Goal: Transaction & Acquisition: Purchase product/service

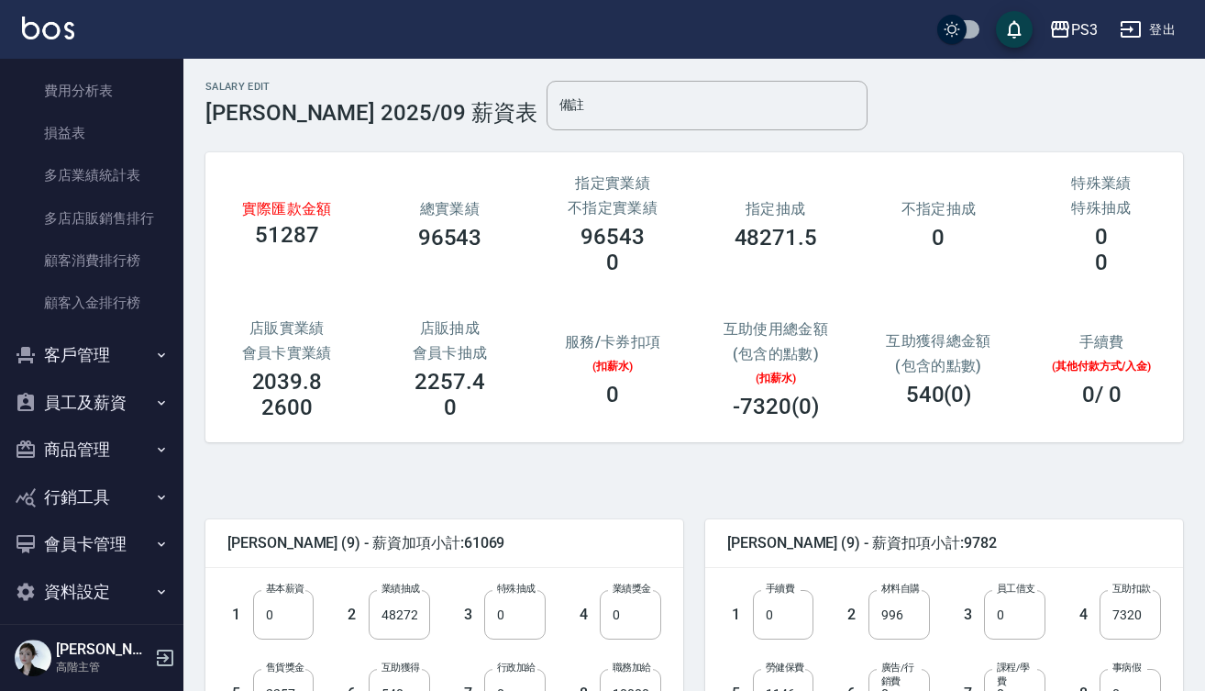
scroll to position [1714, 0]
click at [58, 385] on button "員工及薪資" at bounding box center [91, 404] width 169 height 48
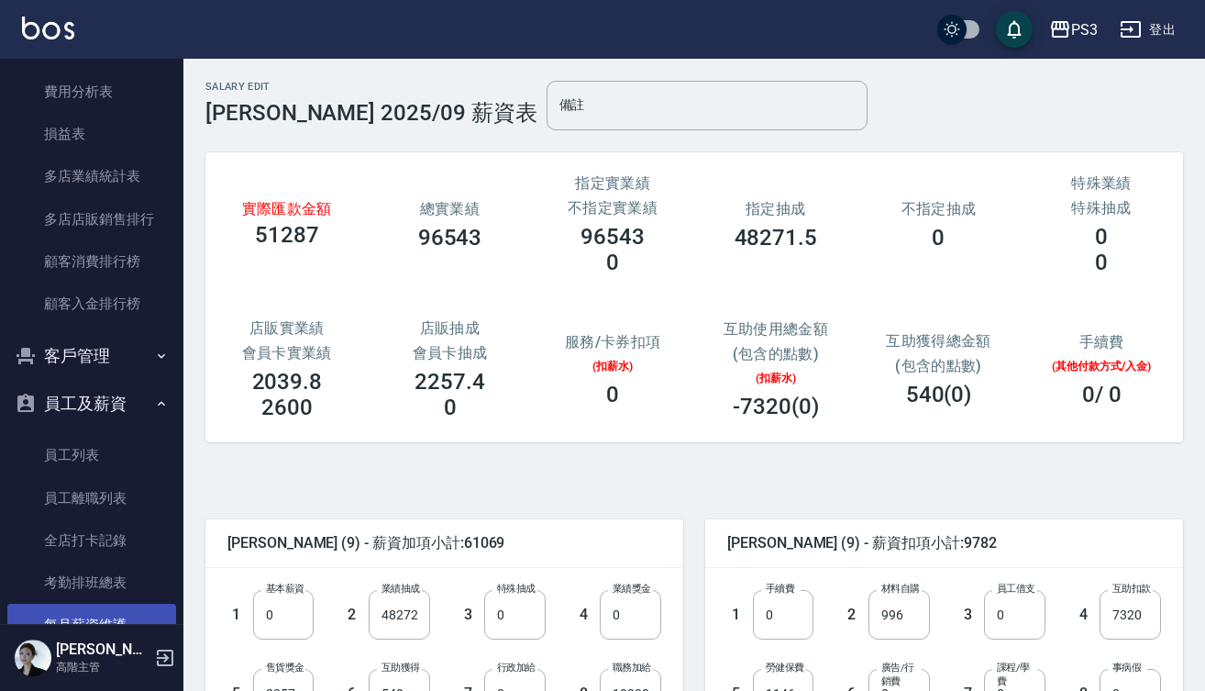
click at [88, 611] on link "每月薪資維護" at bounding box center [91, 625] width 169 height 42
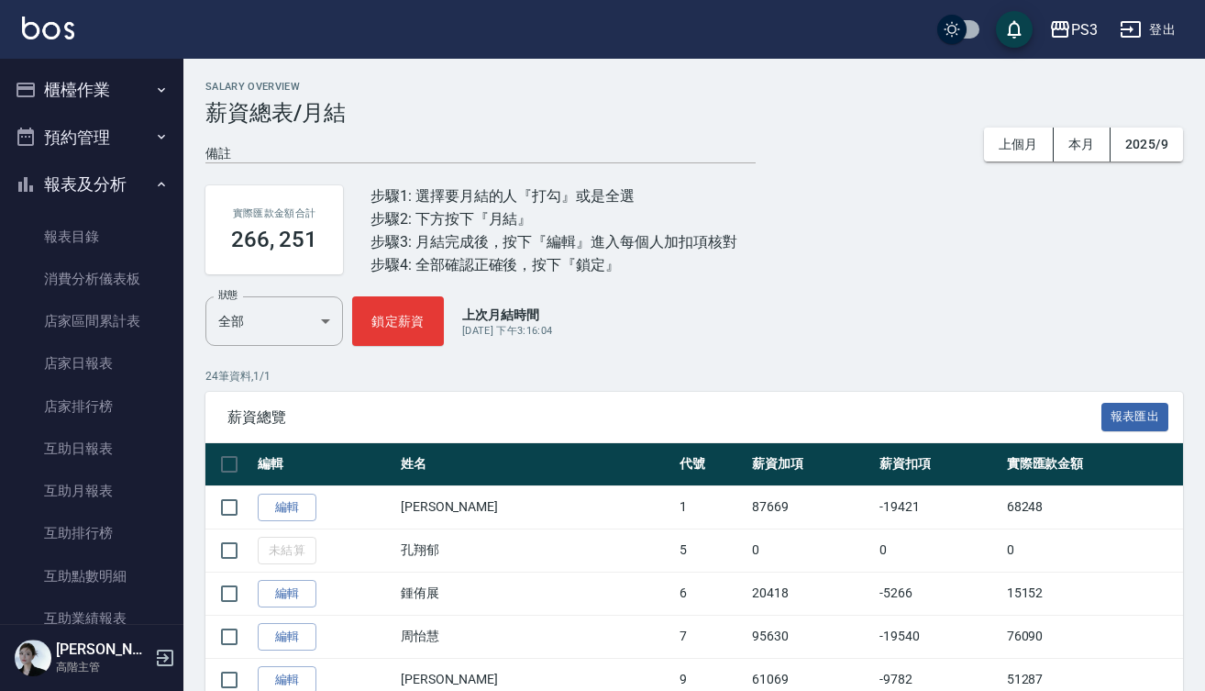
click at [121, 79] on button "櫃檯作業" at bounding box center [91, 90] width 169 height 48
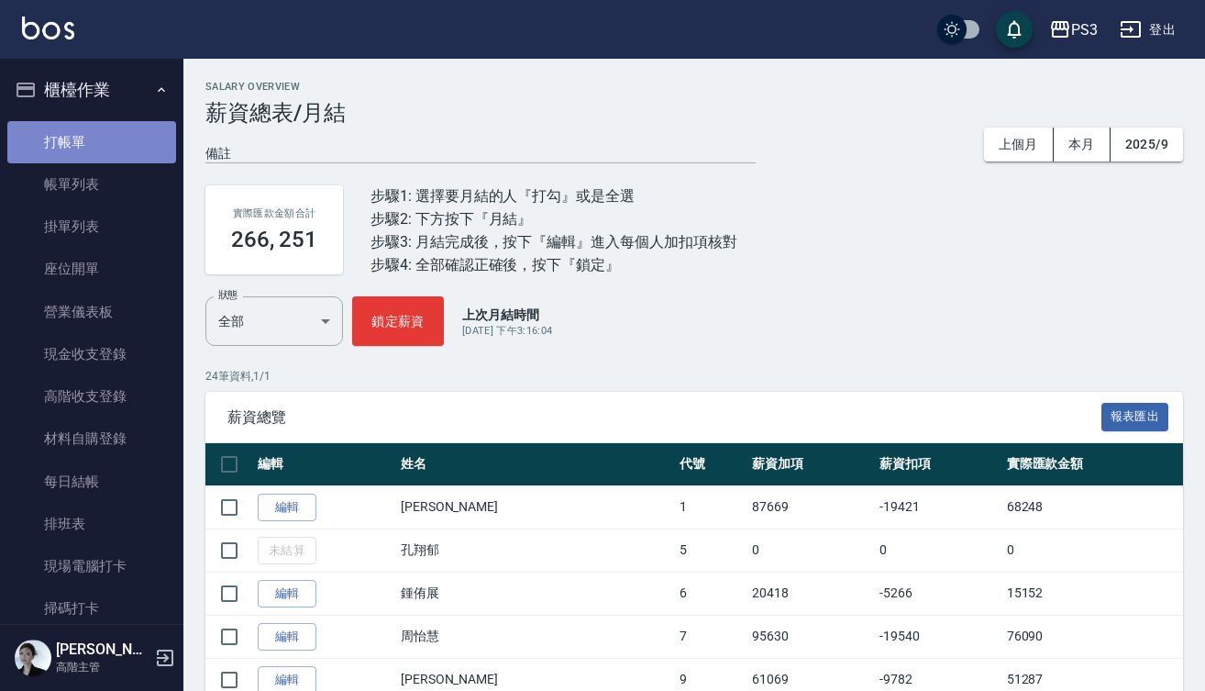
click at [101, 141] on link "打帳單" at bounding box center [91, 142] width 169 height 42
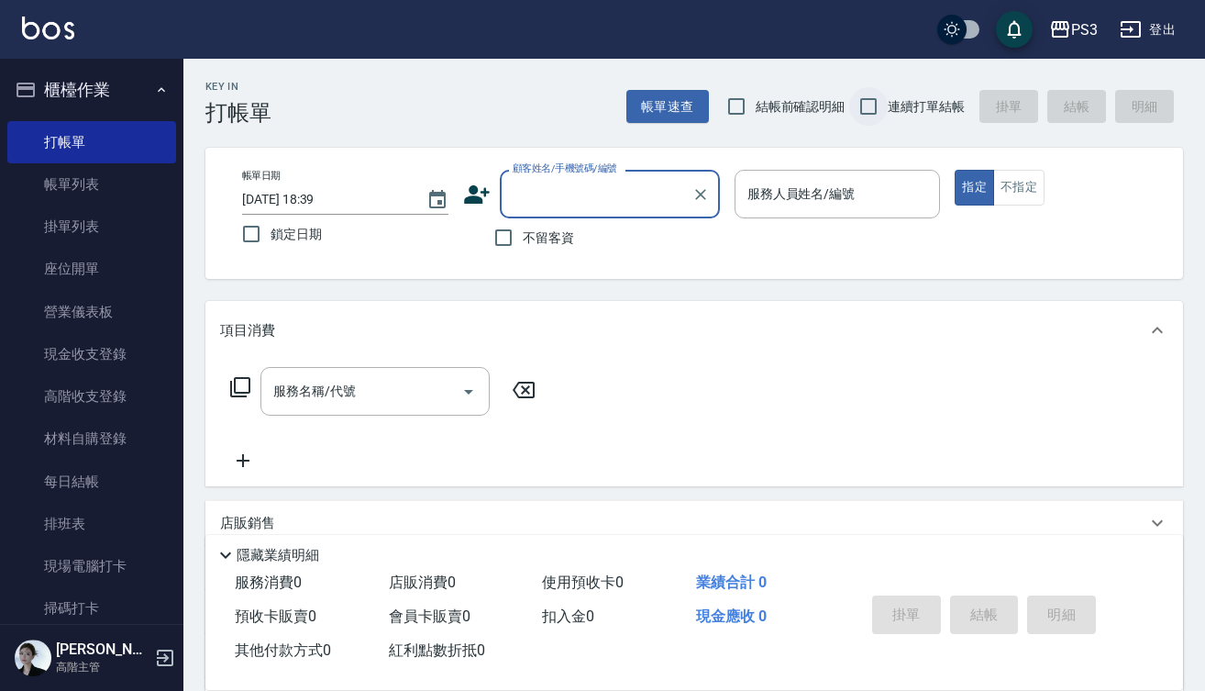
click at [870, 106] on input "連續打單結帳" at bounding box center [868, 106] width 39 height 39
checkbox input "true"
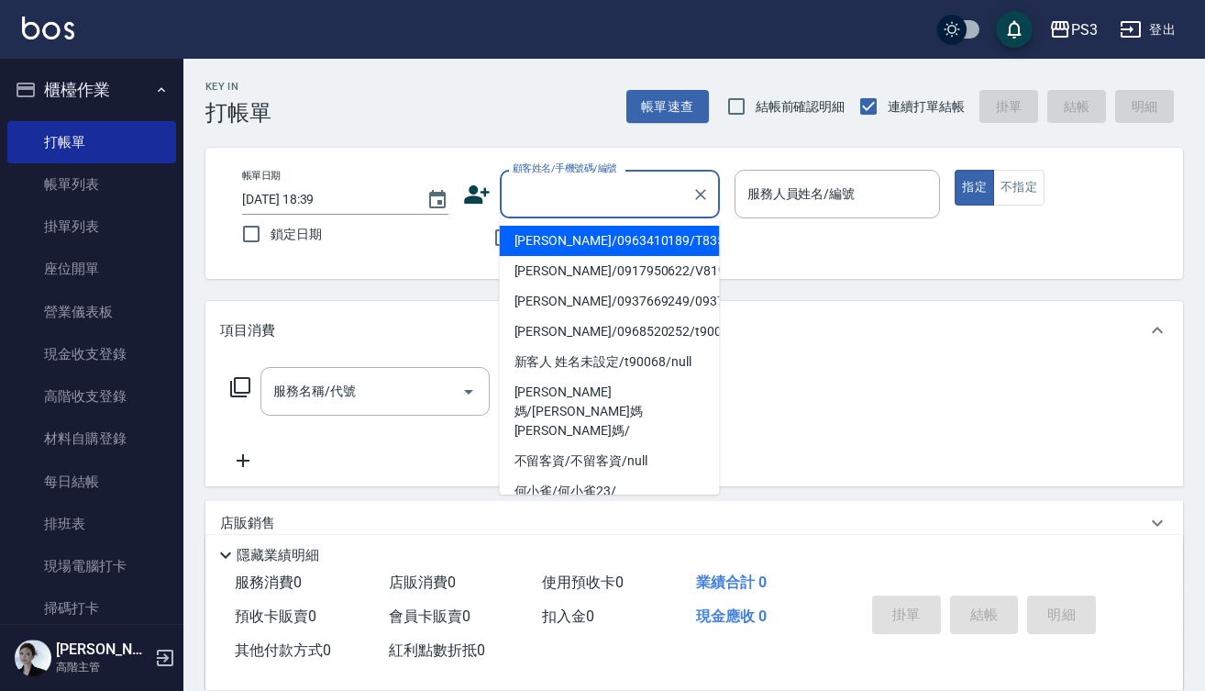
click at [586, 186] on input "顧客姓名/手機號碼/編號" at bounding box center [596, 194] width 176 height 32
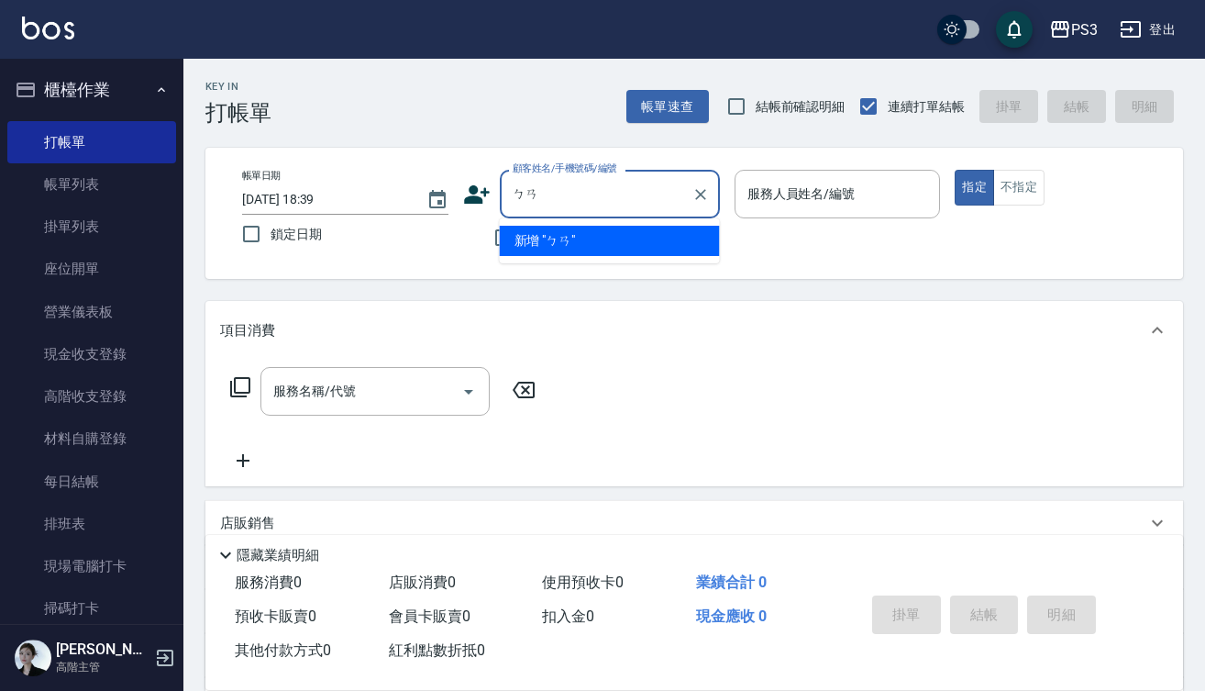
type input "ㄅ"
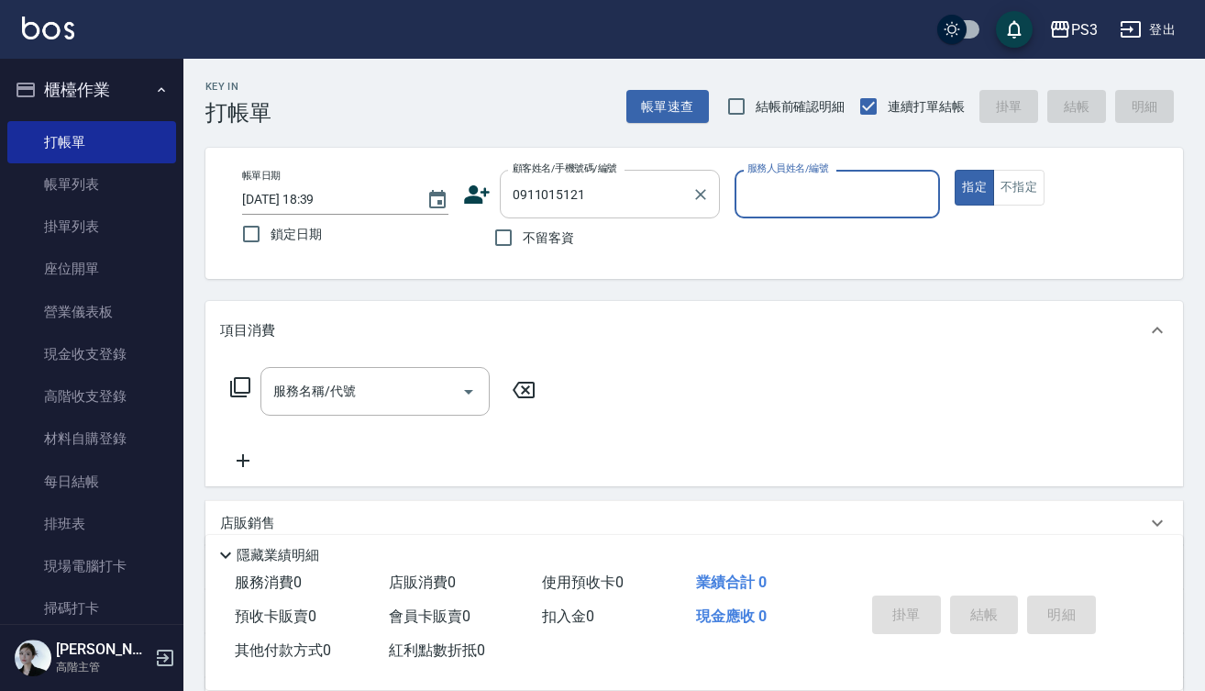
type input "[PERSON_NAME]/0911015121/T83542"
type input "[PERSON_NAME]-7"
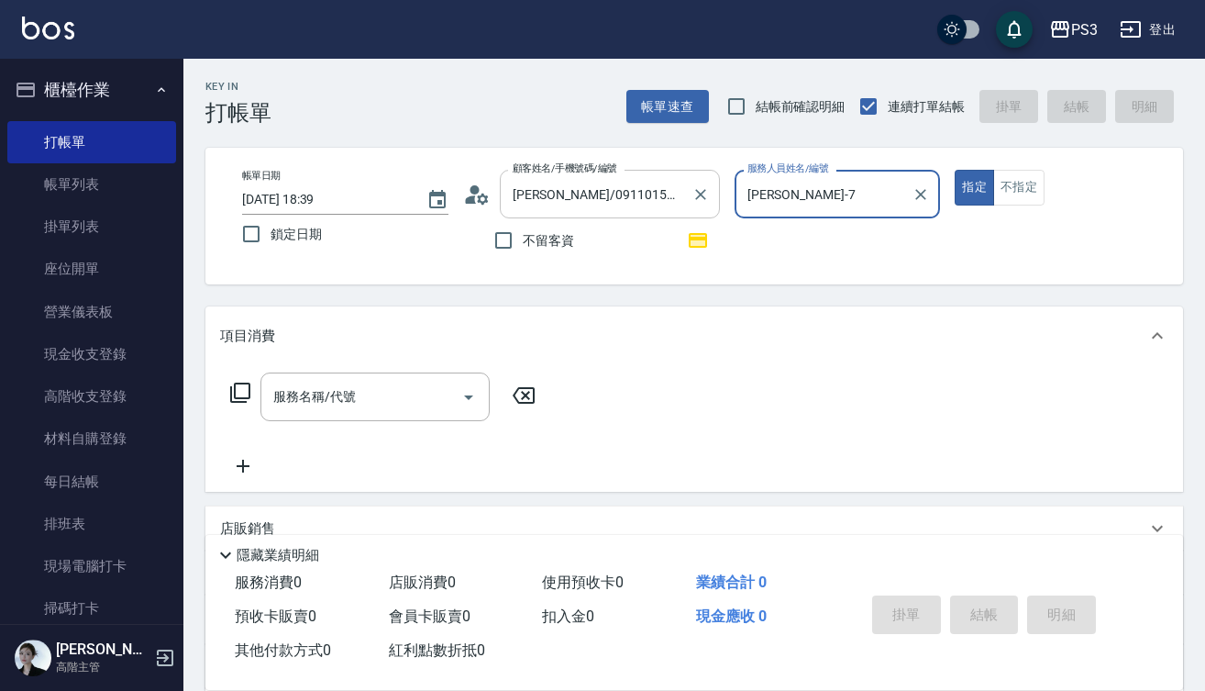
click at [974, 187] on button "指定" at bounding box center [974, 188] width 39 height 36
type button "true"
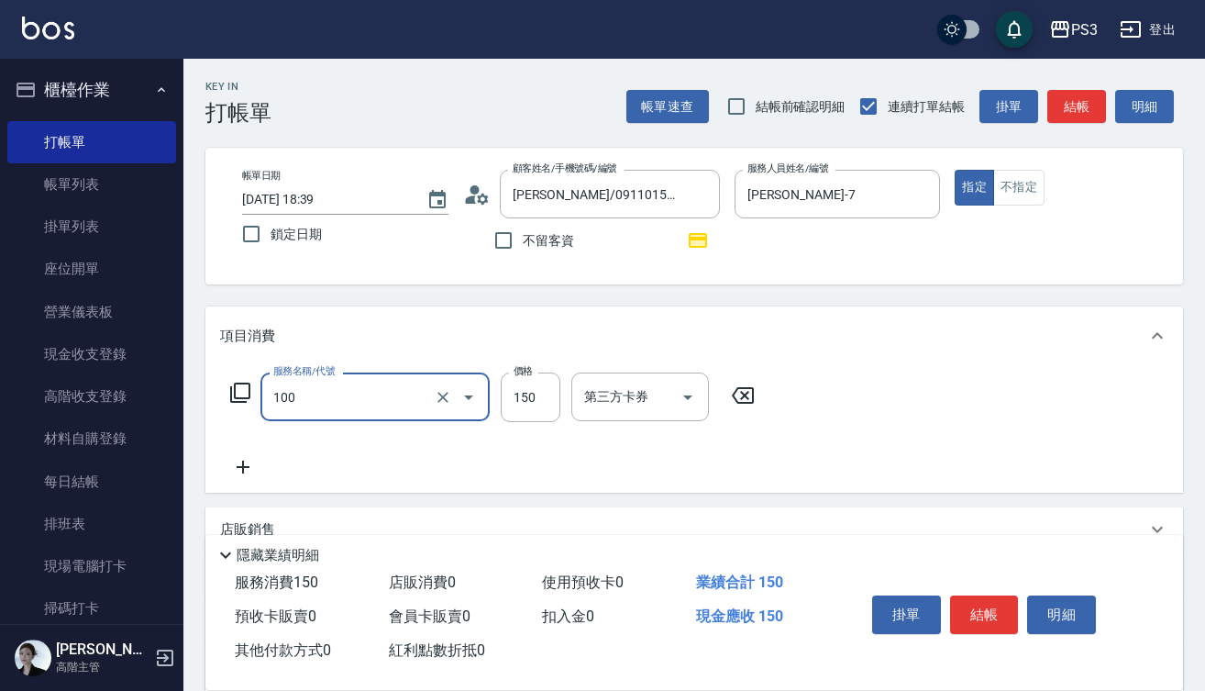
type input "修瀏海(100)"
type input "200"
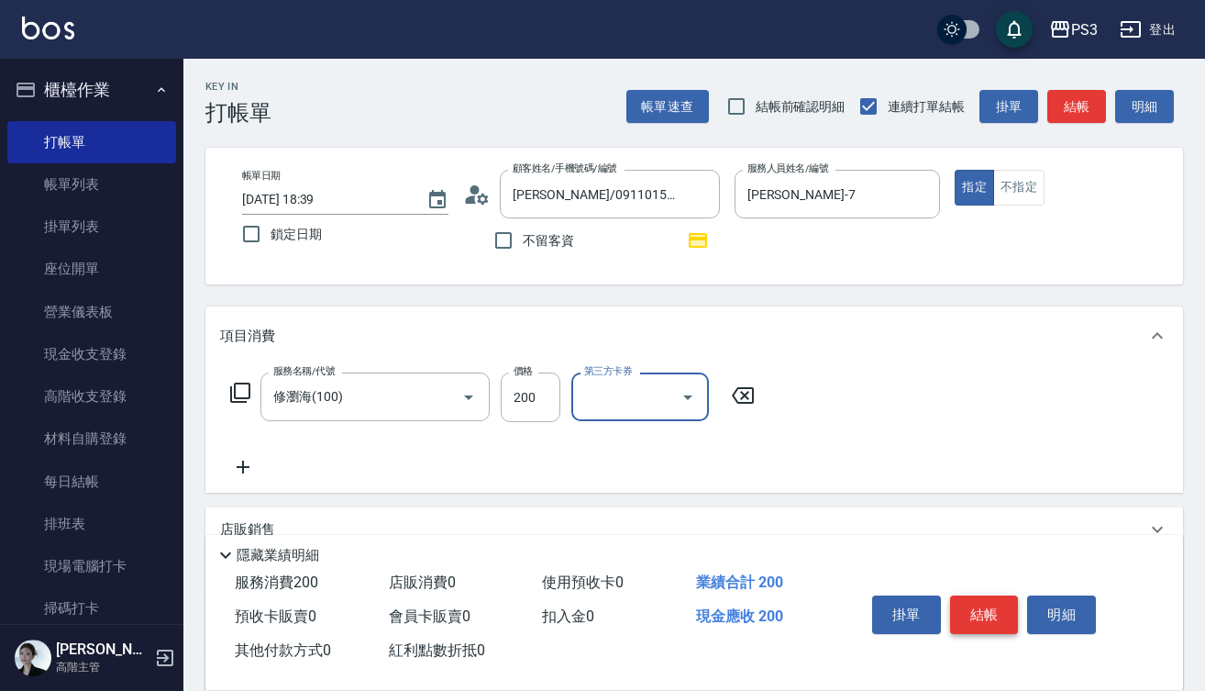
click at [986, 615] on button "結帳" at bounding box center [984, 614] width 69 height 39
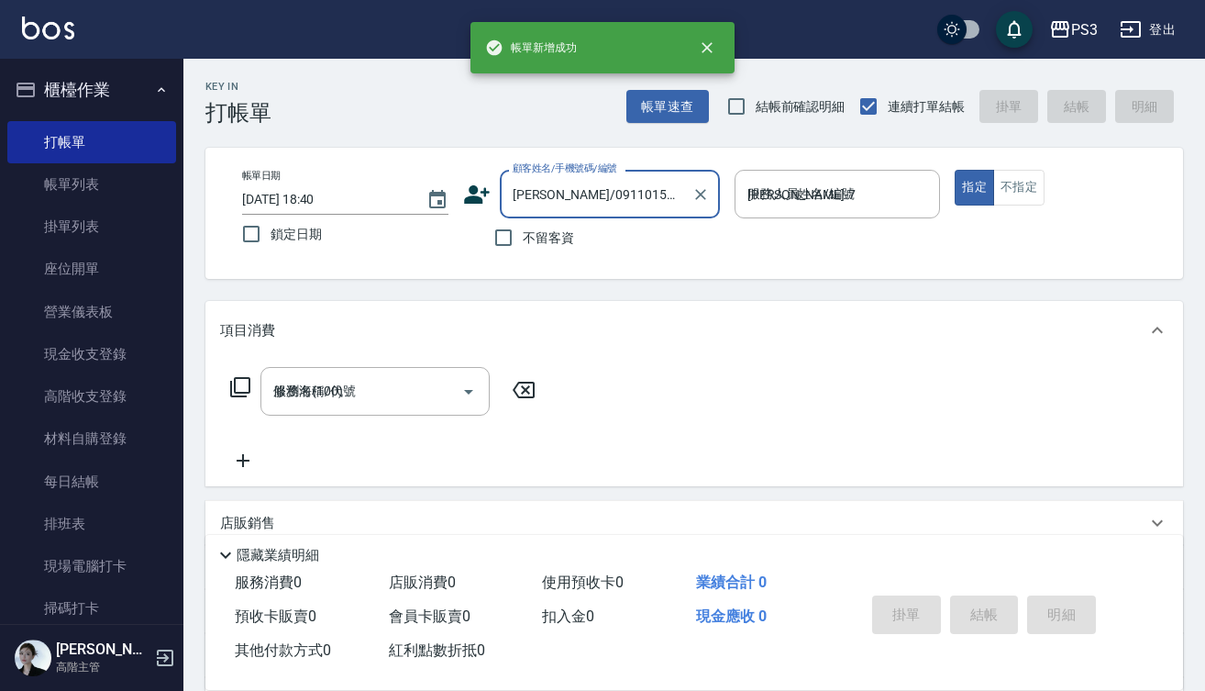
type input "[DATE] 18:40"
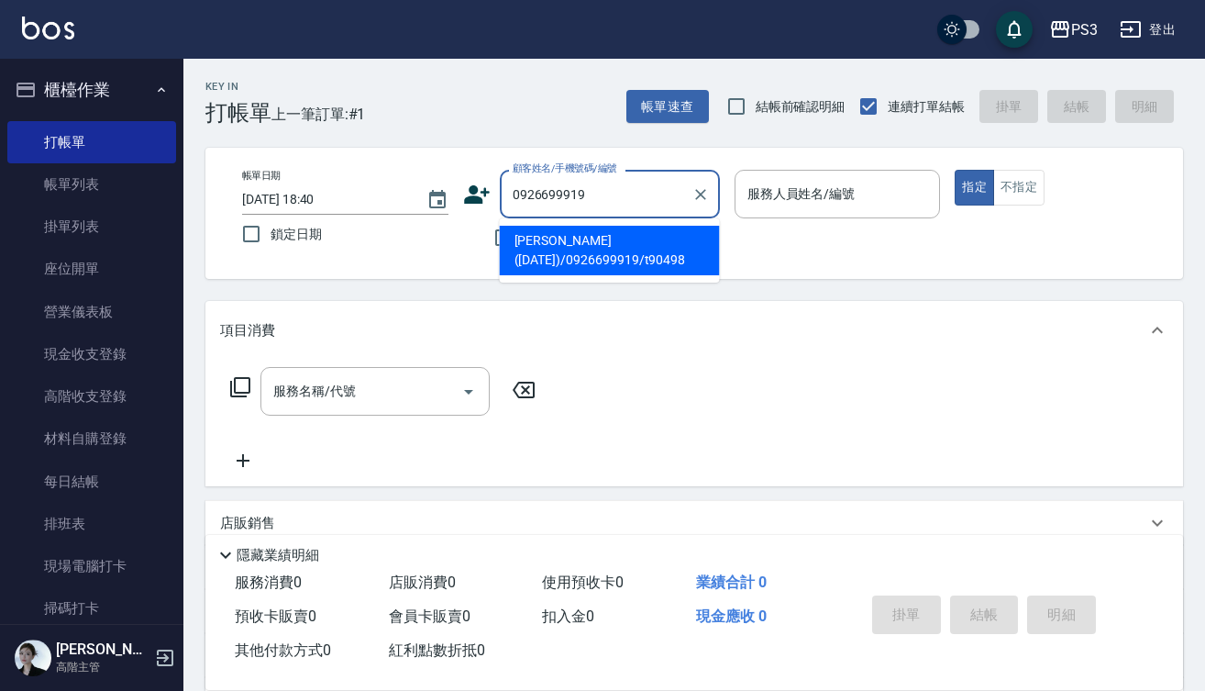
type input "[PERSON_NAME]([DATE])/0926699919/t90498"
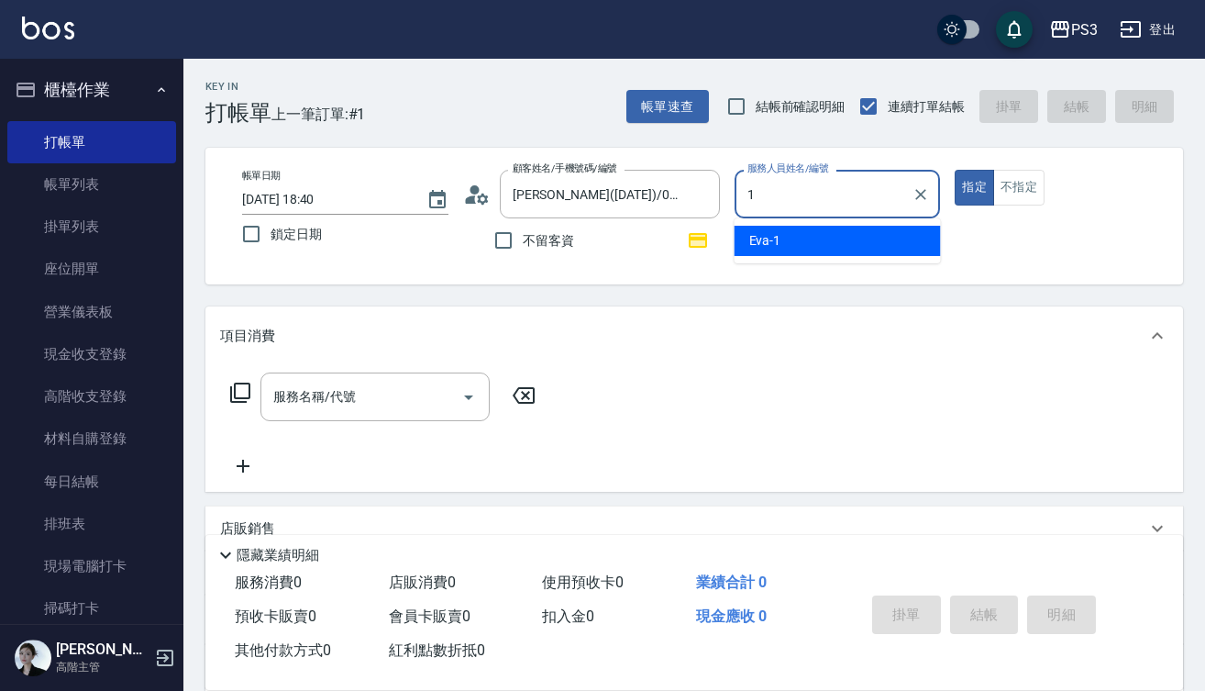
type input "[PERSON_NAME]-1"
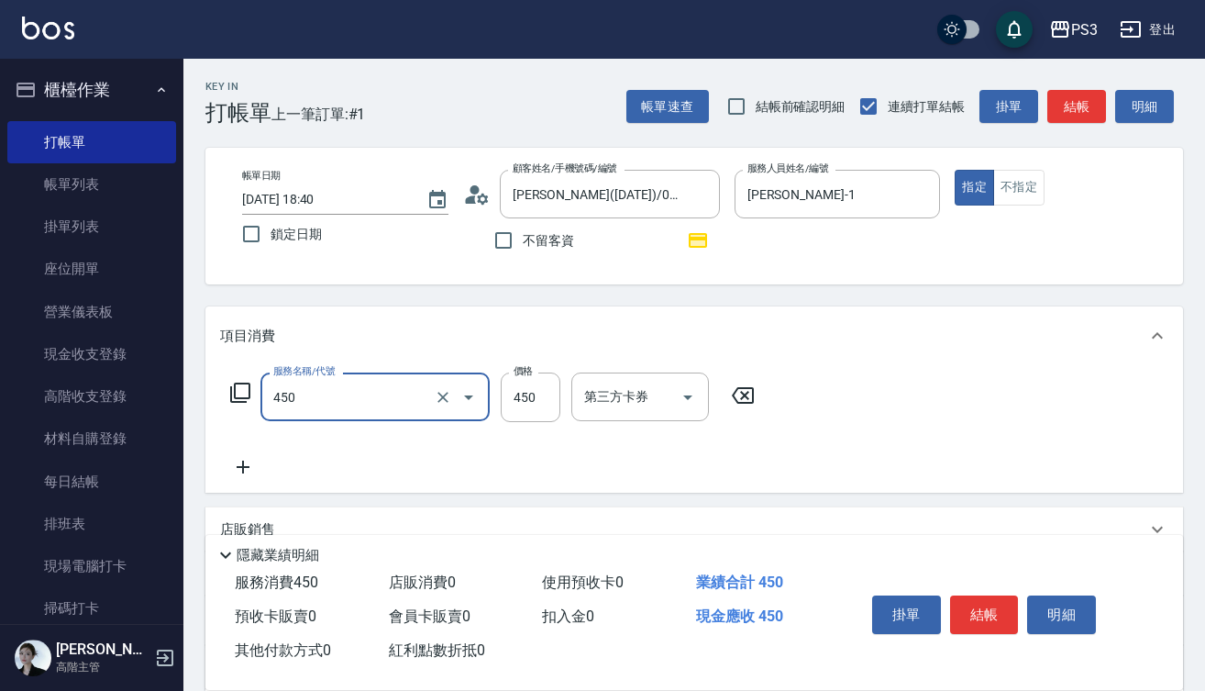
type input "有機洗髮(450)"
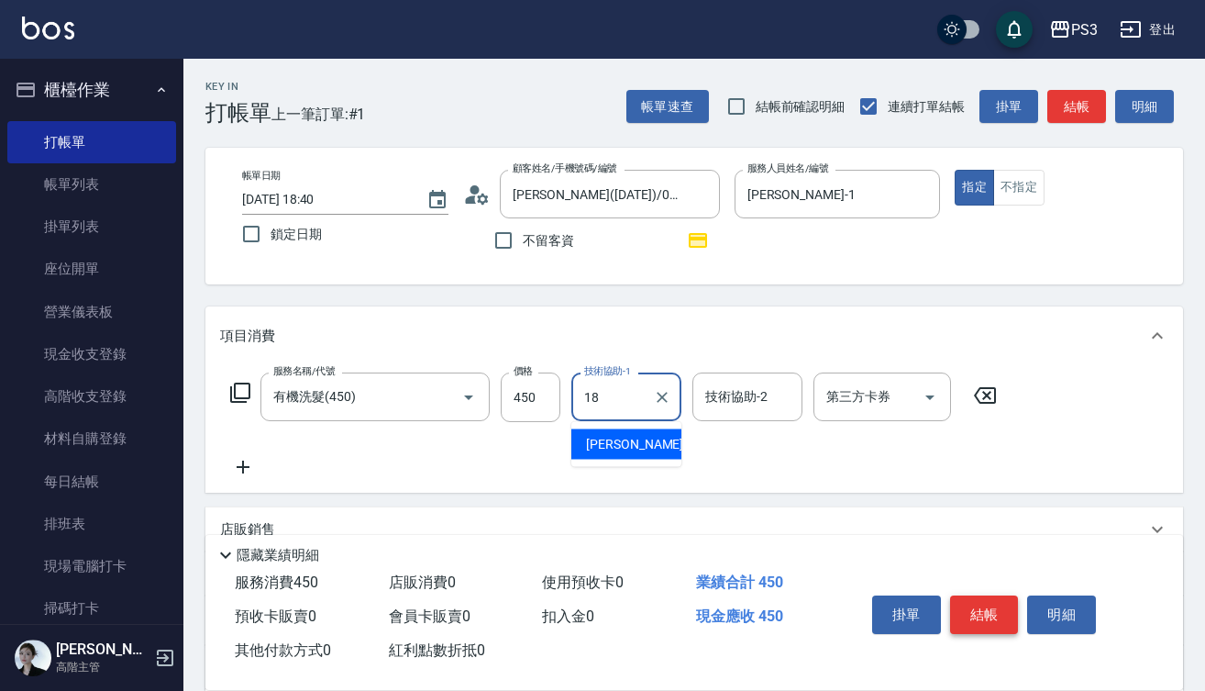
type input "恩恩-18"
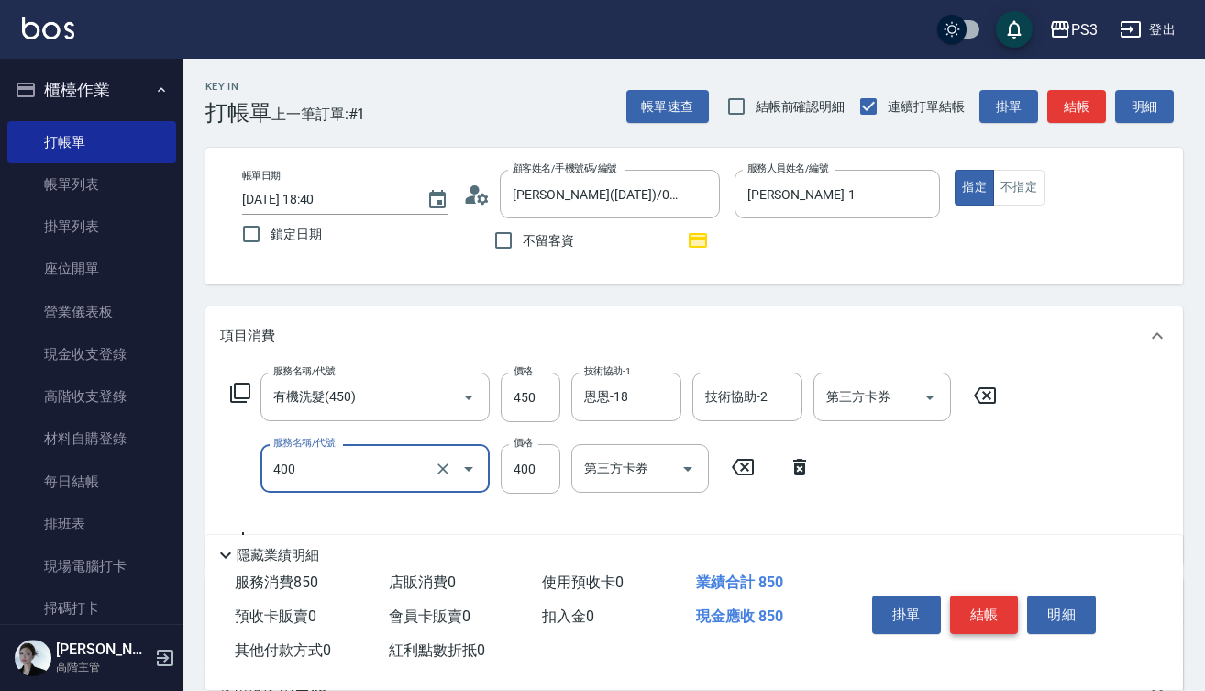
type input "剪(400)"
type input "380"
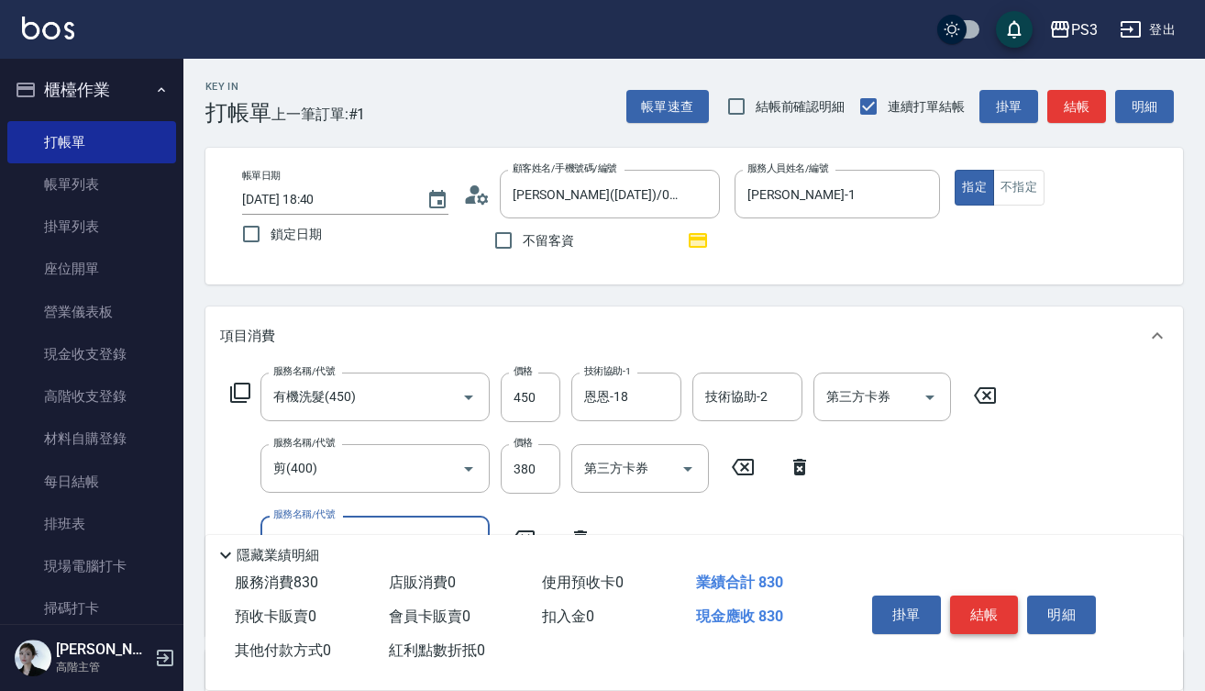
click at [987, 602] on button "結帳" at bounding box center [984, 614] width 69 height 39
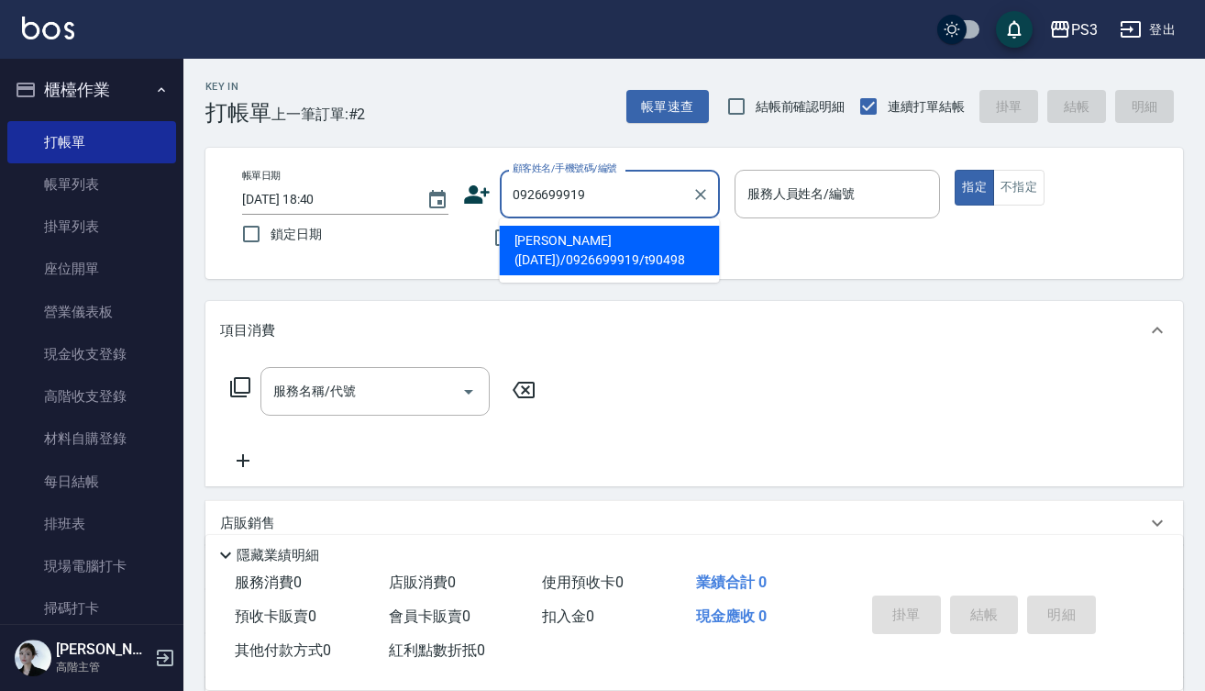
type input "[PERSON_NAME]([DATE])/0926699919/t90498"
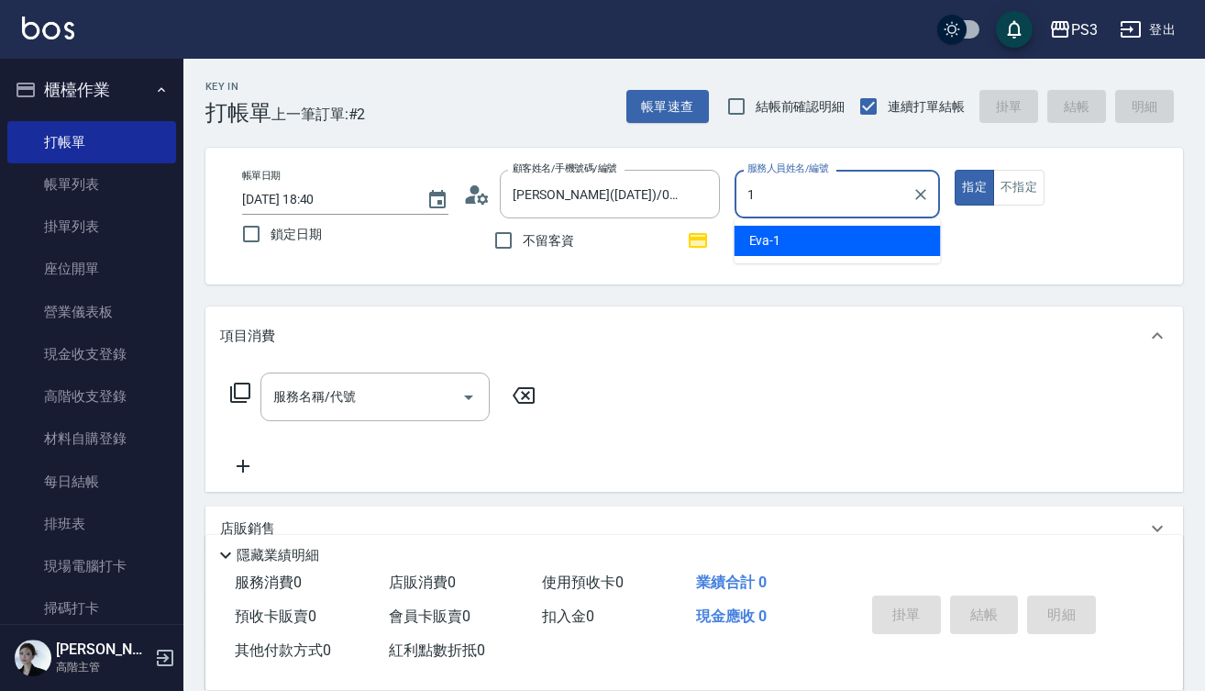
type input "[PERSON_NAME]-1"
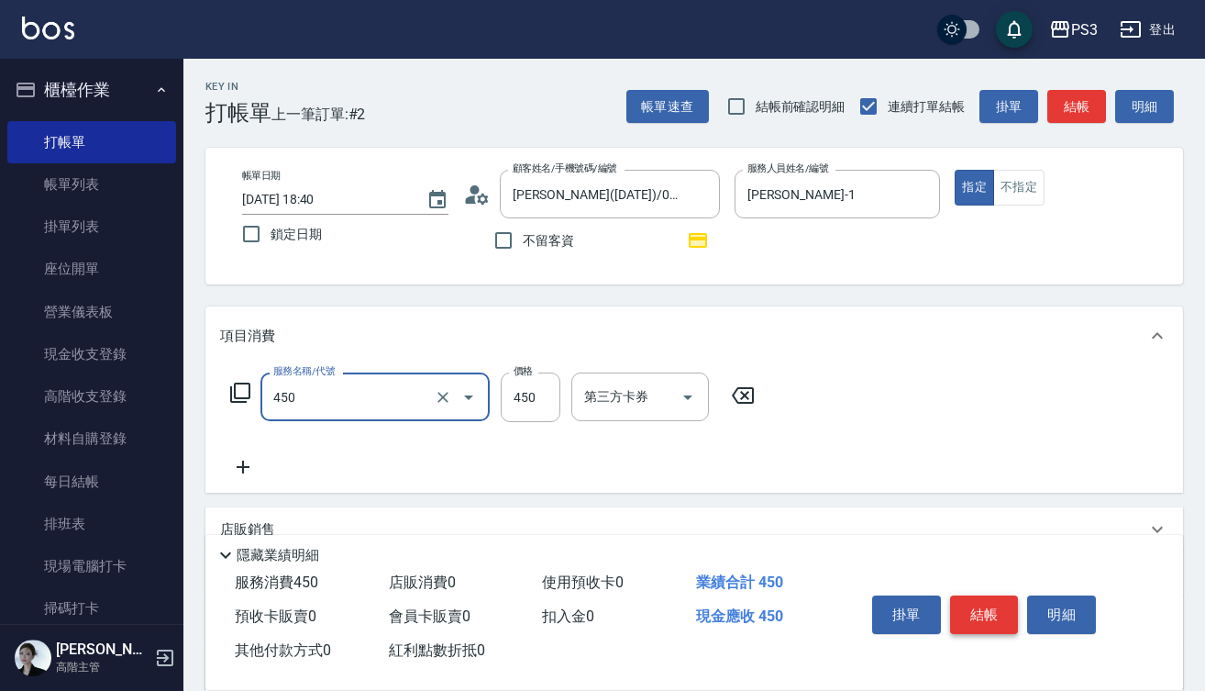
type input "有機洗髮(450)"
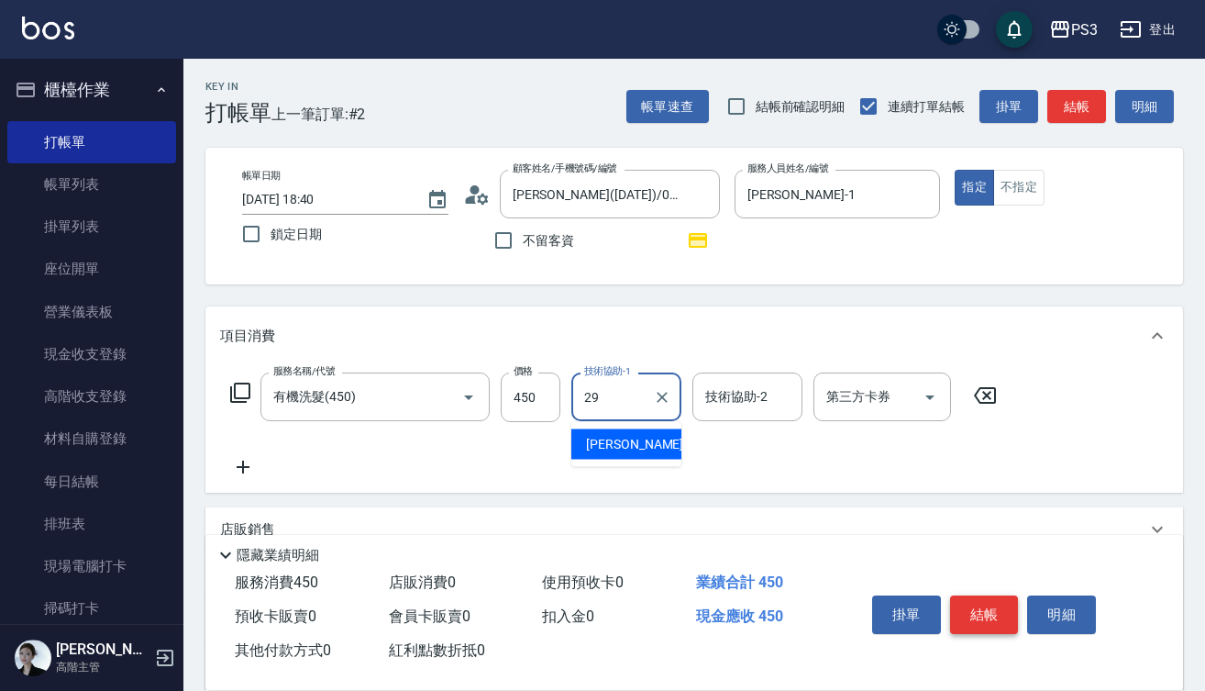
type input "[PERSON_NAME]-29"
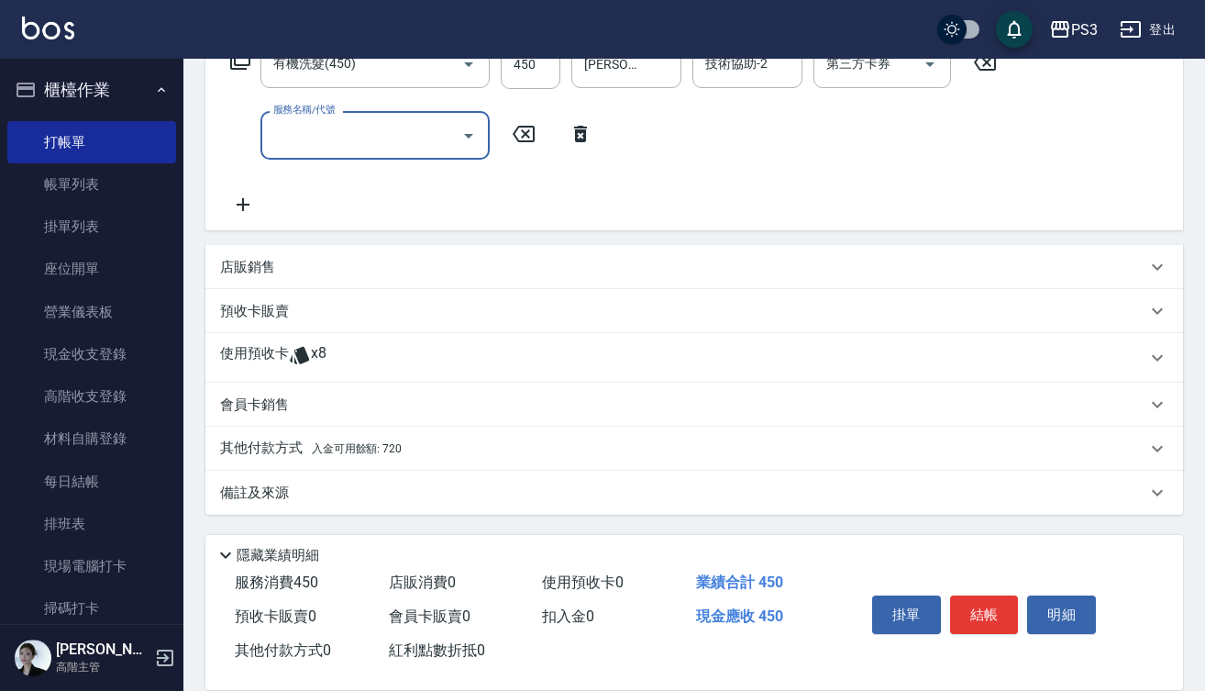
scroll to position [333, 0]
click at [290, 345] on icon at bounding box center [300, 355] width 22 height 22
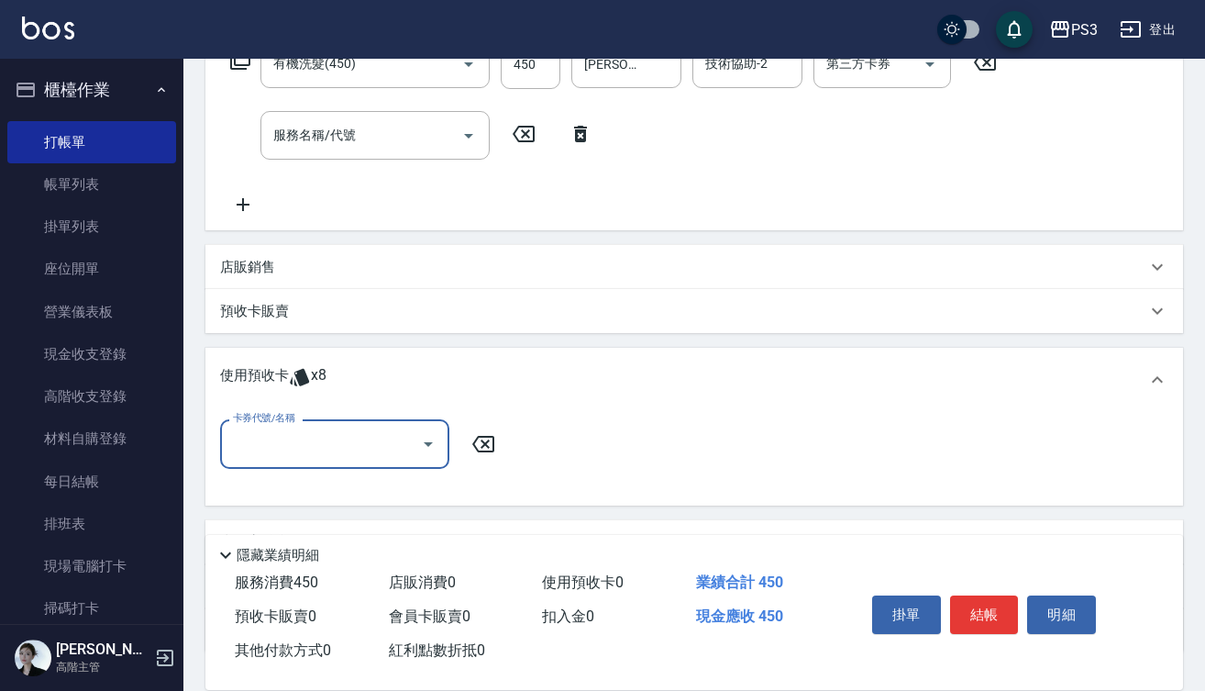
click at [381, 437] on input "卡券代號/名稱" at bounding box center [320, 443] width 185 height 32
click at [377, 490] on div "2024/8 卡碧兒9次 剩餘8張" at bounding box center [334, 491] width 229 height 30
type input "2024/8 卡碧兒9次"
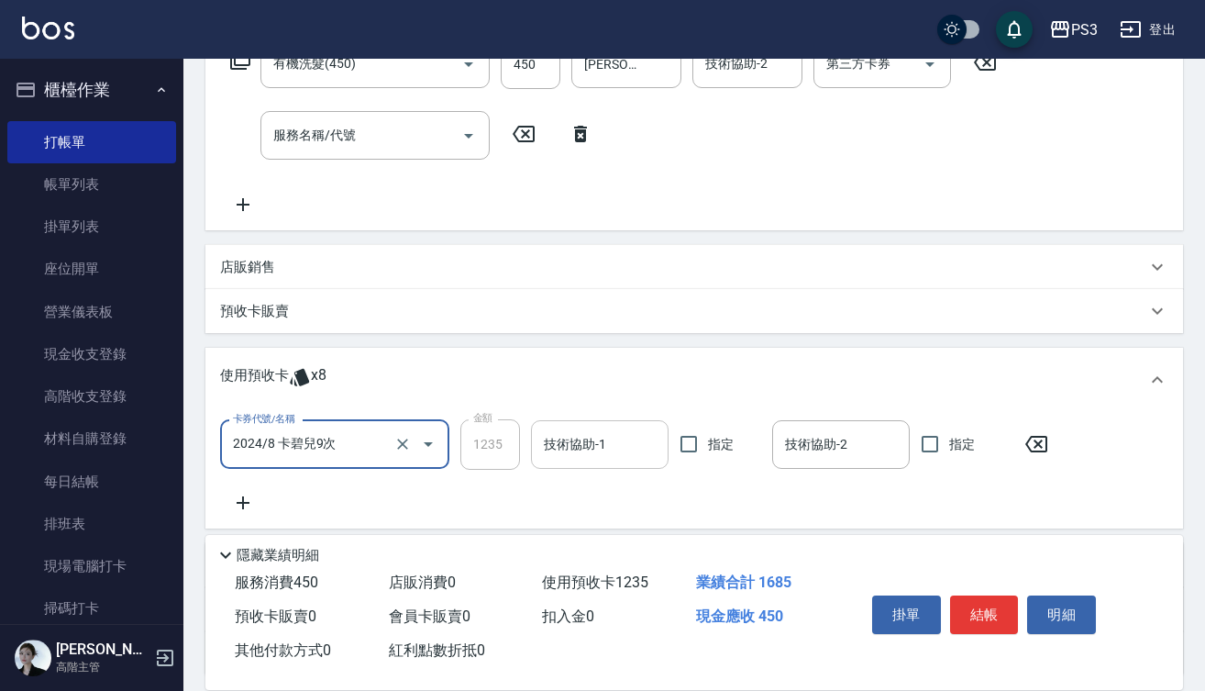
click at [574, 441] on input "技術協助-1" at bounding box center [599, 444] width 121 height 32
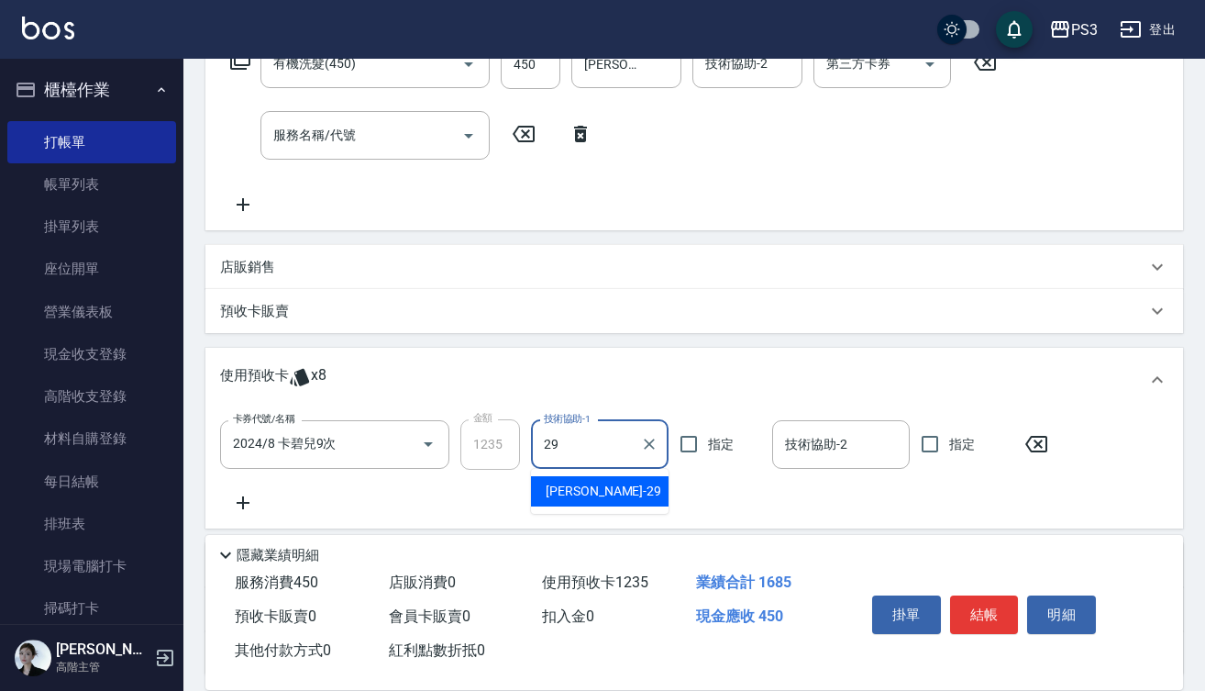
type input "[PERSON_NAME]-29"
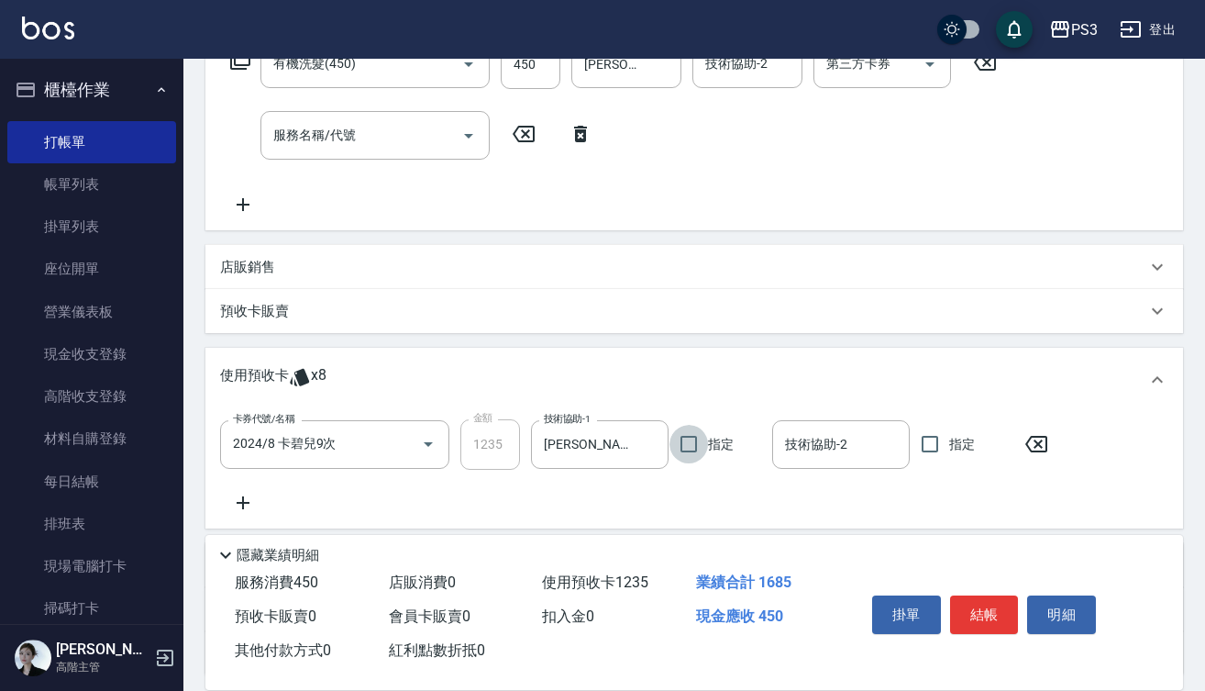
click at [279, 316] on p "預收卡販賣" at bounding box center [254, 311] width 69 height 19
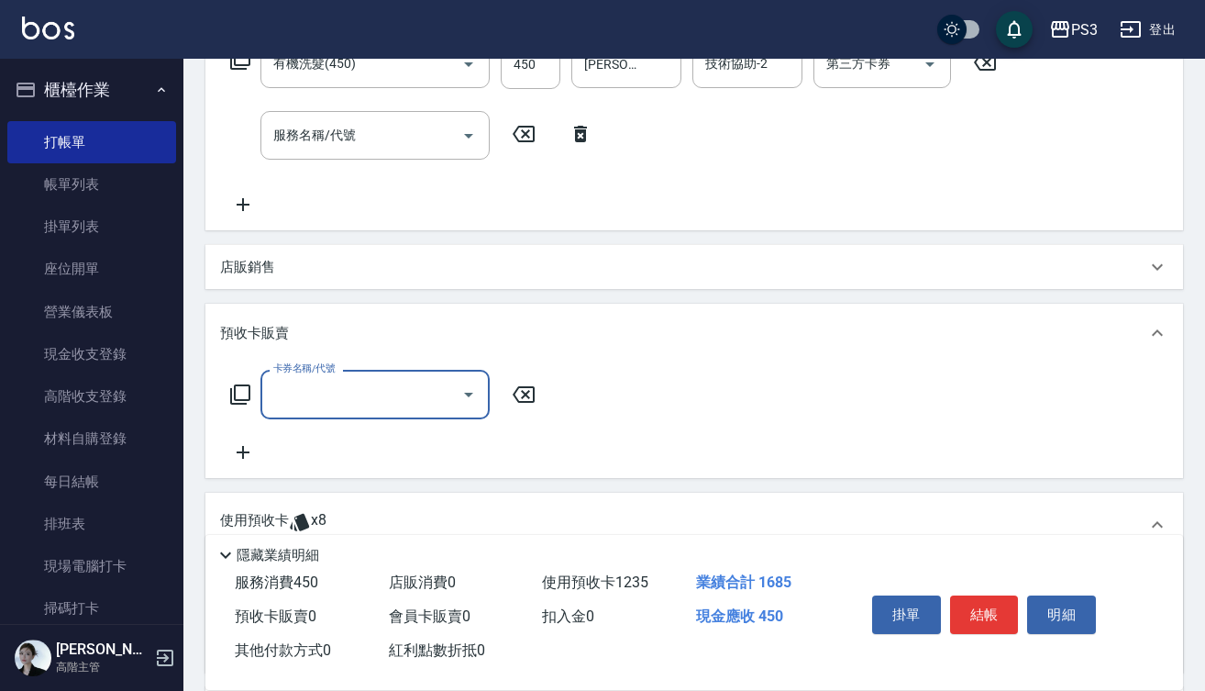
click at [345, 383] on input "卡券名稱/代號" at bounding box center [361, 394] width 185 height 32
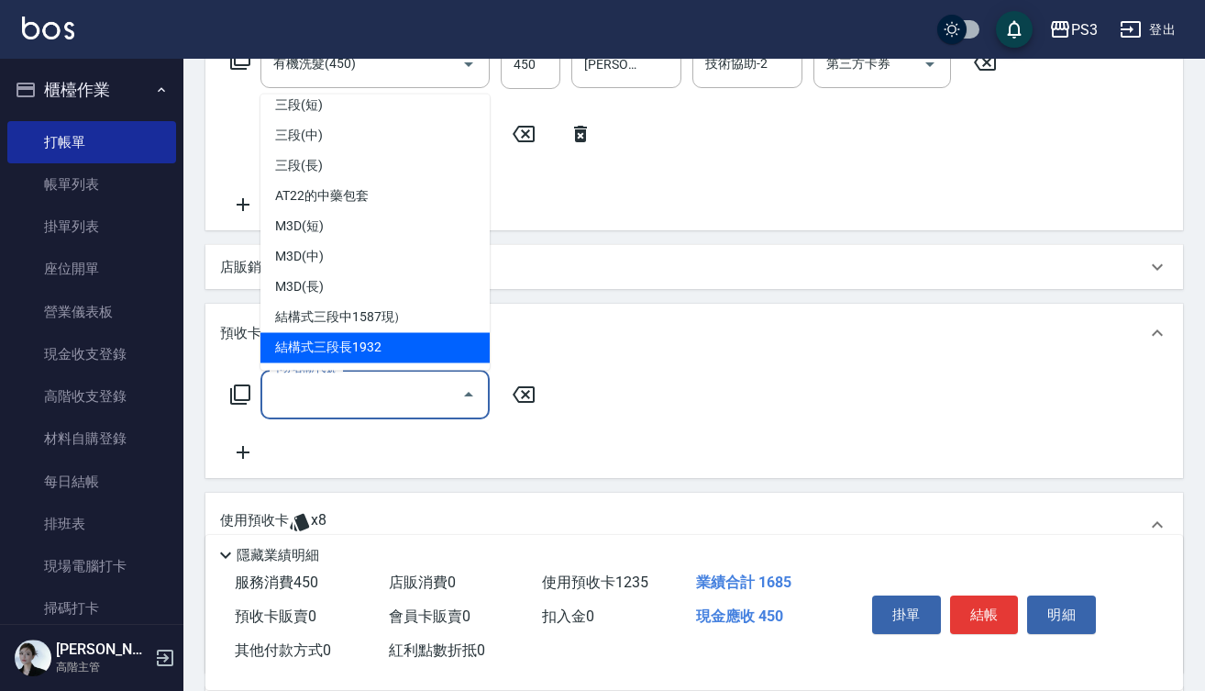
scroll to position [677, 0]
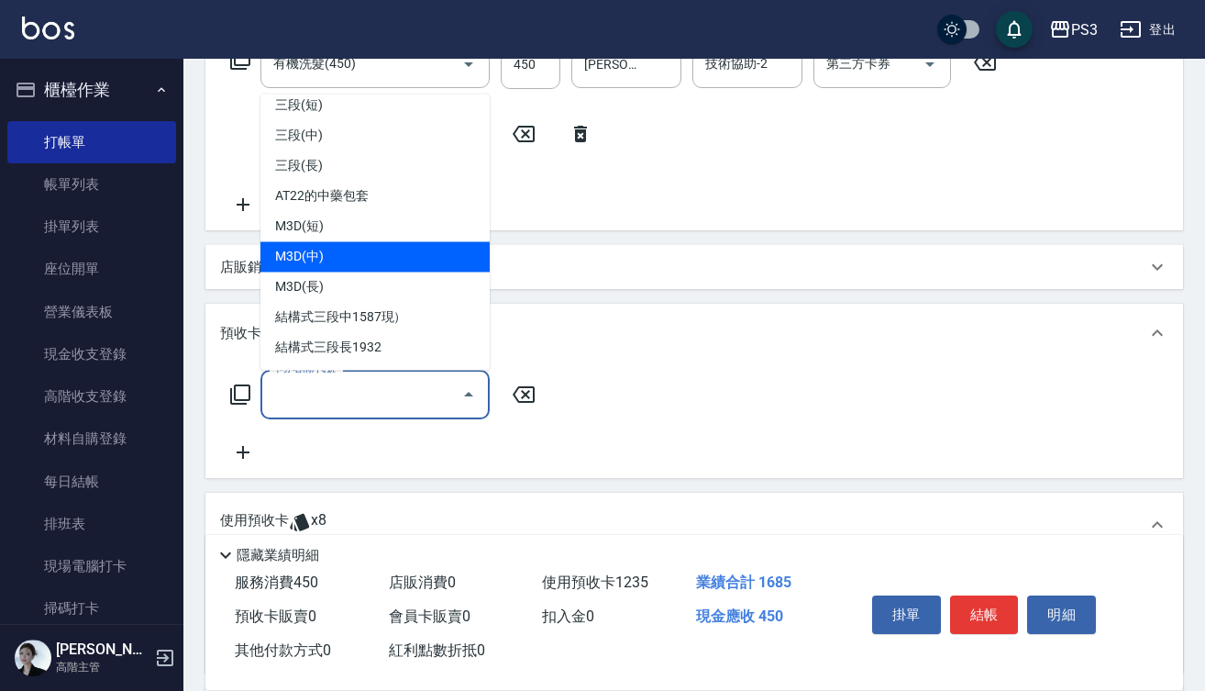
click at [350, 260] on span "M3D(中)" at bounding box center [374, 256] width 229 height 30
type input "M3D(中)(M20000)"
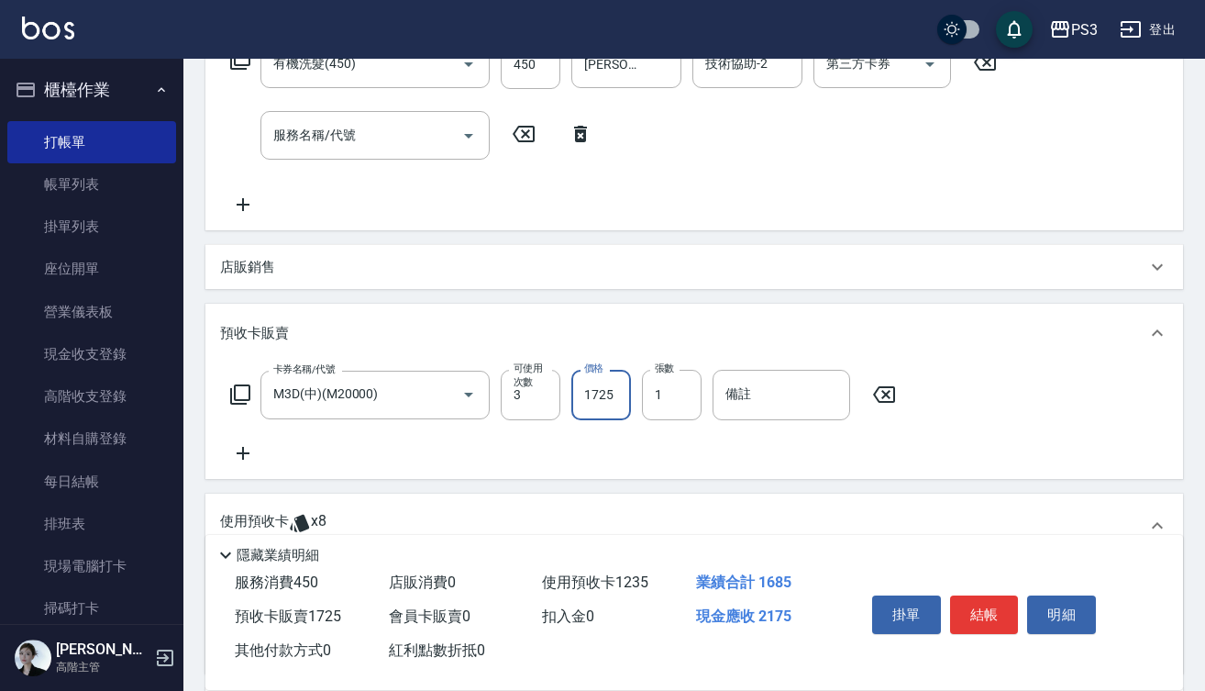
click at [616, 394] on input "1725" at bounding box center [601, 395] width 60 height 50
type input "0"
click at [541, 392] on input "3" at bounding box center [531, 395] width 60 height 50
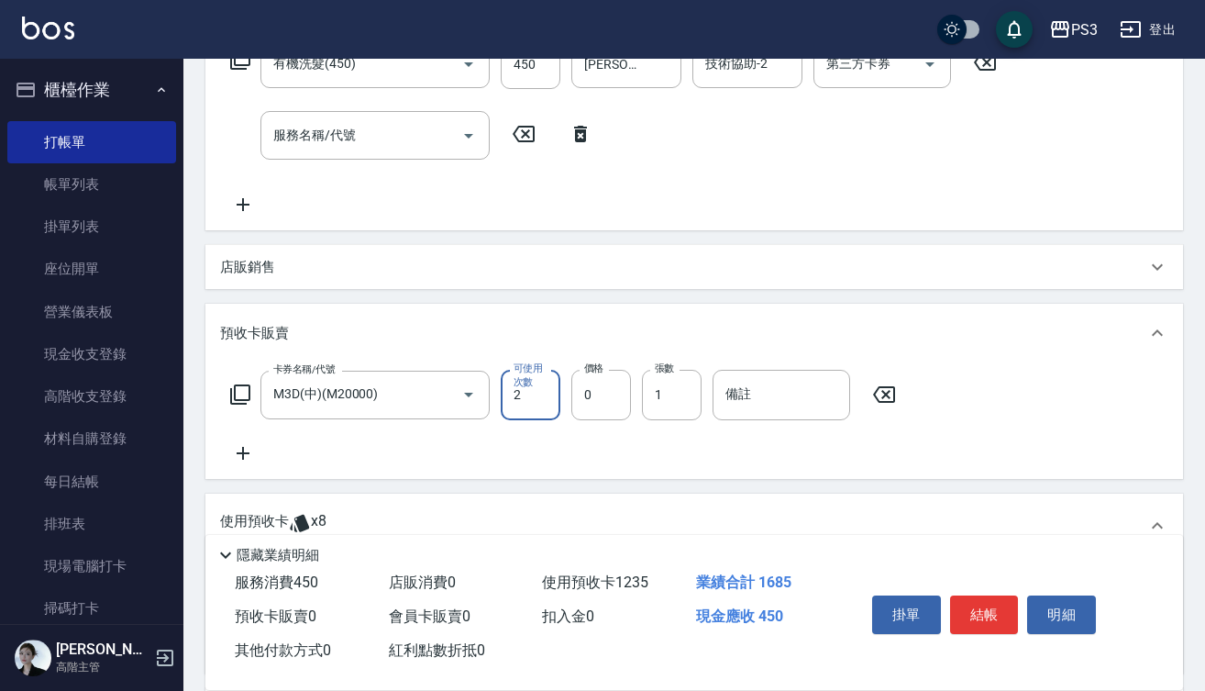
type input "2"
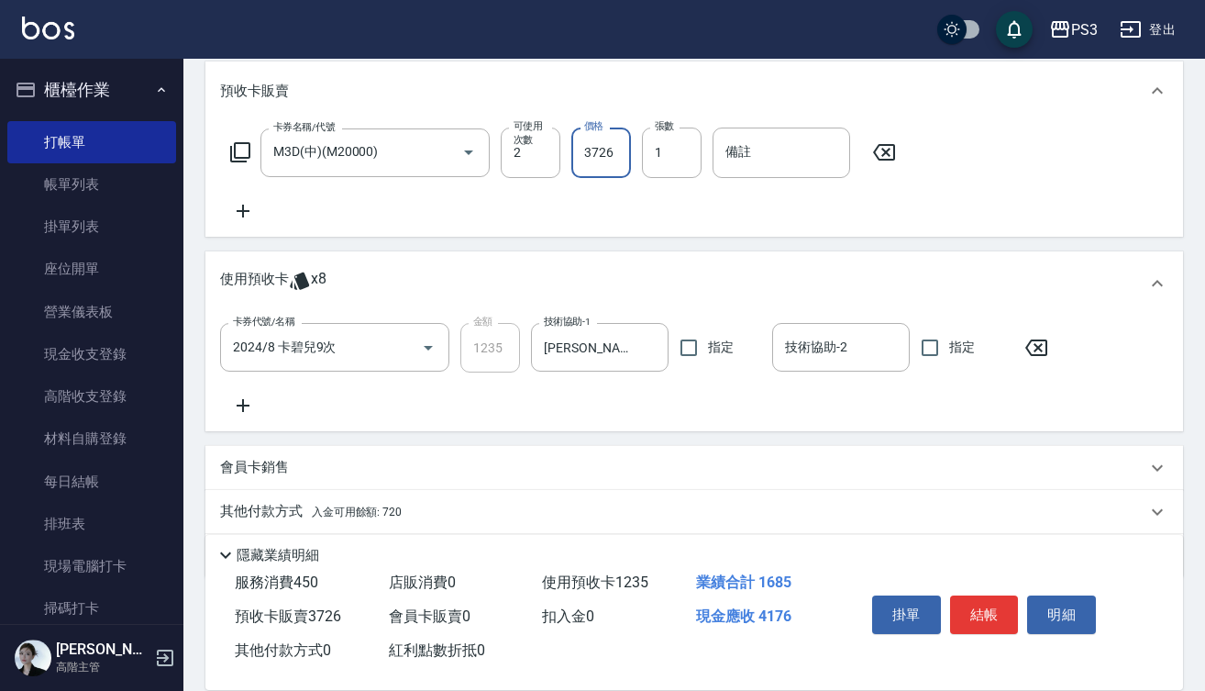
scroll to position [596, 0]
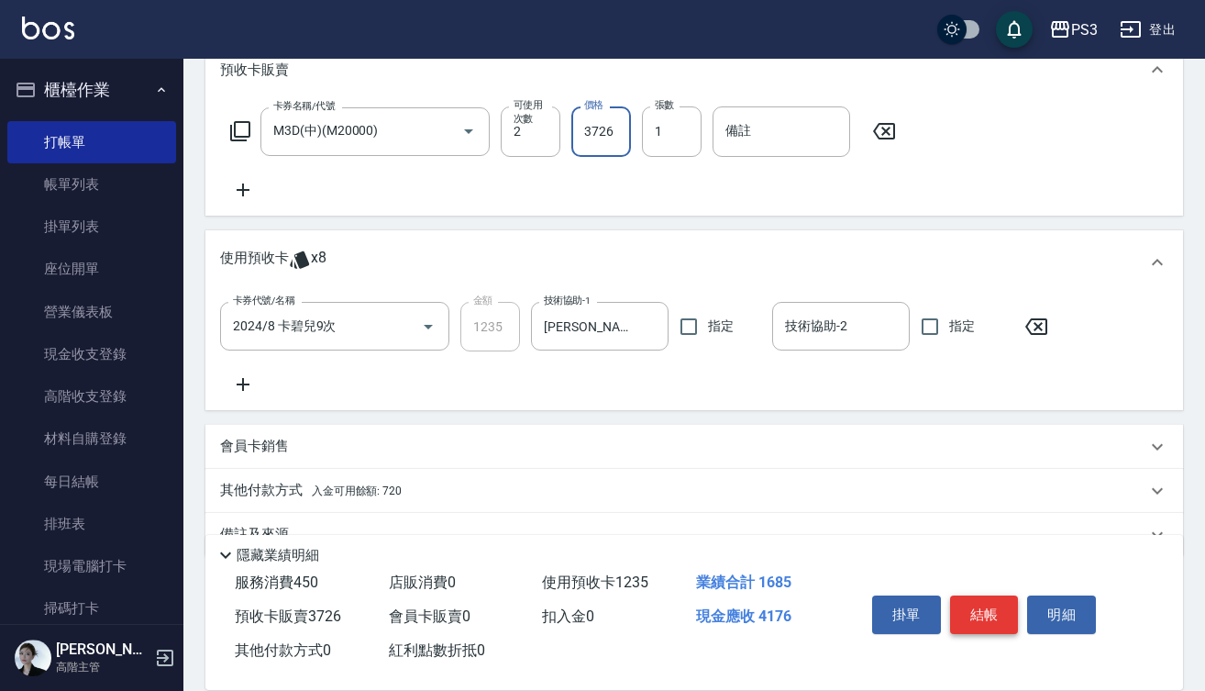
type input "3726"
click at [996, 595] on button "結帳" at bounding box center [984, 614] width 69 height 39
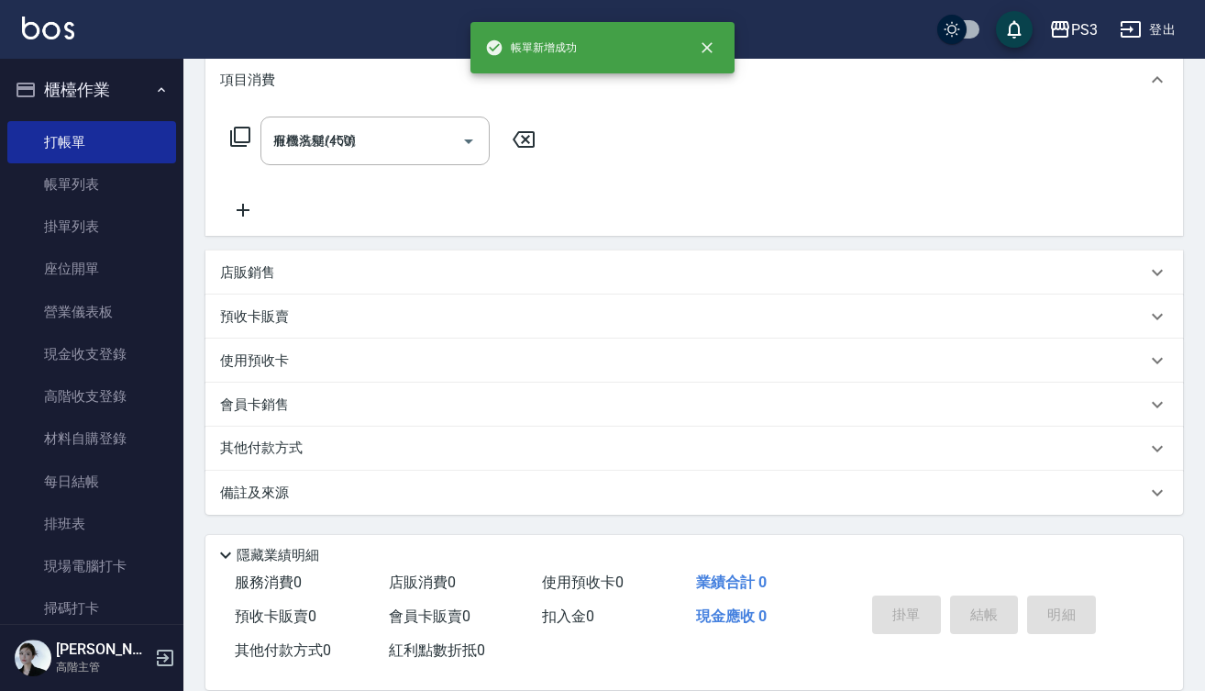
type input "[DATE] 18:41"
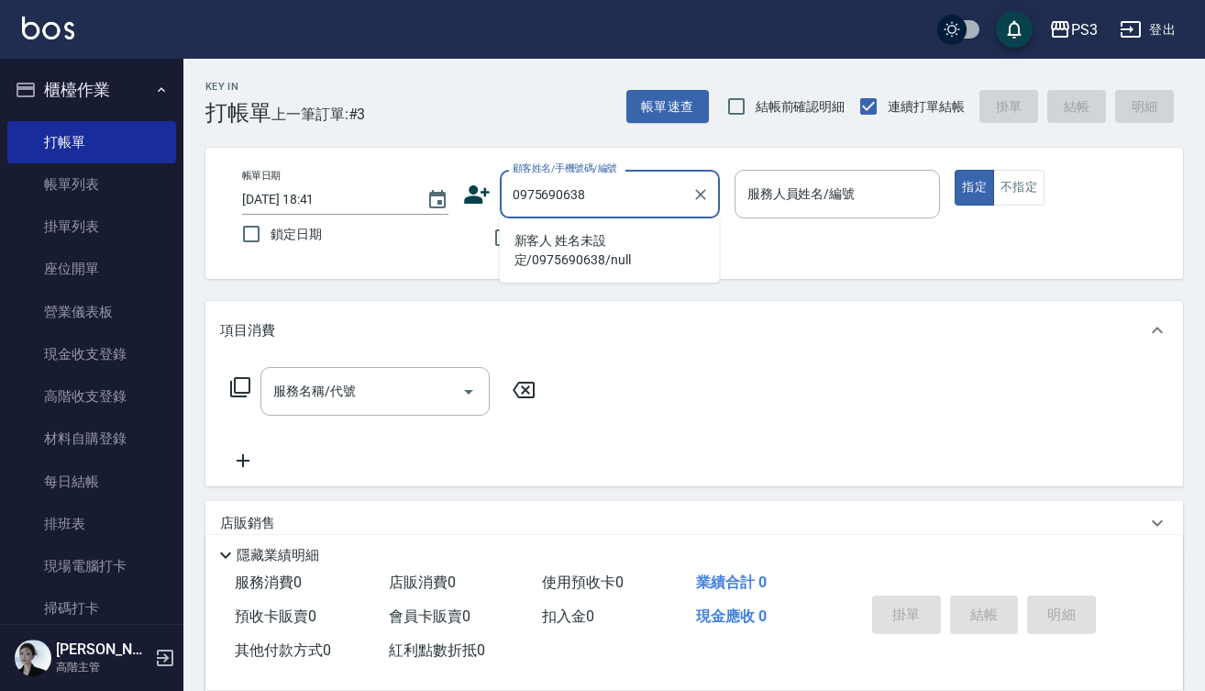
type input "新客人 姓名未設定/0975690638/null"
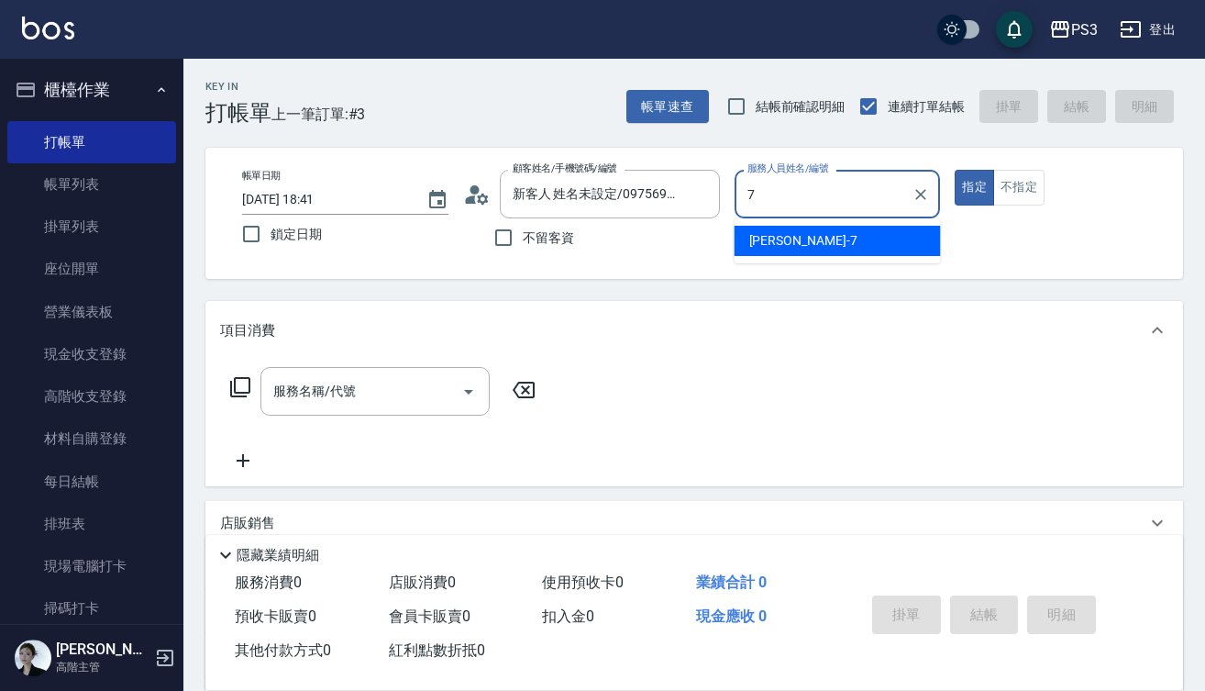
type input "[PERSON_NAME]-7"
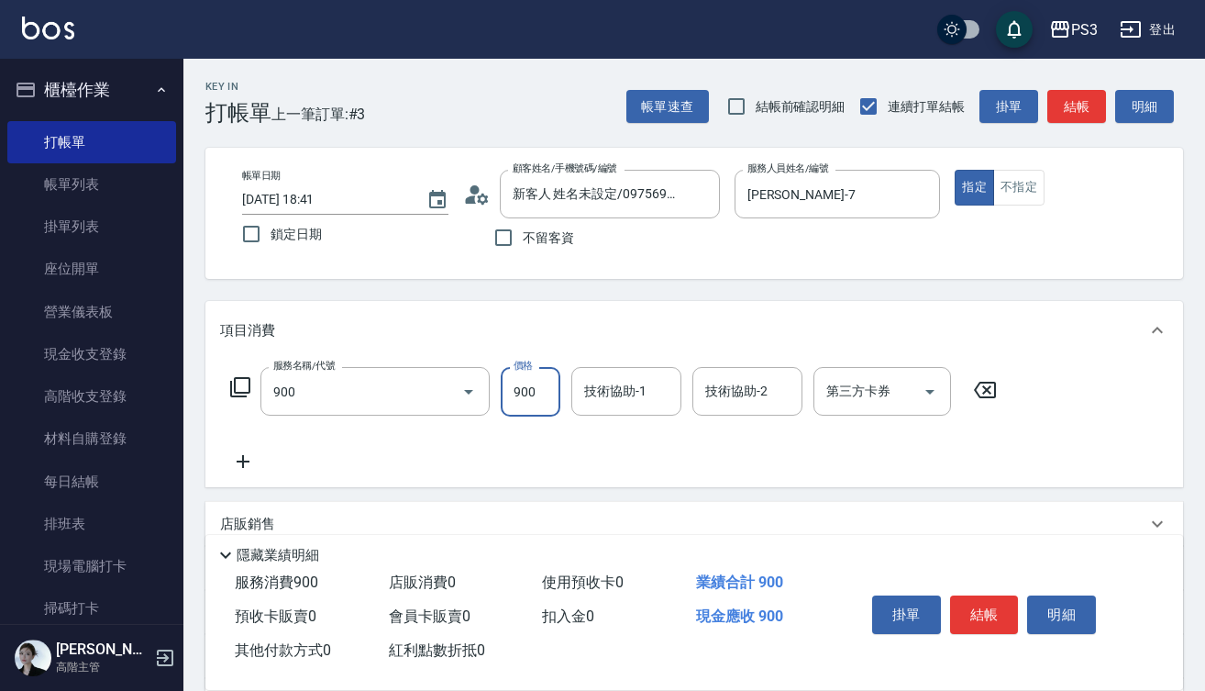
type input "頭皮保養洗(900)"
type input "900"
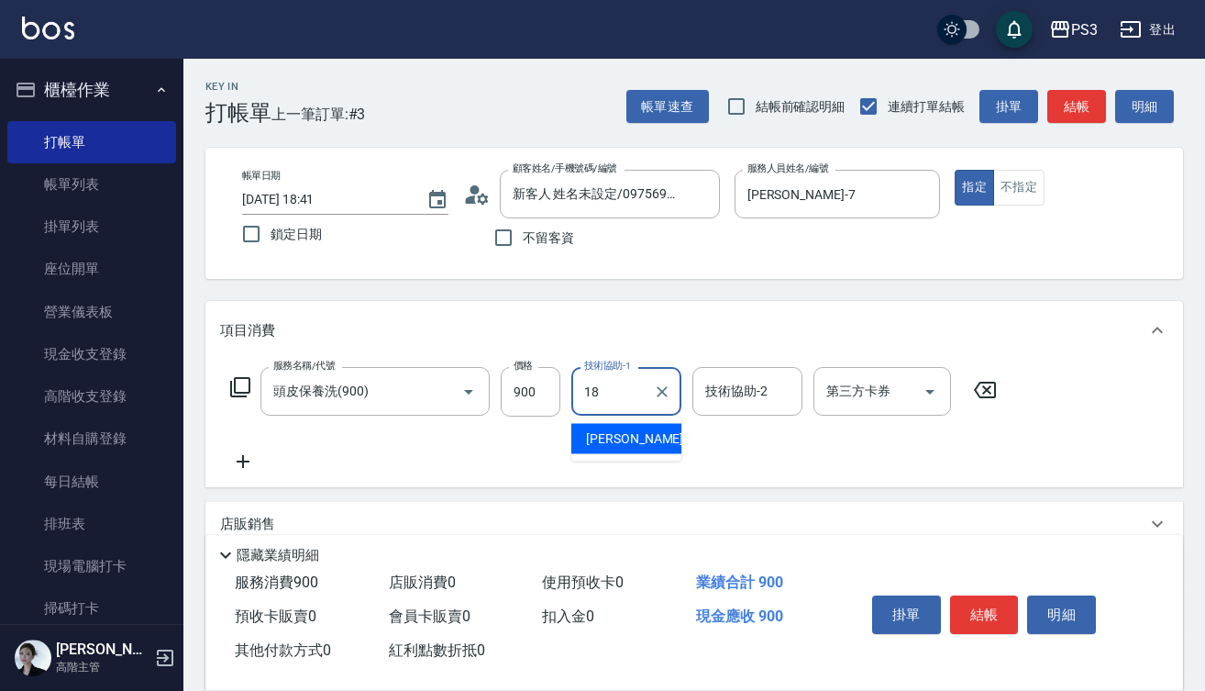
type input "恩恩-18"
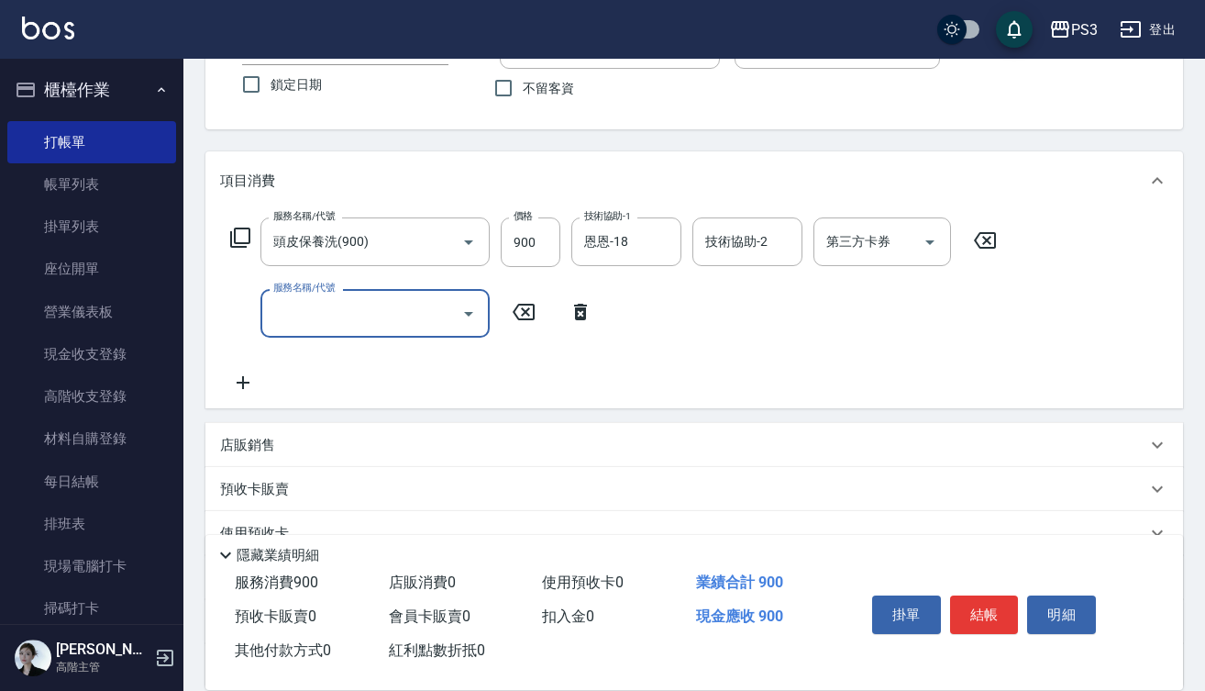
scroll to position [155, 0]
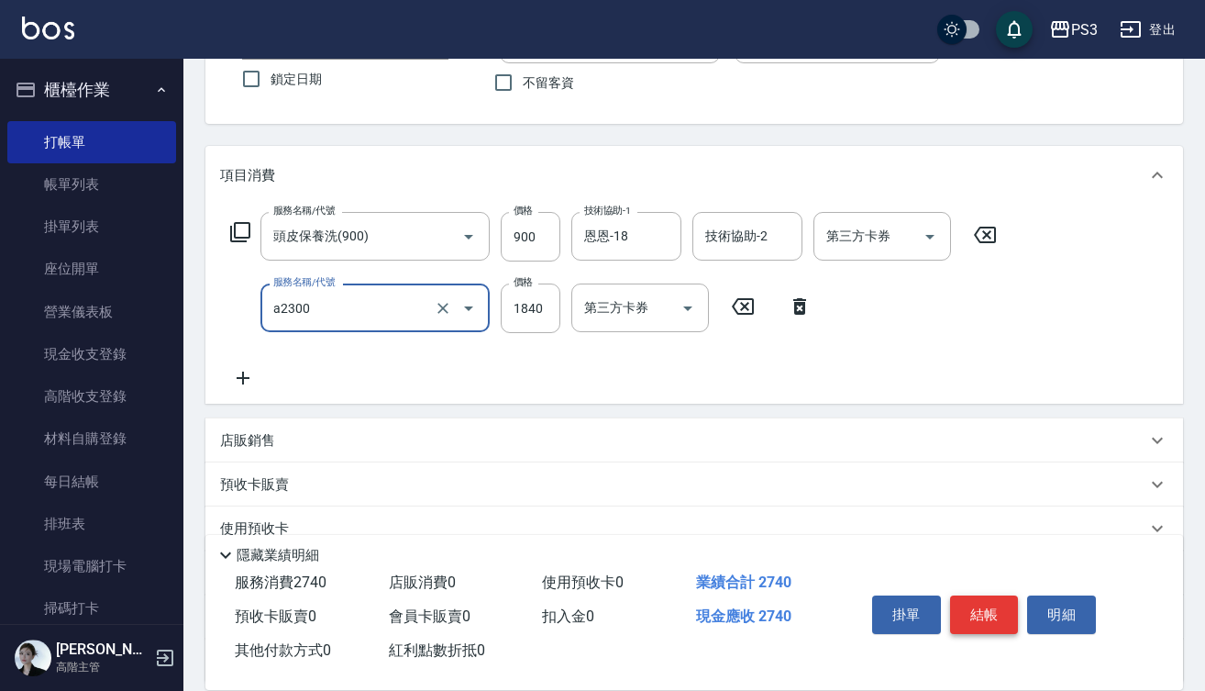
type input "結構式三段中(a2300)"
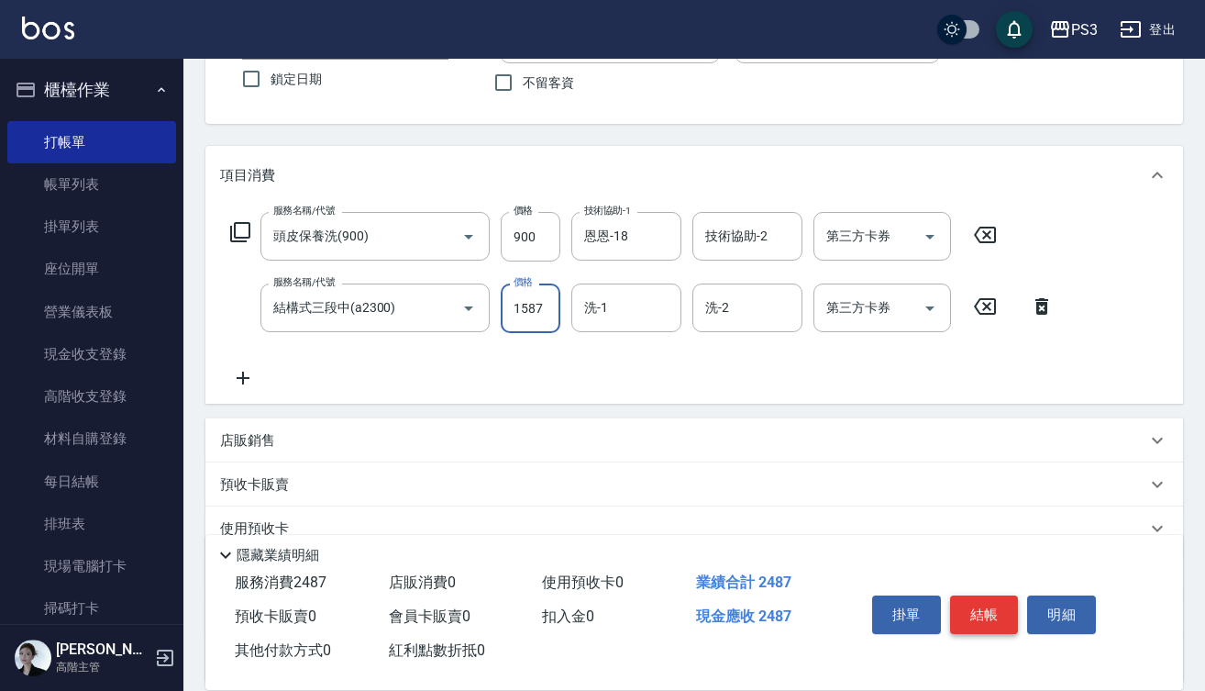
type input "1587"
type input "恩恩-18"
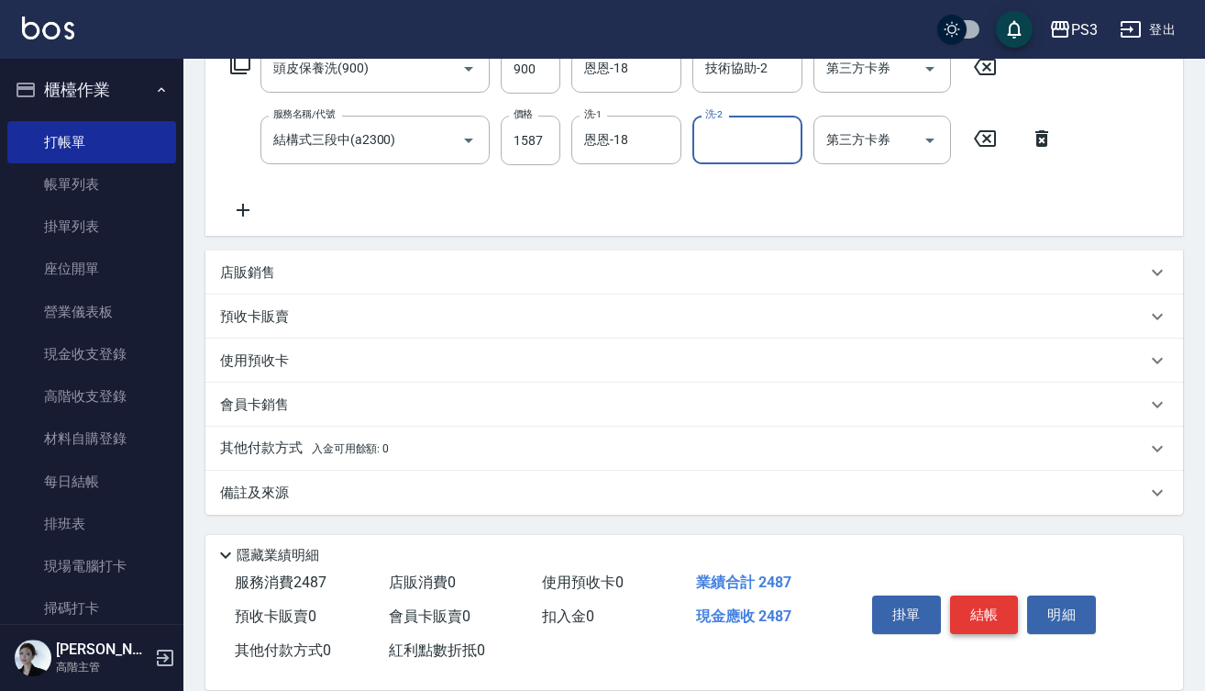
scroll to position [323, 0]
click at [274, 319] on p "預收卡販賣" at bounding box center [254, 316] width 69 height 19
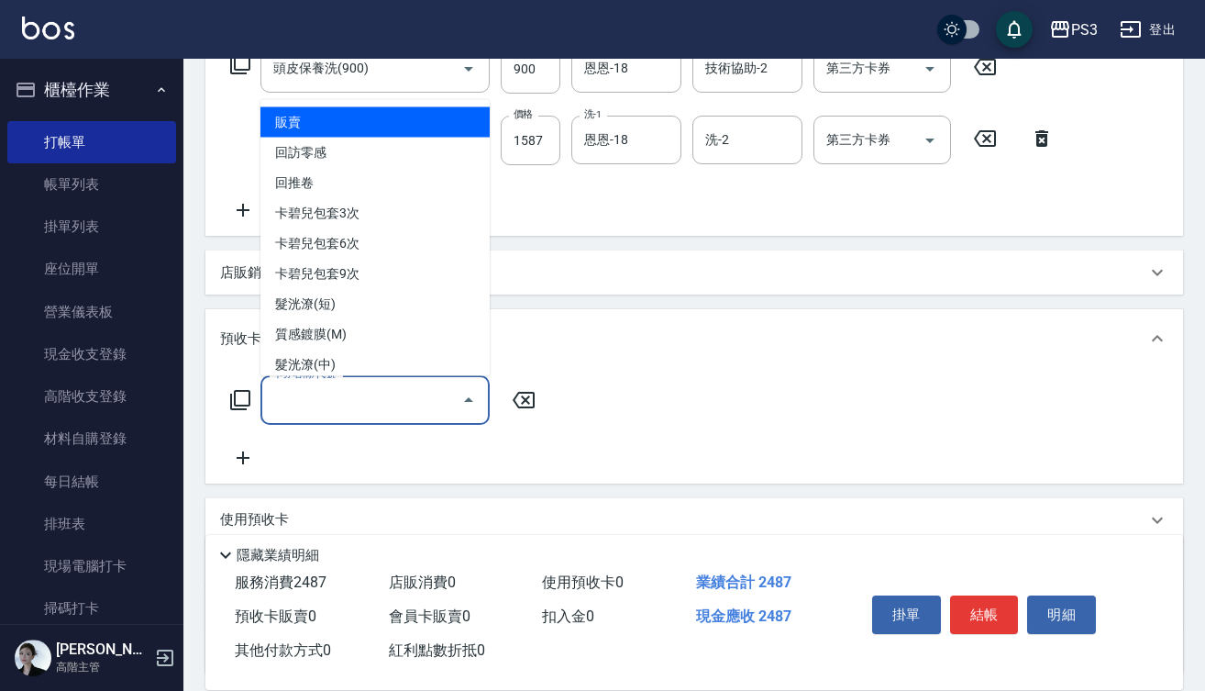
click at [347, 402] on input "卡券名稱/代號" at bounding box center [361, 399] width 185 height 32
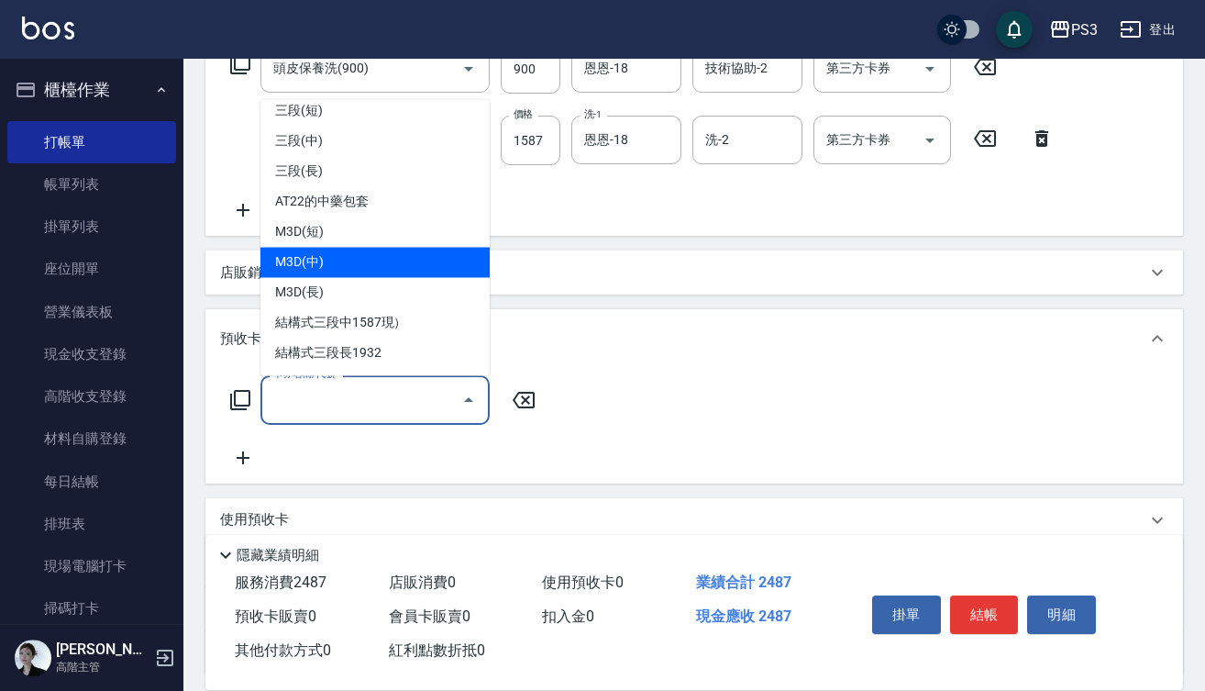
scroll to position [677, 0]
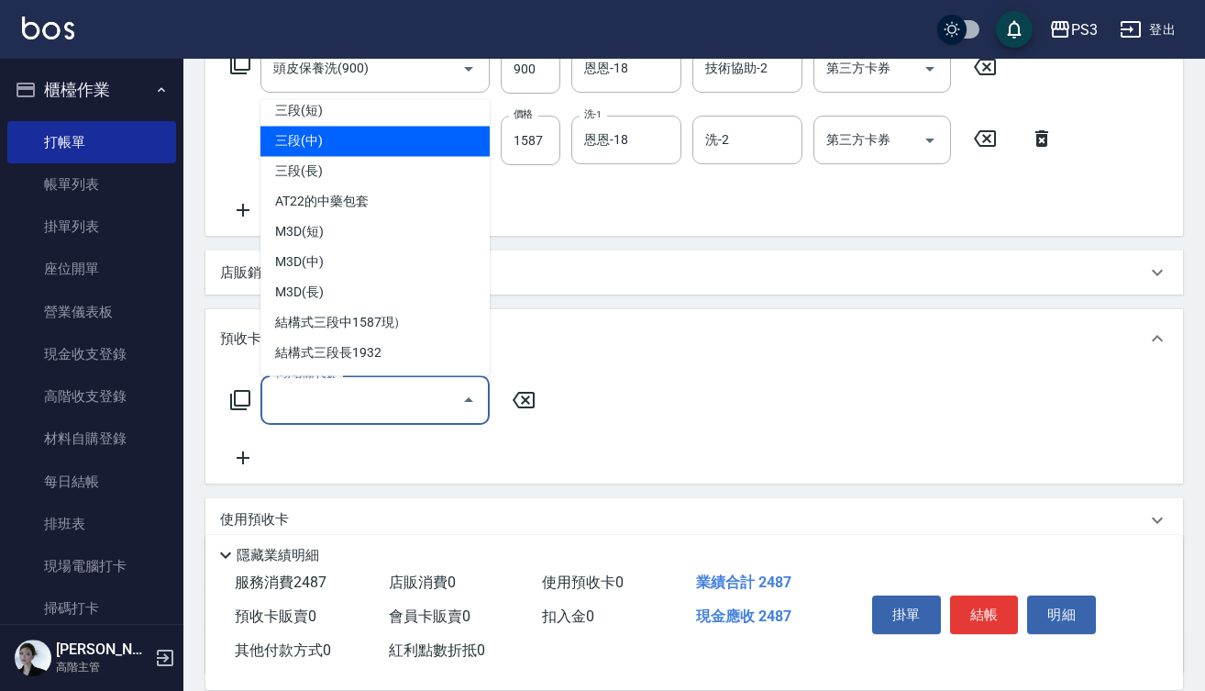
click at [366, 142] on span "三段(中)" at bounding box center [374, 141] width 229 height 30
type input "三段(中)(A23000)"
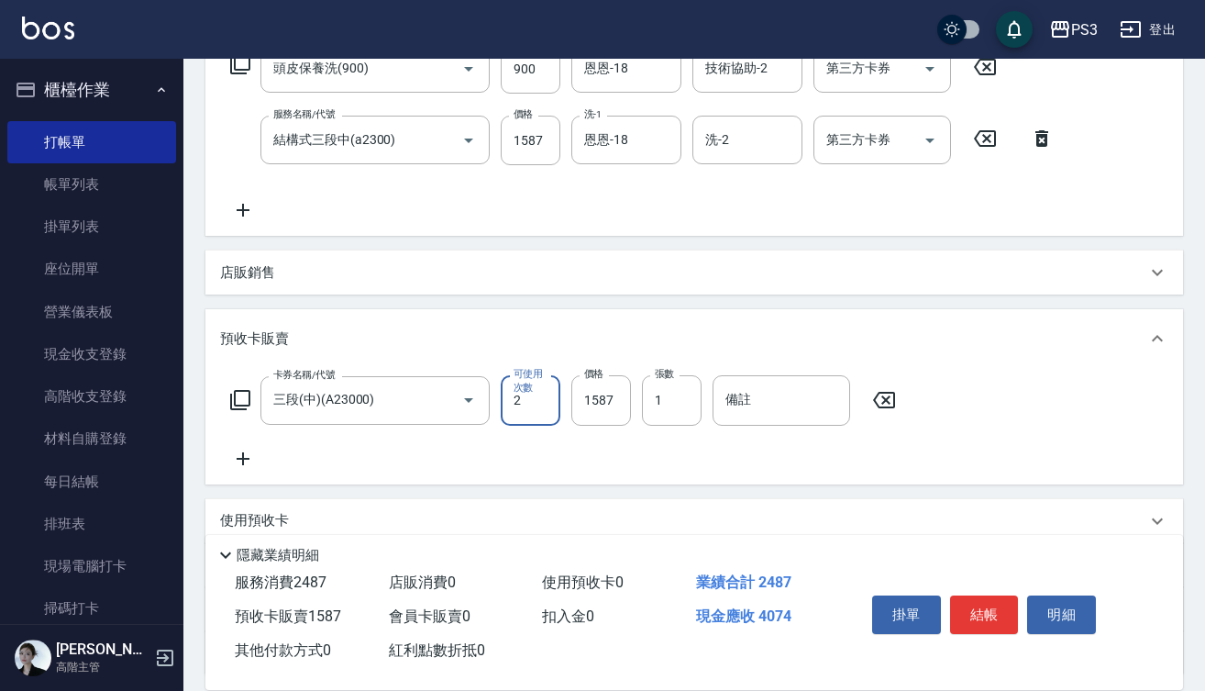
type input "2"
type input "3174"
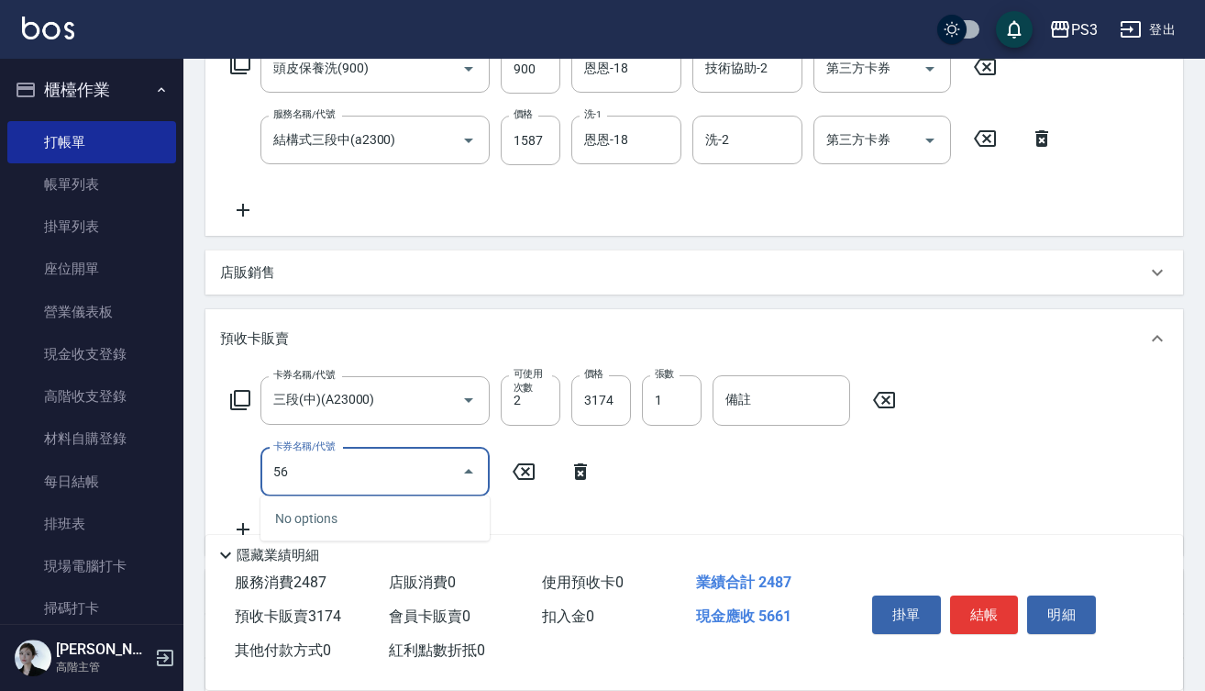
type input "5"
click at [472, 473] on icon "Open" at bounding box center [469, 471] width 22 height 22
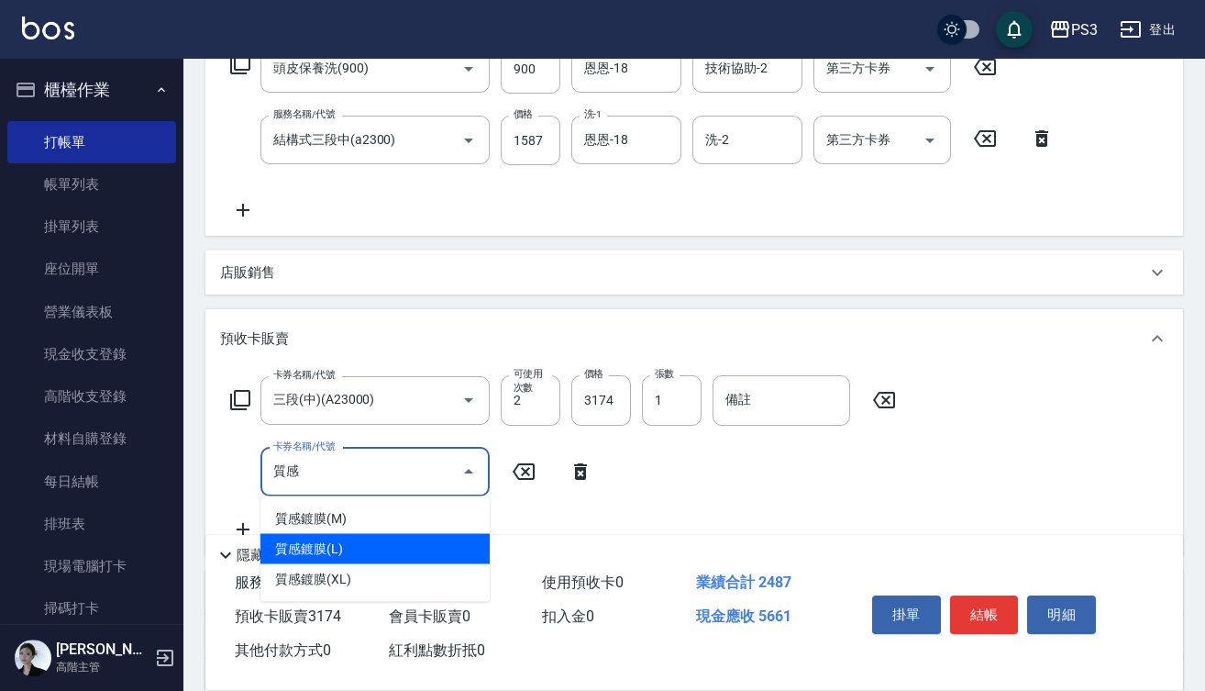
click at [435, 554] on span "質感鍍膜(L)" at bounding box center [374, 549] width 229 height 30
type input "質感鍍膜(L)(4420)"
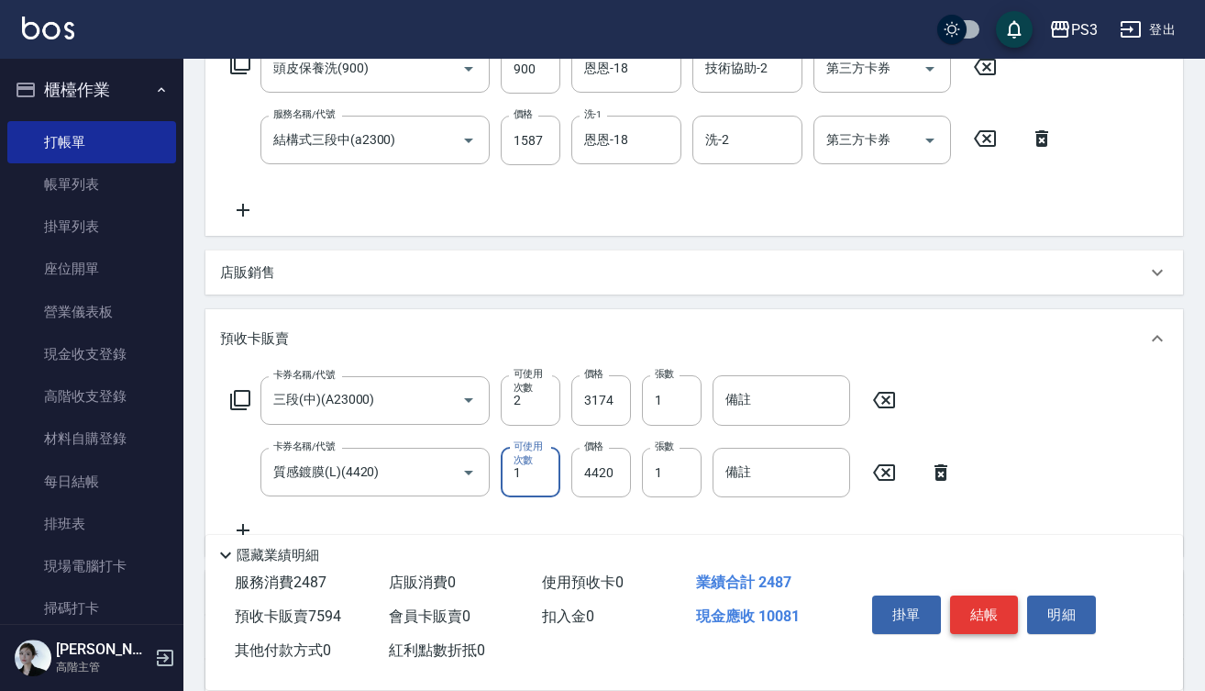
click at [997, 614] on button "結帳" at bounding box center [984, 614] width 69 height 39
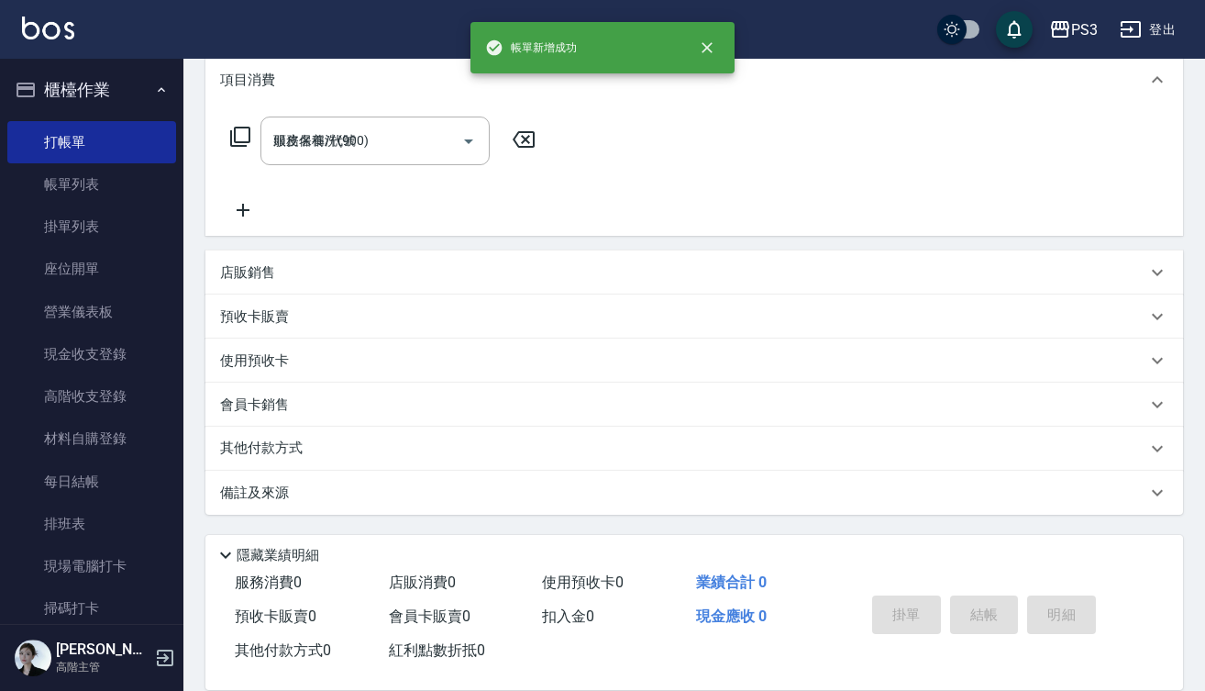
type input "[DATE] 18:42"
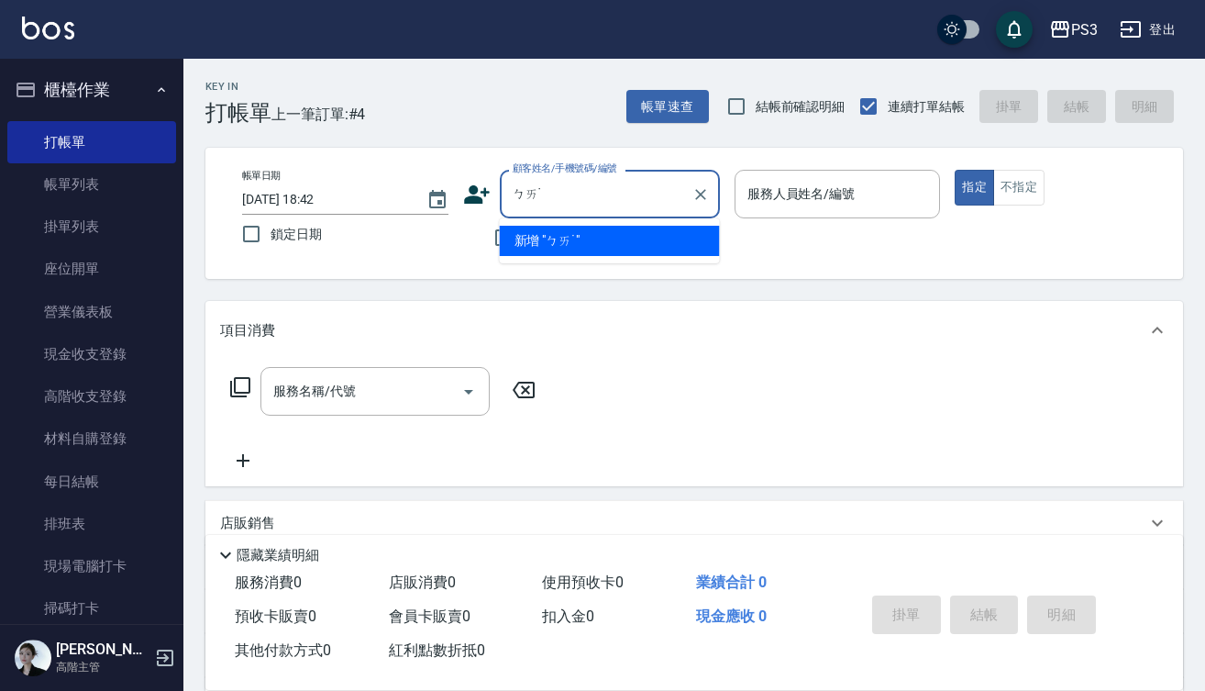
type input "敗"
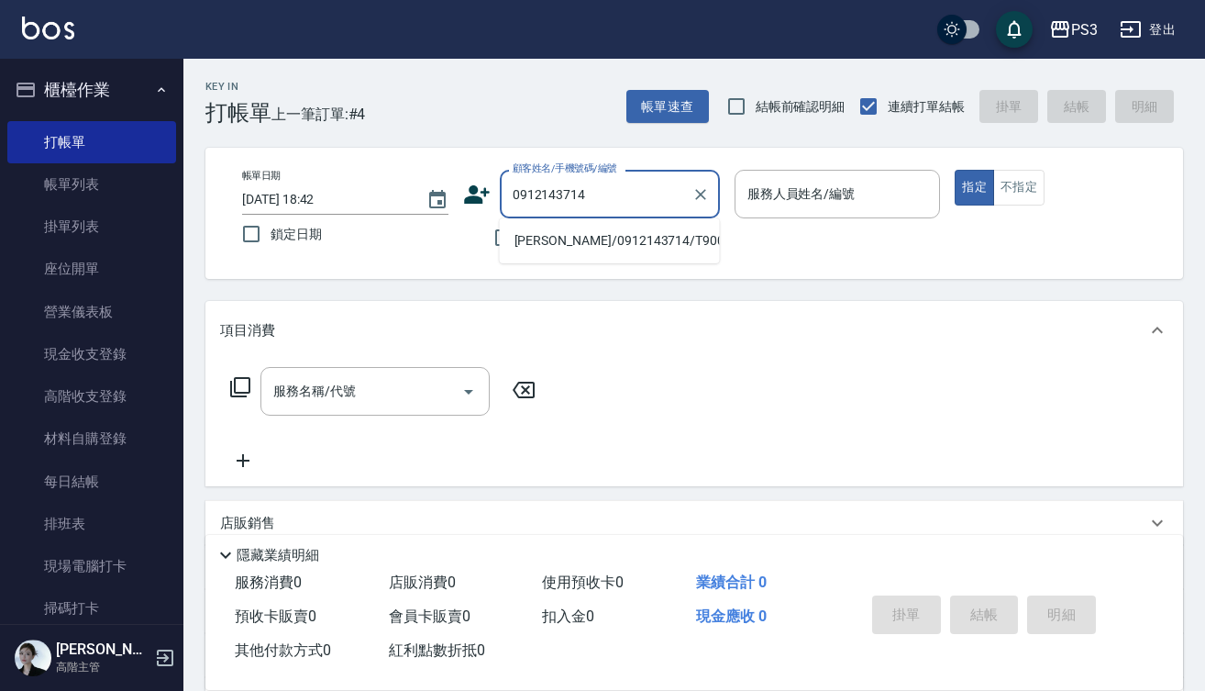
type input "[PERSON_NAME]/0912143714/T90086"
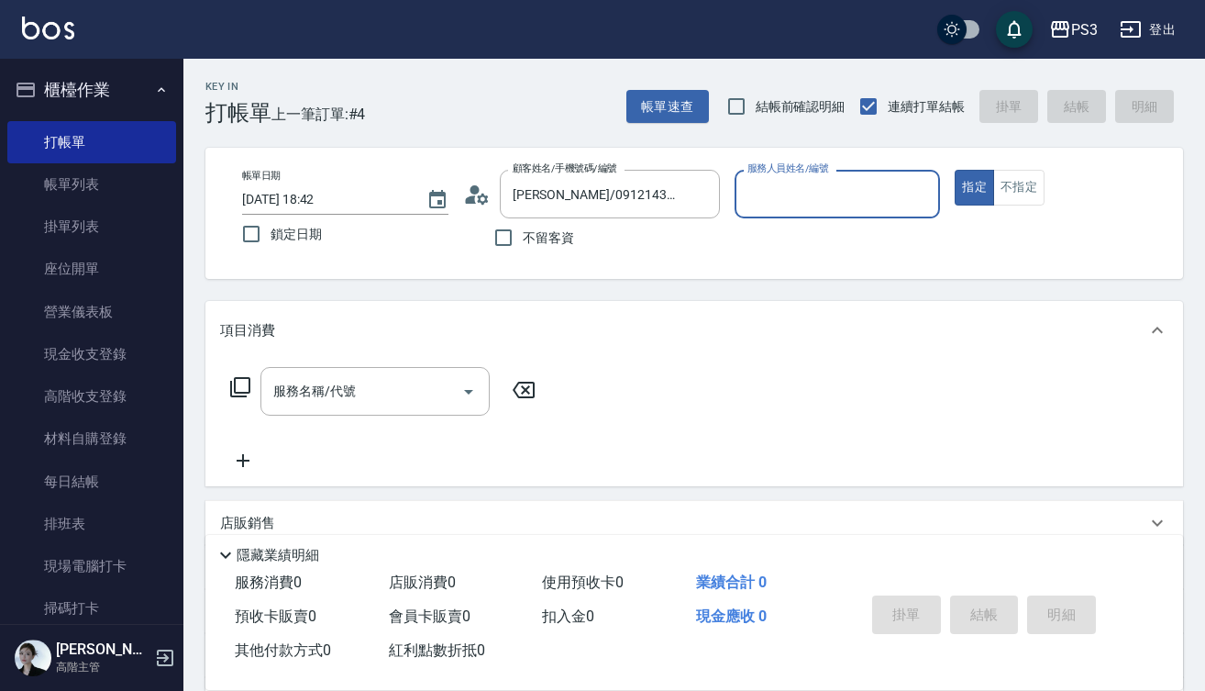
type input "[PERSON_NAME]-7"
click at [974, 187] on button "指定" at bounding box center [974, 188] width 39 height 36
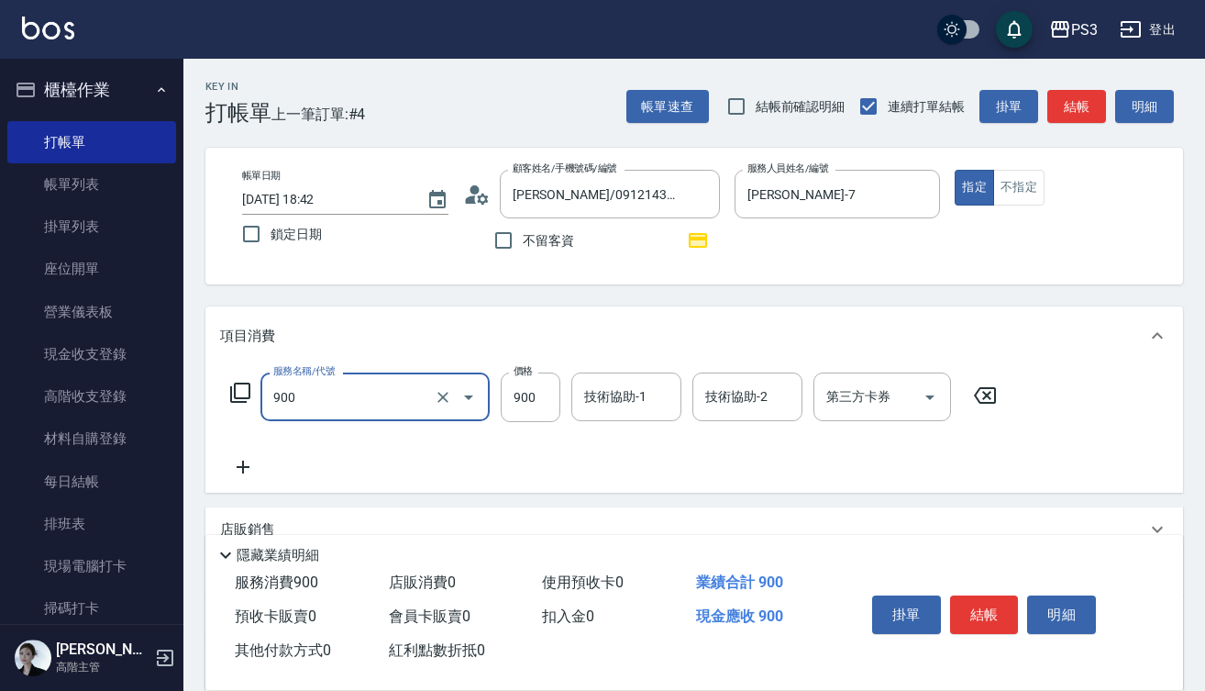
type input "頭皮保養洗(900)"
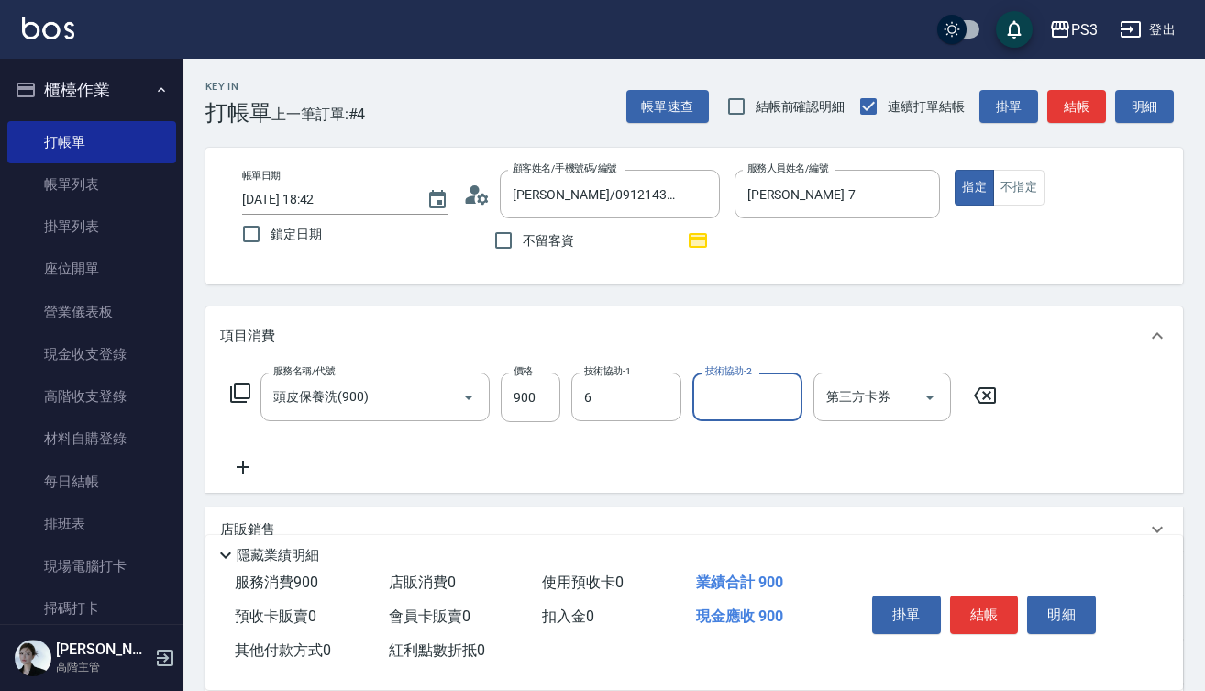
type input "Van-6"
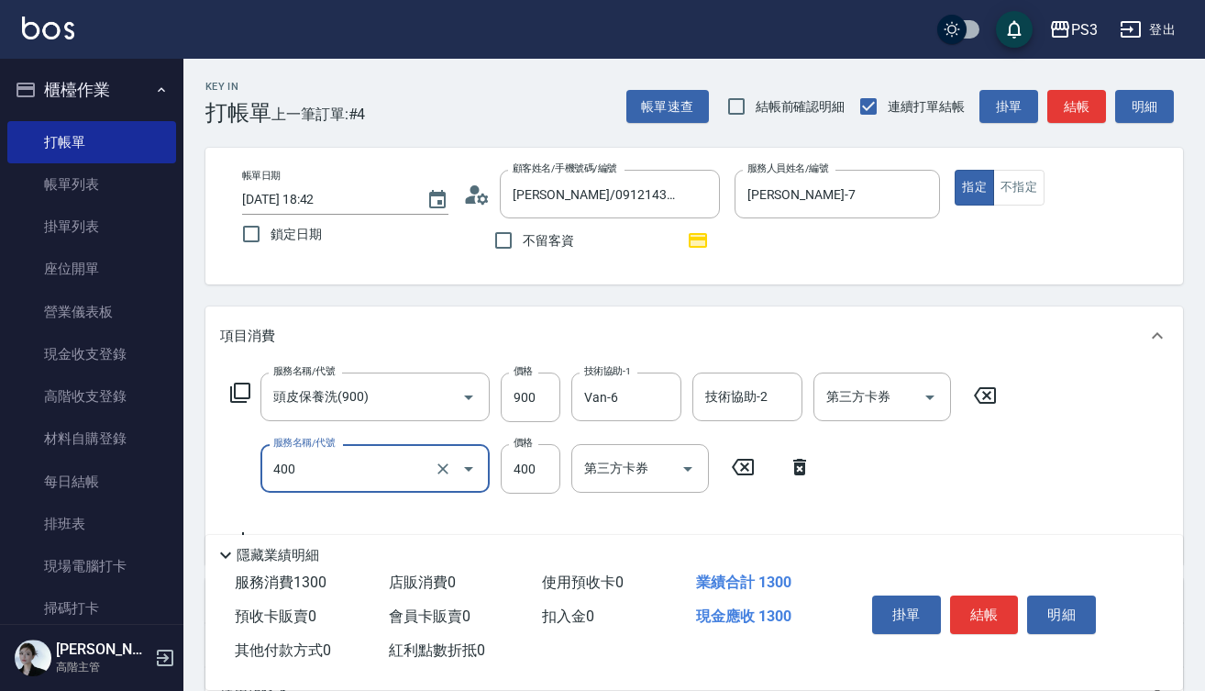
type input "剪(400)"
type input "380"
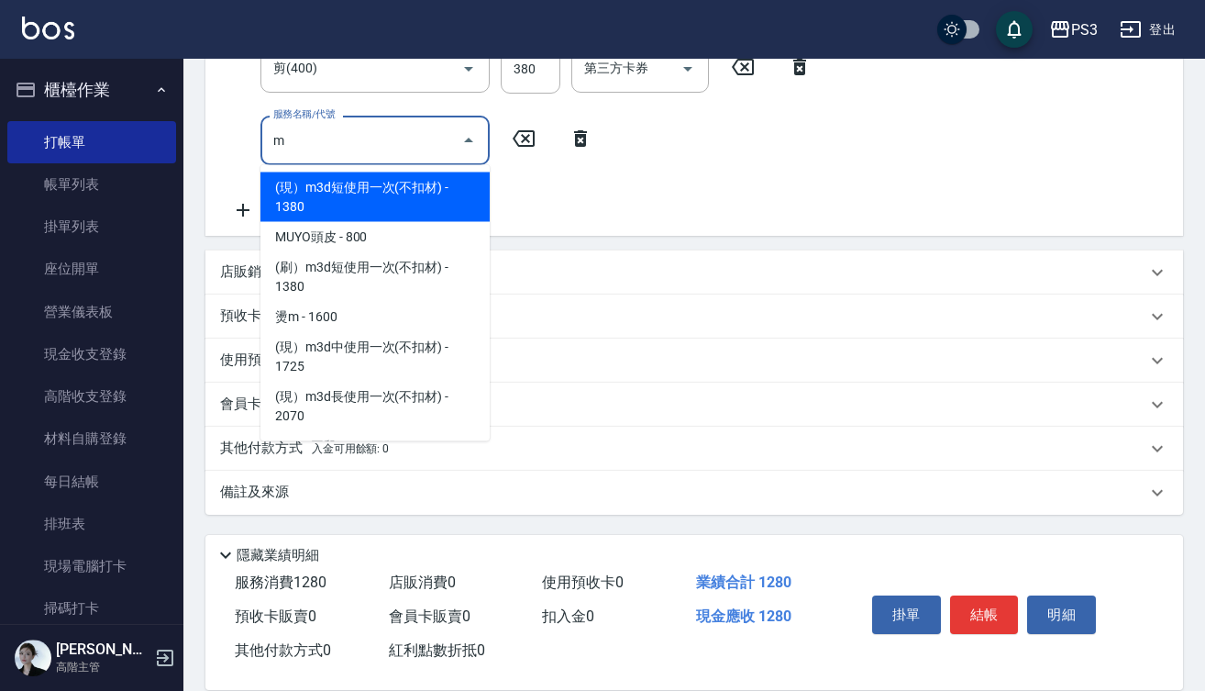
scroll to position [400, 0]
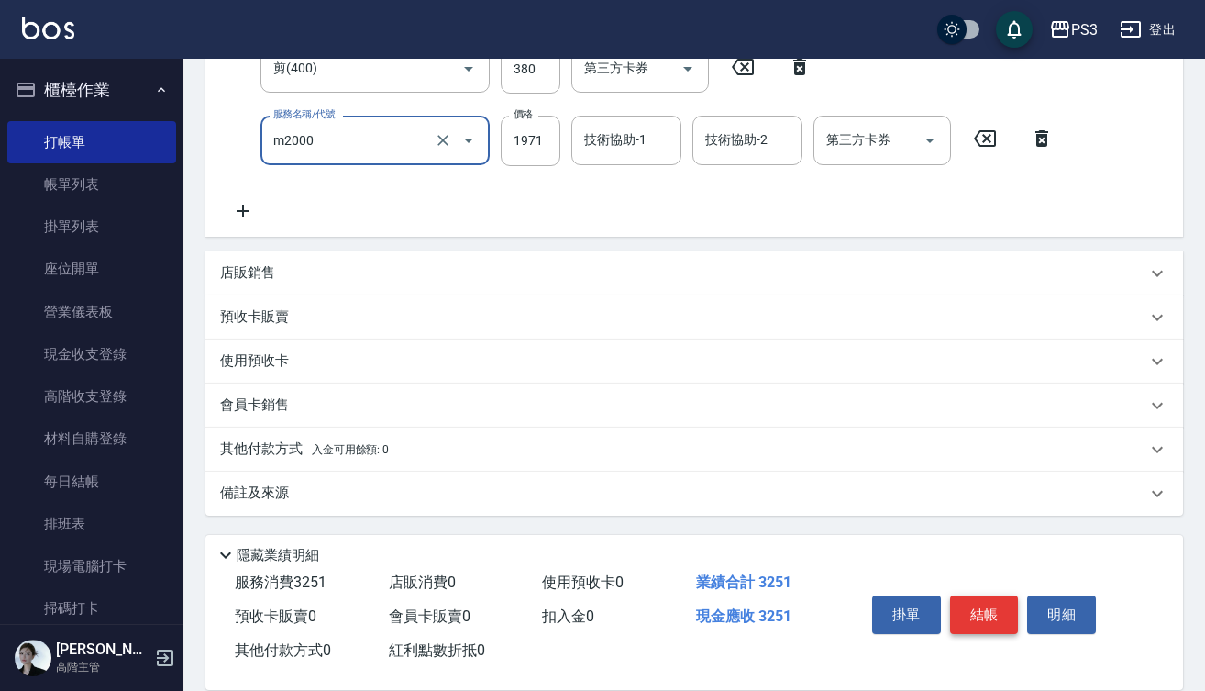
type input "m3d中(m2000)"
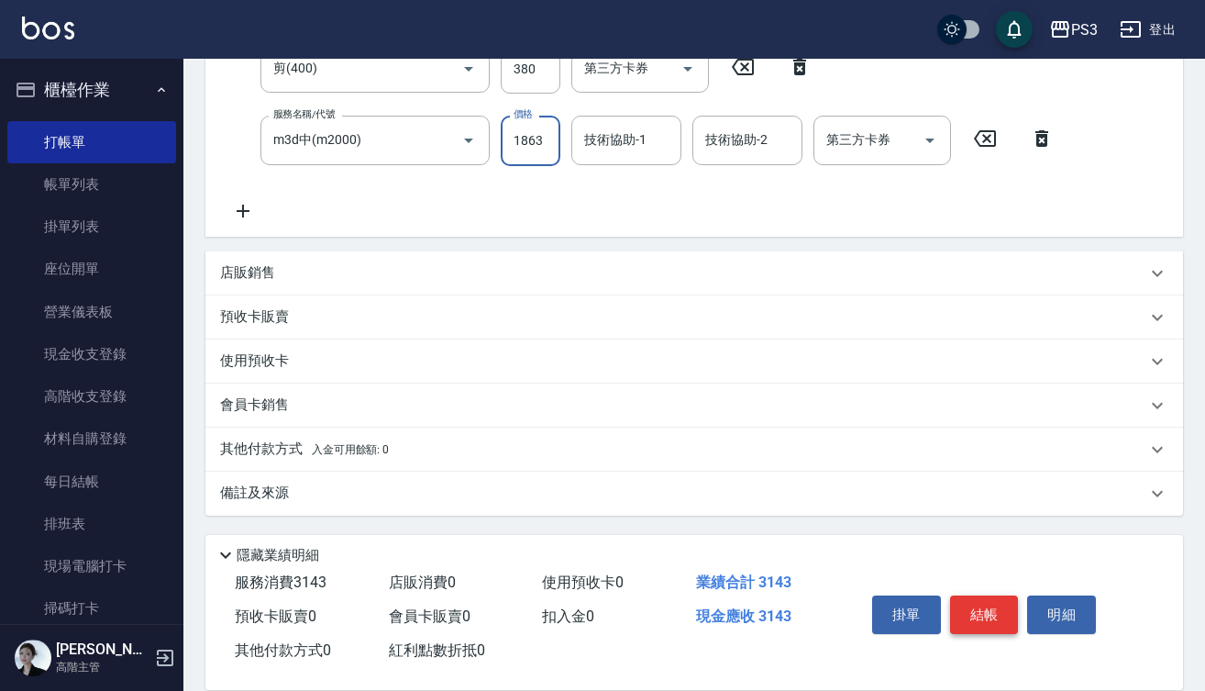
type input "1863"
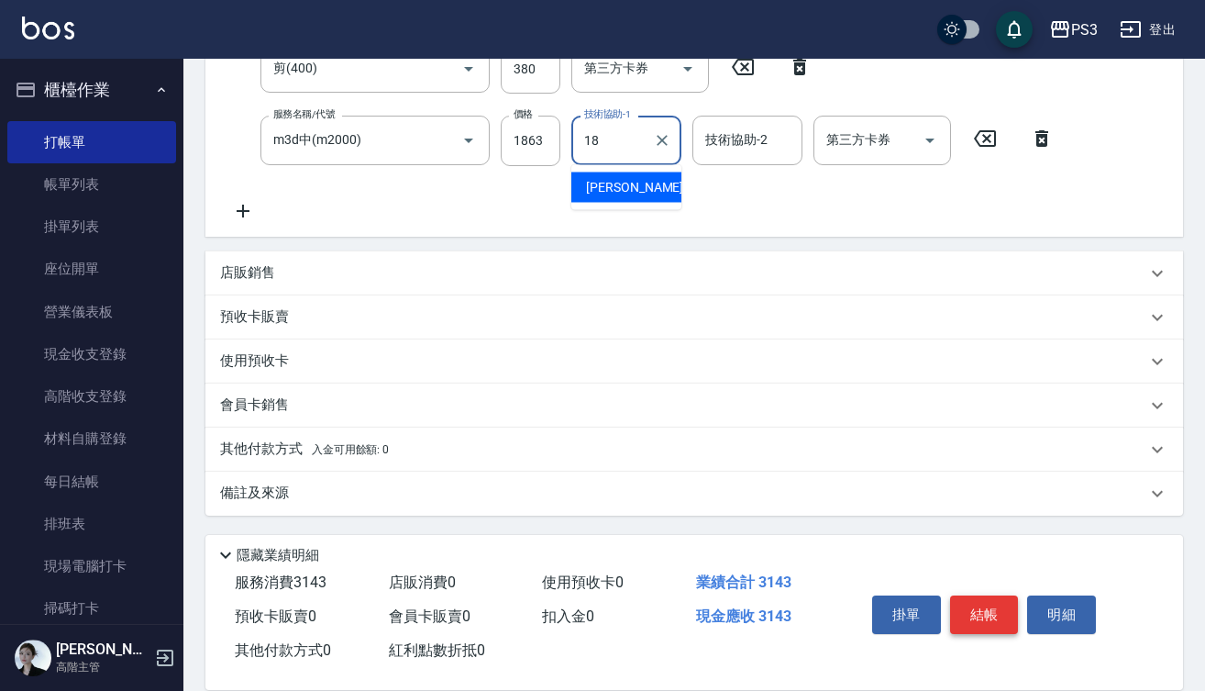
type input "恩恩-18"
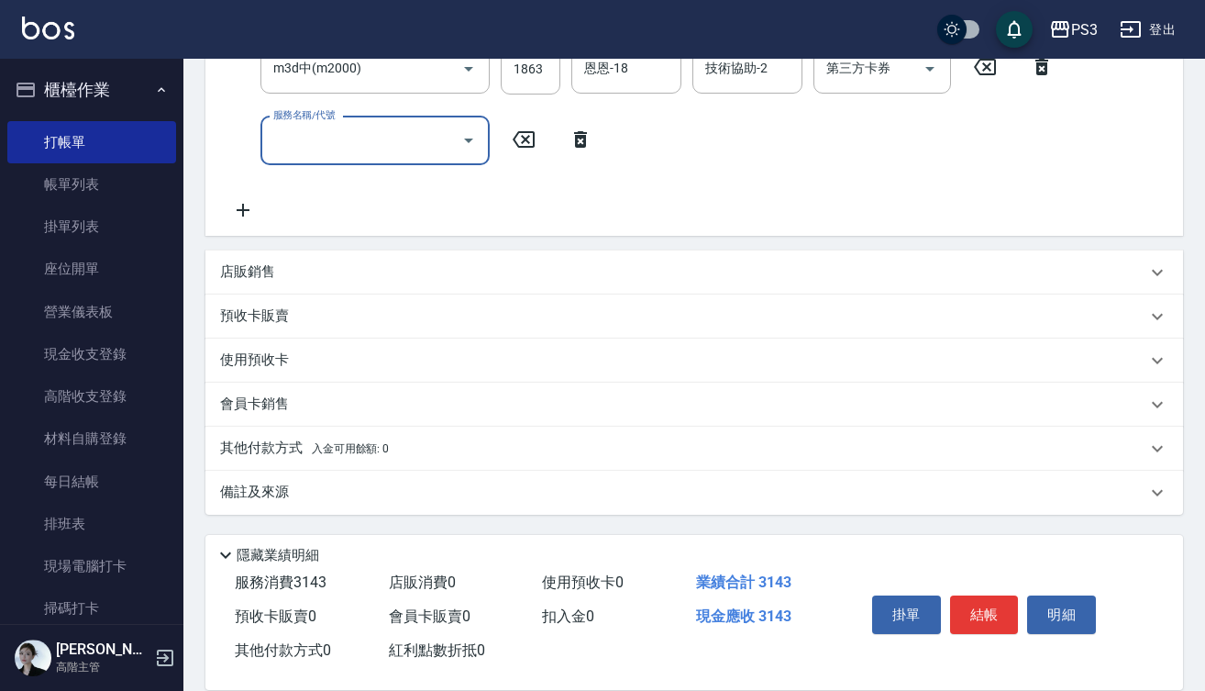
scroll to position [471, 0]
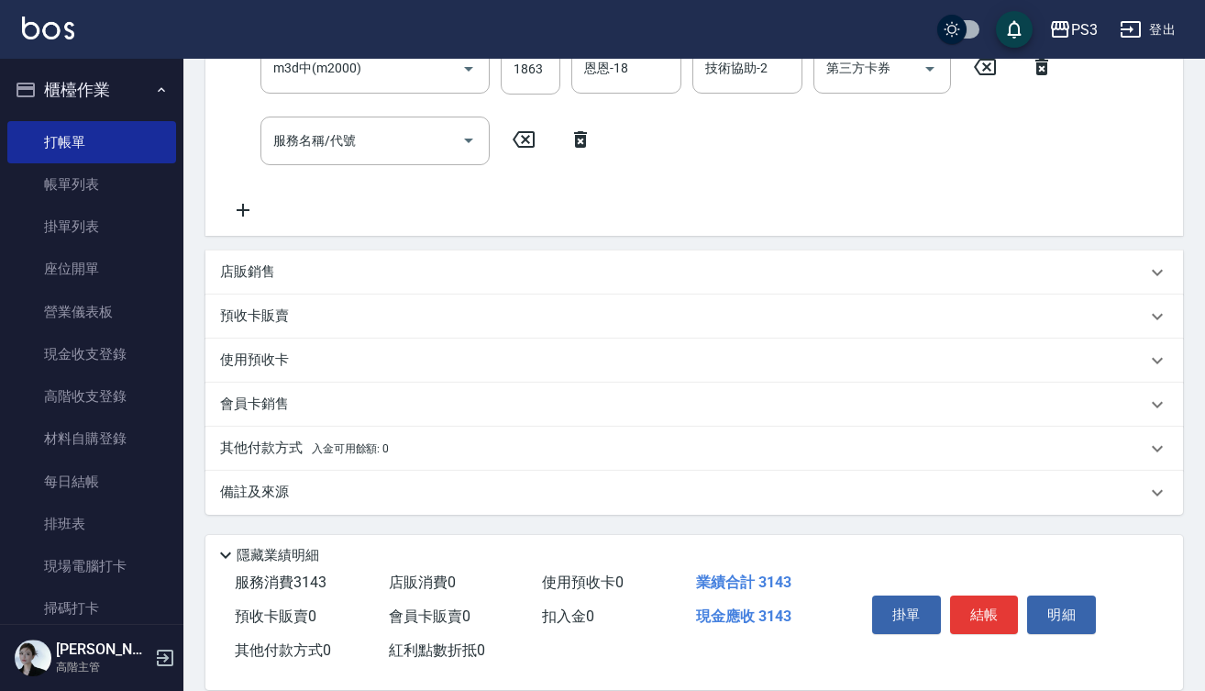
click at [287, 319] on p "預收卡販賣" at bounding box center [254, 315] width 69 height 19
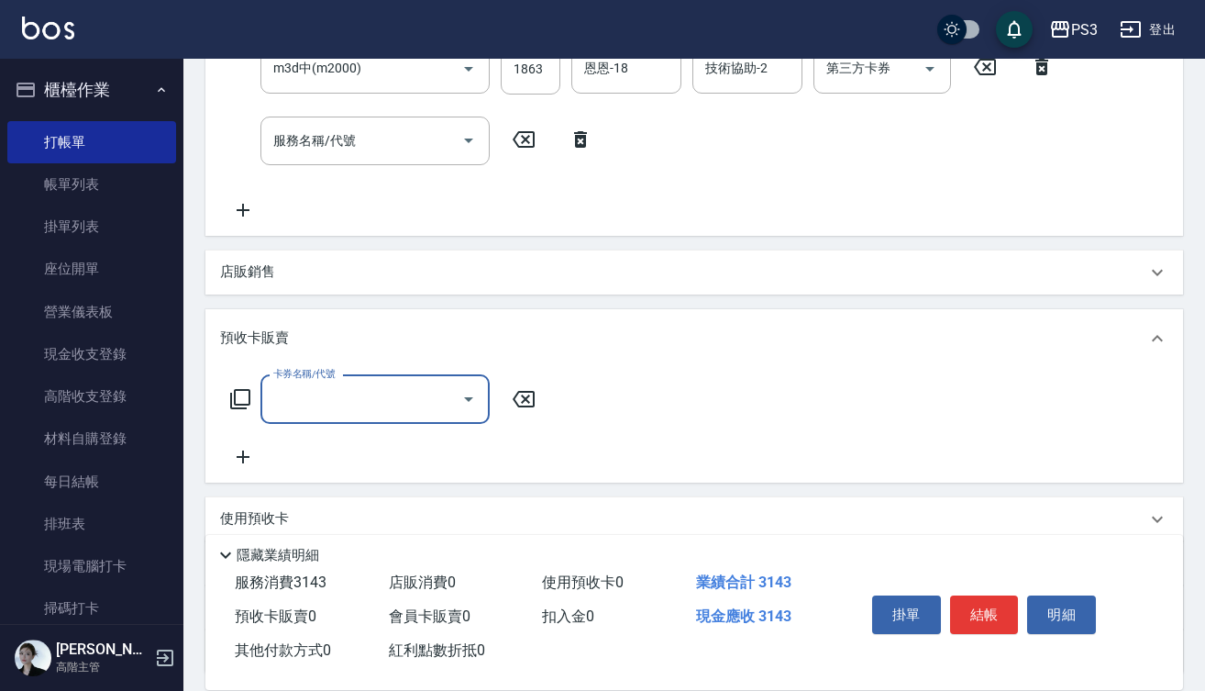
click at [309, 394] on input "卡券名稱/代號" at bounding box center [361, 399] width 185 height 32
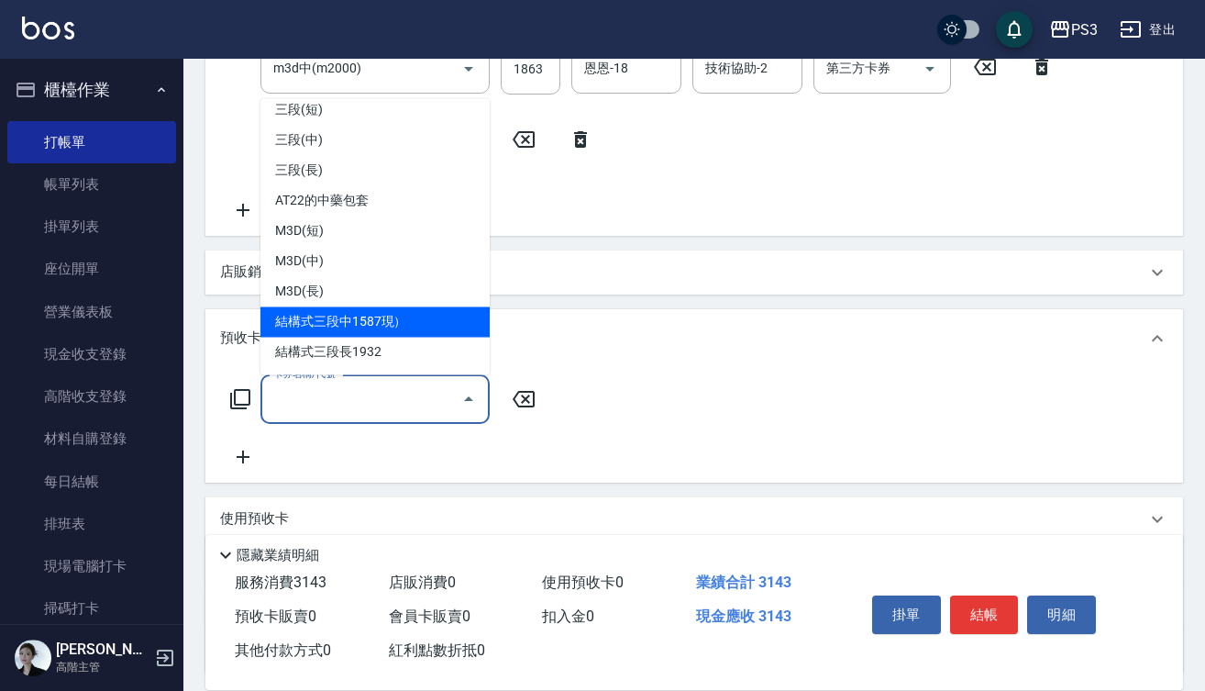
scroll to position [677, 0]
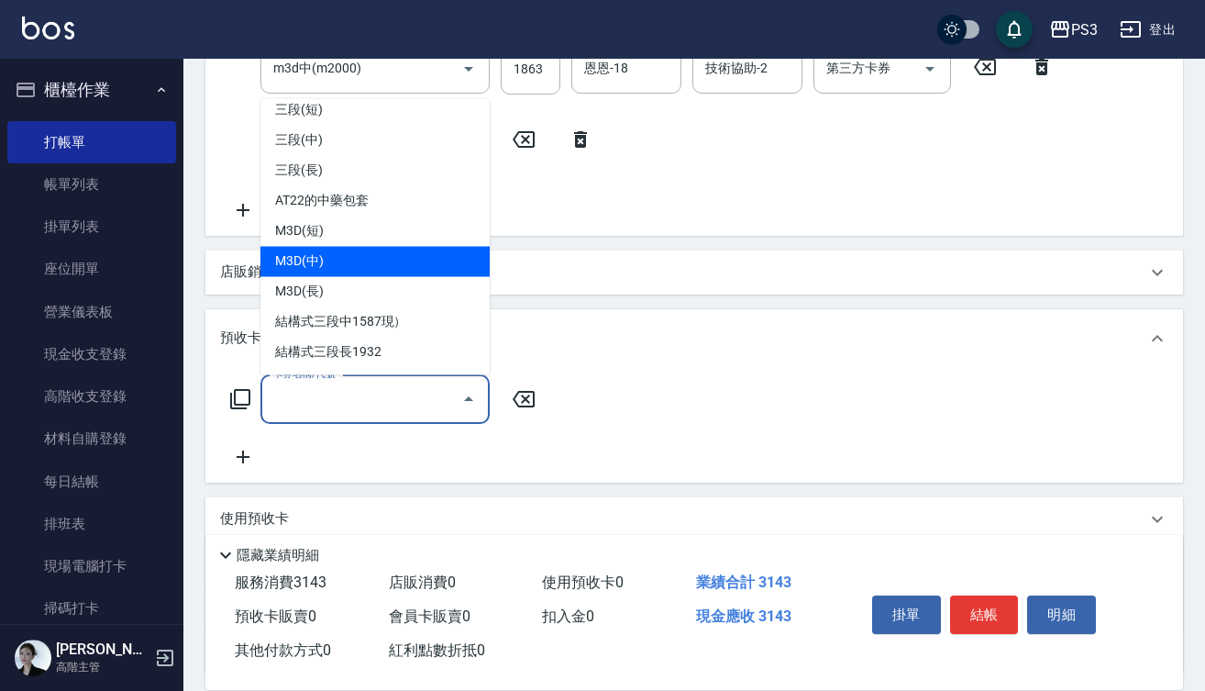
click at [349, 258] on span "M3D(中)" at bounding box center [374, 261] width 229 height 30
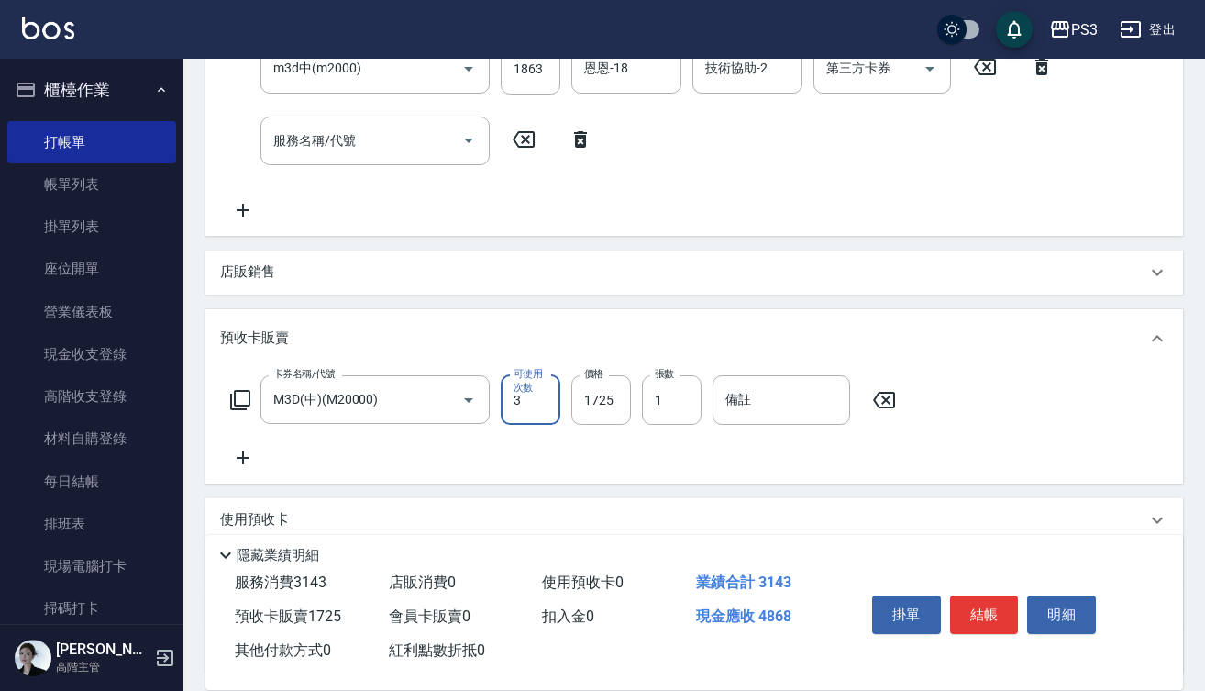
type input "M3D(中)(M20000)"
type input "1"
type input "1865"
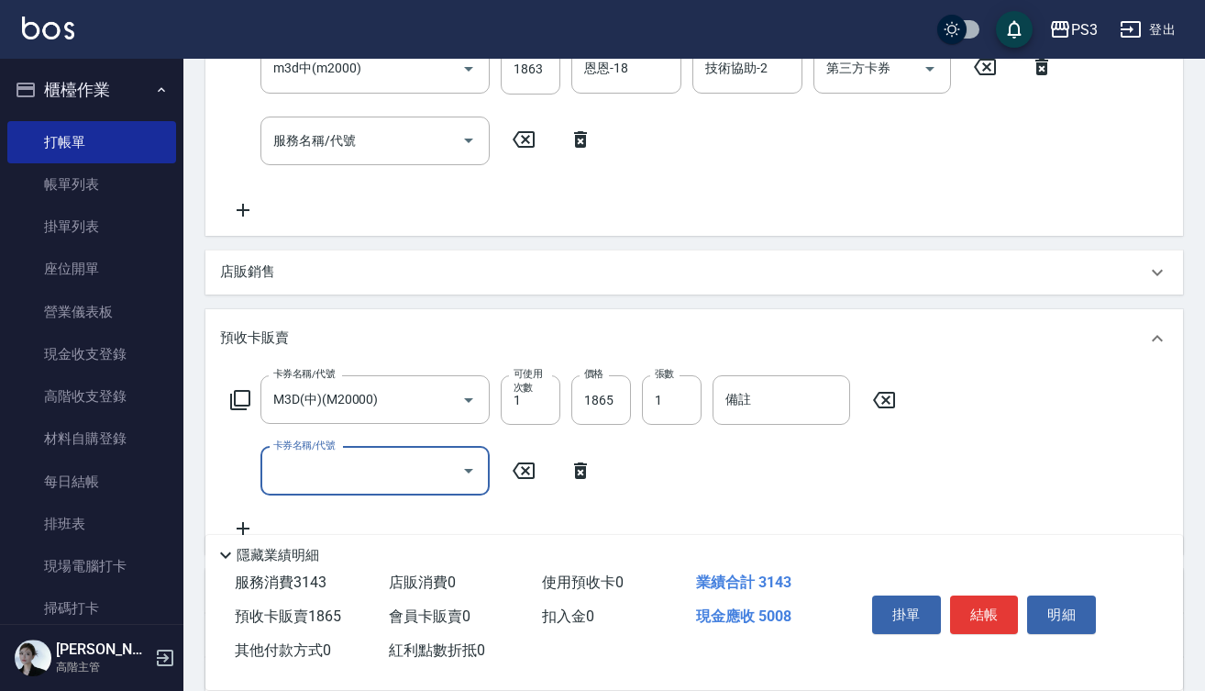
click at [454, 478] on div at bounding box center [468, 471] width 28 height 49
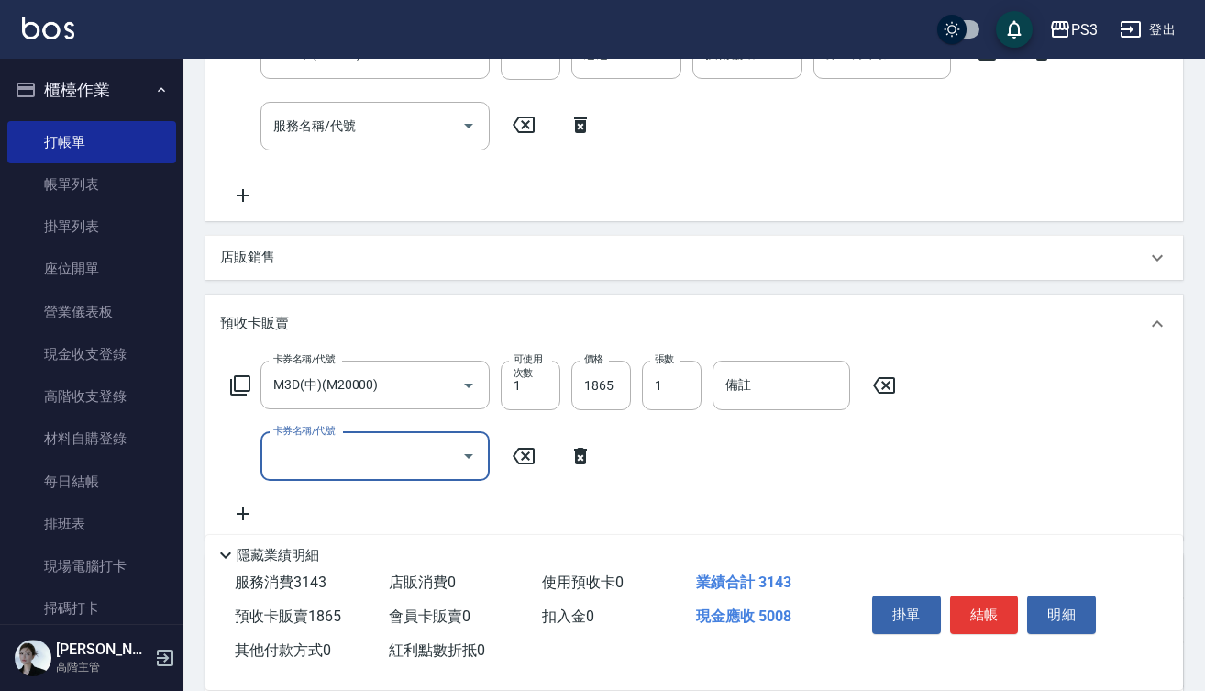
scroll to position [493, 0]
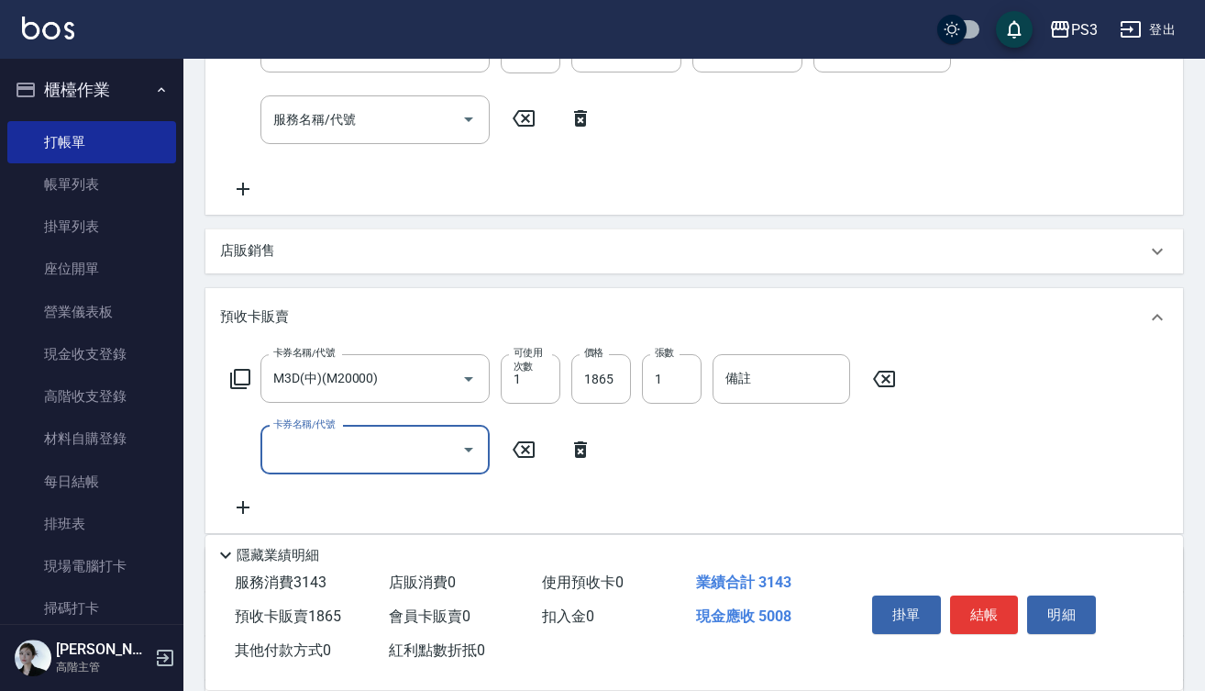
click at [471, 445] on icon "Open" at bounding box center [469, 449] width 22 height 22
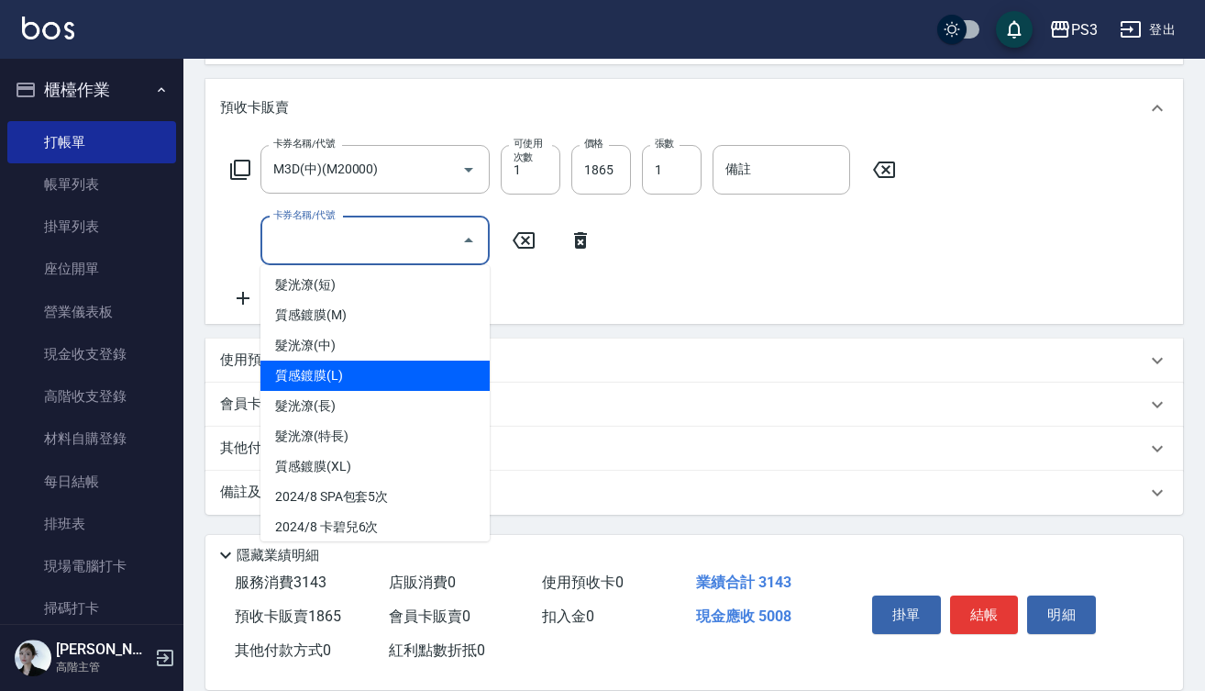
scroll to position [186, 0]
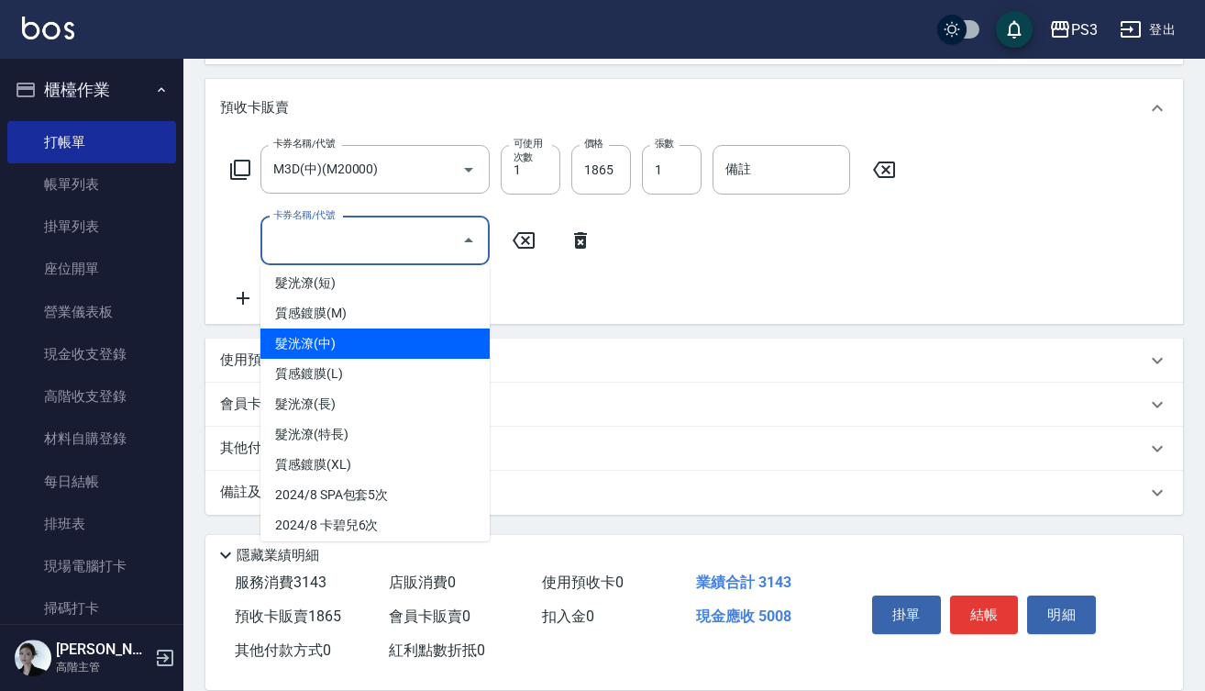
click at [375, 343] on span "髮洸潦(中)" at bounding box center [374, 343] width 229 height 30
type input "髮洸潦(中)(4000)"
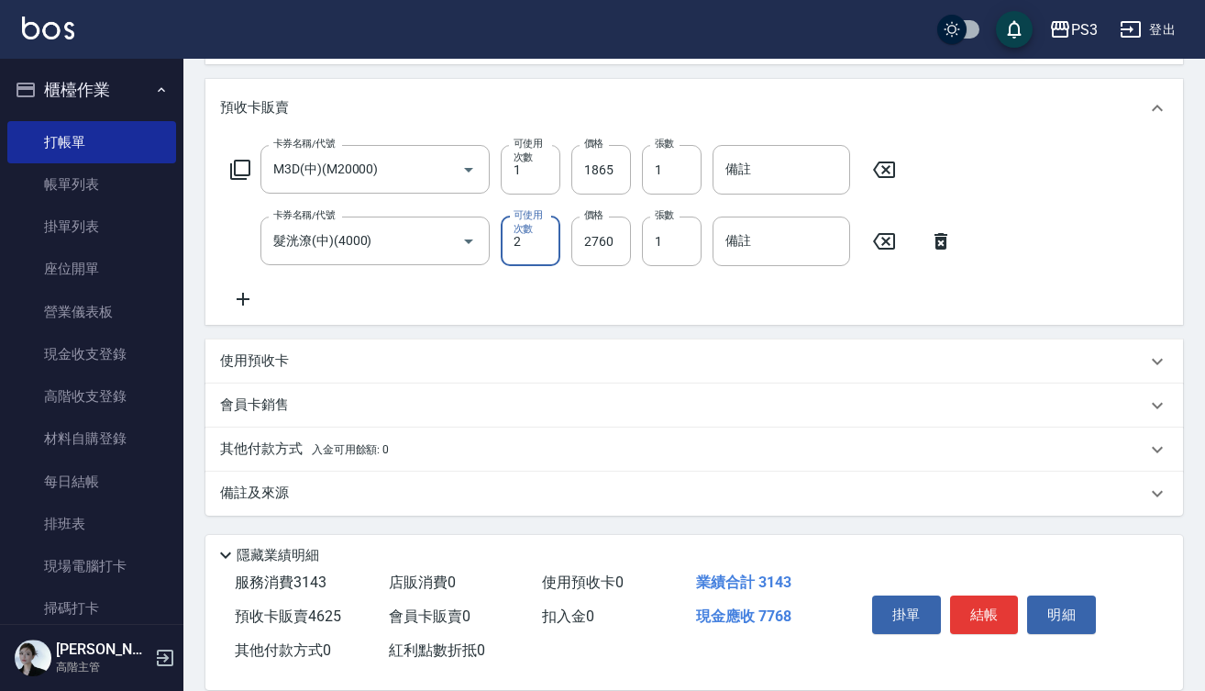
type input "2"
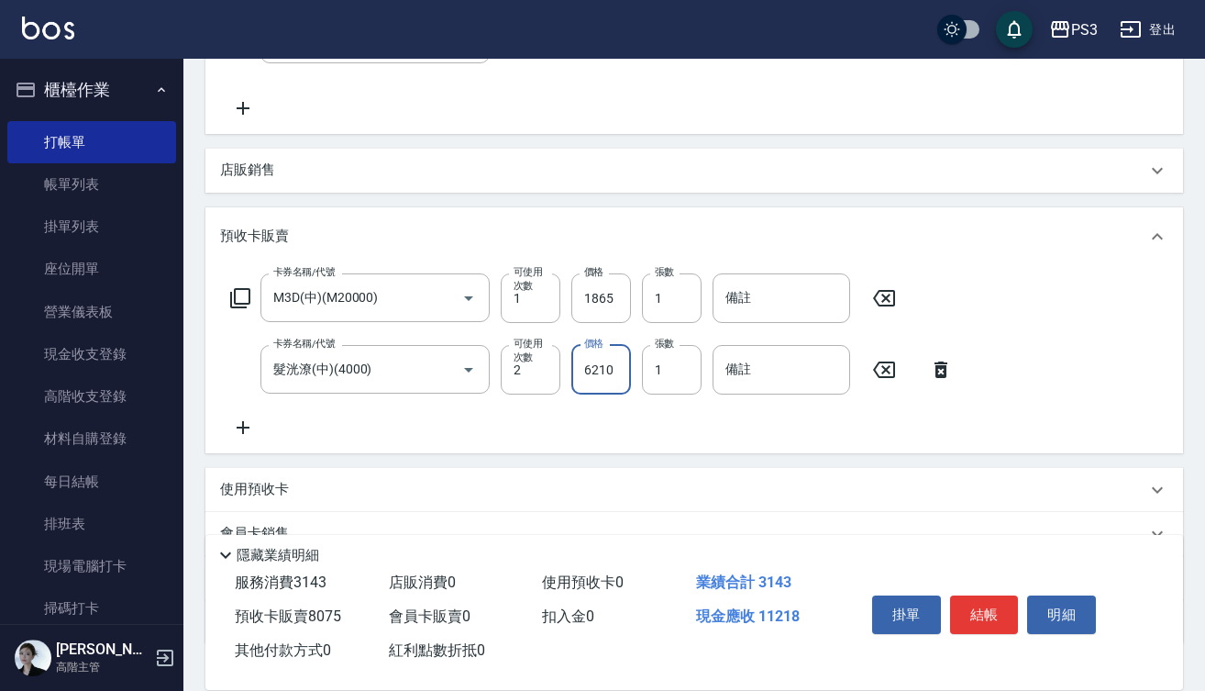
scroll to position [574, 0]
type input "6210"
click at [624, 294] on input "1865" at bounding box center [601, 297] width 60 height 50
type input "1863"
click at [1000, 618] on button "結帳" at bounding box center [984, 614] width 69 height 39
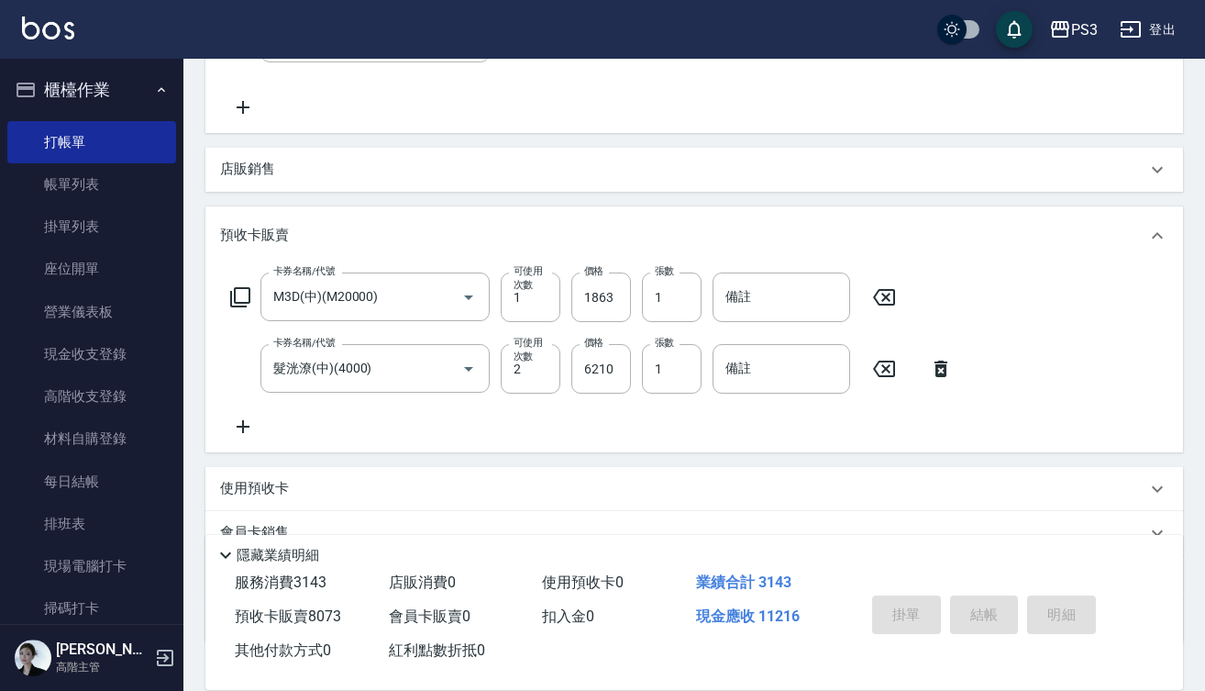
type input "[DATE] 18:44"
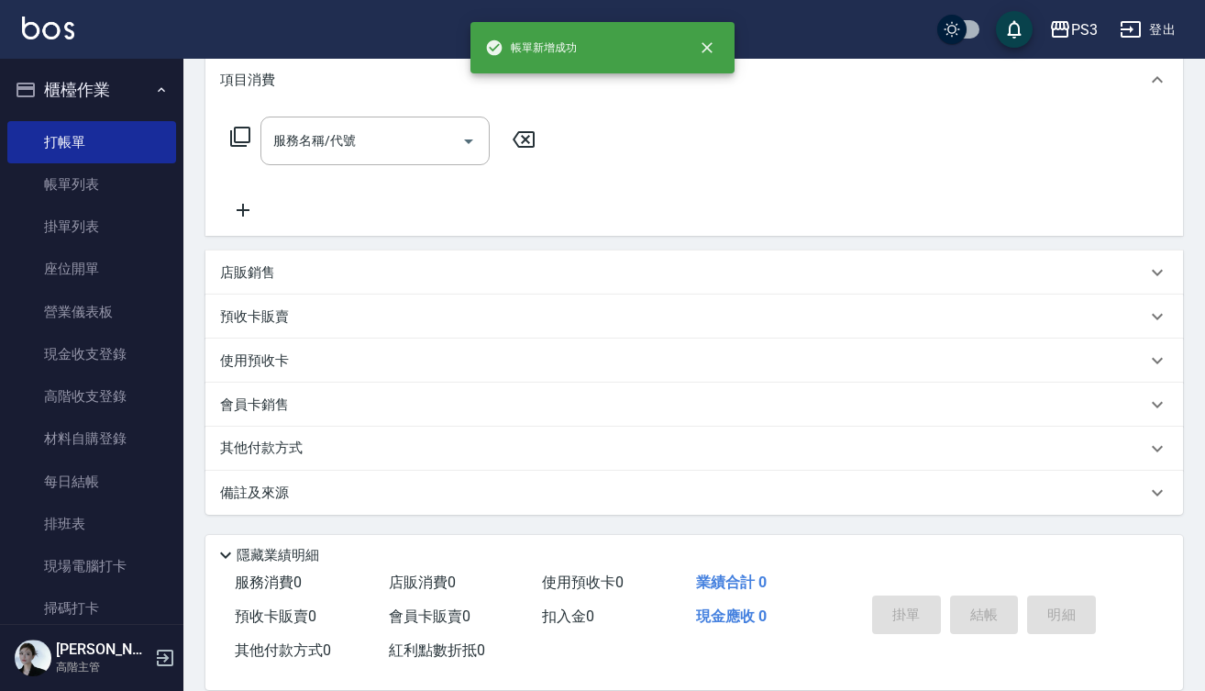
scroll to position [0, 0]
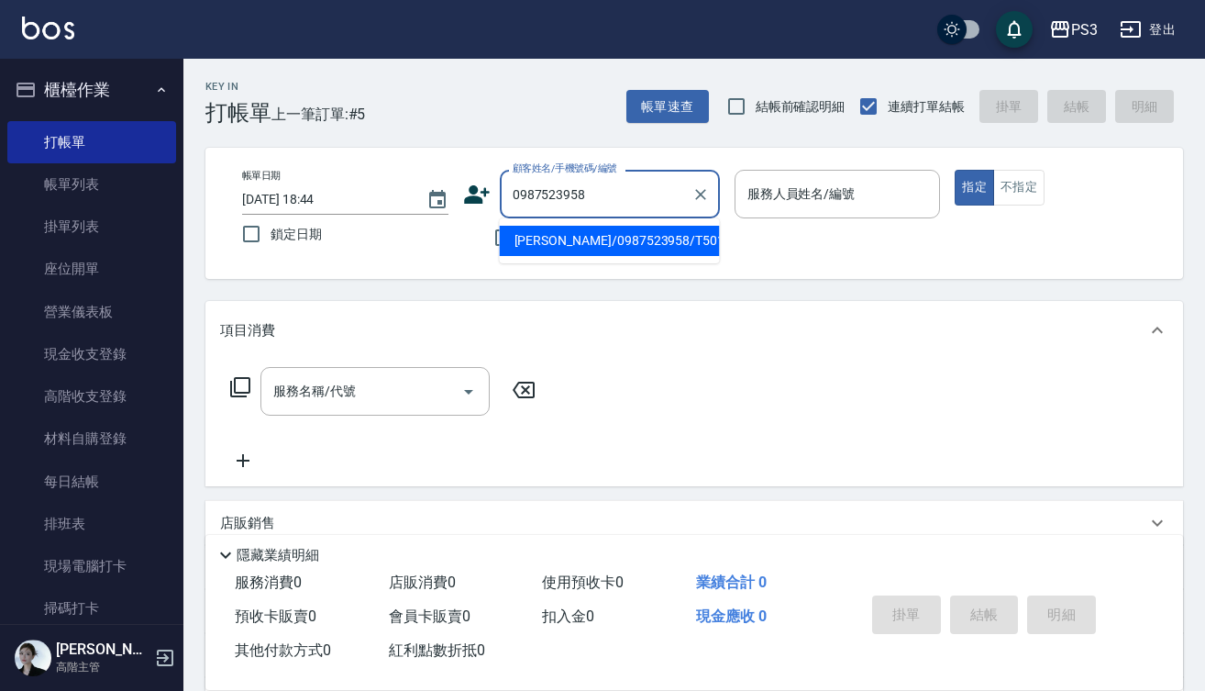
type input "[PERSON_NAME]/0987523958/T50193"
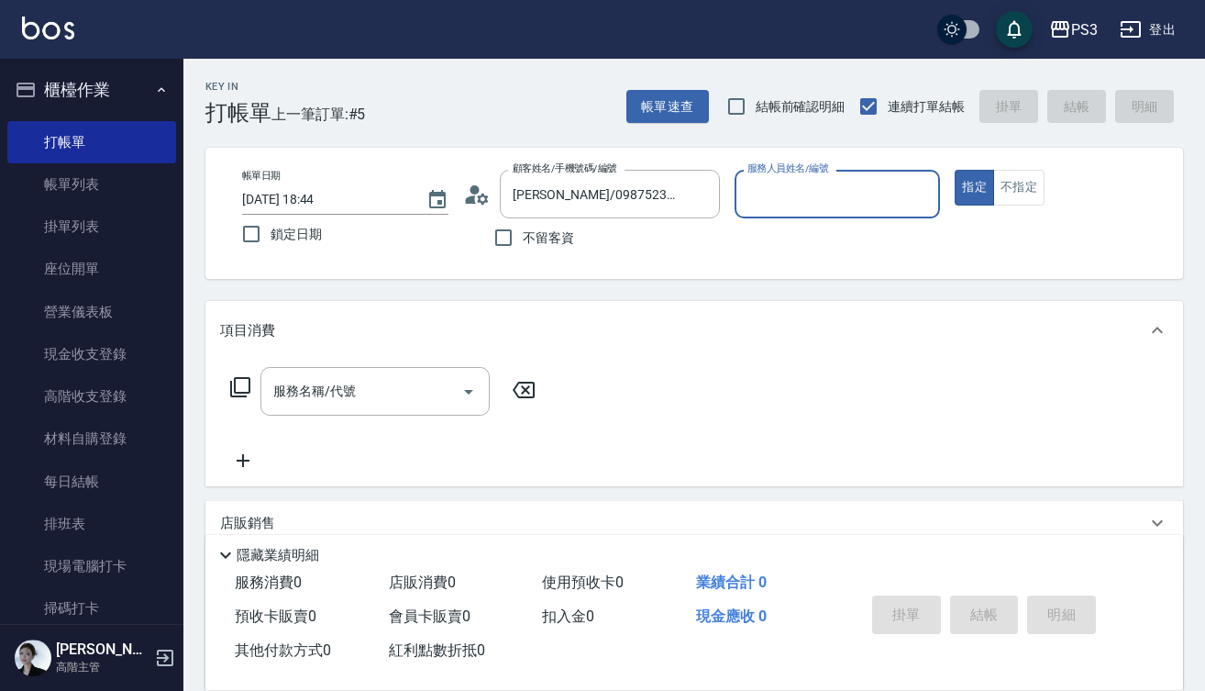
type input "[PERSON_NAME]-1"
click at [974, 187] on button "指定" at bounding box center [974, 188] width 39 height 36
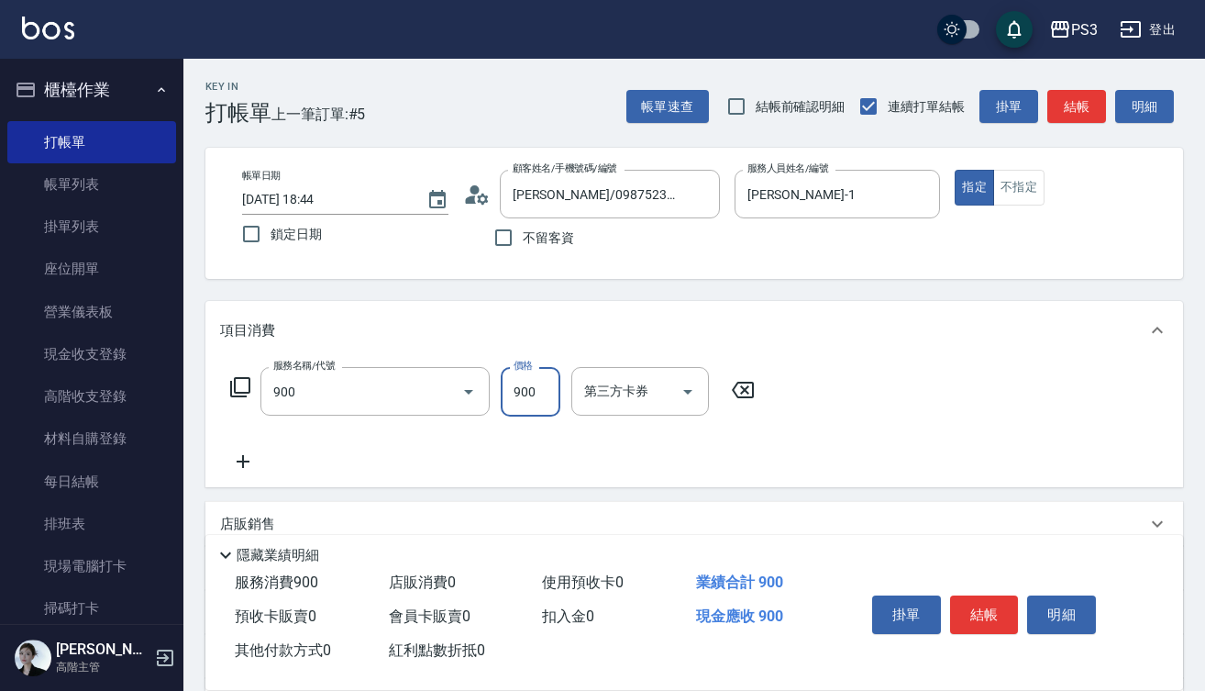
type input "頭皮保養洗(900)"
type input "900"
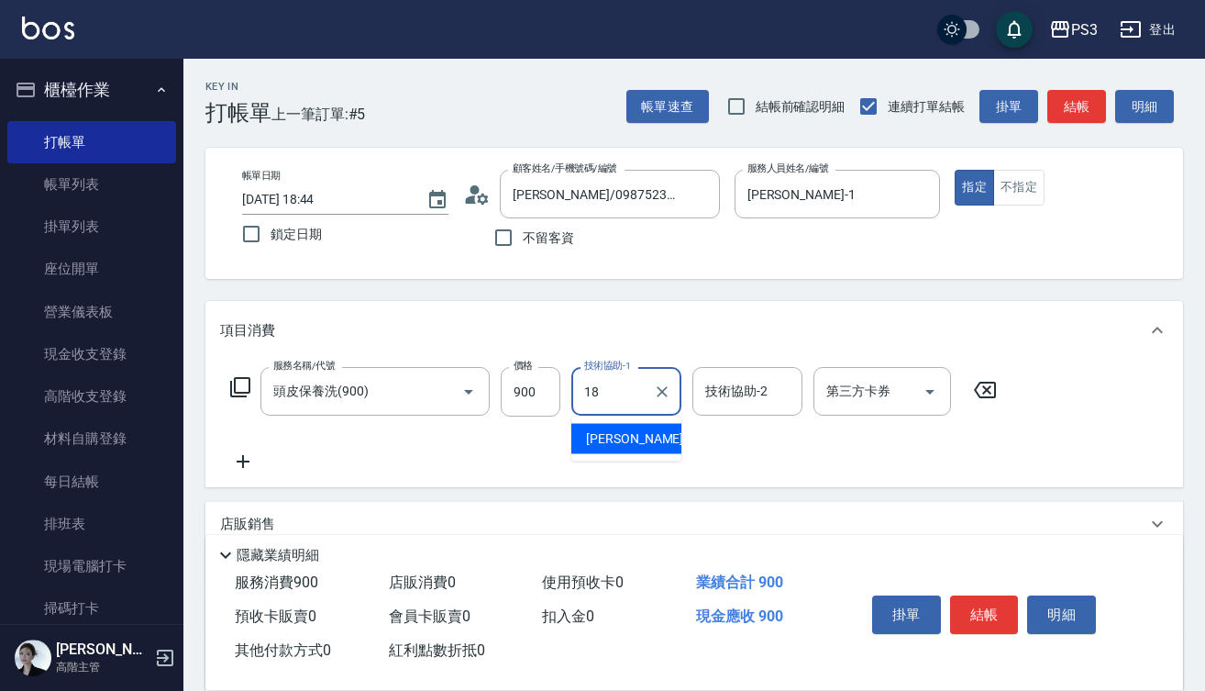
type input "恩恩-18"
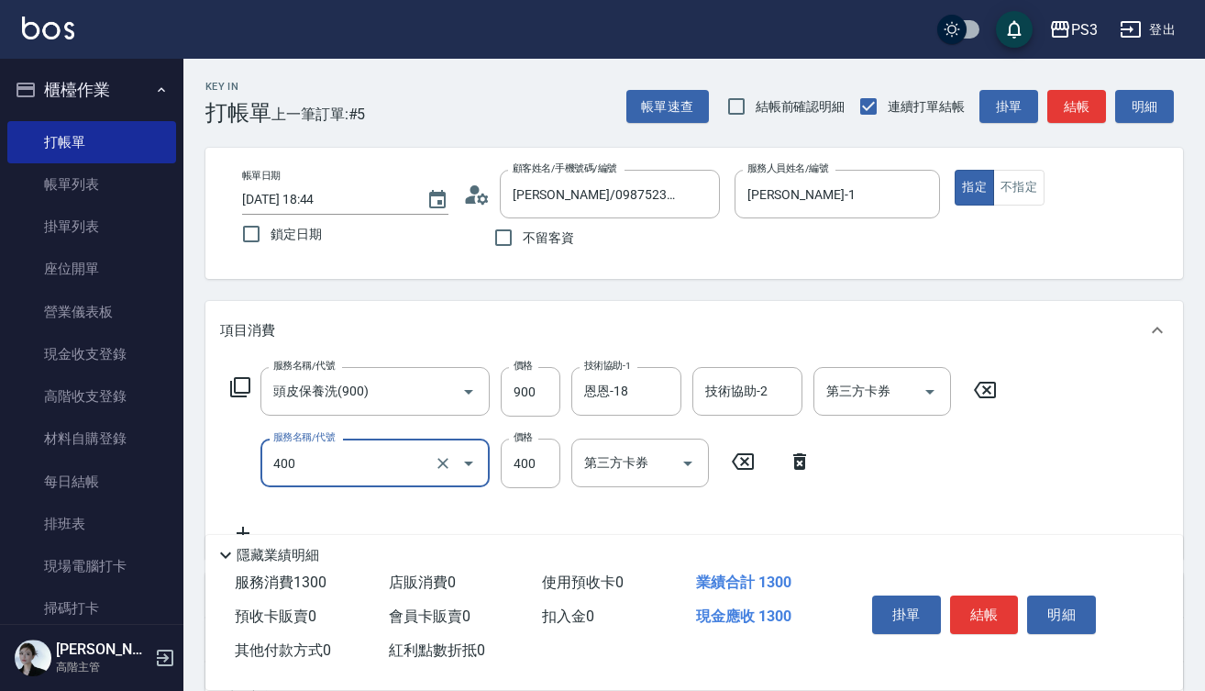
type input "剪(400)"
type input "380"
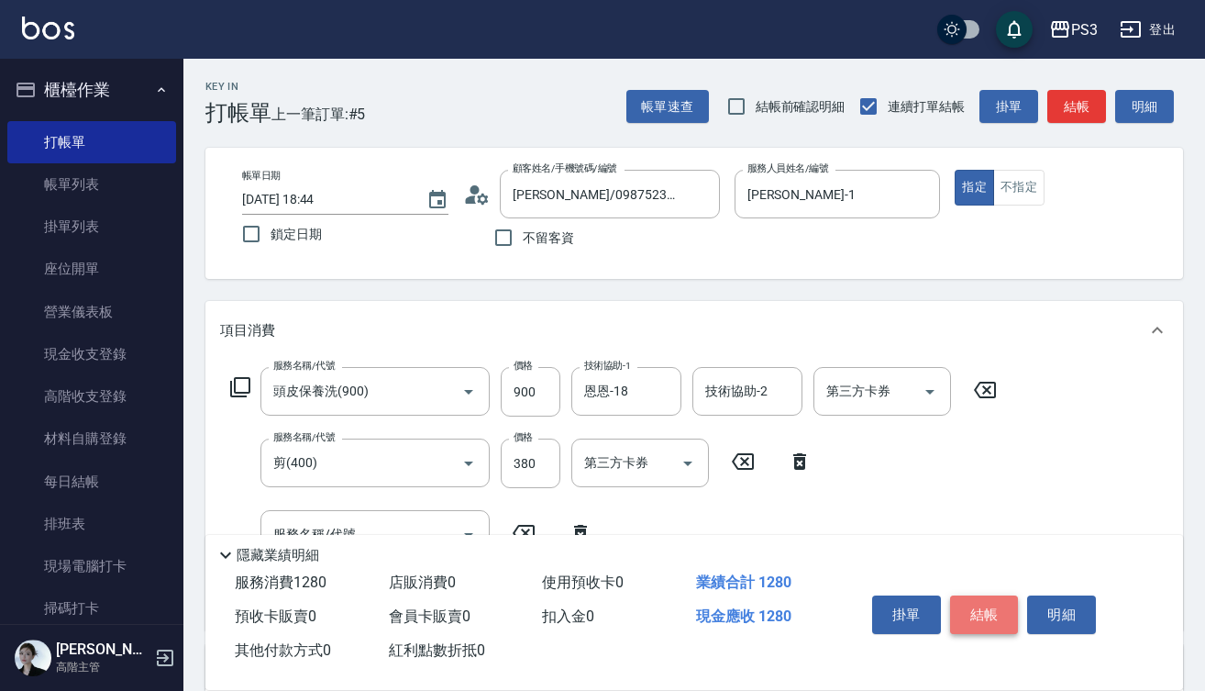
click at [990, 615] on button "結帳" at bounding box center [984, 614] width 69 height 39
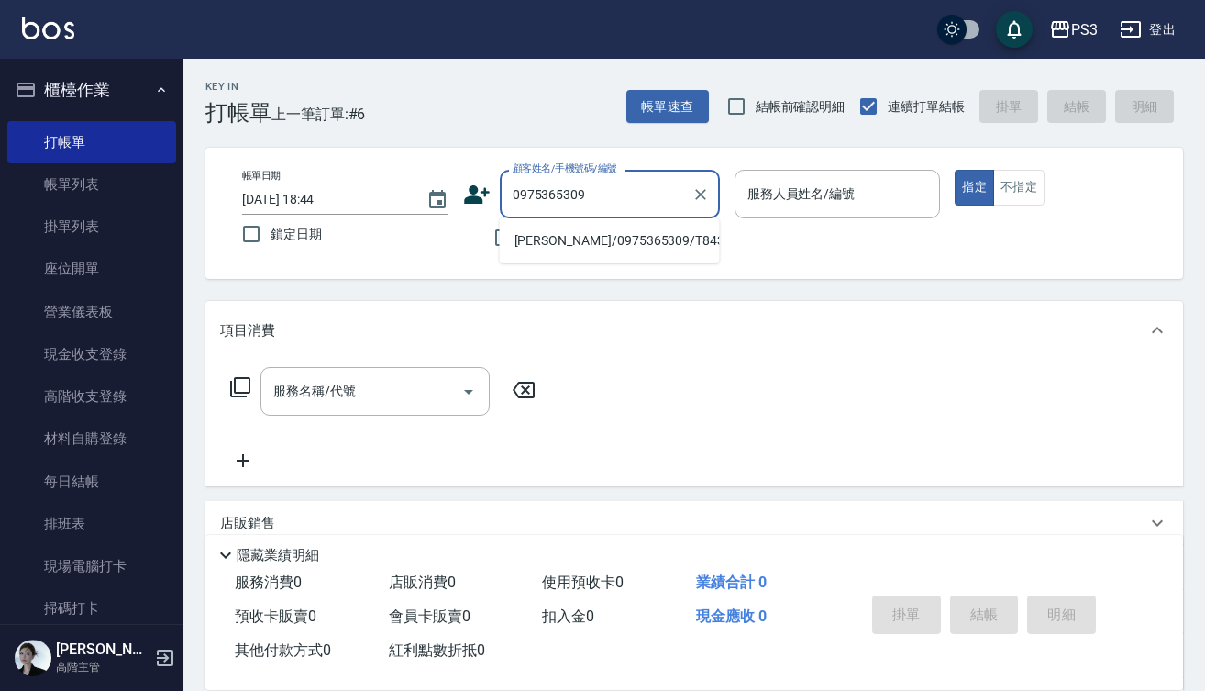
type input "[PERSON_NAME]/0975365309/T84390"
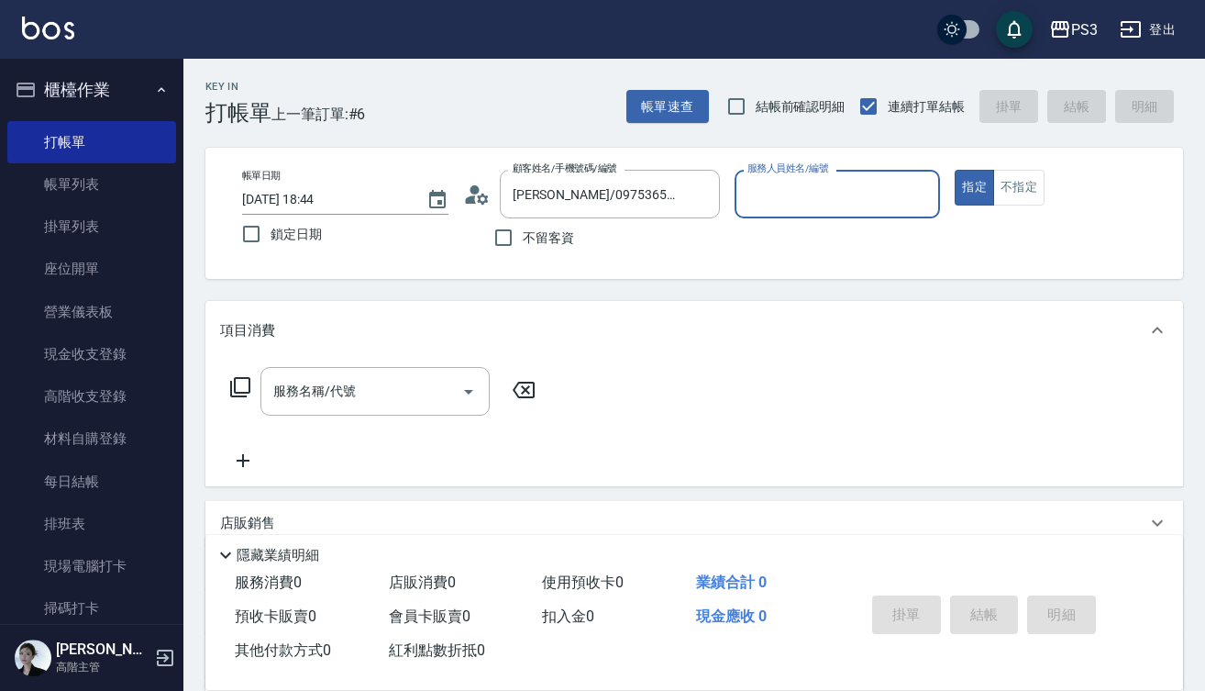
type input "[PERSON_NAME]-1"
click at [974, 187] on button "指定" at bounding box center [974, 188] width 39 height 36
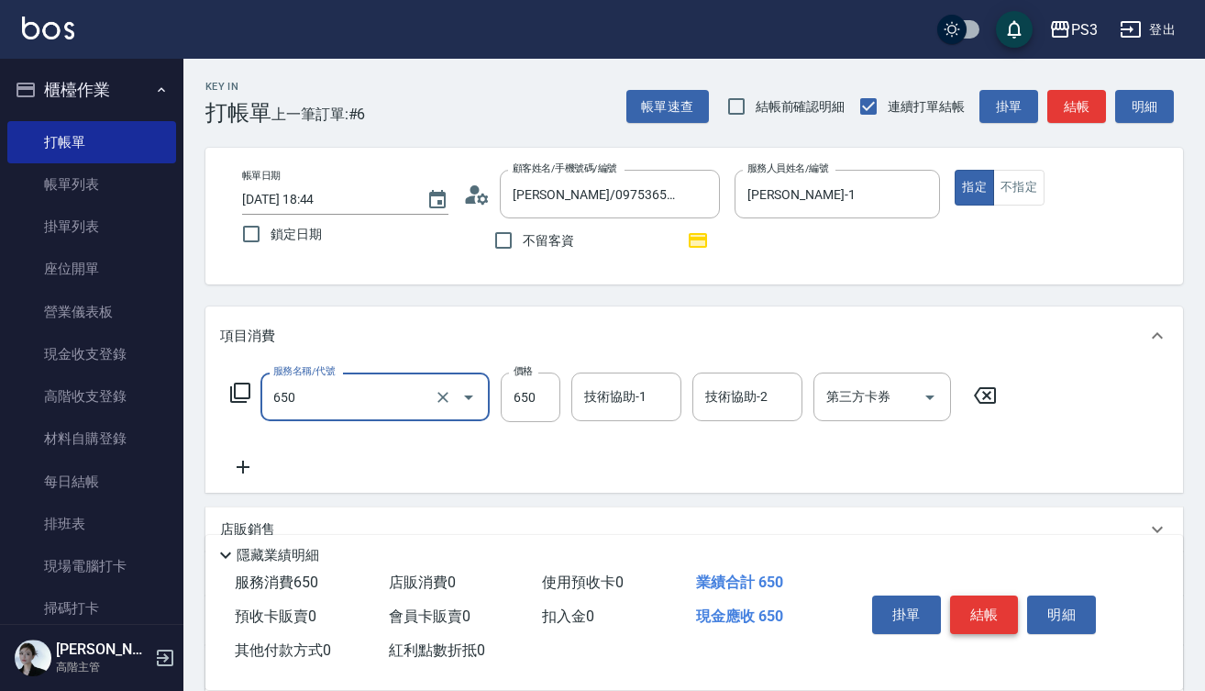
type input "髮質修復洗(650)"
type input "700"
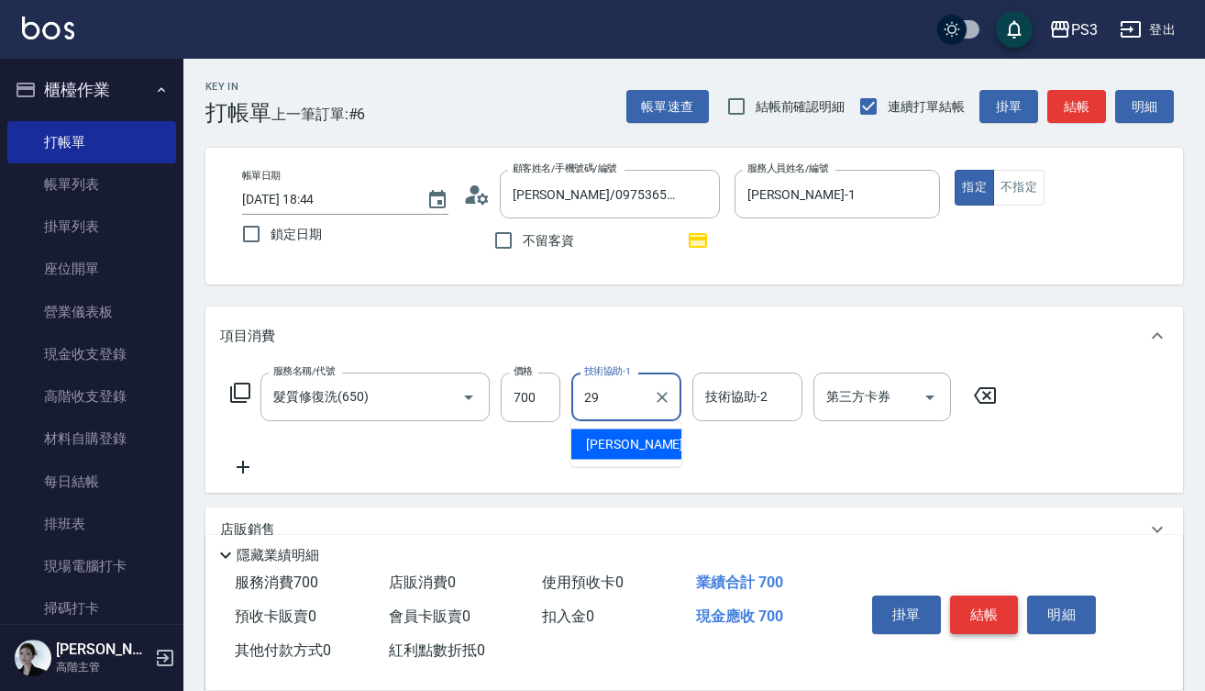
type input "[PERSON_NAME]-29"
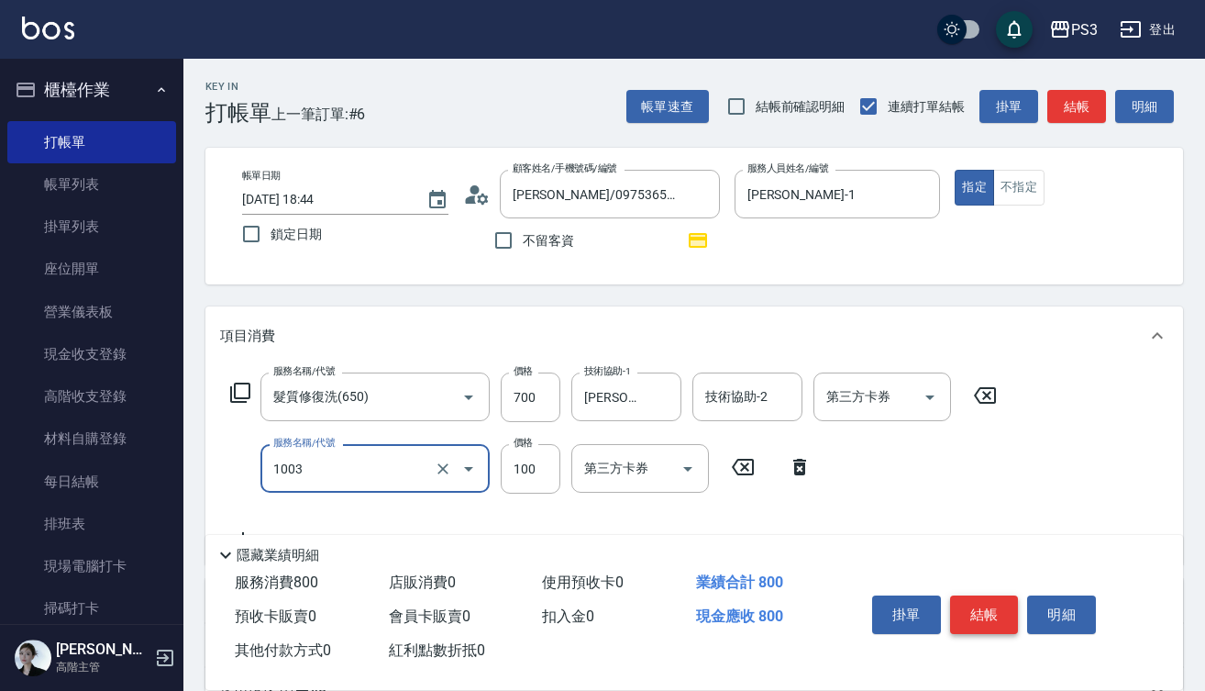
type input "造型(1003)"
type input "200"
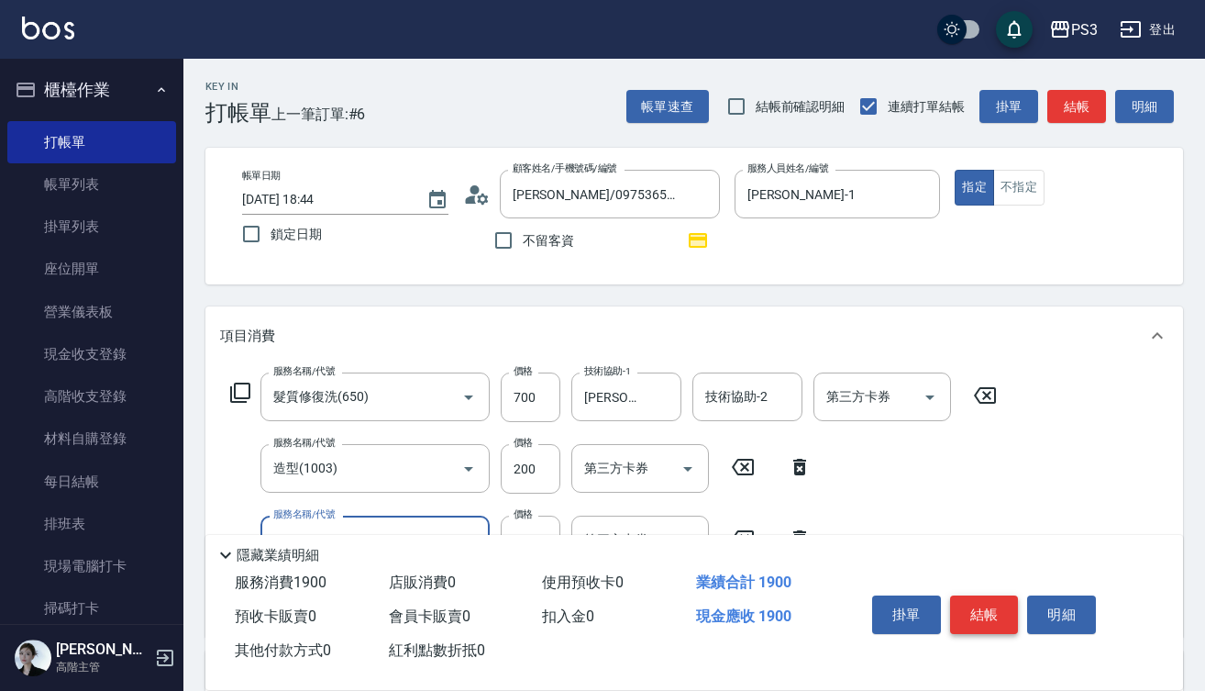
type input "去色中(10002)"
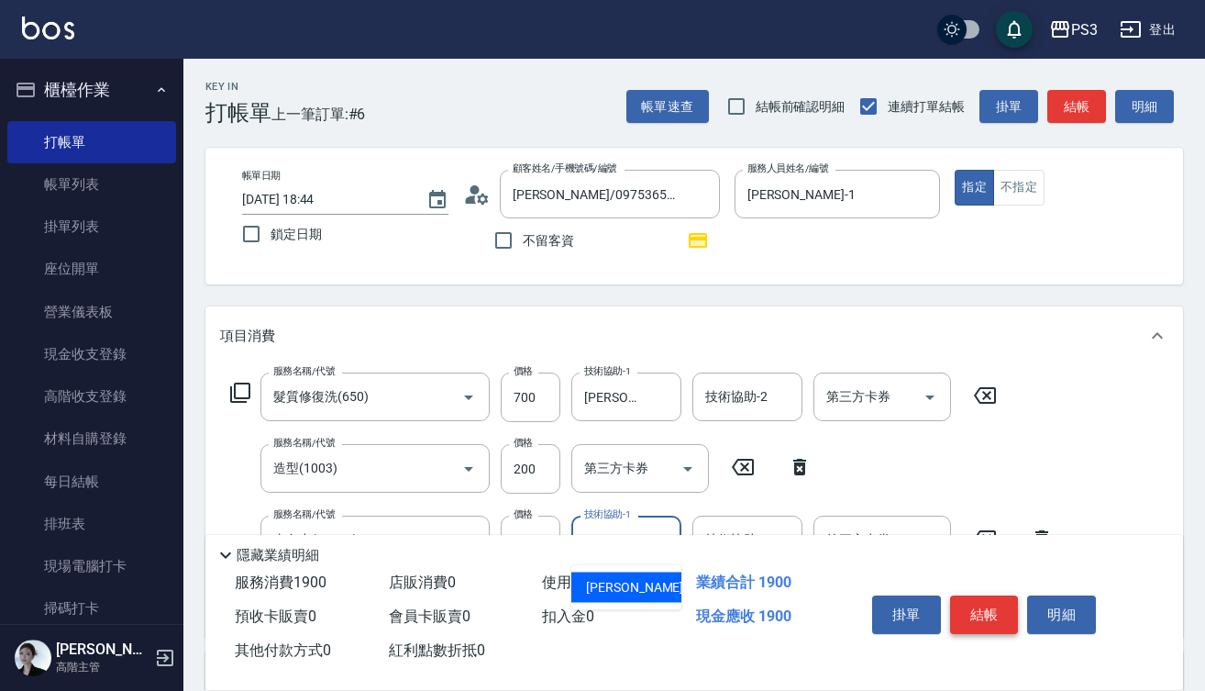
type input "[PERSON_NAME]-29"
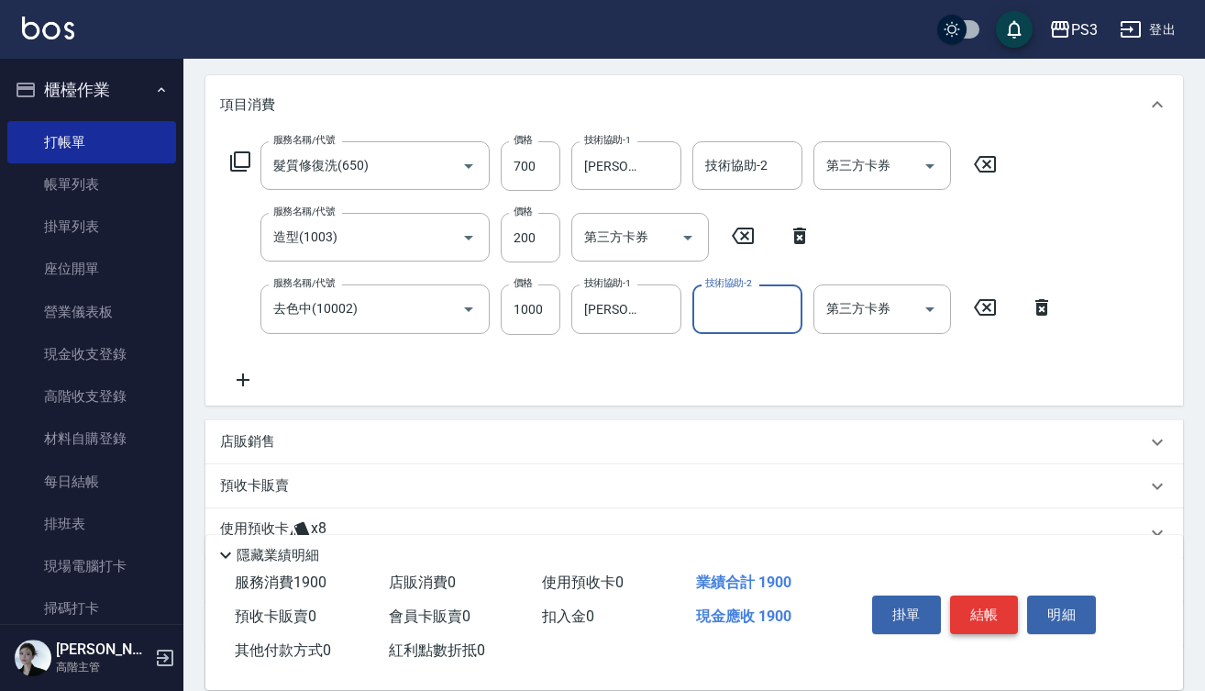
scroll to position [236, 0]
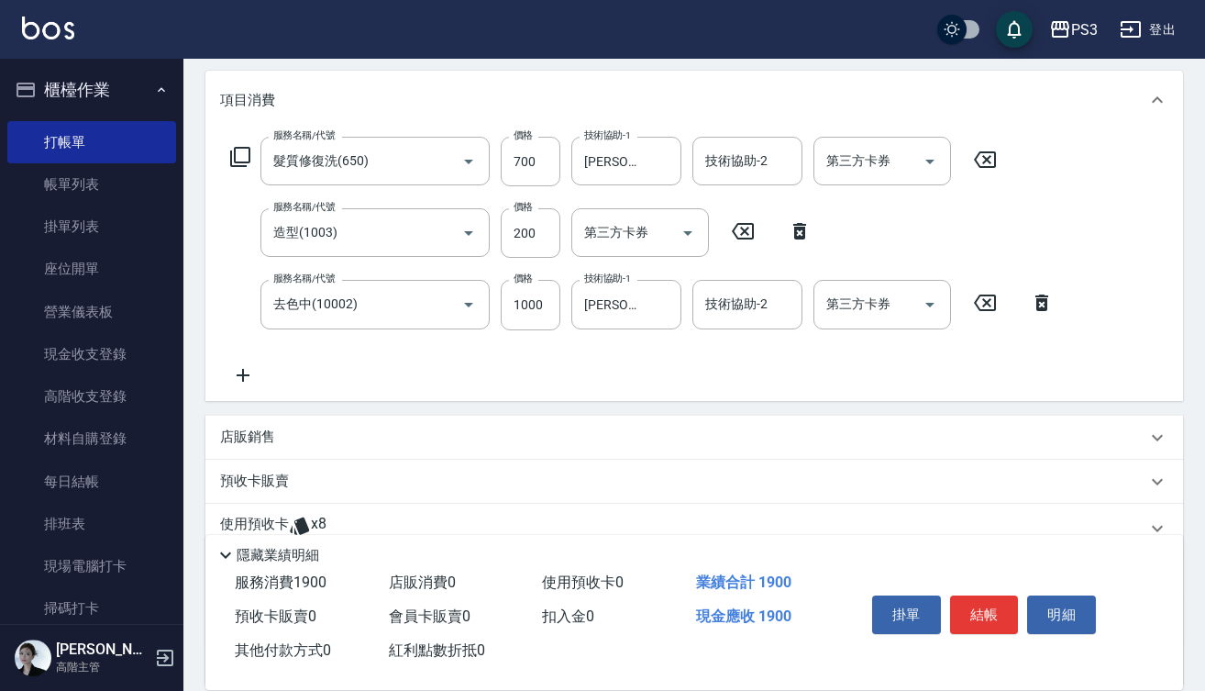
click at [244, 429] on p "店販銷售" at bounding box center [247, 436] width 55 height 19
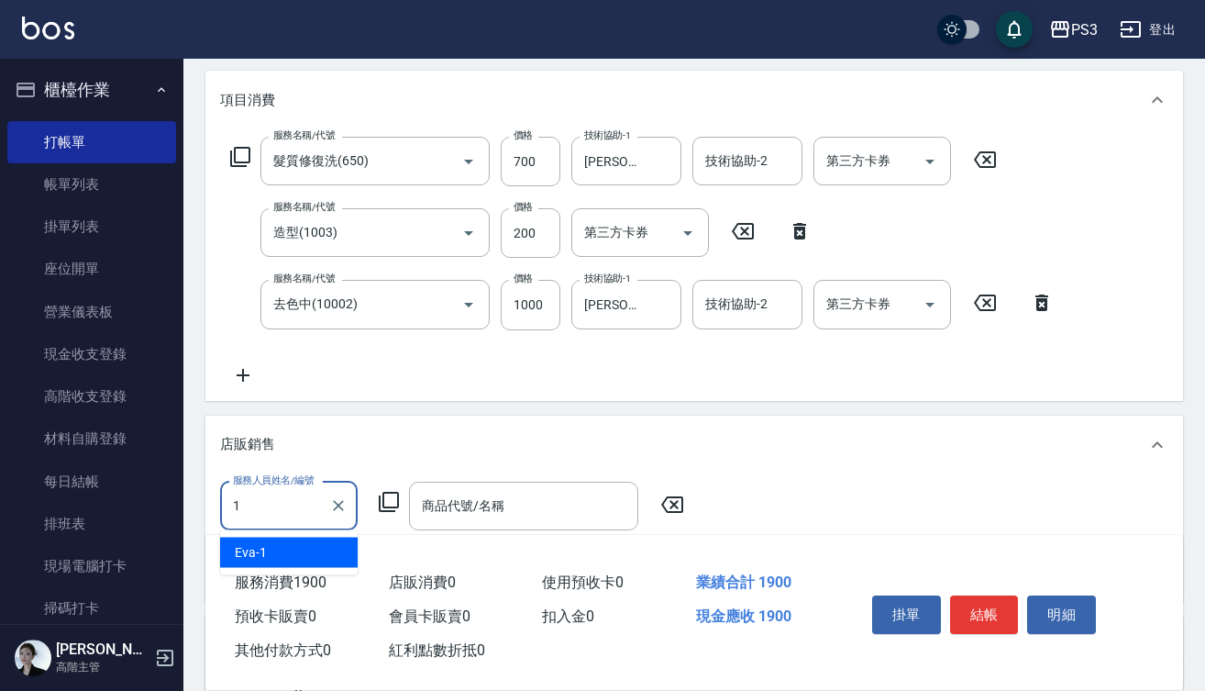
type input "[PERSON_NAME]-1"
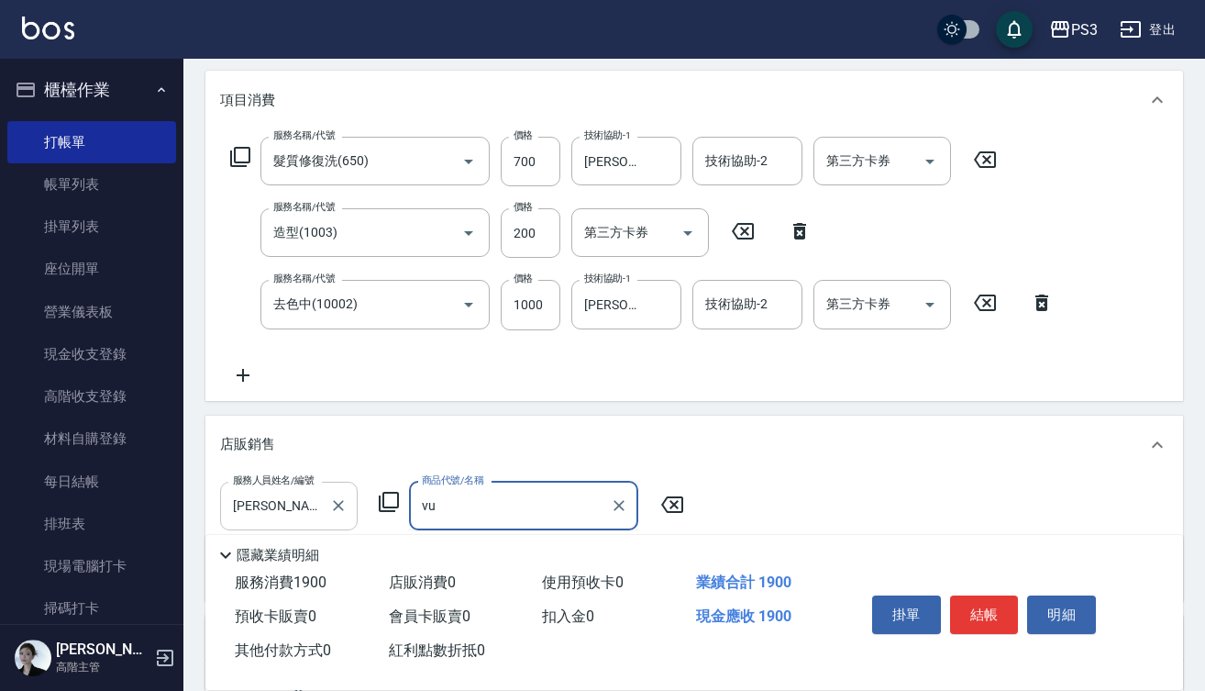
type input "v"
type input "係"
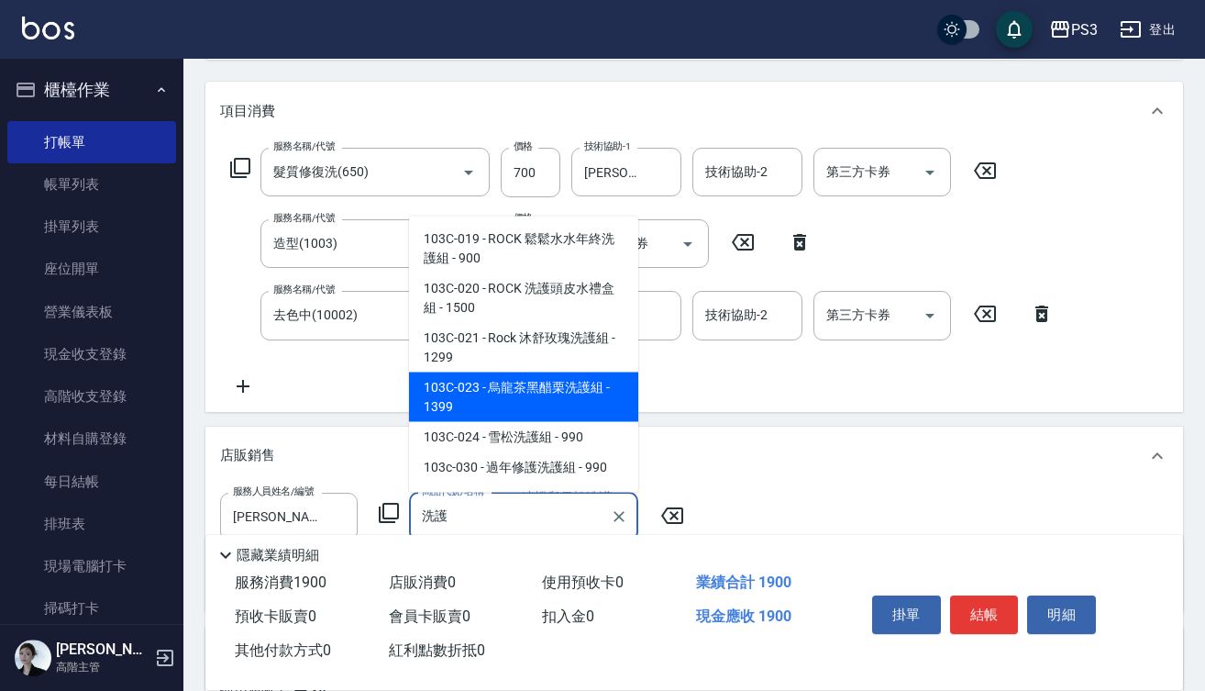
scroll to position [218, 0]
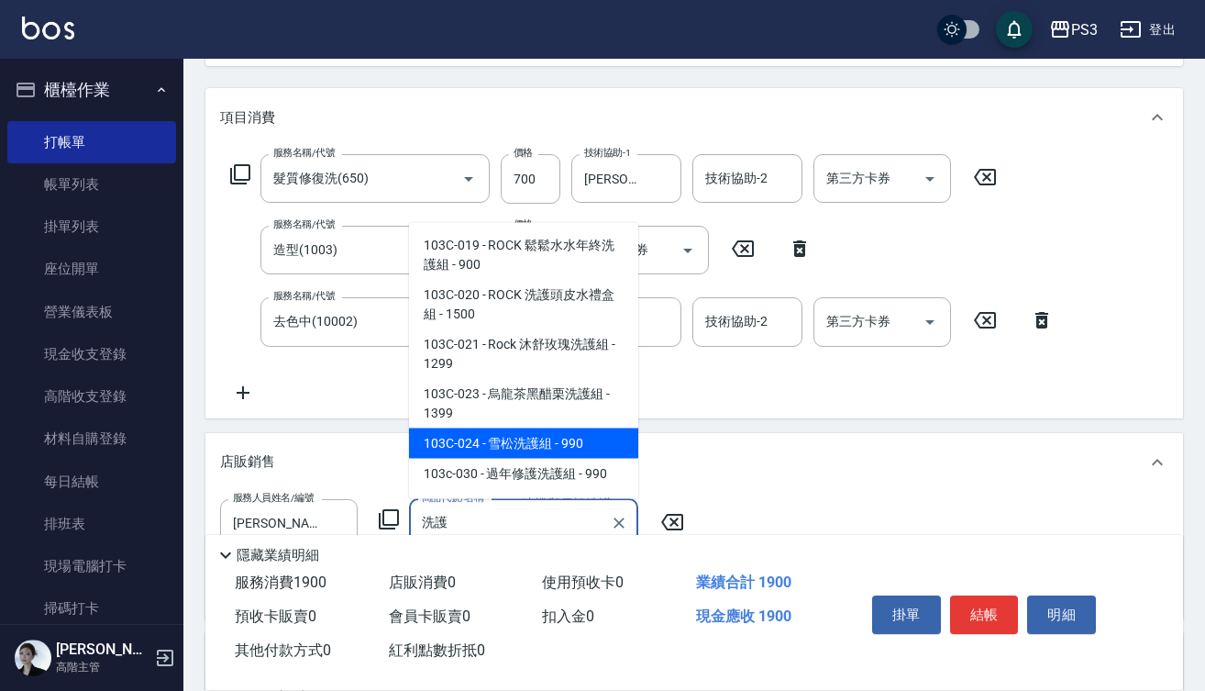
click at [578, 439] on span "103C-024 - 雪松洗護組 - 990" at bounding box center [523, 442] width 229 height 30
type input "雪松洗護組"
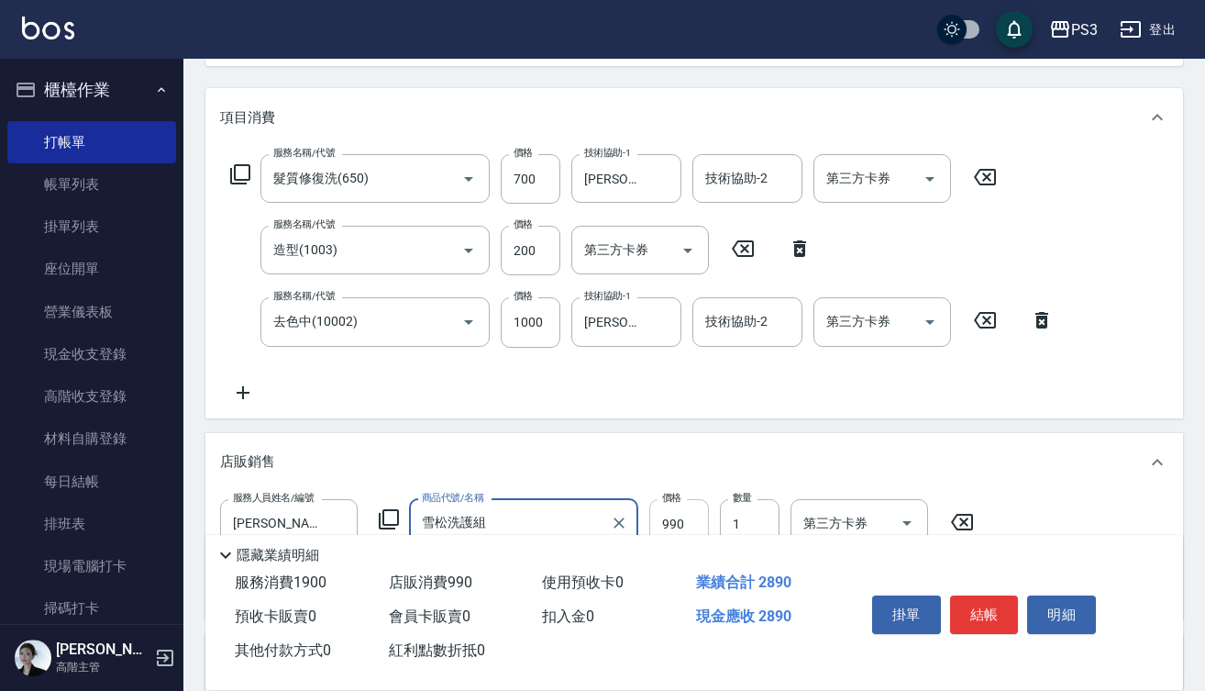
click at [692, 515] on input "990" at bounding box center [679, 524] width 60 height 50
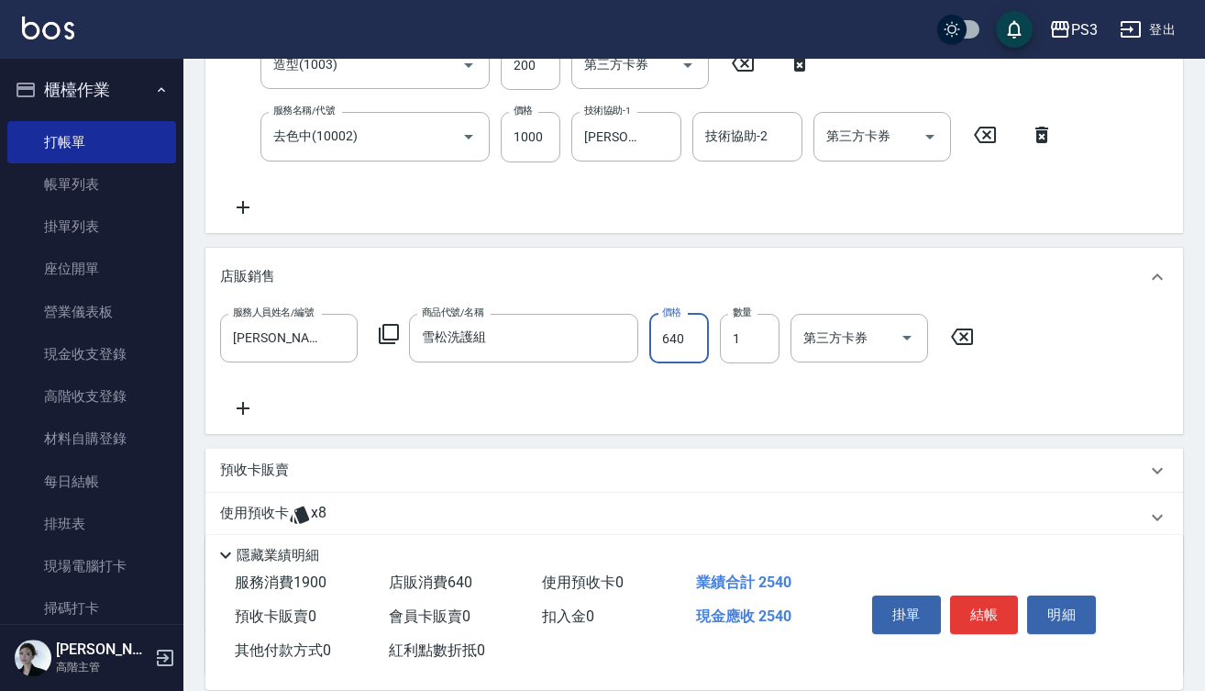
scroll to position [508, 0]
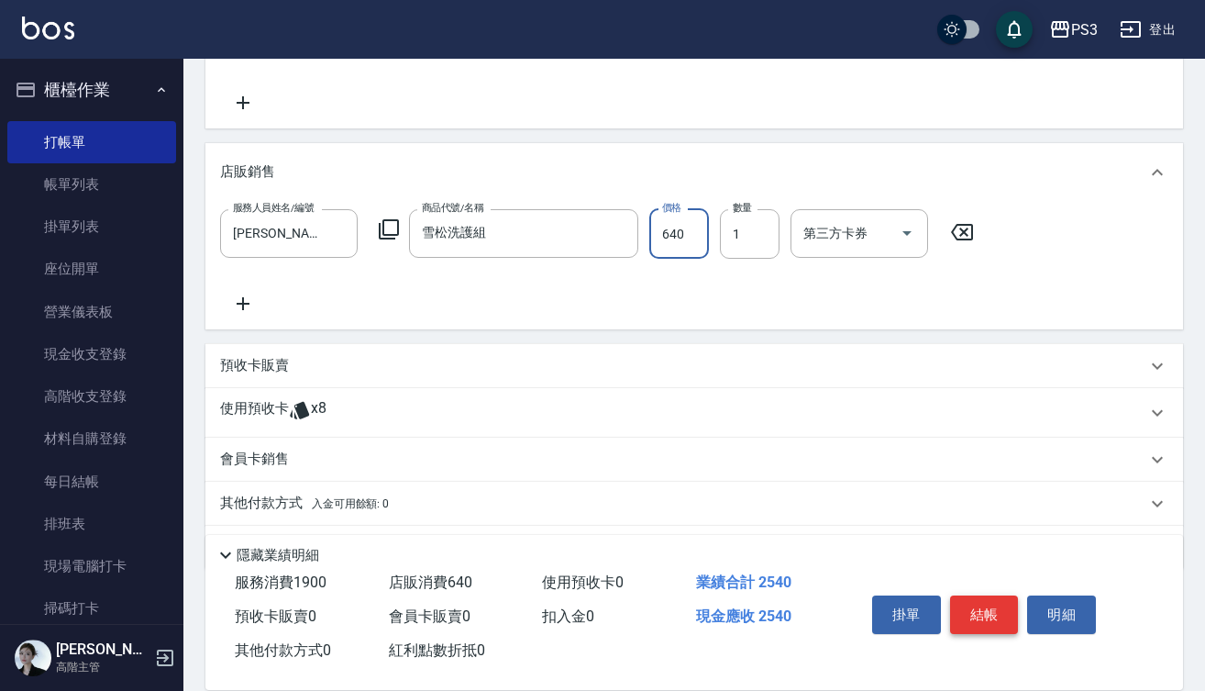
type input "640"
click at [1011, 612] on button "結帳" at bounding box center [984, 614] width 69 height 39
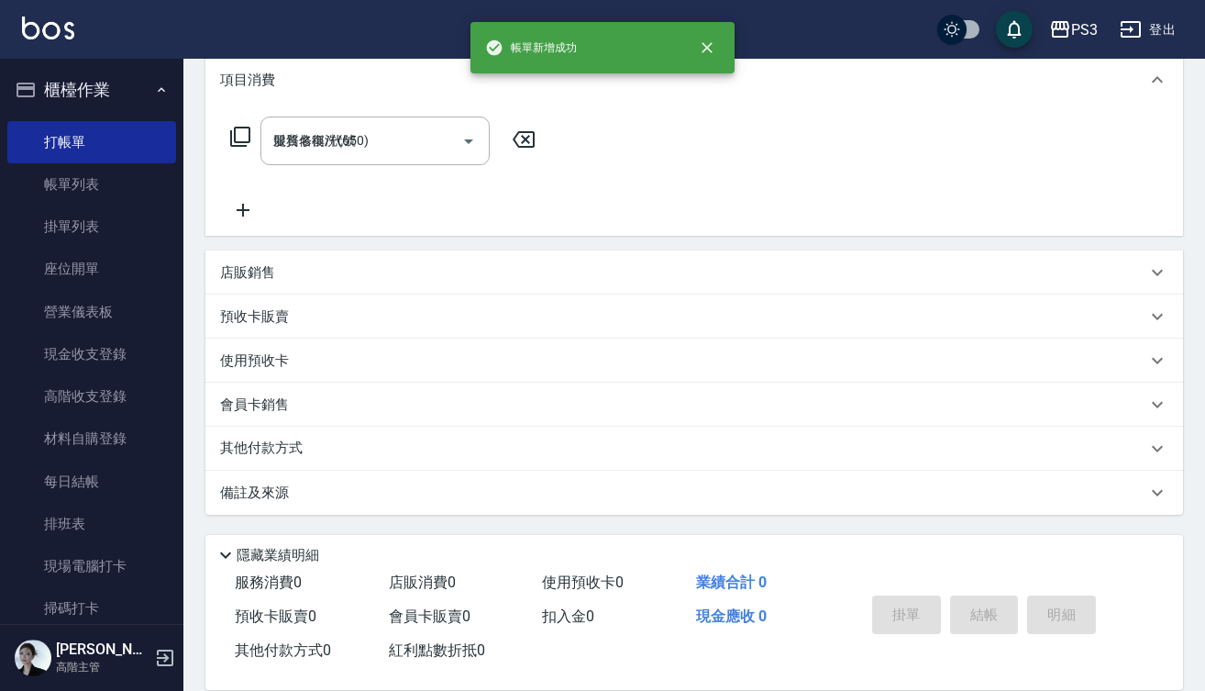
type input "[DATE] 18:45"
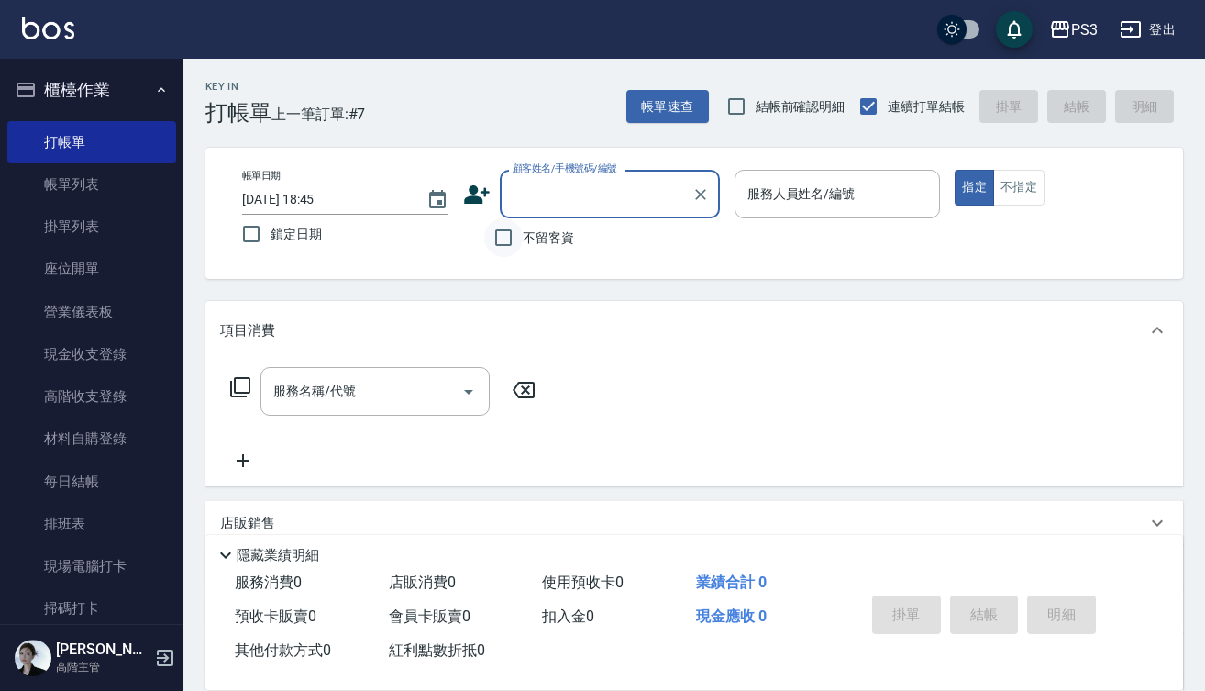
click at [506, 245] on input "不留客資" at bounding box center [503, 237] width 39 height 39
checkbox input "true"
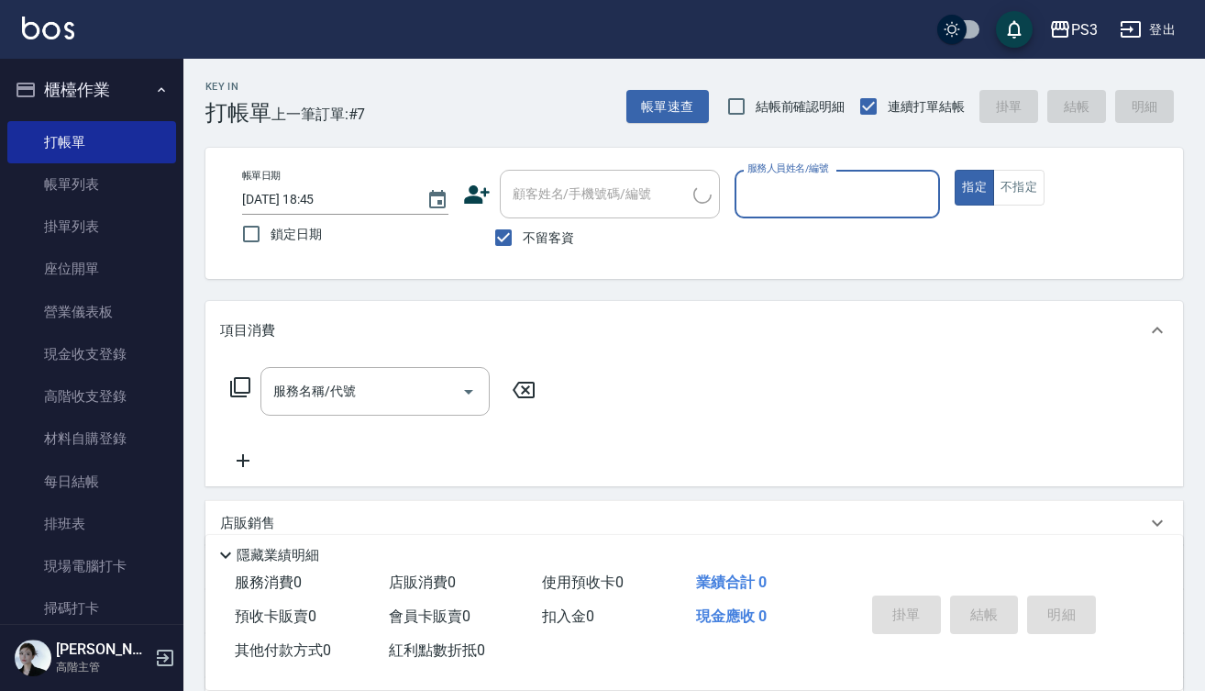
click at [974, 187] on button "指定" at bounding box center [974, 188] width 39 height 36
type input "何小雀/何小雀23/"
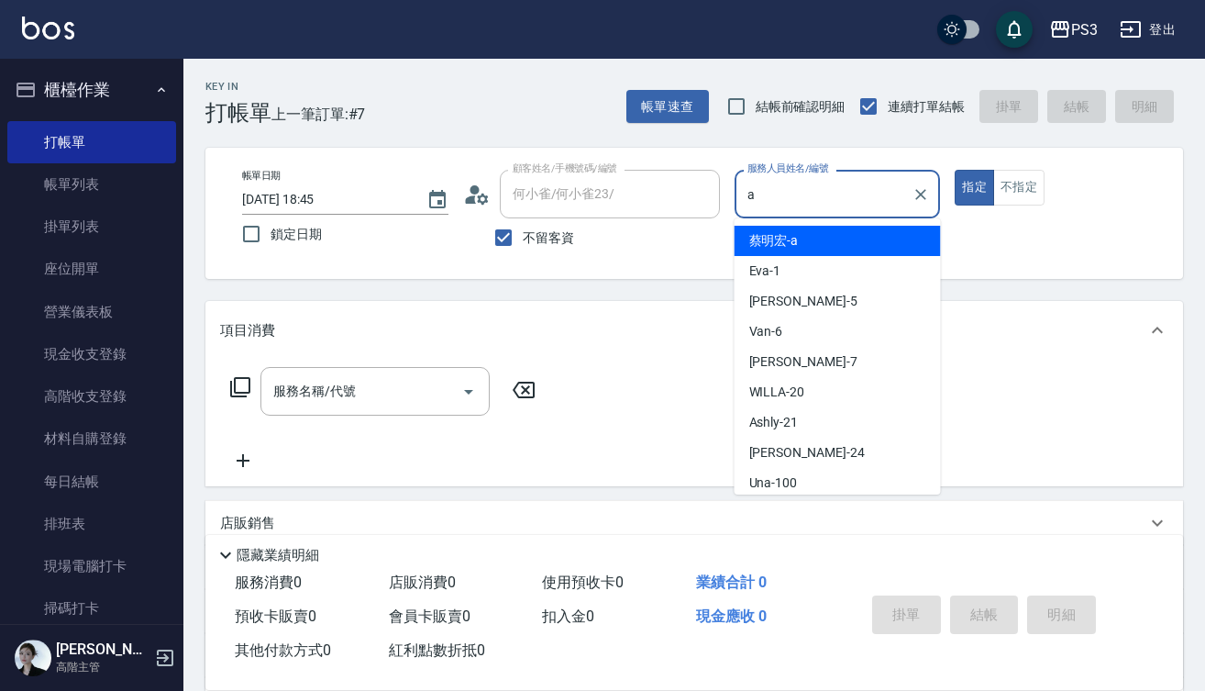
type input "[PERSON_NAME]a"
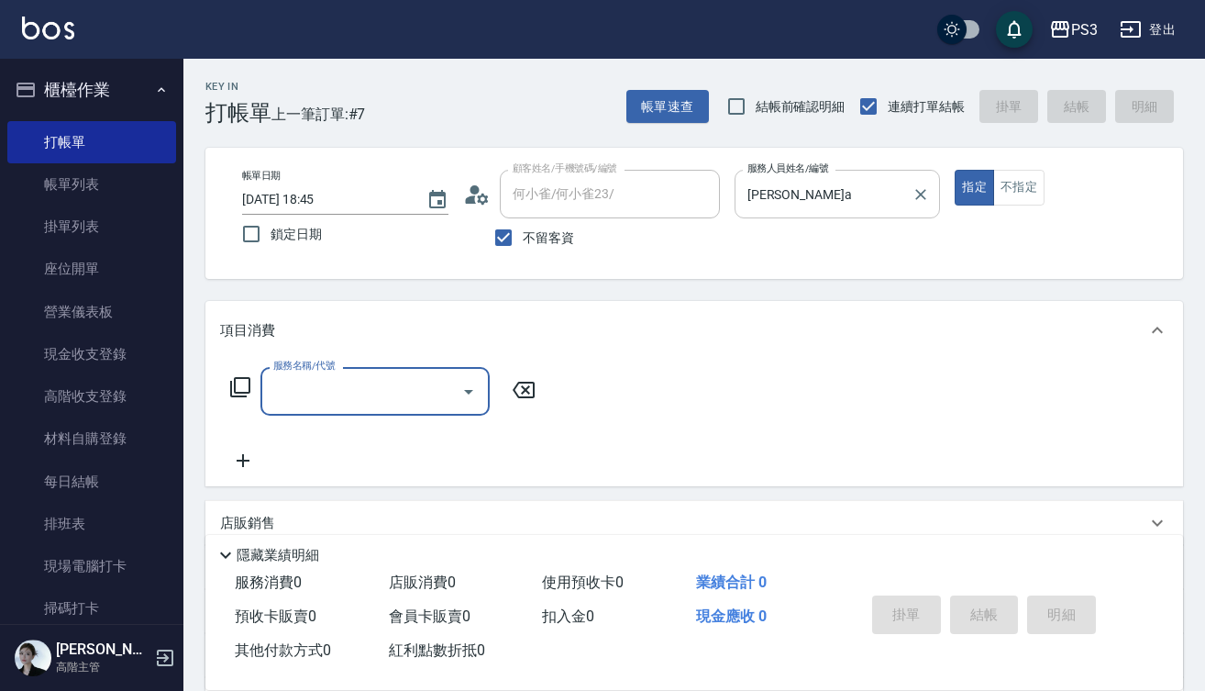
type input "4"
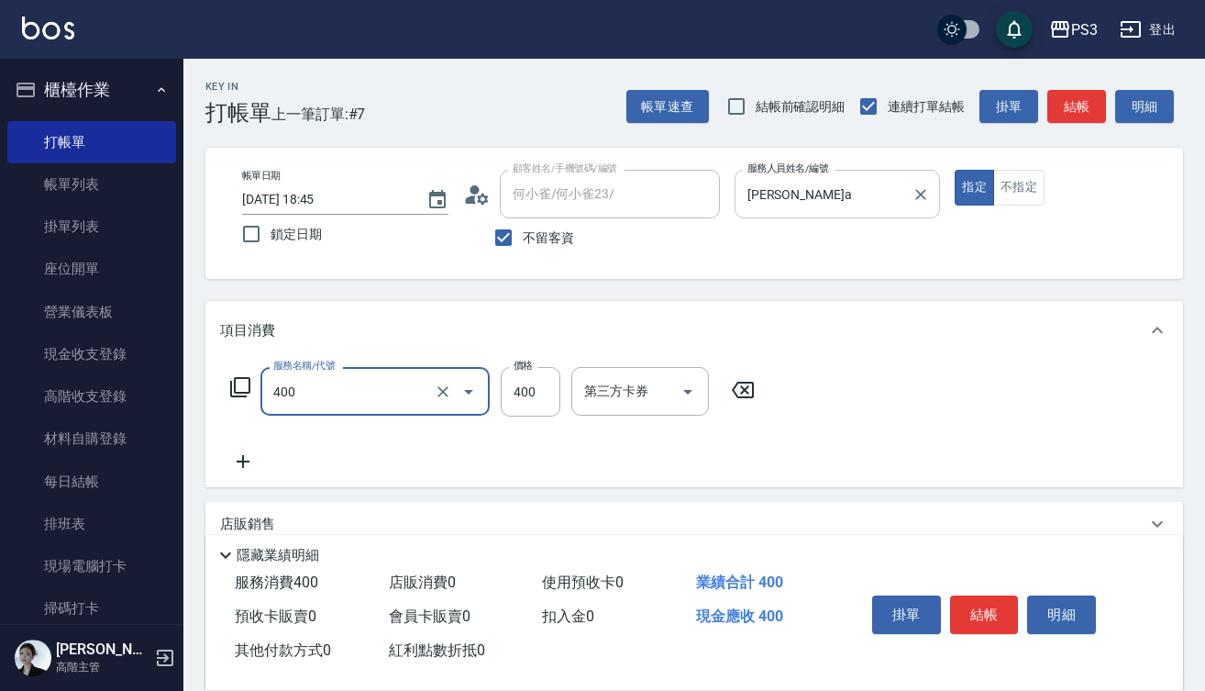
type input "剪(400)"
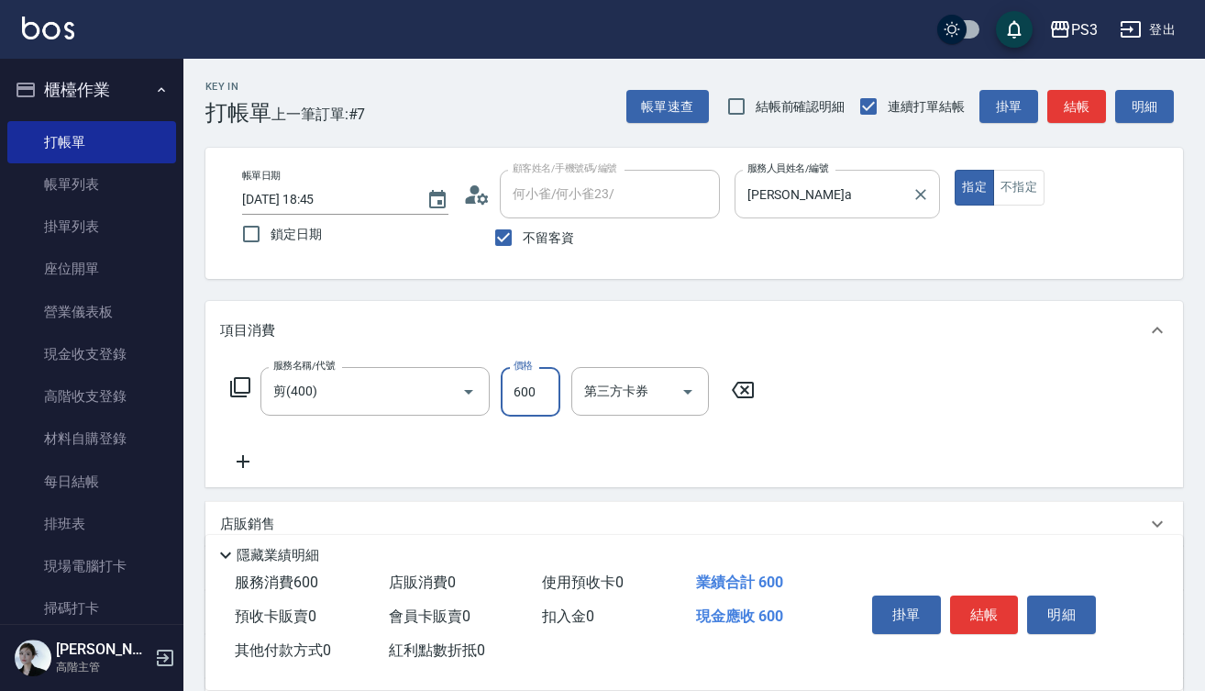
type input "600"
click at [995, 612] on button "結帳" at bounding box center [984, 614] width 69 height 39
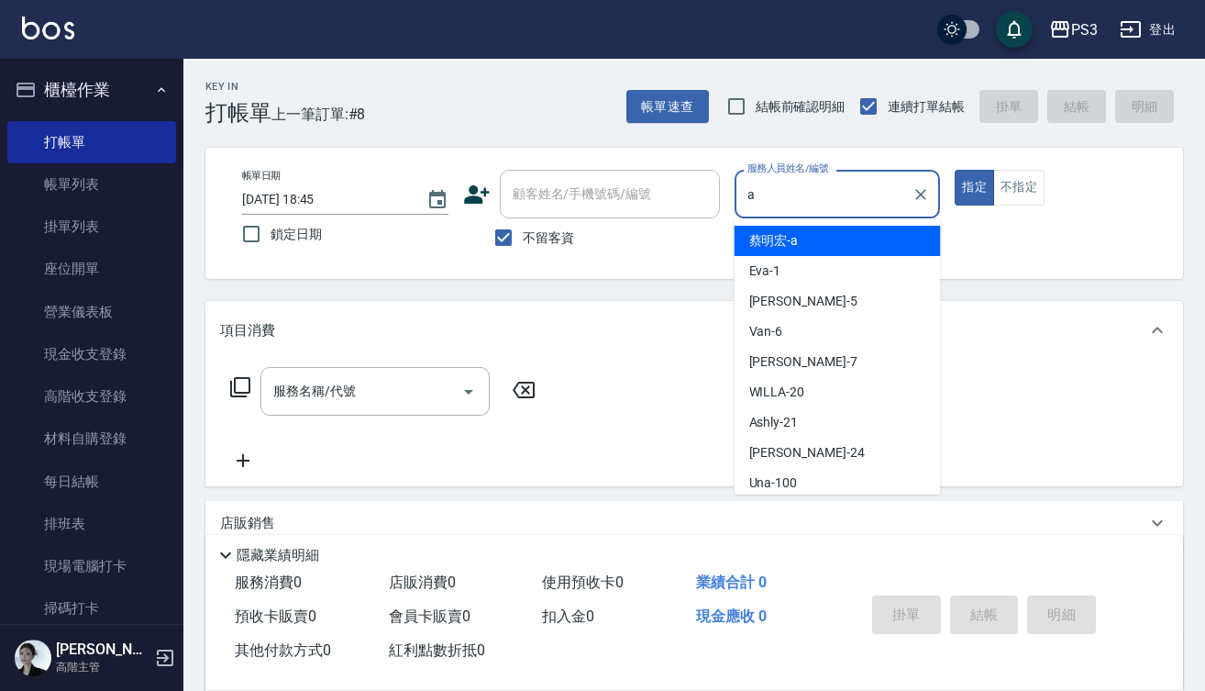
type input "[PERSON_NAME]a"
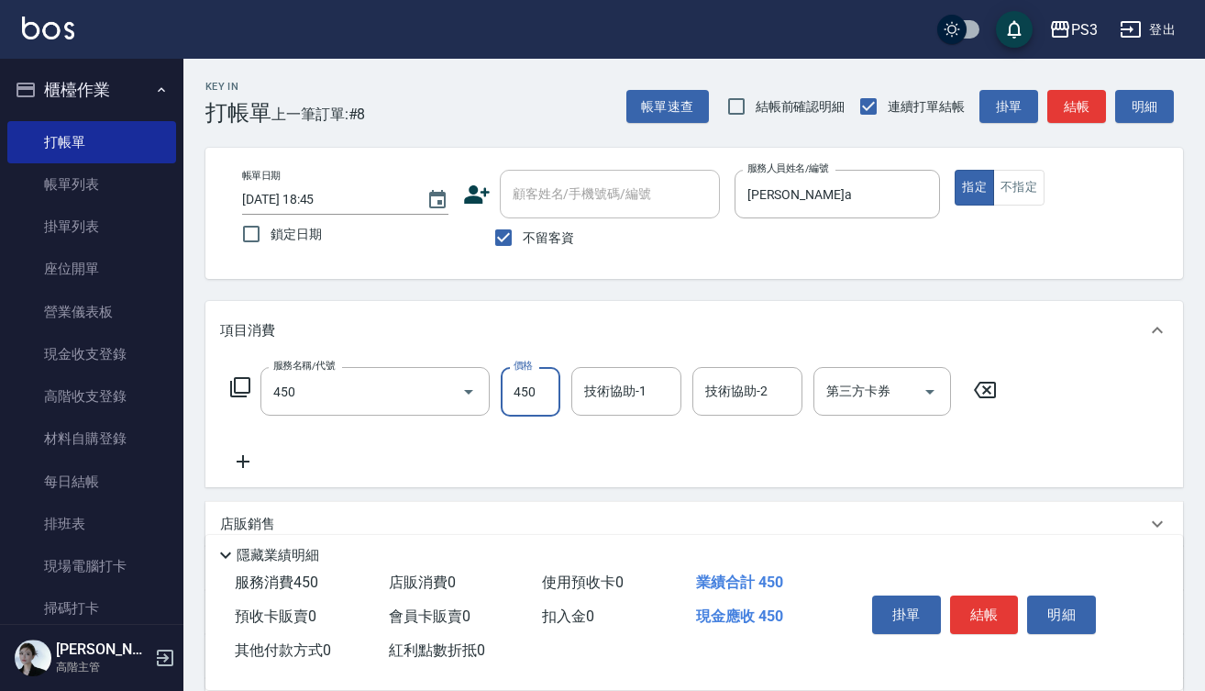
type input "有機洗髮(450)"
click at [542, 400] on input "450" at bounding box center [531, 392] width 60 height 50
type input "400"
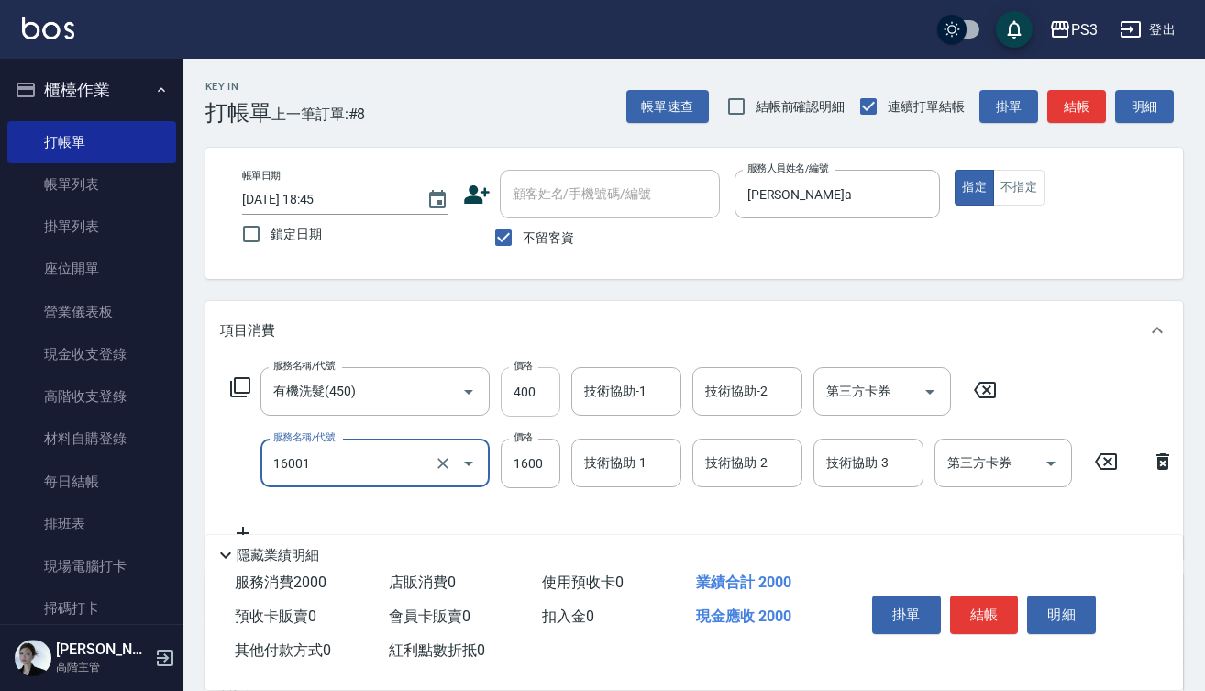
type input "燙m(16001)"
type input "2100"
click at [979, 609] on button "結帳" at bounding box center [984, 614] width 69 height 39
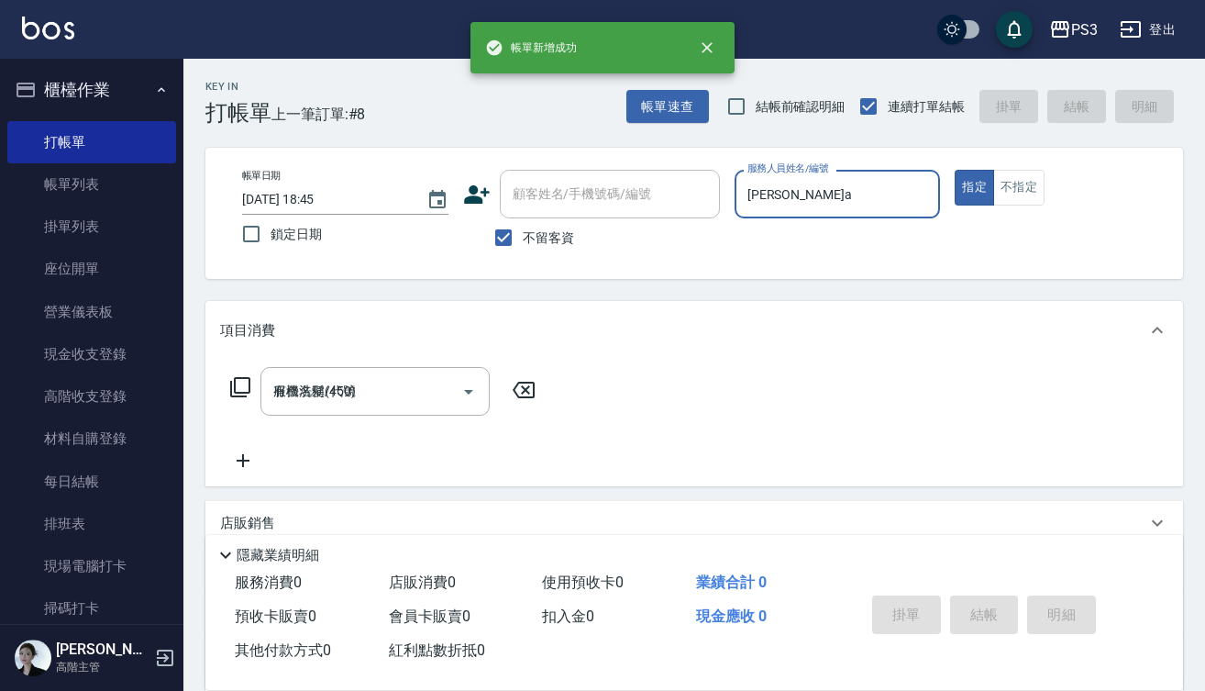
type input "[DATE] 18:46"
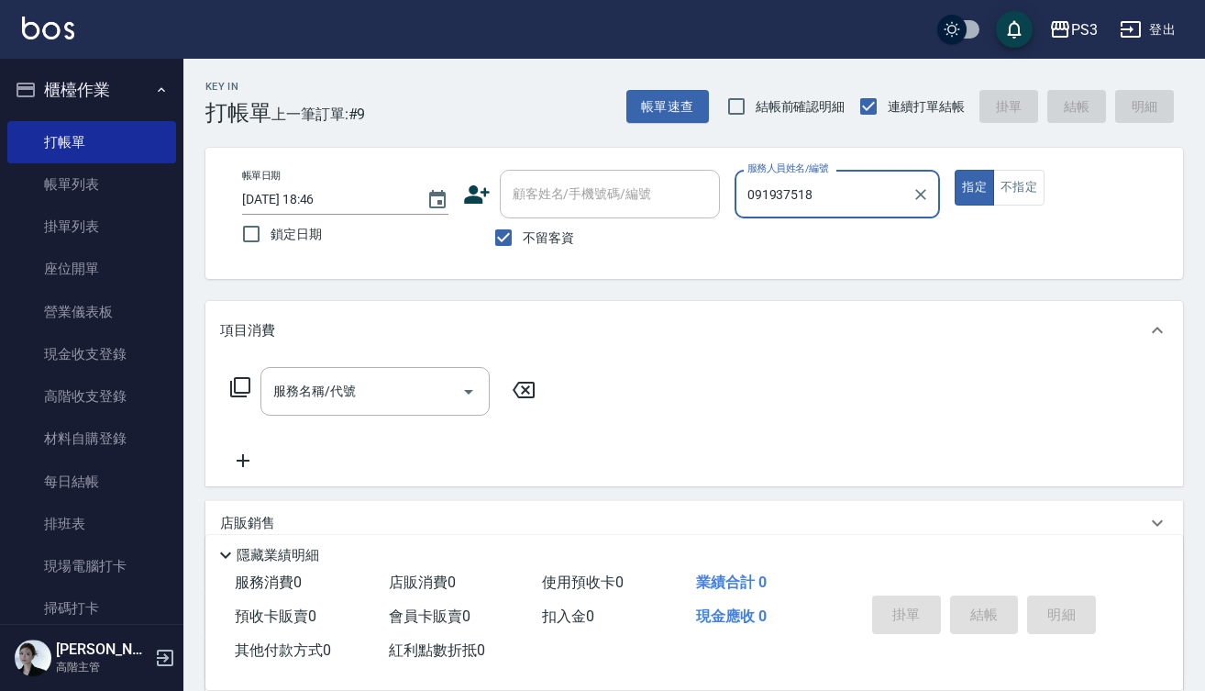
type input "0919375182"
click at [838, 196] on input "0919375182" at bounding box center [824, 194] width 162 height 32
click at [508, 240] on input "不留客資" at bounding box center [503, 237] width 39 height 39
checkbox input "false"
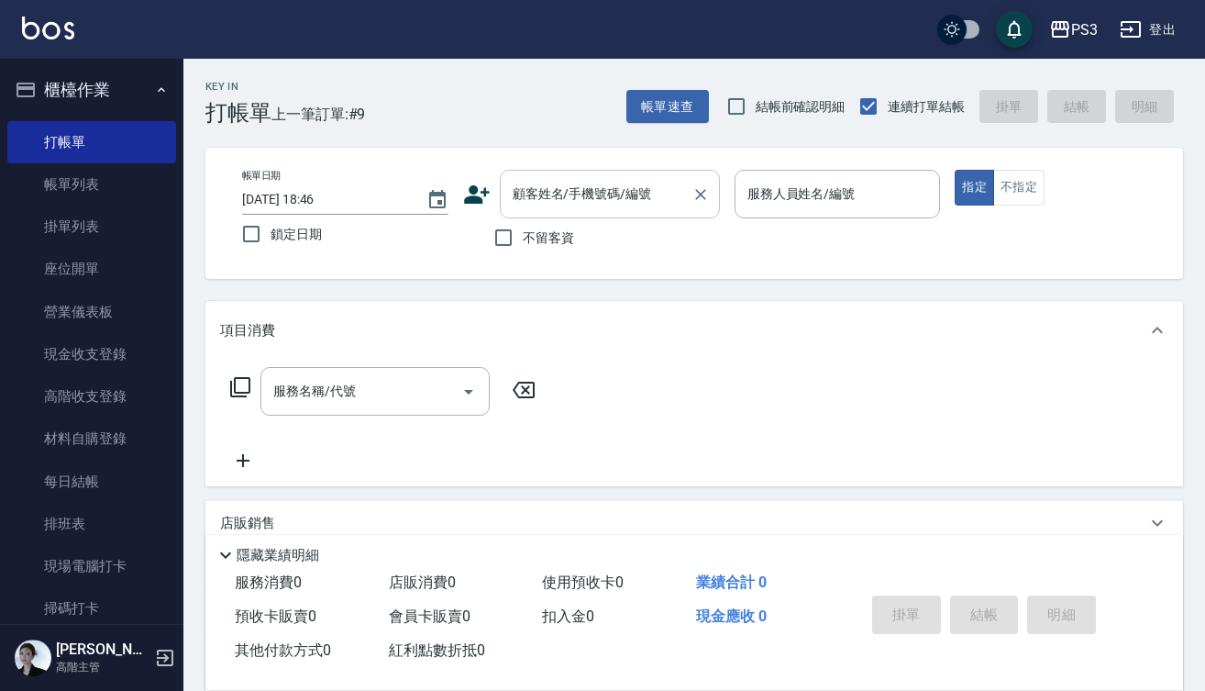
click at [537, 210] on input "顧客姓名/手機號碼/編號" at bounding box center [596, 194] width 176 height 32
paste input "0919375182"
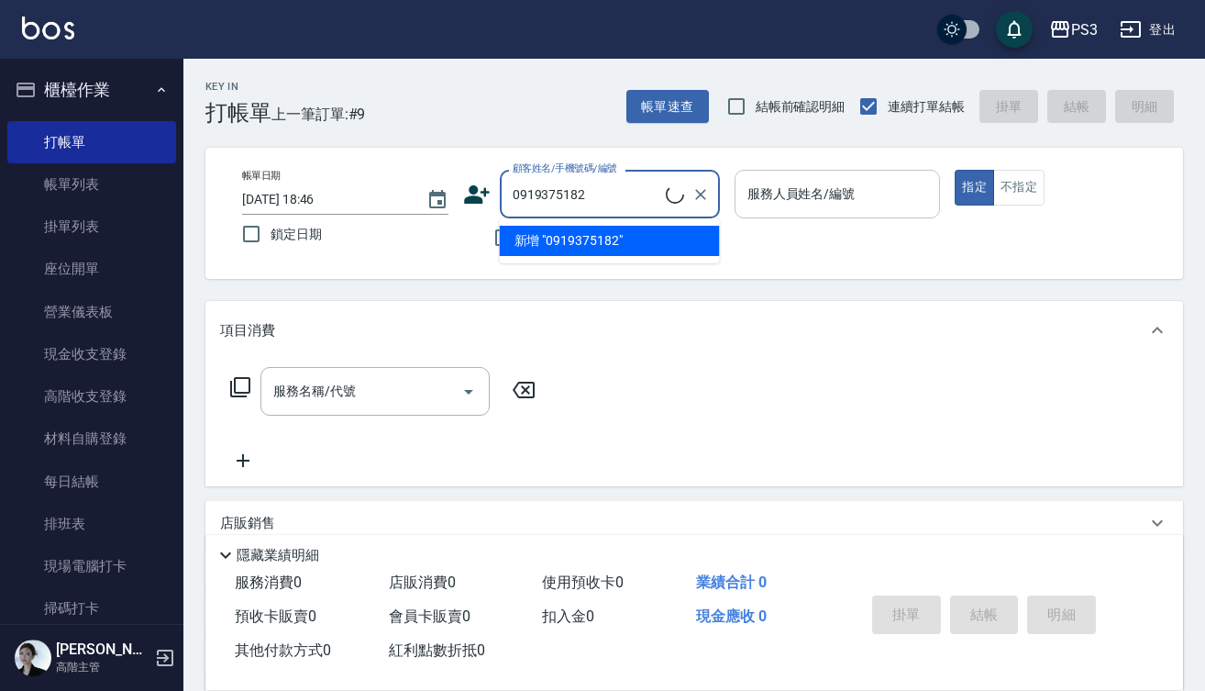
type input "[PERSON_NAME]/0919375182/T83605"
type input "[PERSON_NAME]-7"
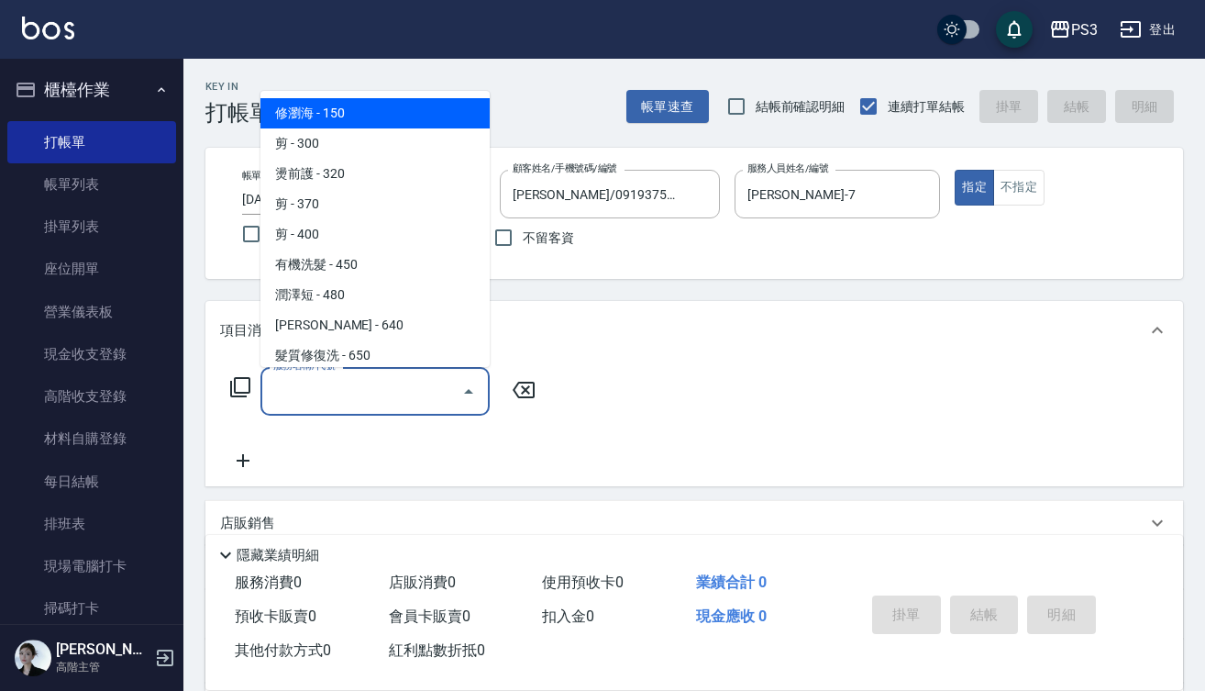
click at [346, 396] on input "服務名稱/代號" at bounding box center [361, 391] width 185 height 32
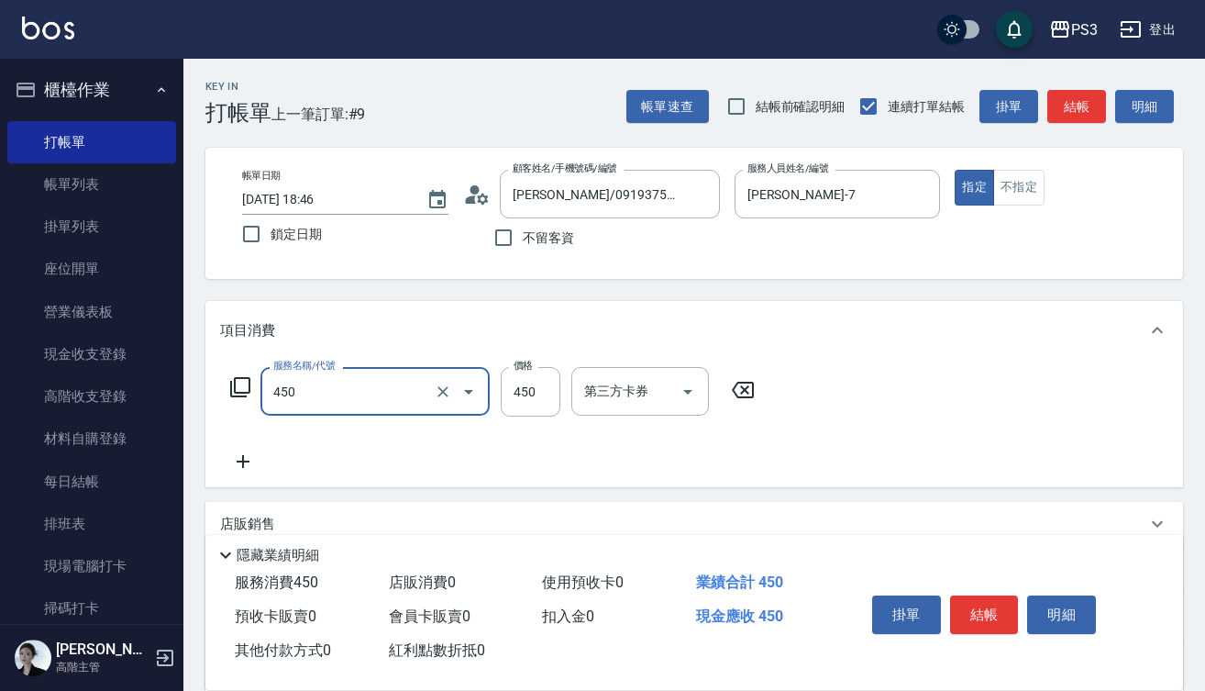
type input "有機洗髮(450)"
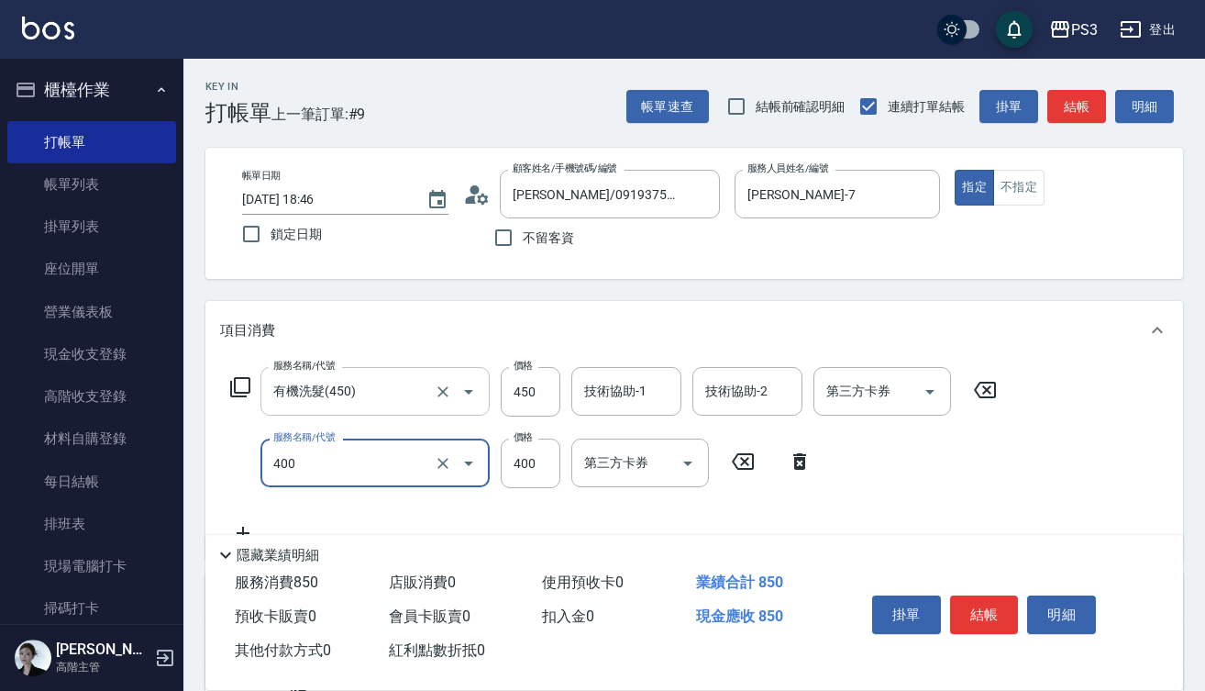
type input "剪(400)"
type input "380"
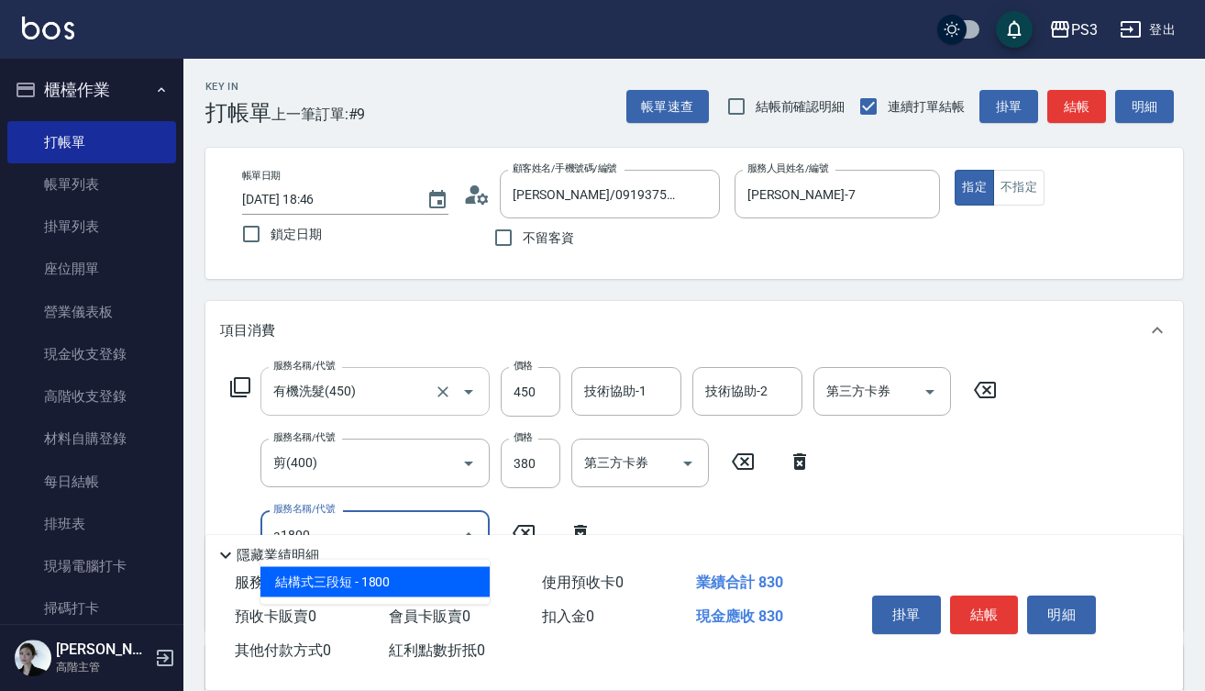
type input "結構式三段短(A1800)"
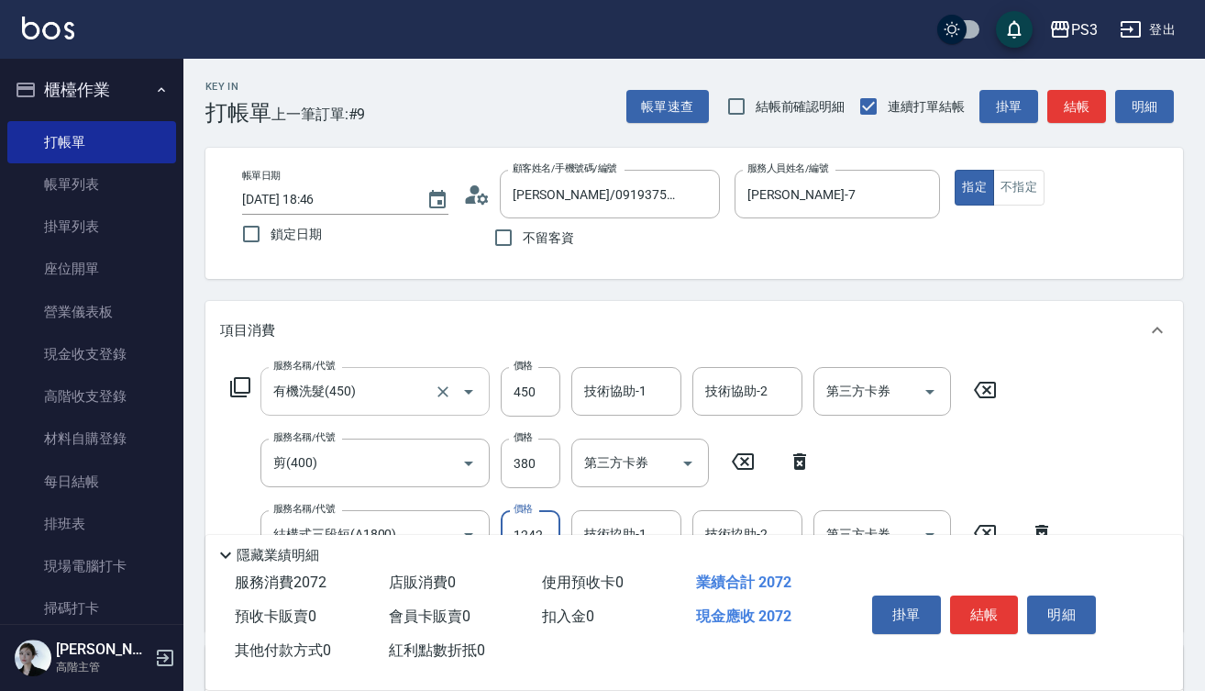
type input "1242"
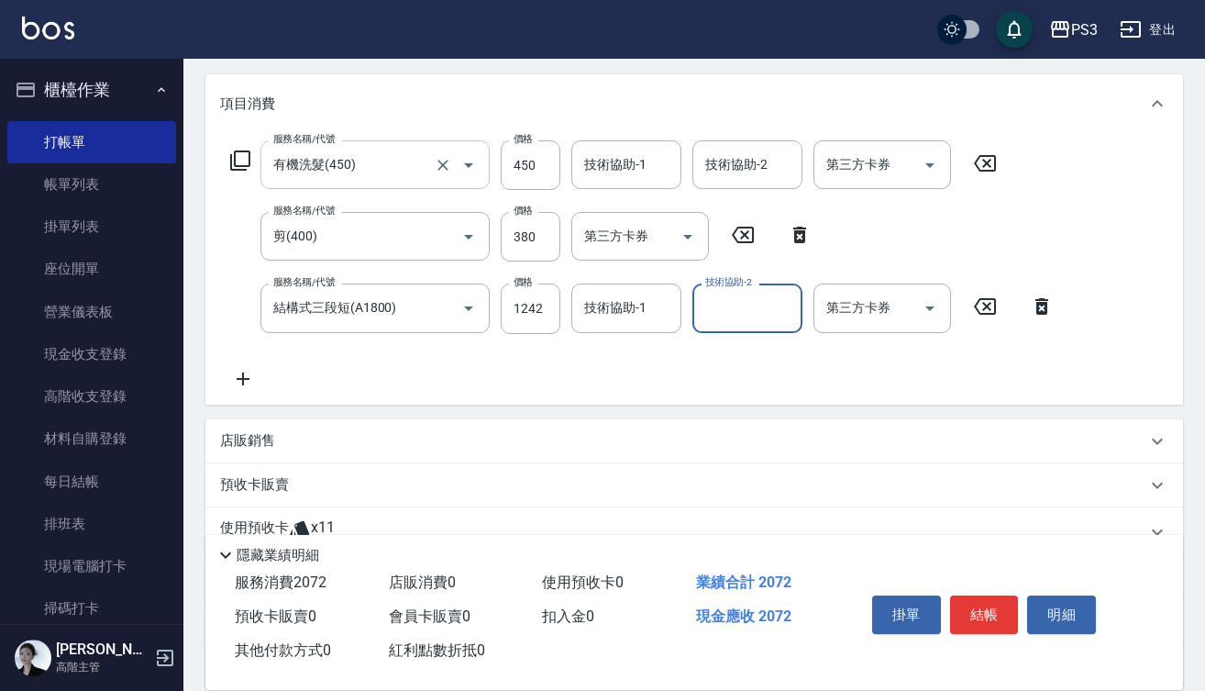
scroll to position [228, 0]
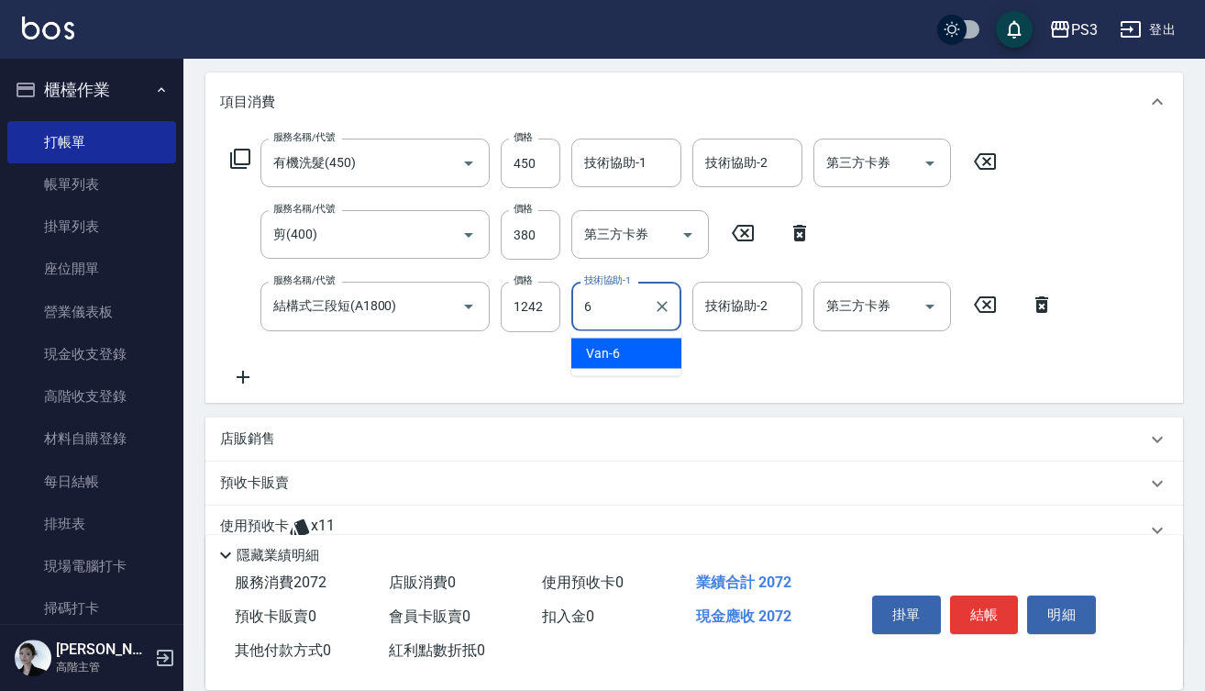
type input "Van-6"
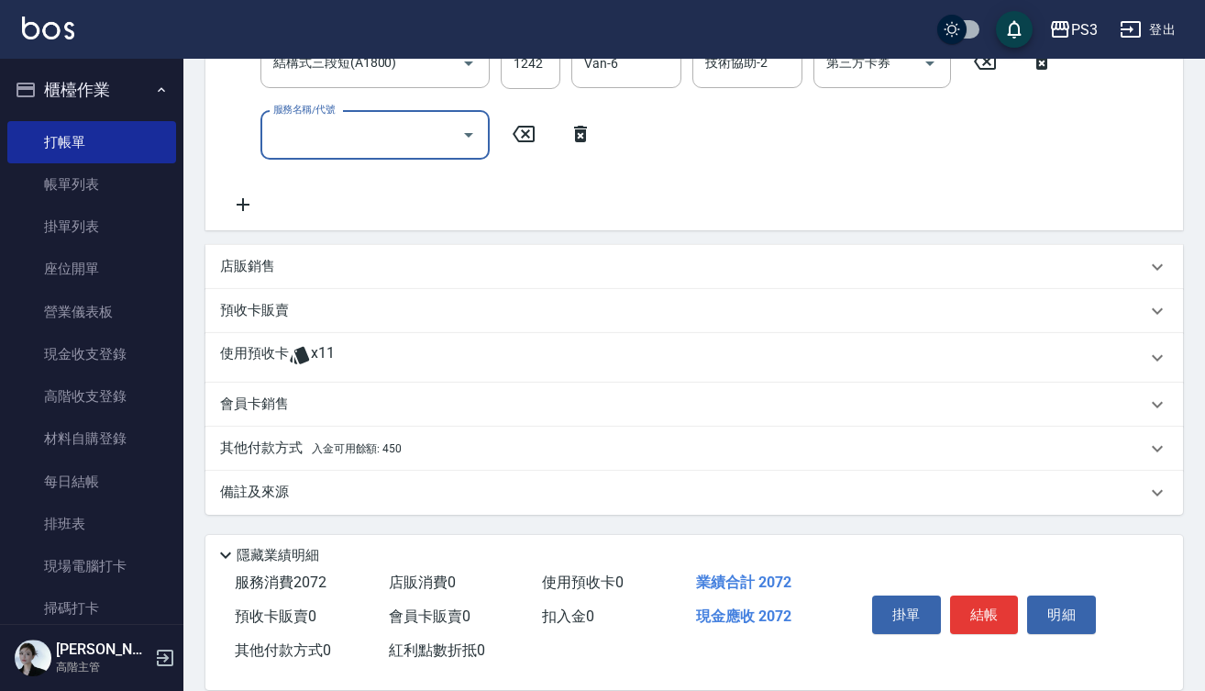
scroll to position [471, 0]
click at [278, 351] on p "使用預收卡" at bounding box center [254, 358] width 69 height 28
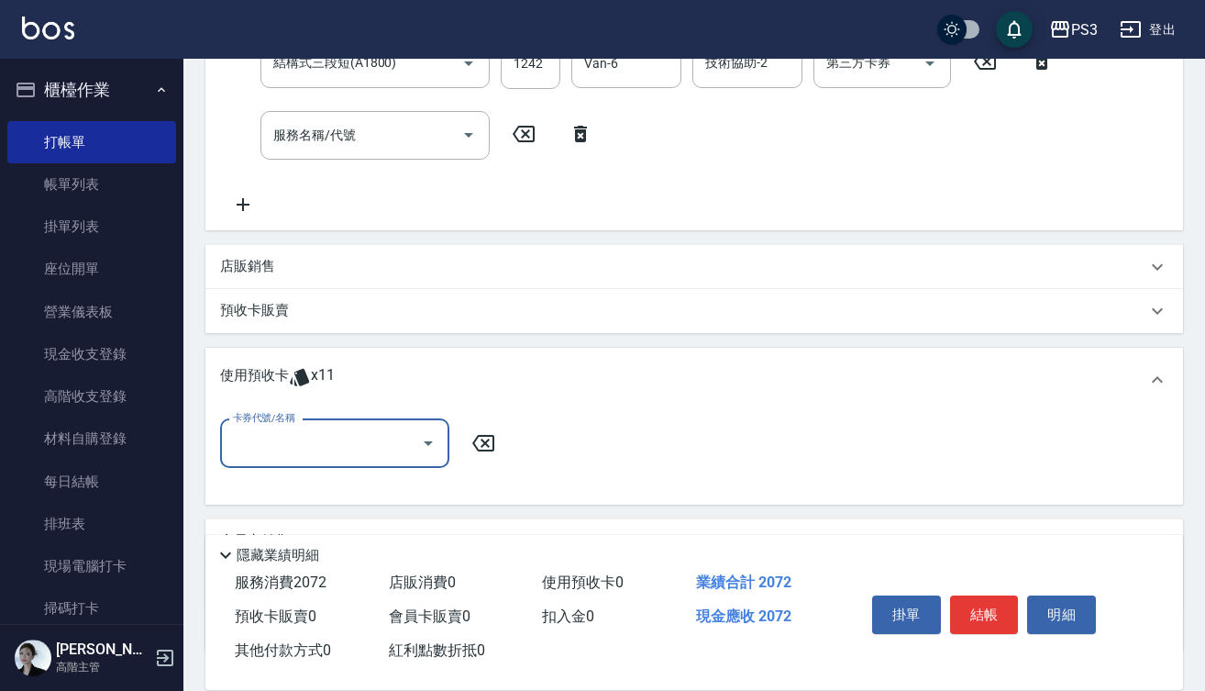
click at [339, 420] on div "卡券代號/名稱" at bounding box center [334, 443] width 229 height 49
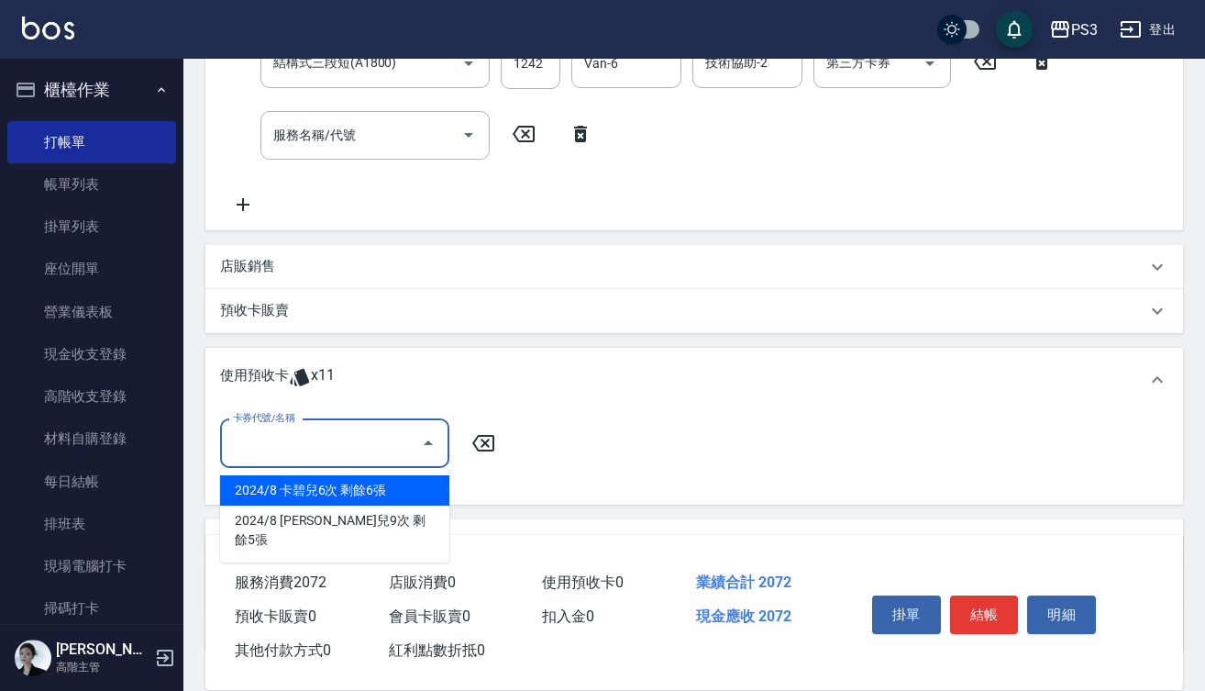
click at [360, 493] on div "2024/8 卡碧兒6次 剩餘6張" at bounding box center [334, 490] width 229 height 30
type input "2024/8 卡碧兒6次"
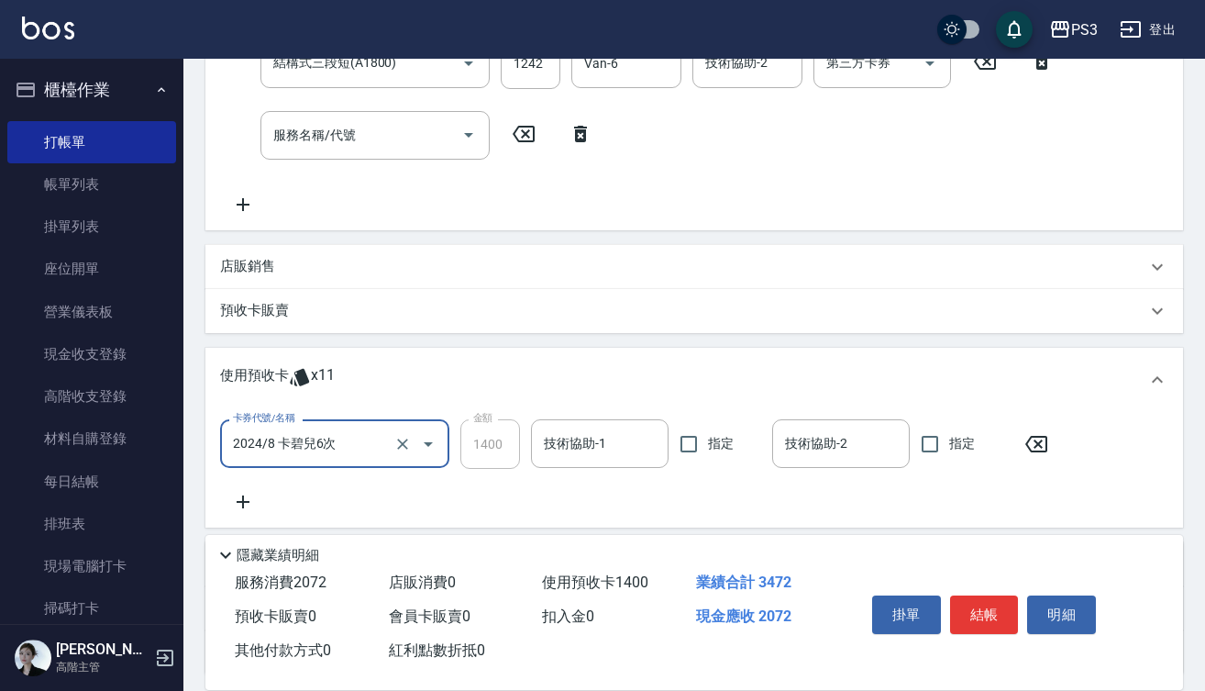
click at [581, 445] on input "技術協助-1" at bounding box center [599, 443] width 121 height 32
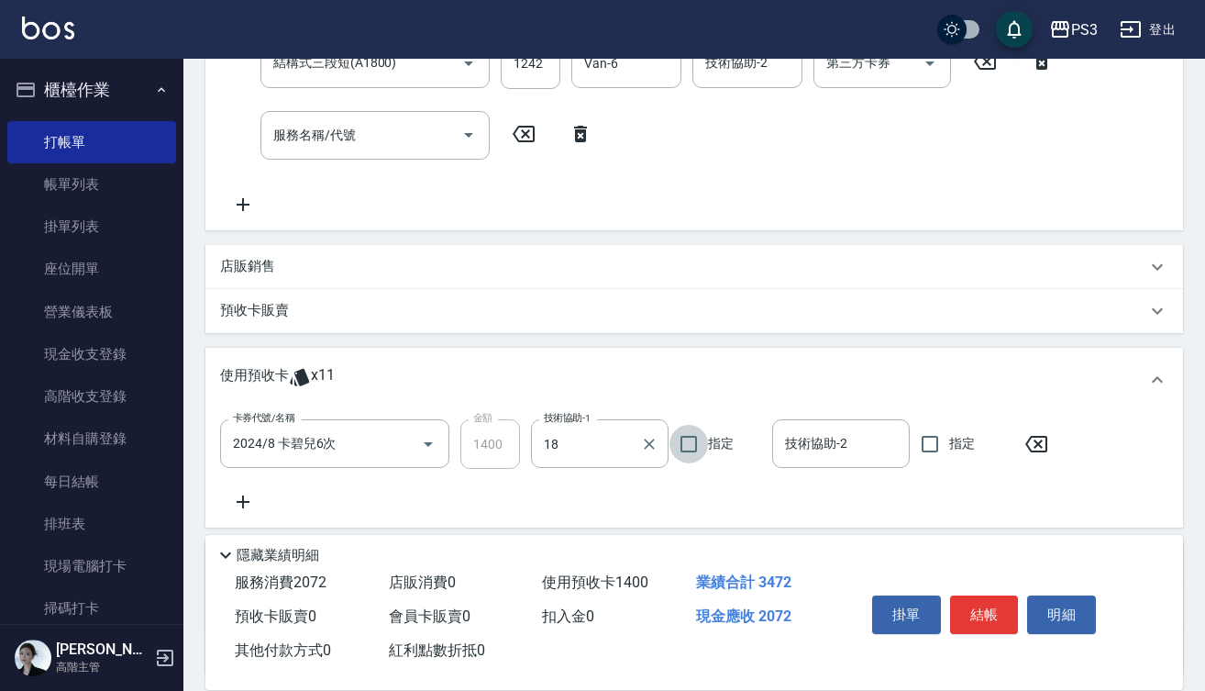
type input "恩恩-18"
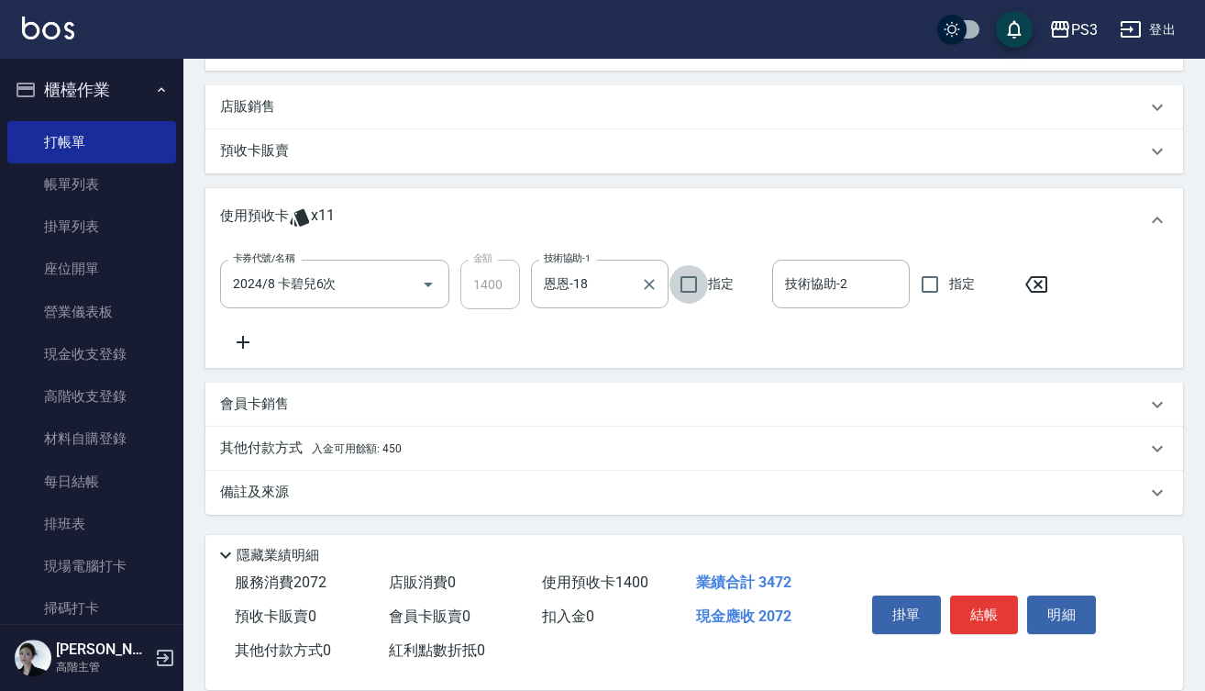
scroll to position [631, 0]
click at [1002, 604] on button "結帳" at bounding box center [984, 614] width 69 height 39
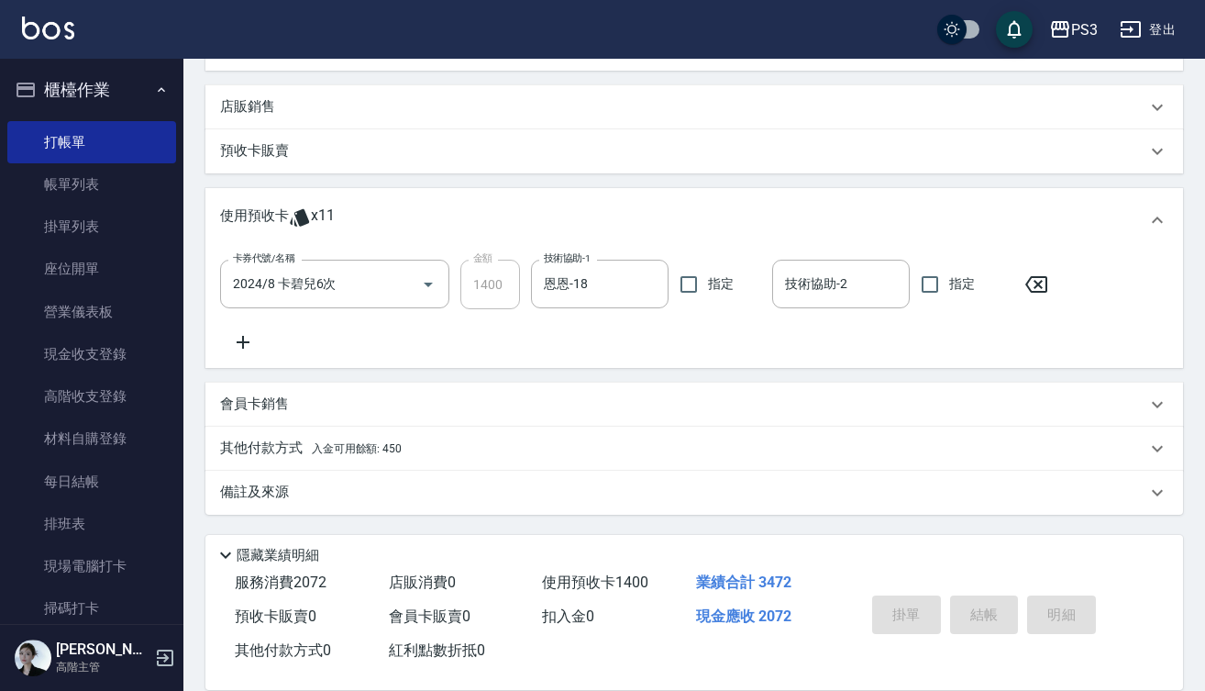
type input "[DATE] 18:47"
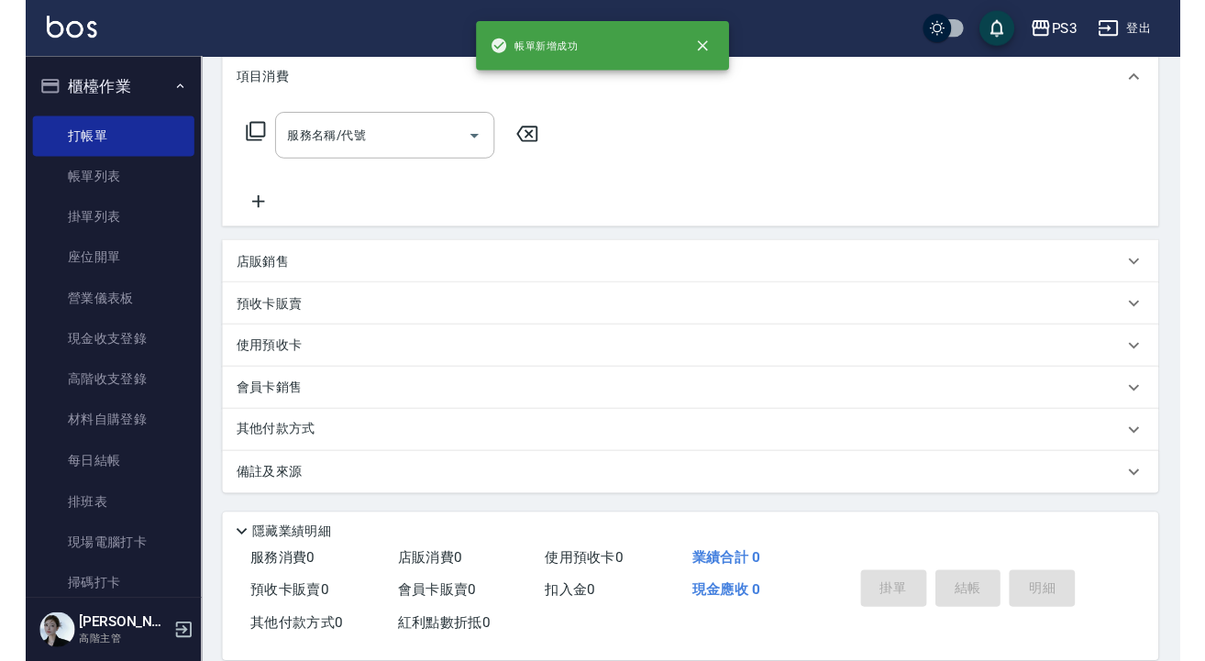
scroll to position [0, 0]
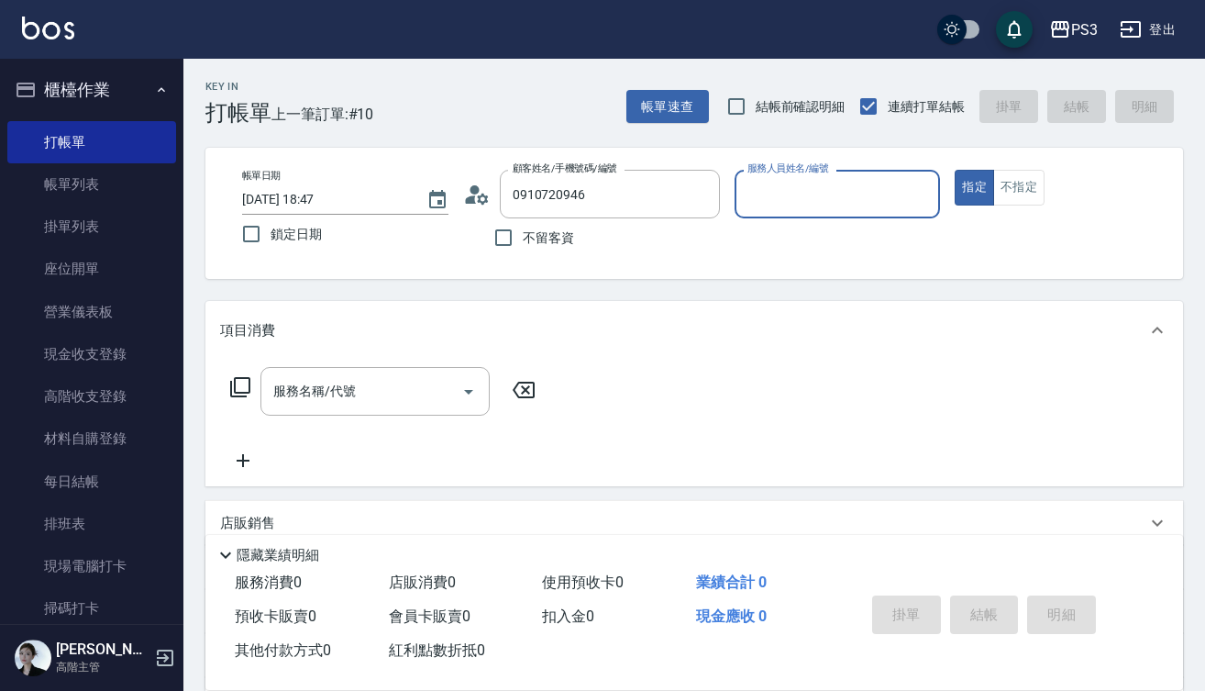
type input "[PERSON_NAME]/0910720946/T50878"
click at [974, 187] on button "指定" at bounding box center [974, 188] width 39 height 36
type input "[PERSON_NAME]-7"
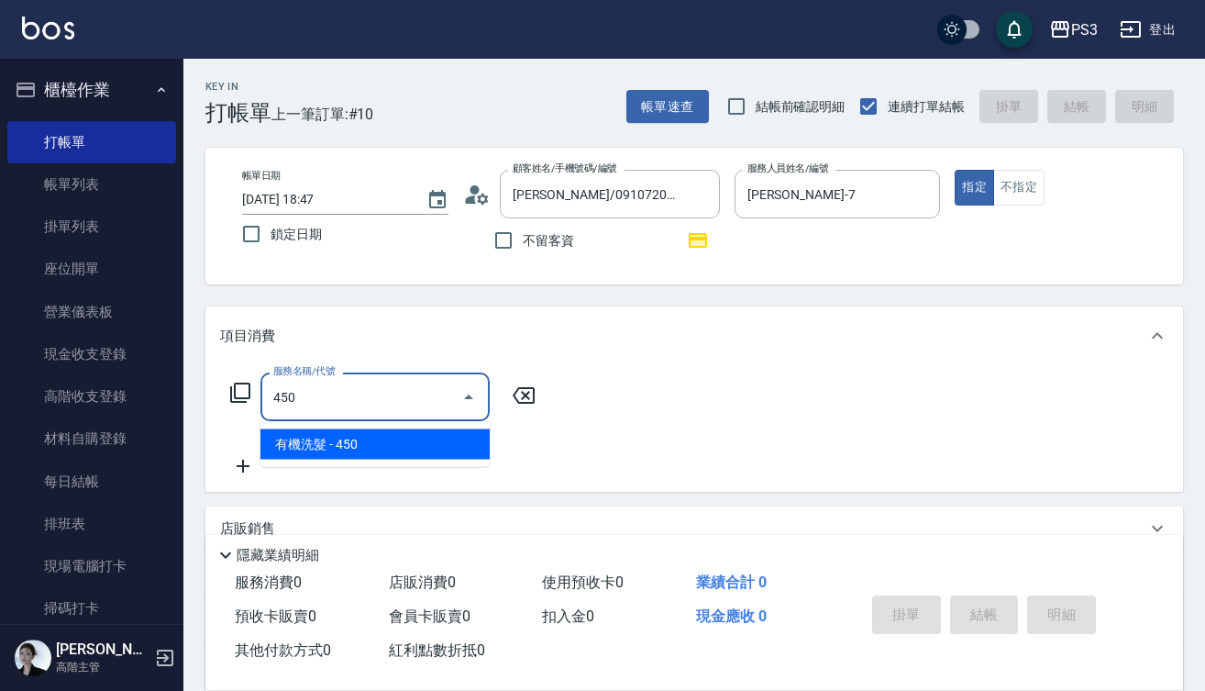
type input "有機洗髮(450)"
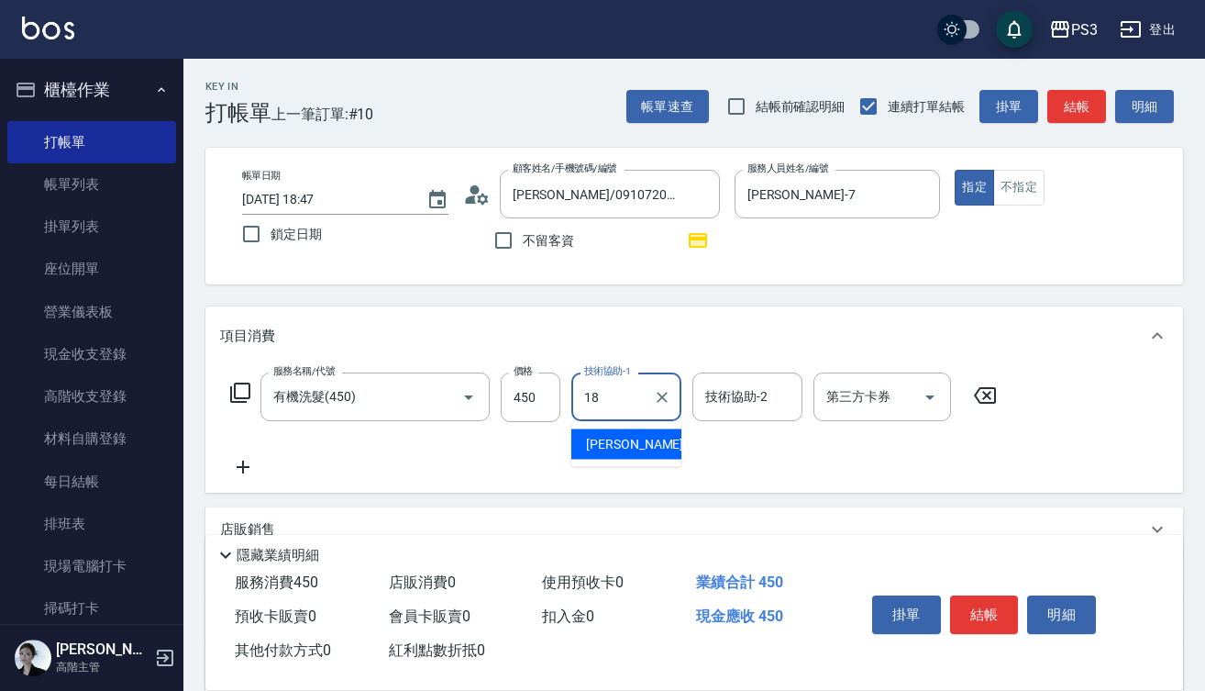
type input "恩恩-18"
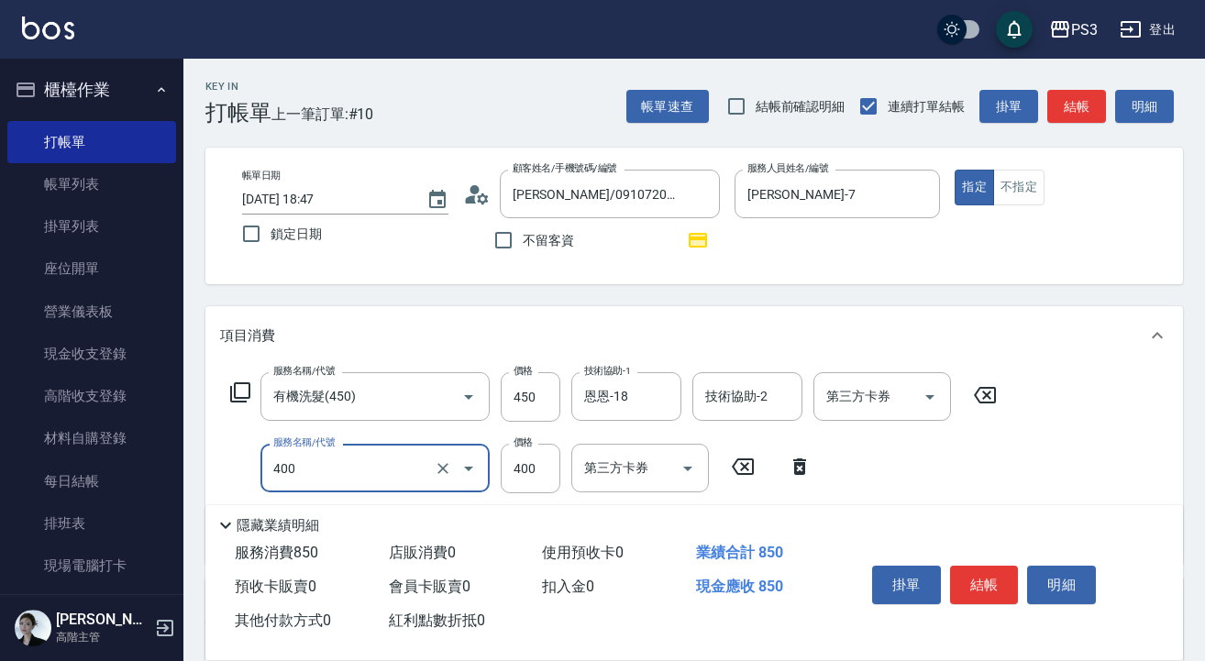
type input "剪(400)"
type input "450"
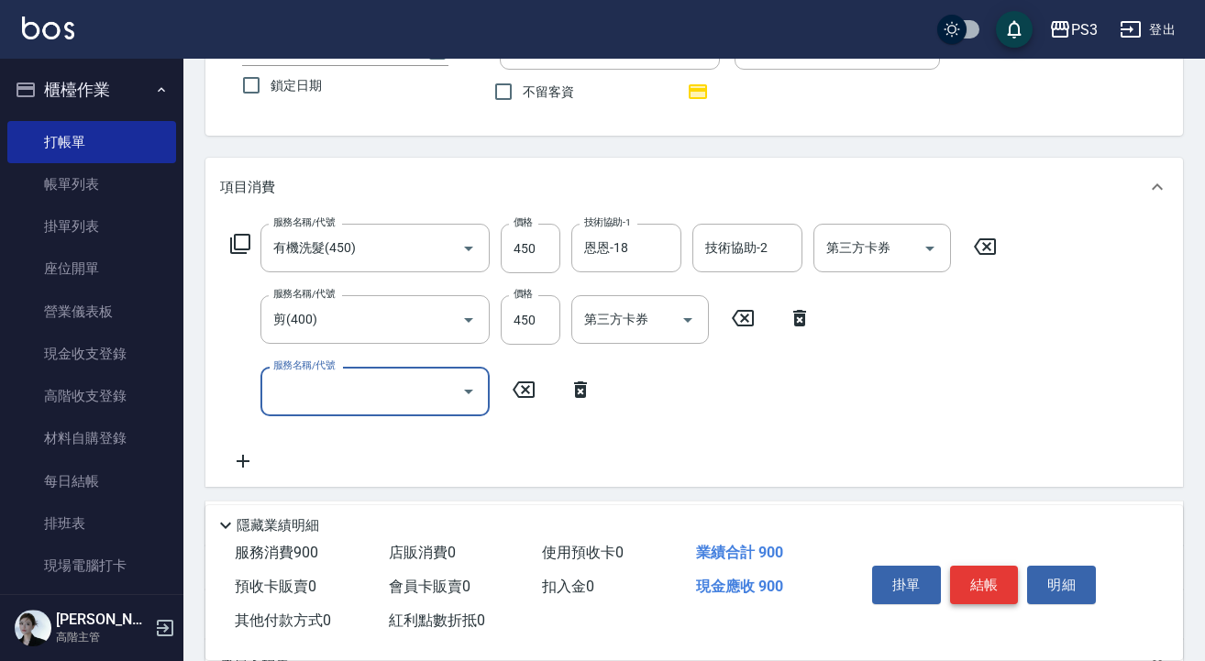
scroll to position [149, 0]
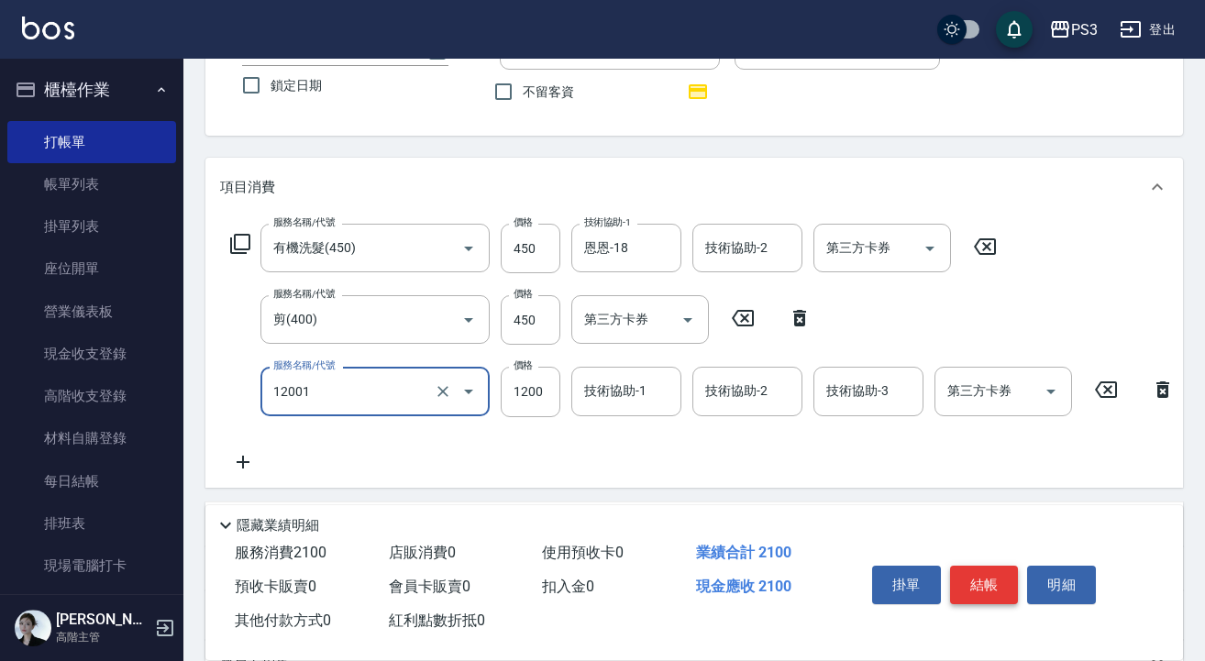
type input "燙s(12001)"
type input "1800"
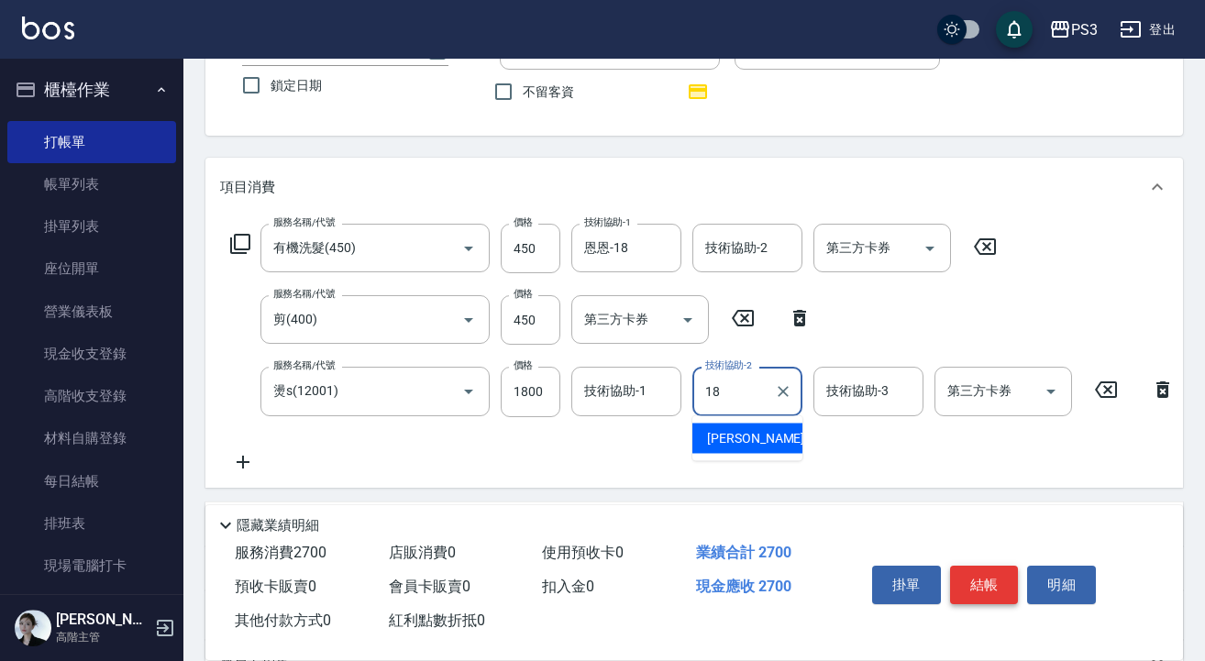
type input "恩恩-18"
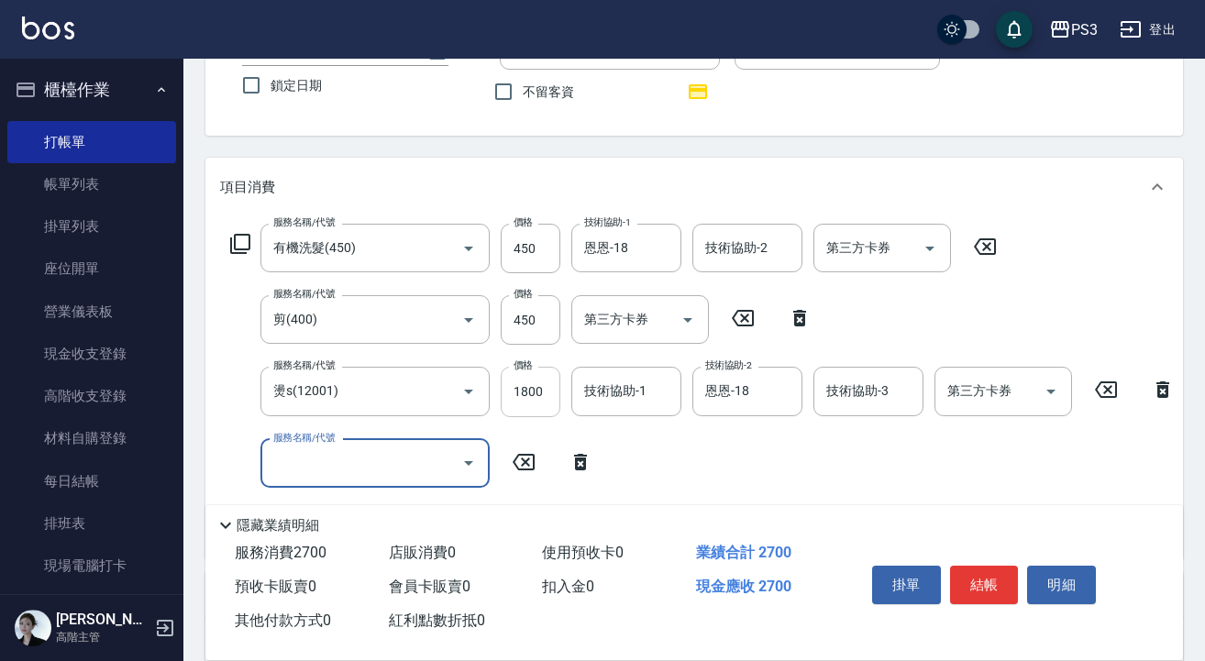
click at [536, 392] on input "1800" at bounding box center [531, 392] width 60 height 50
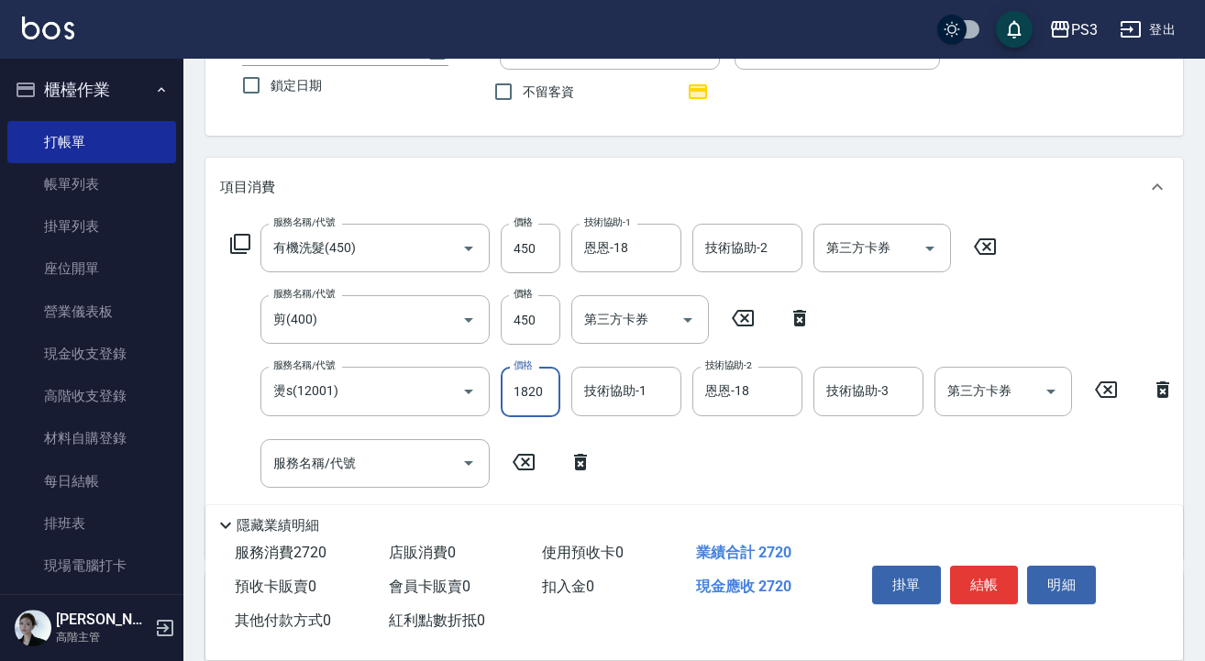
type input "1820"
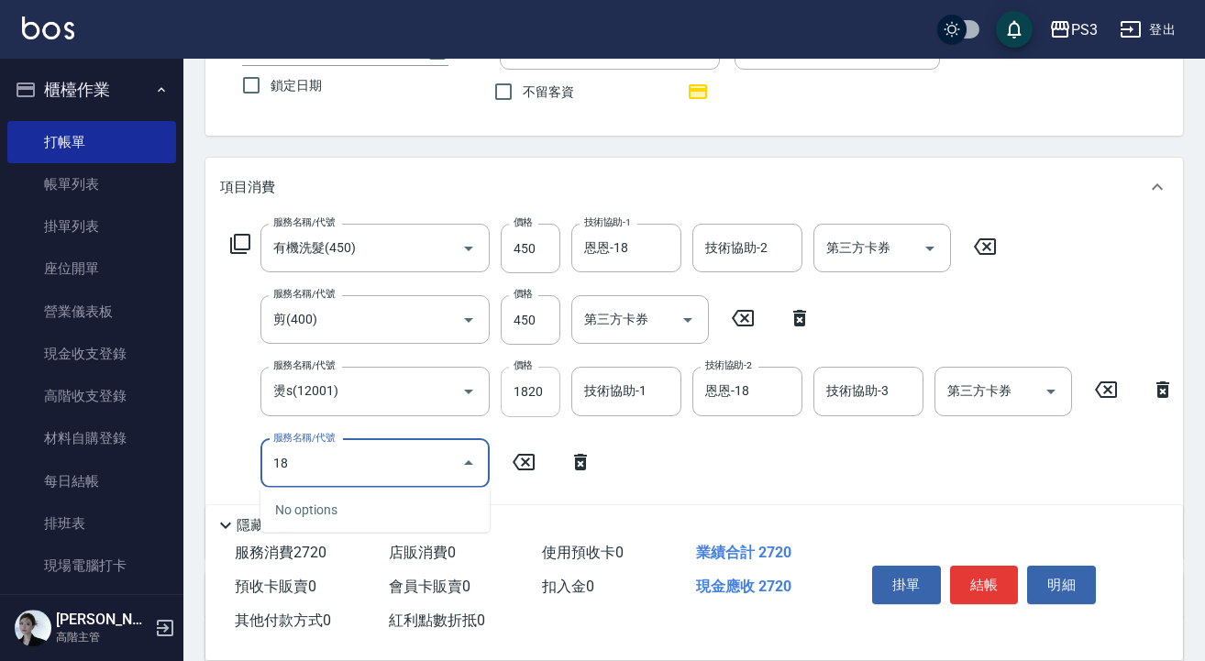
type input "1"
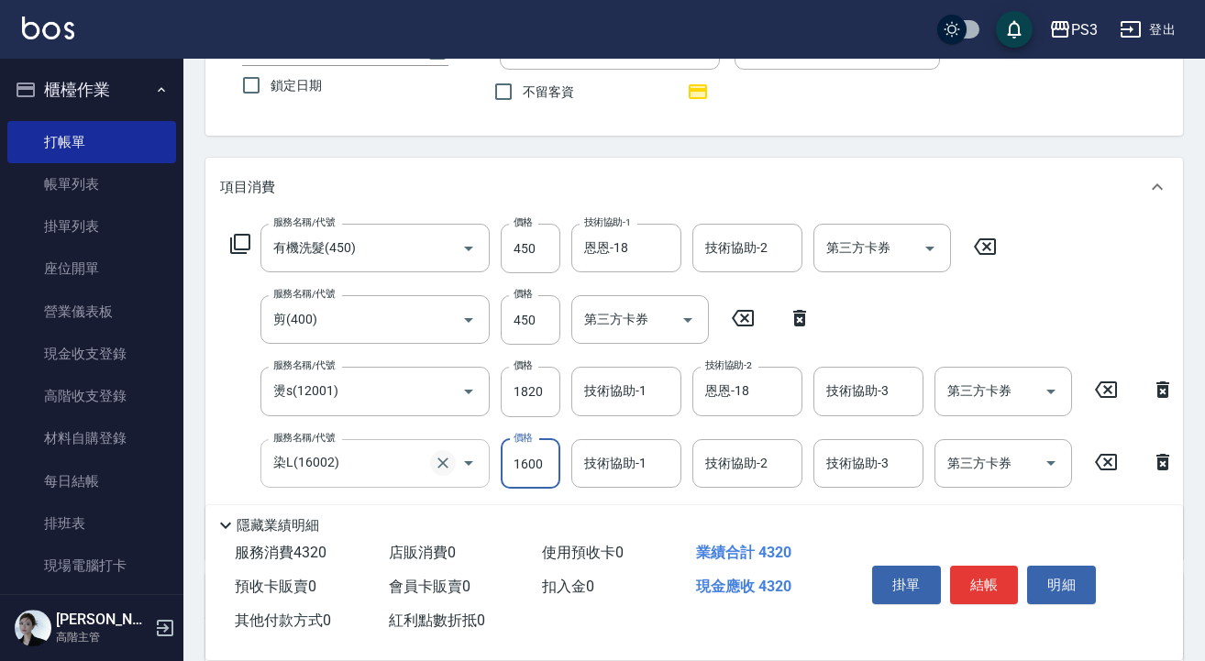
click at [447, 461] on icon "Clear" at bounding box center [443, 463] width 18 height 18
type input "染L(16002)"
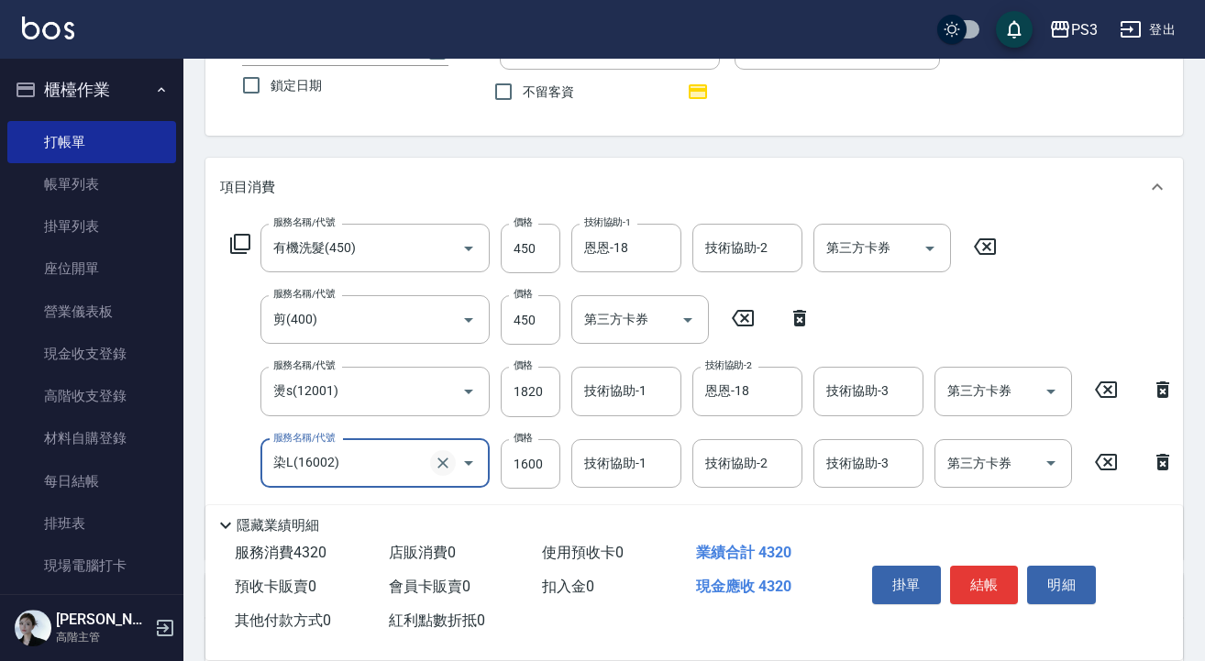
click at [441, 463] on icon "Clear" at bounding box center [443, 463] width 18 height 18
type input "染L(16002)"
click at [402, 391] on input "燙s(12001)" at bounding box center [349, 391] width 161 height 32
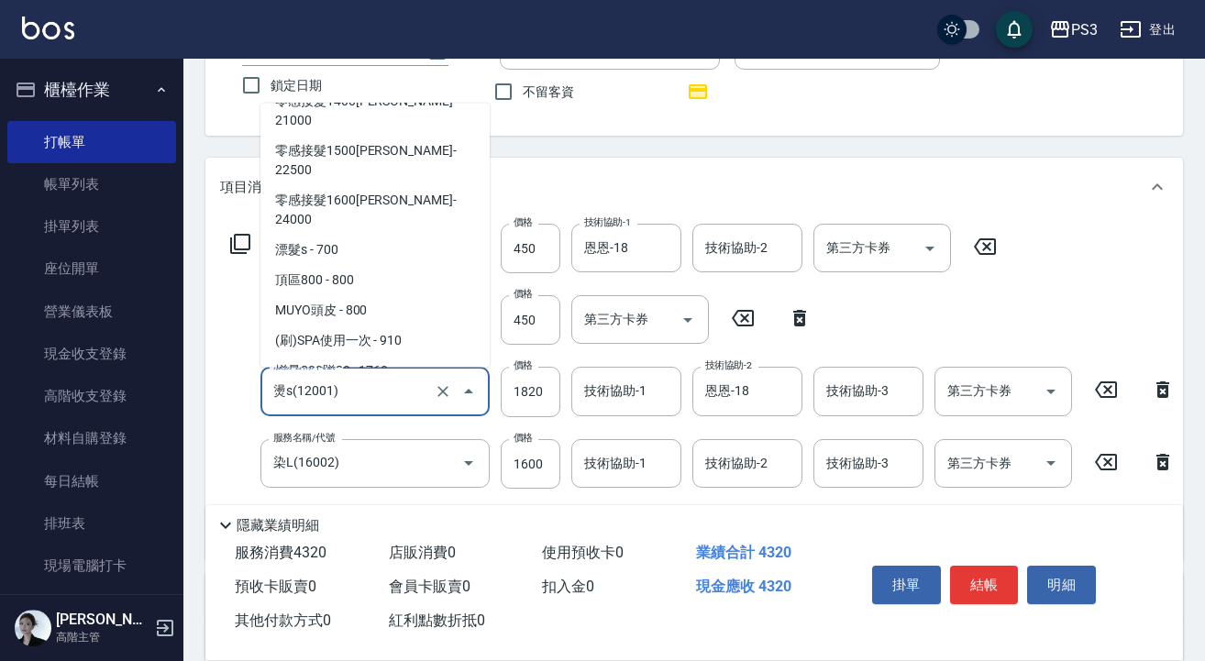
click at [402, 391] on input "燙s(12001)" at bounding box center [349, 391] width 161 height 32
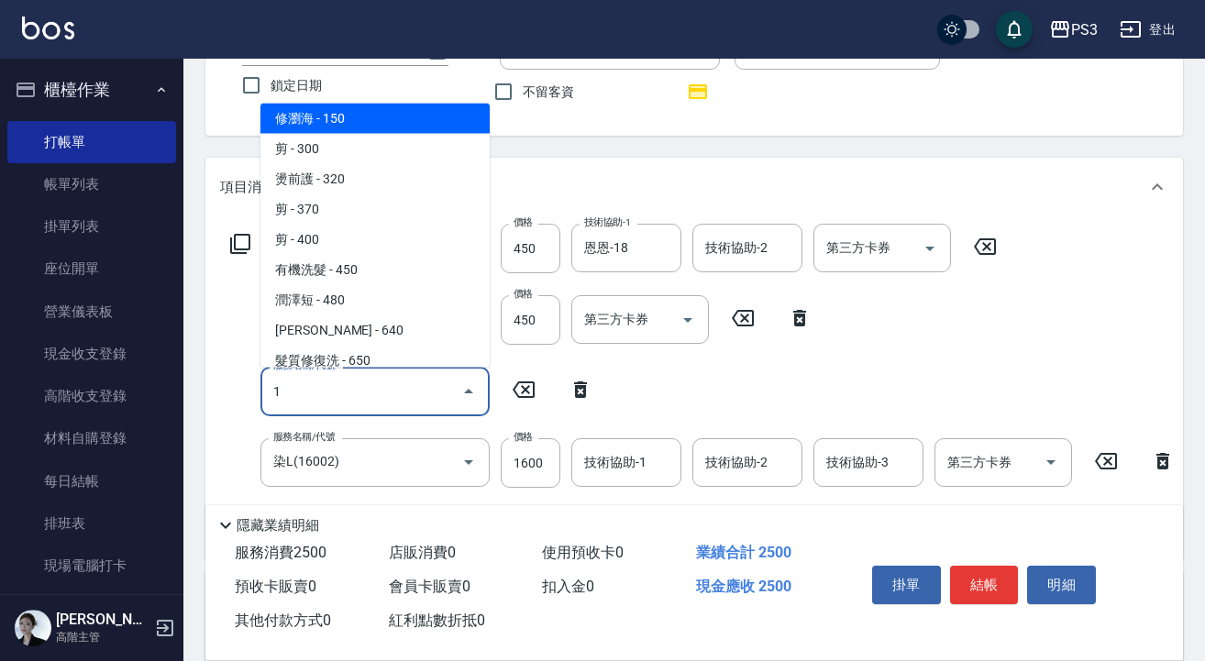
scroll to position [0, 0]
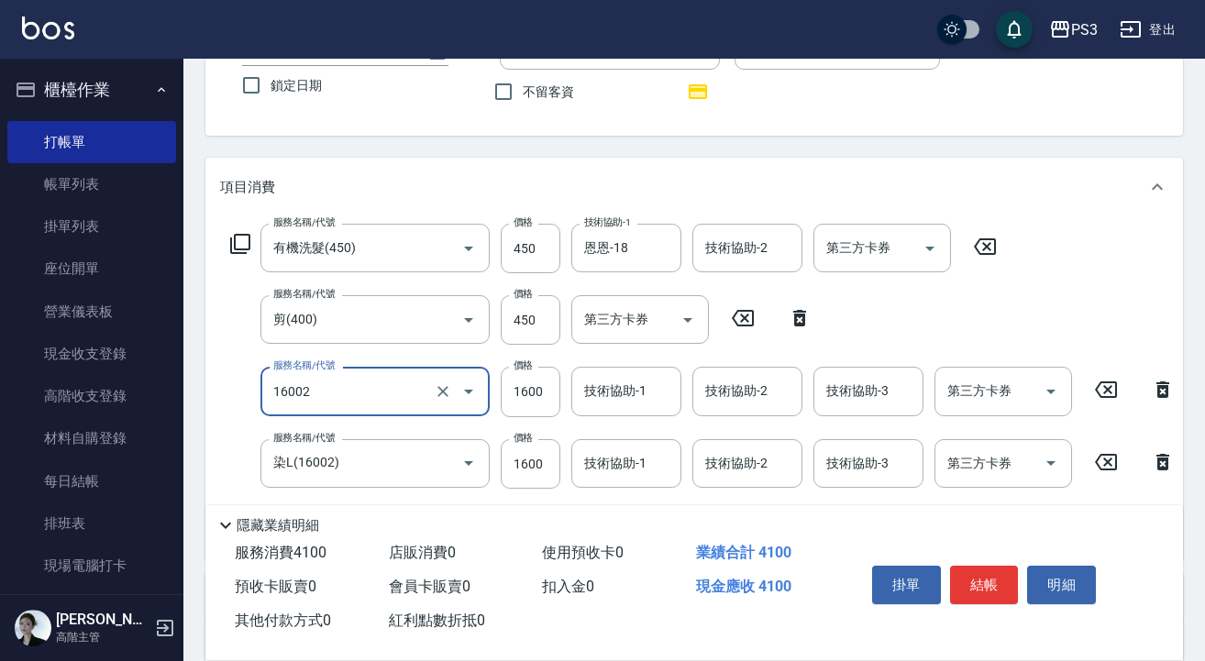
type input "染L(16002)"
click at [1165, 466] on icon at bounding box center [1163, 462] width 46 height 22
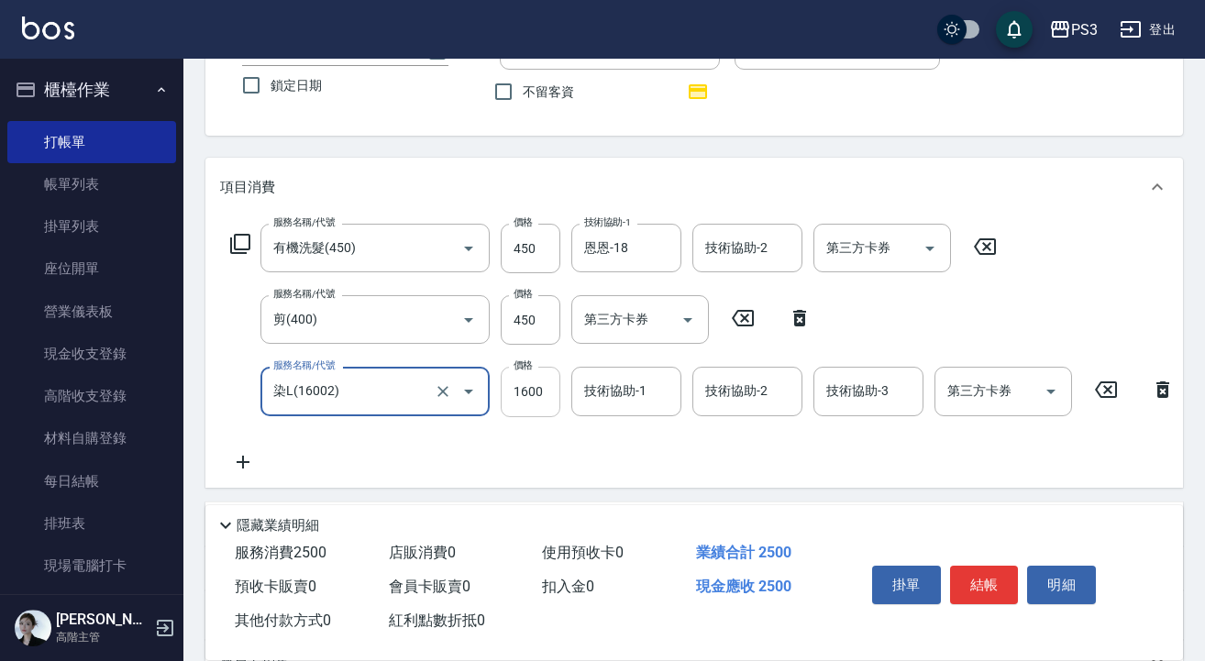
click at [549, 396] on input "1600" at bounding box center [531, 392] width 60 height 50
type input "1820"
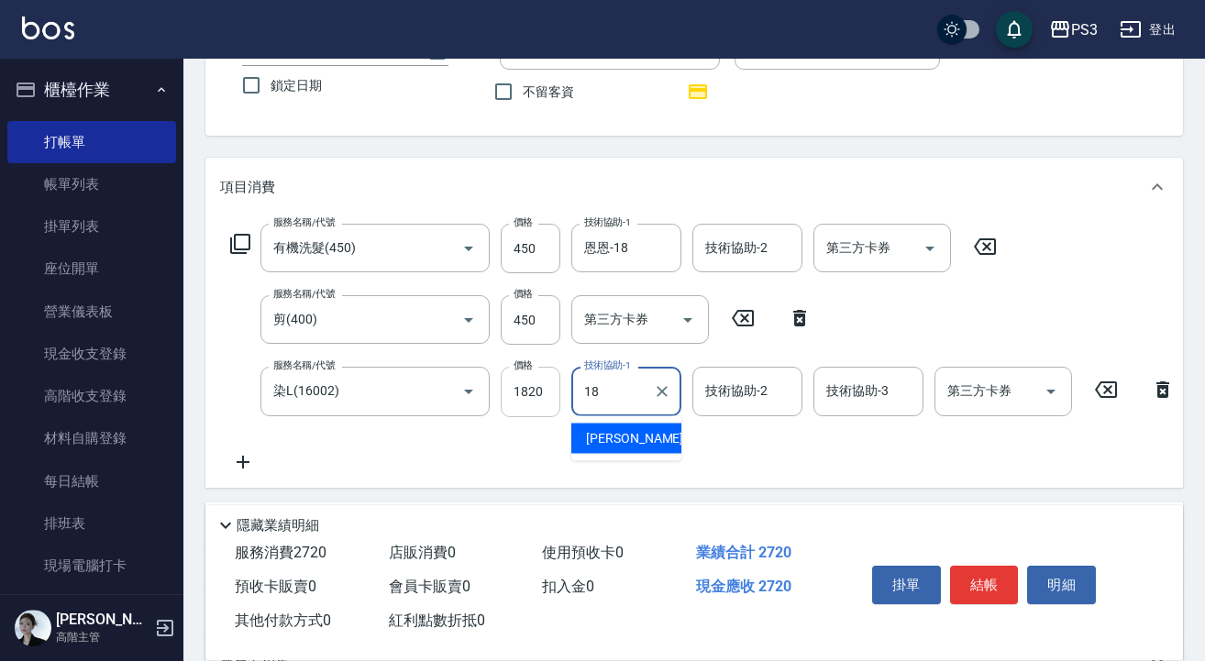
type input "恩恩-18"
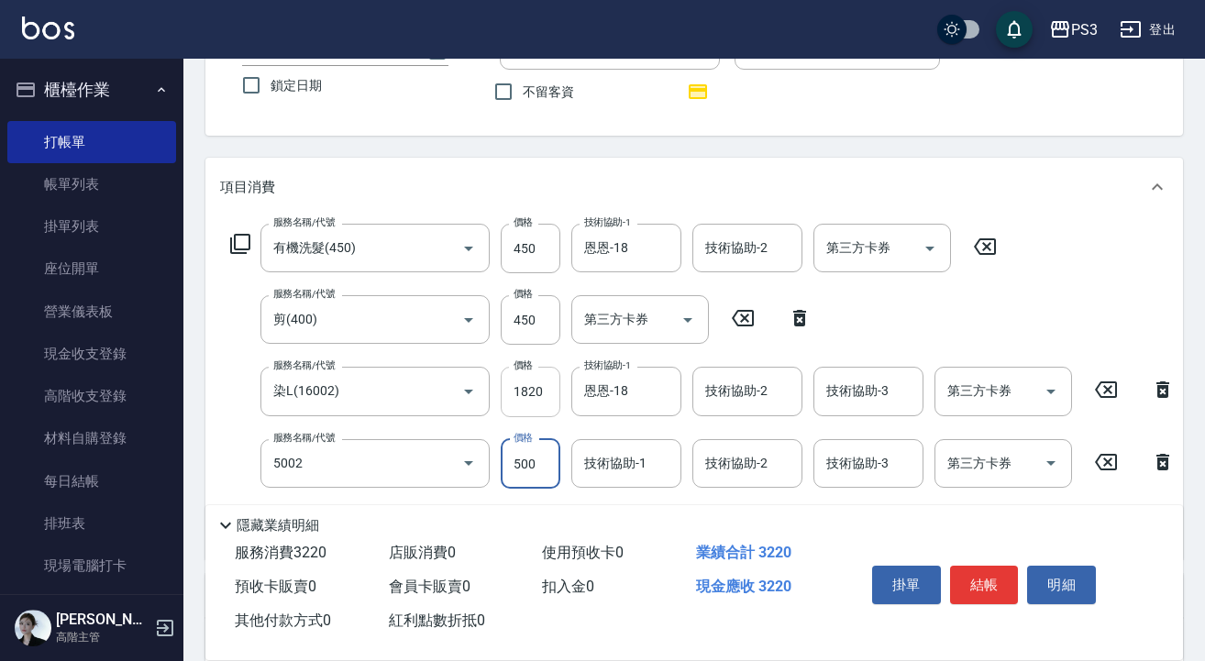
type input "去色短(5002)"
type input "800"
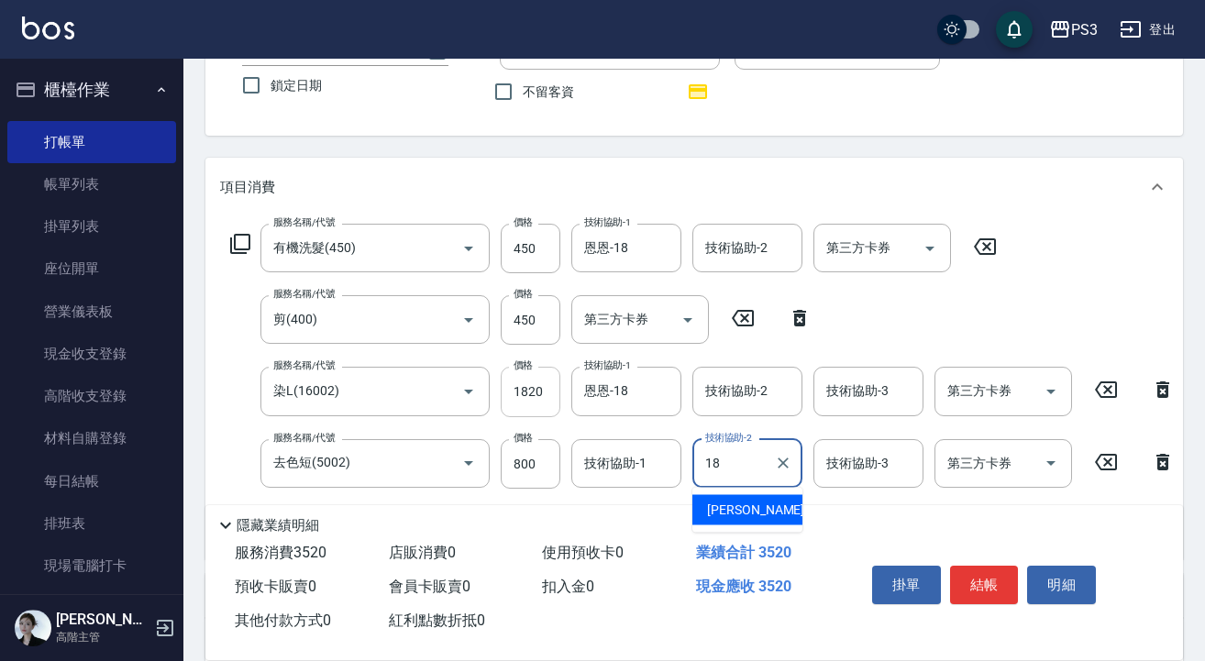
type input "1"
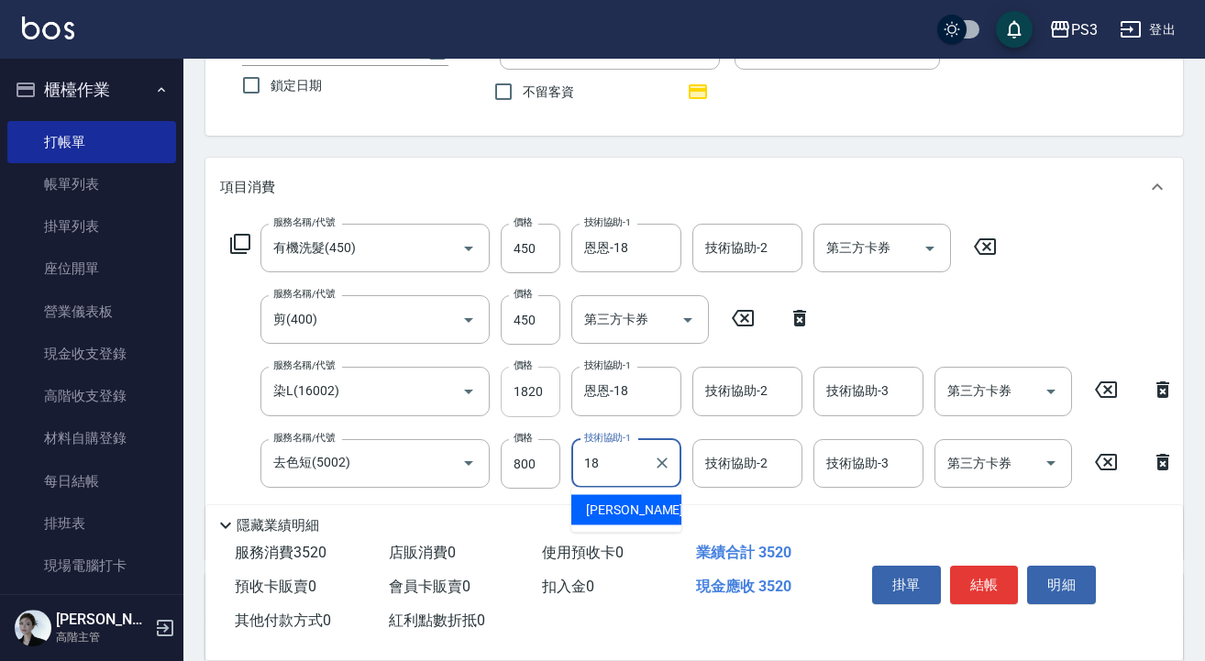
type input "恩恩-18"
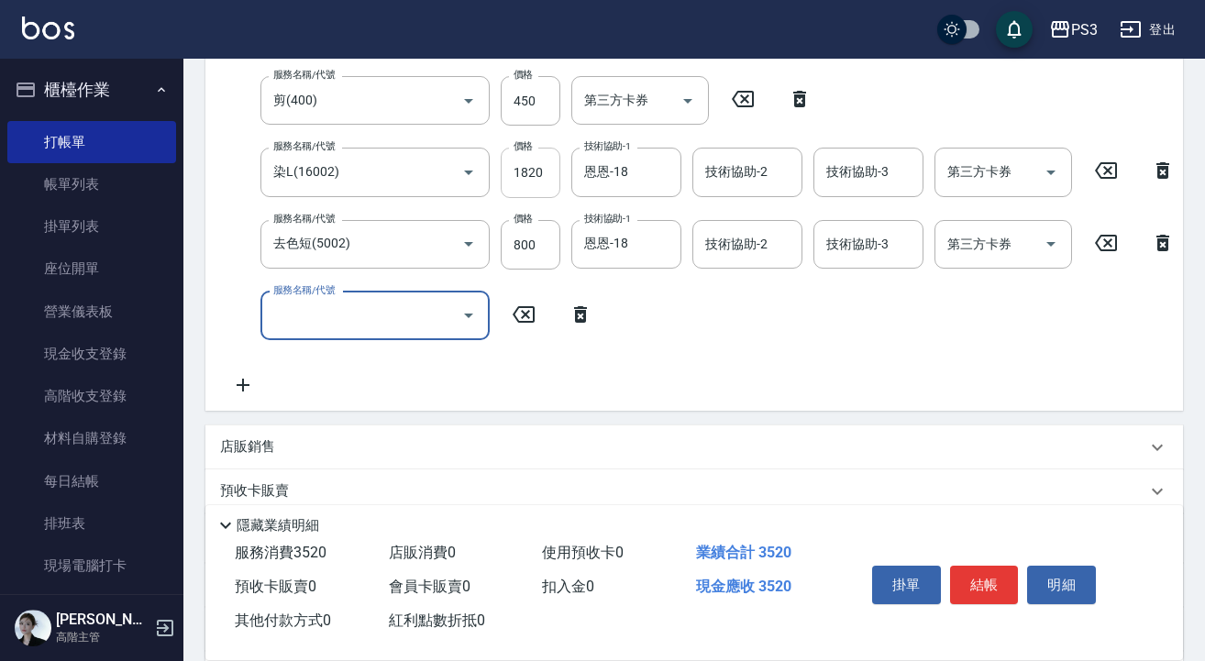
scroll to position [371, 0]
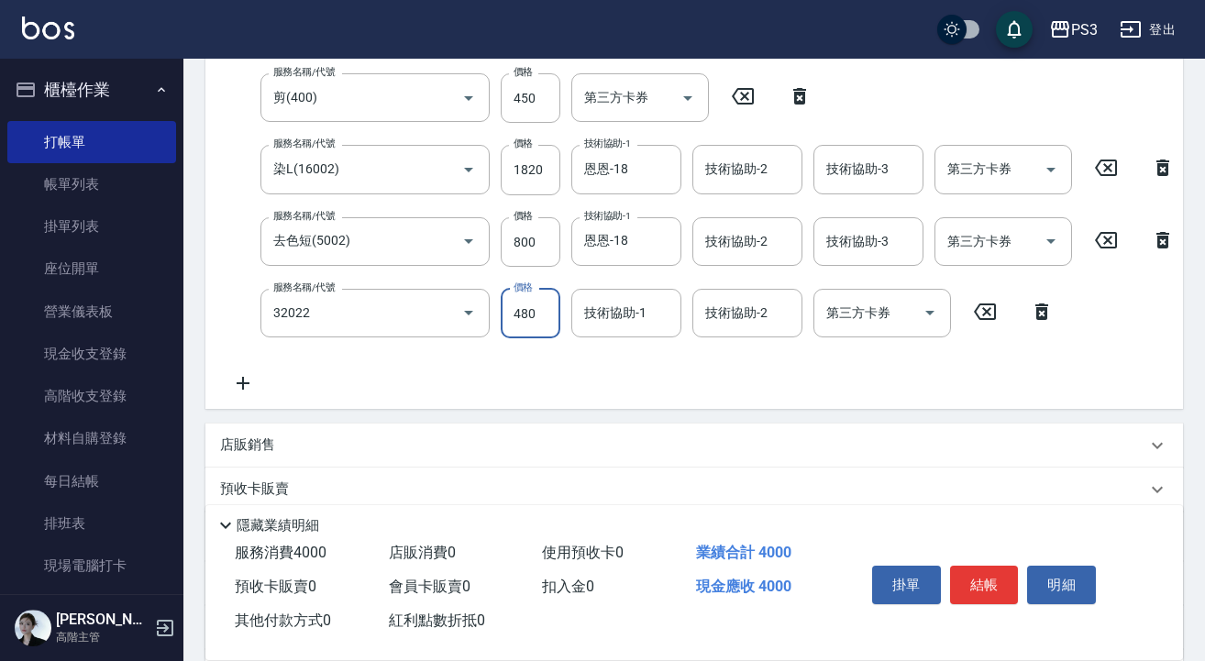
type input "頭隔+隔離(32022)"
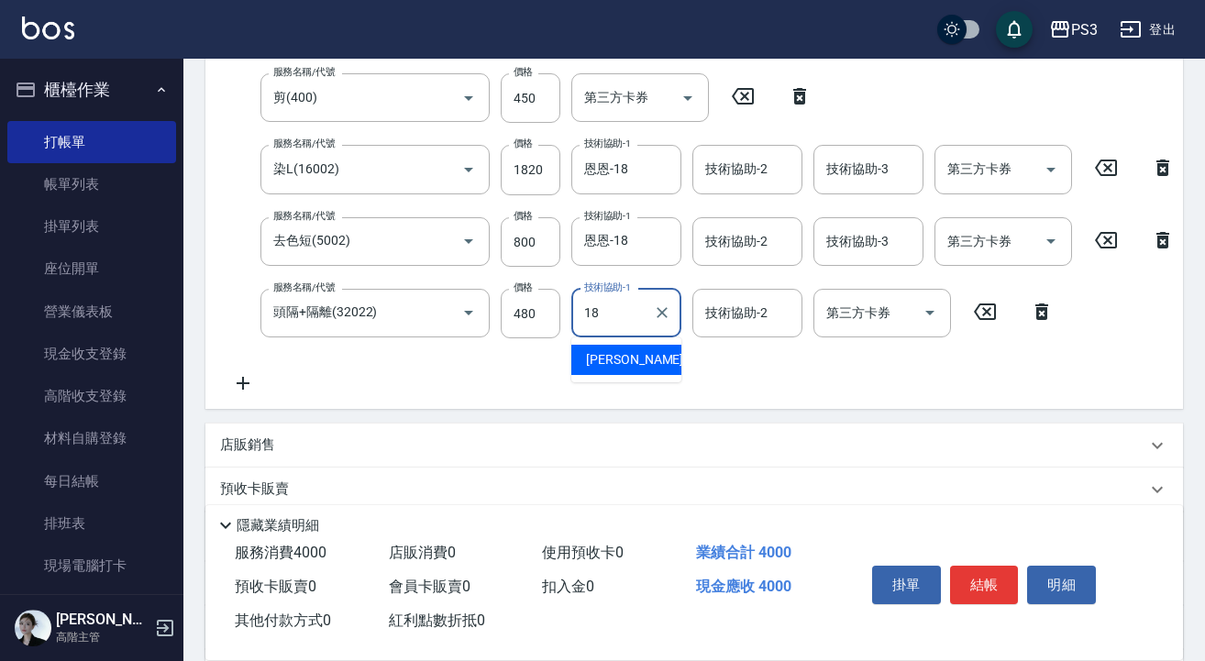
type input "恩恩-18"
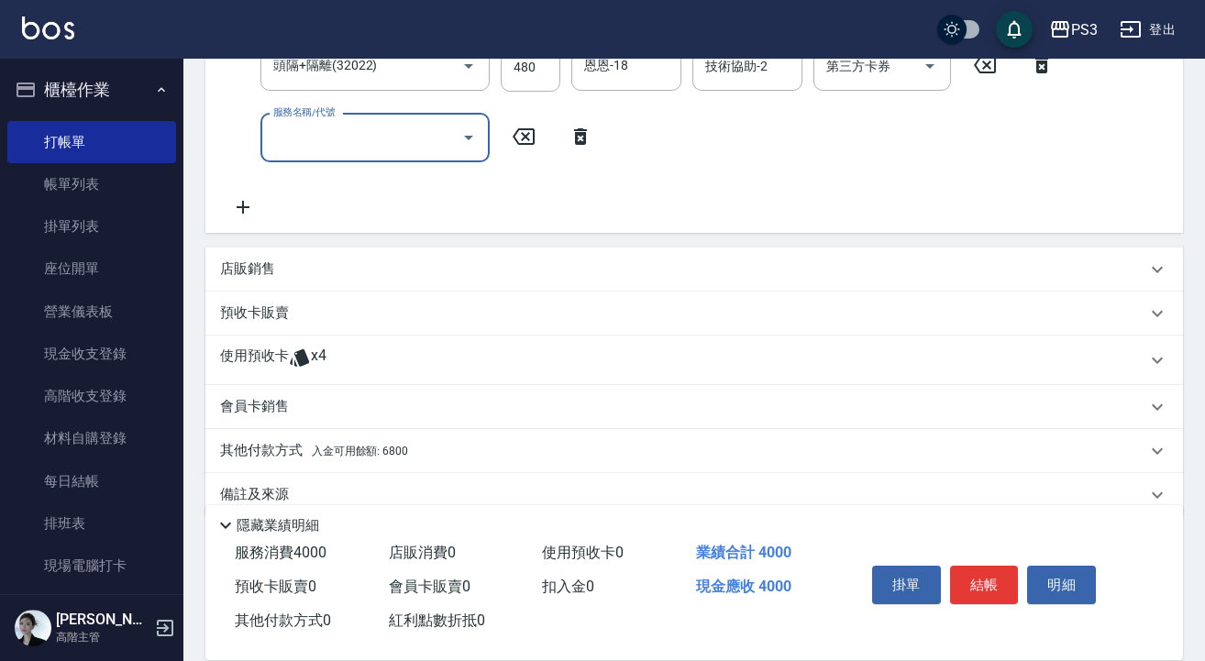
scroll to position [664, 0]
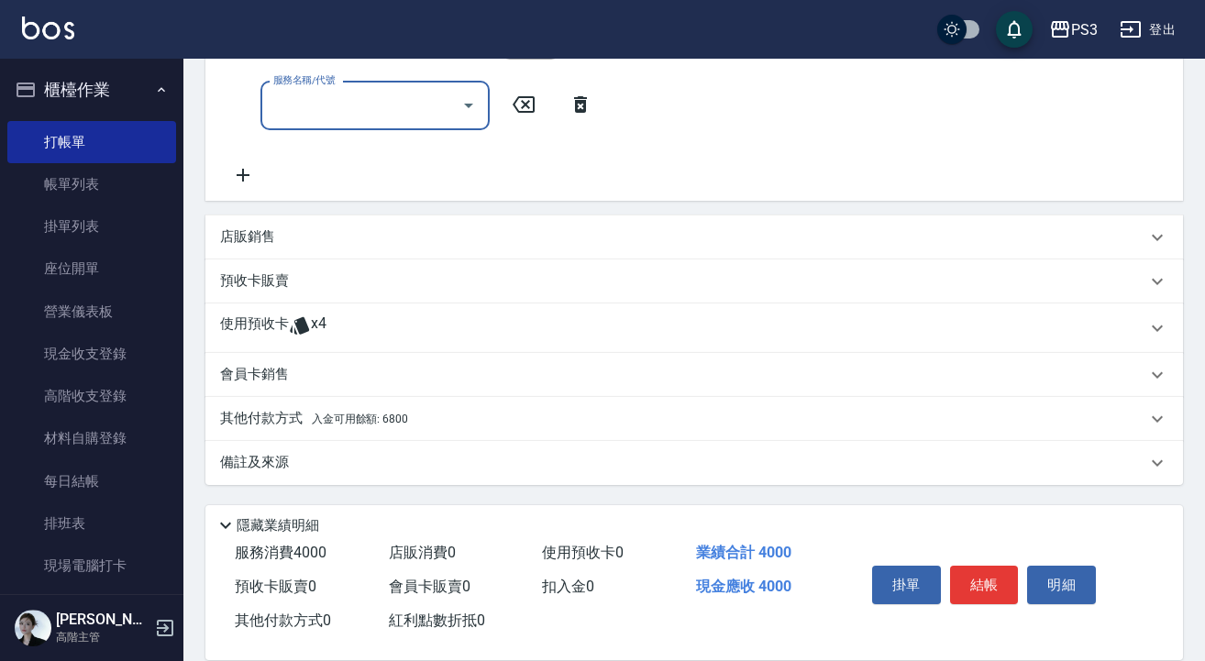
click at [312, 319] on span "x4" at bounding box center [319, 329] width 16 height 28
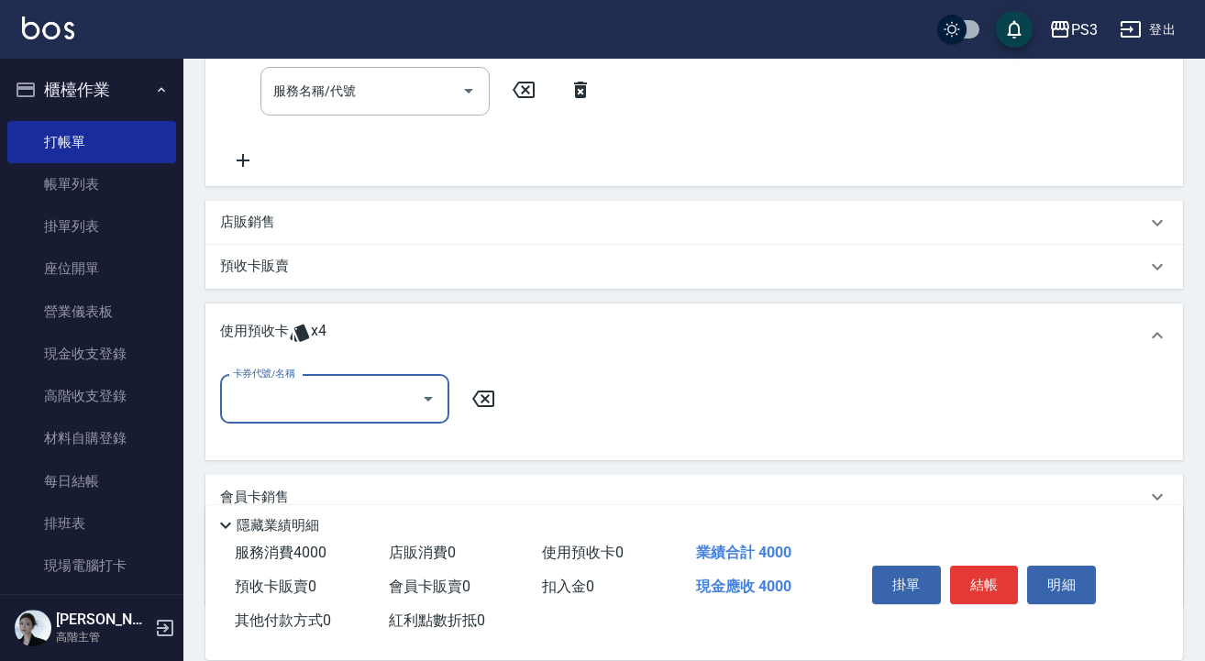
click at [372, 406] on input "卡券代號/名稱" at bounding box center [320, 399] width 185 height 32
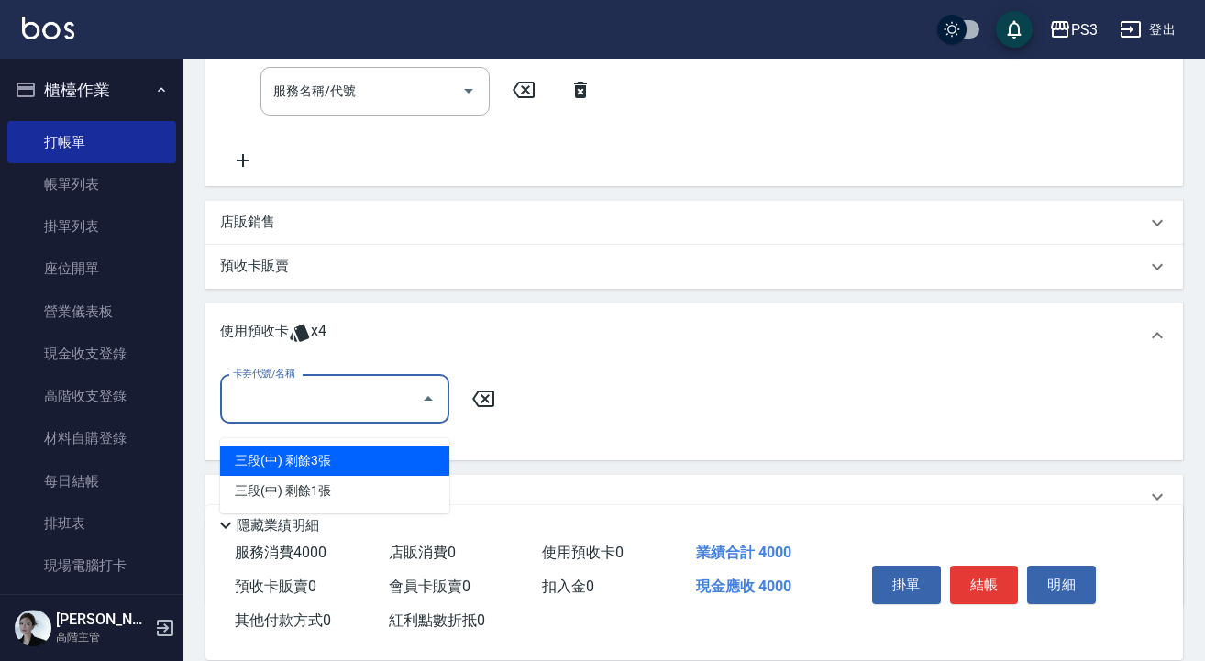
click at [372, 457] on div "三段(中) 剩餘3張" at bounding box center [334, 461] width 229 height 30
type input "三段(中)"
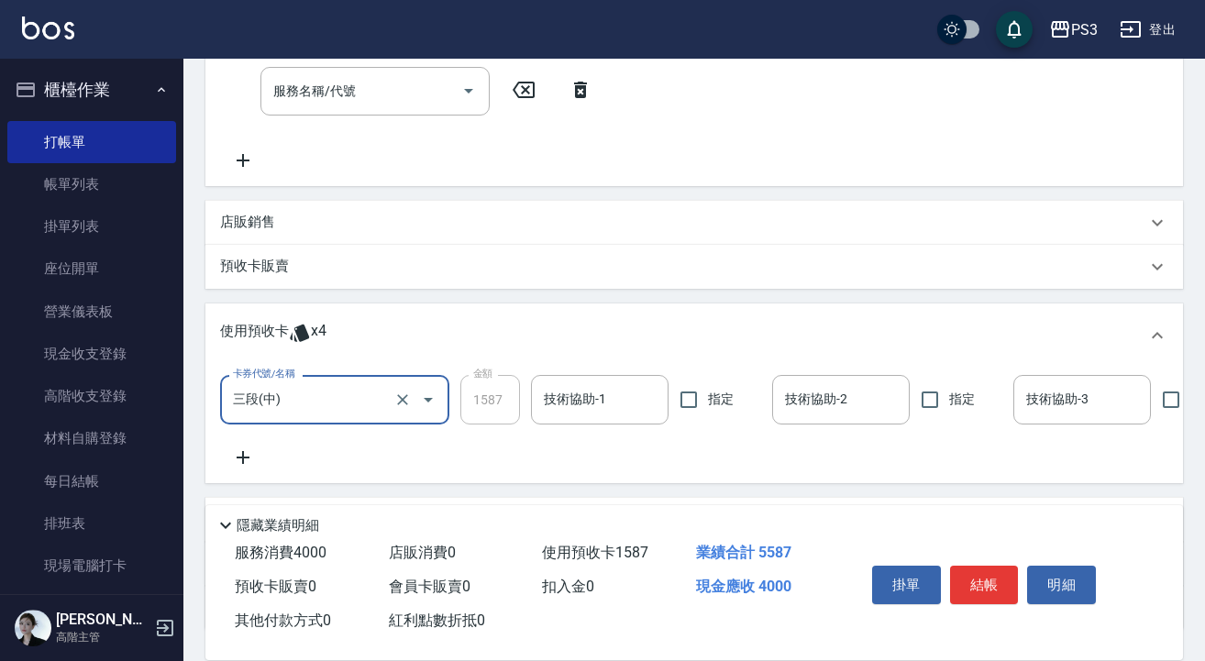
click at [599, 415] on input "技術協助-1" at bounding box center [599, 399] width 121 height 32
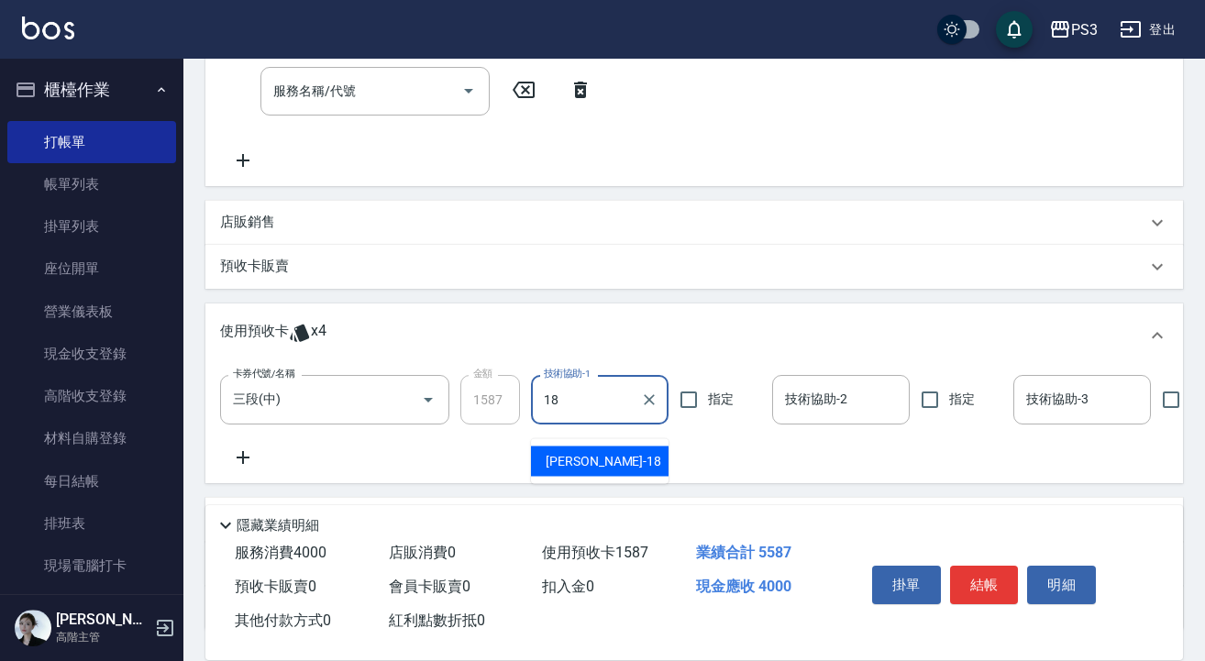
type input "恩恩-18"
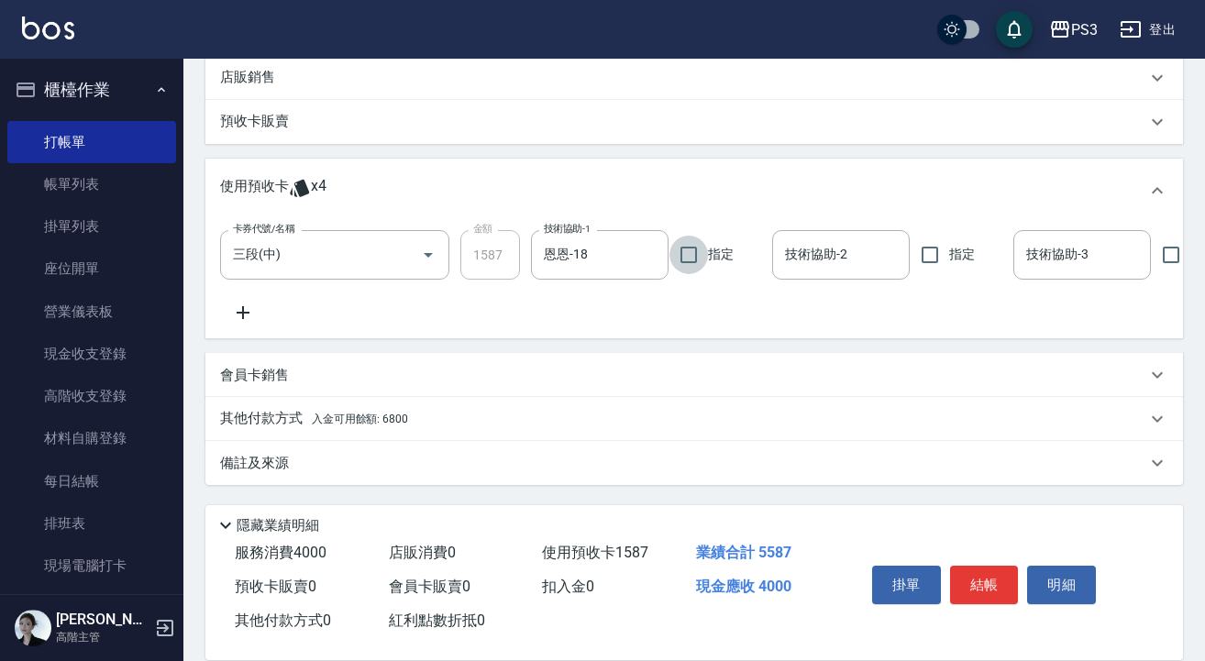
scroll to position [838, 0]
click at [382, 421] on span "入金可用餘額: 6800" at bounding box center [360, 419] width 96 height 13
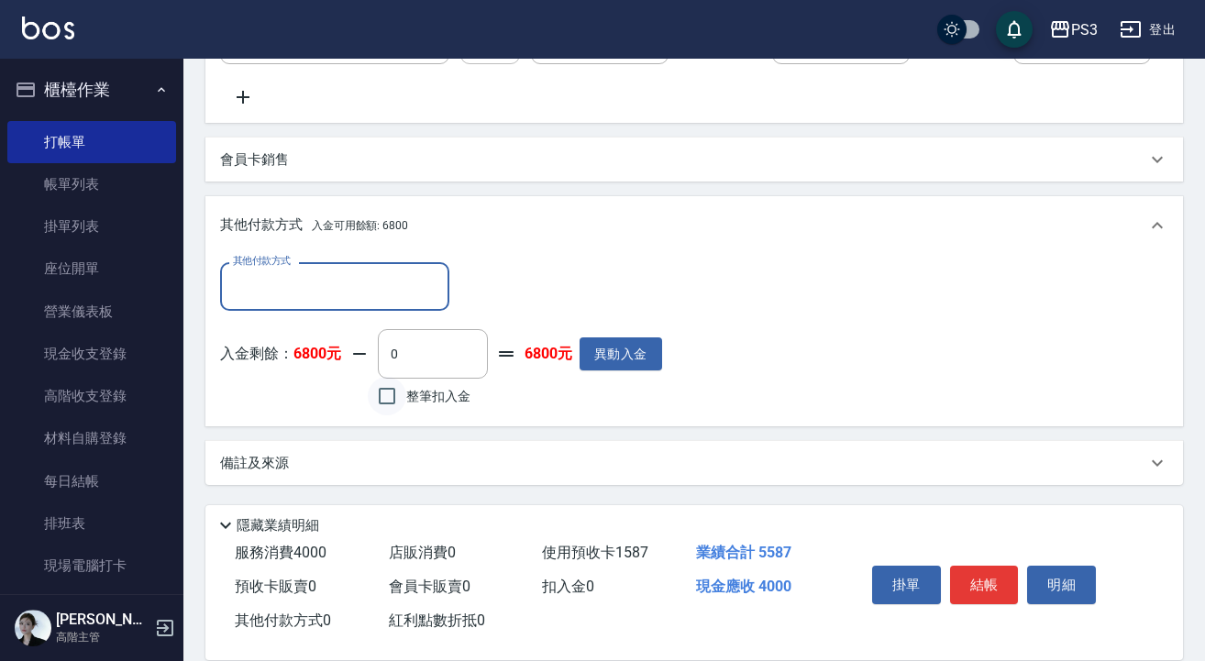
scroll to position [1054, 0]
click at [386, 402] on input "整筆扣入金" at bounding box center [387, 396] width 39 height 39
checkbox input "true"
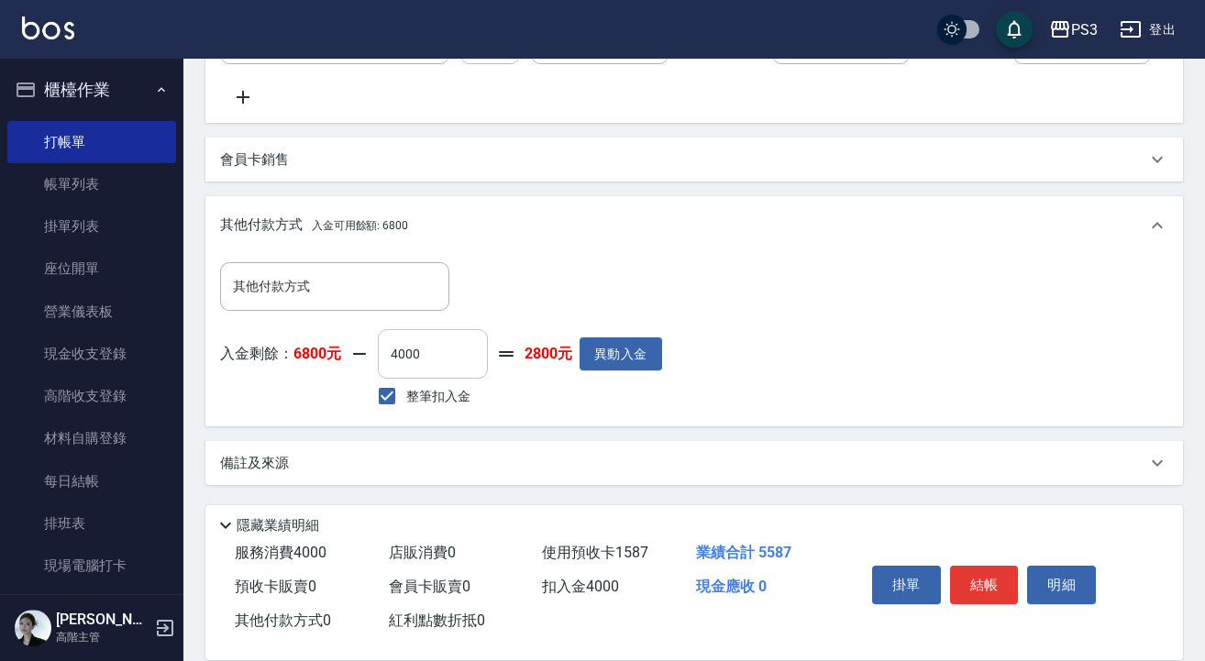
click at [434, 356] on input "4000" at bounding box center [433, 354] width 110 height 50
type input "0"
click at [389, 399] on input "整筆扣入金" at bounding box center [387, 396] width 39 height 39
checkbox input "false"
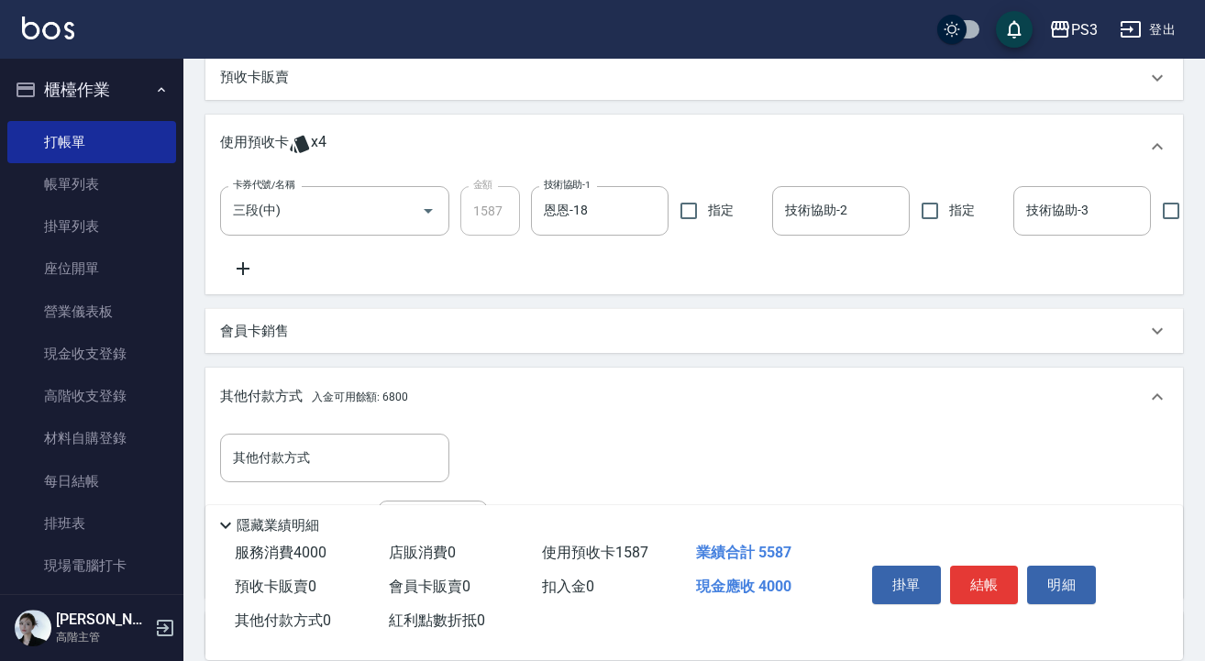
scroll to position [660, 0]
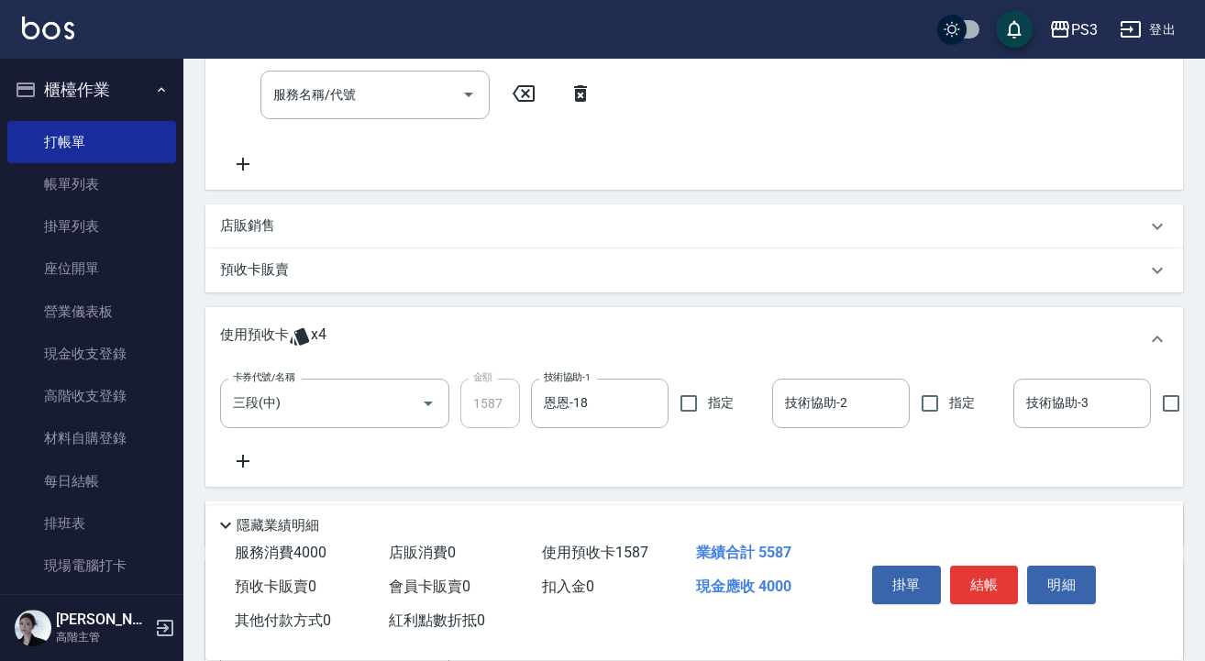
click at [240, 231] on p "店販銷售" at bounding box center [247, 225] width 55 height 19
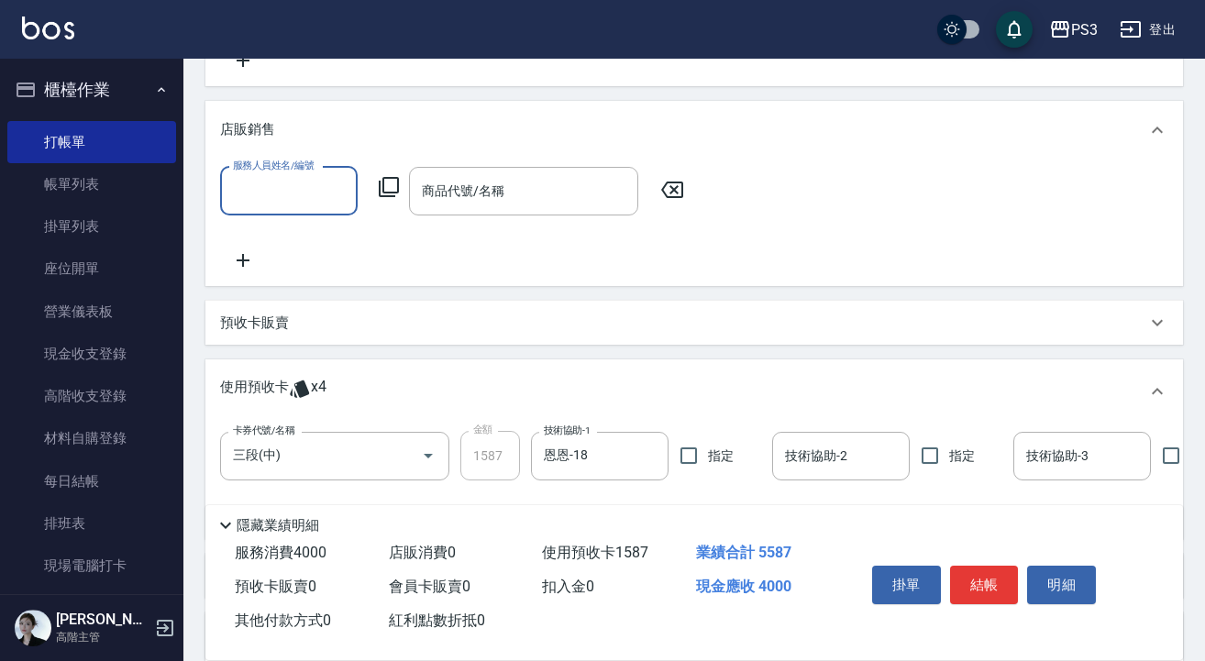
scroll to position [767, 0]
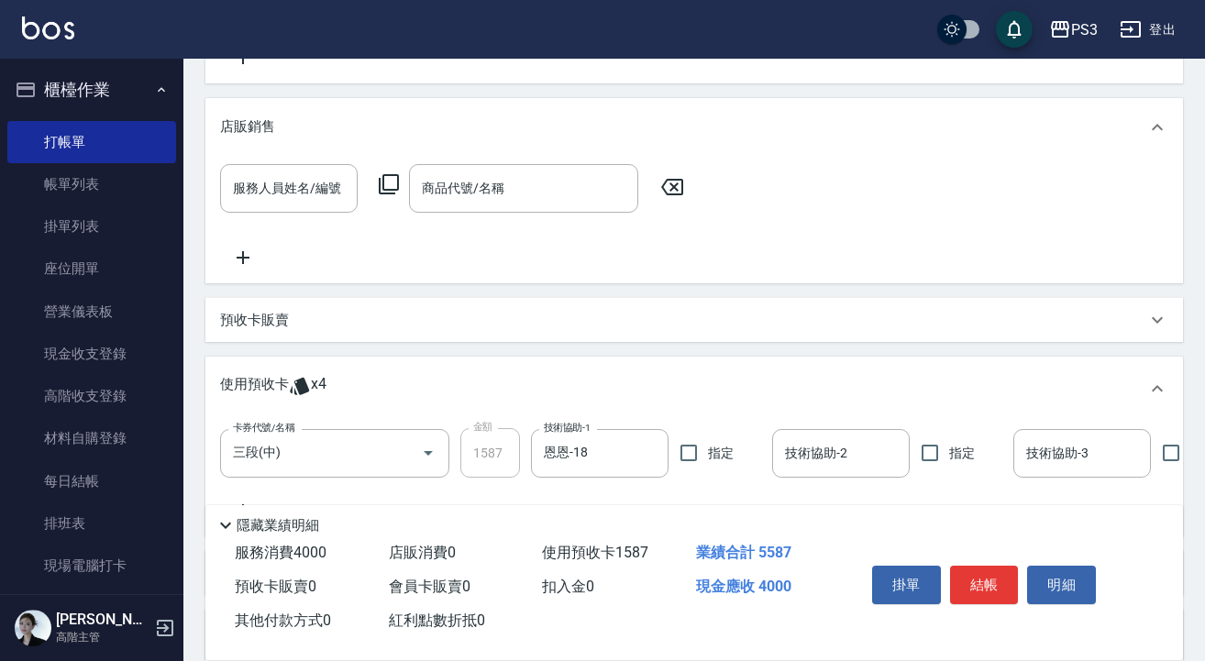
click at [272, 330] on p "預收卡販賣" at bounding box center [254, 320] width 69 height 19
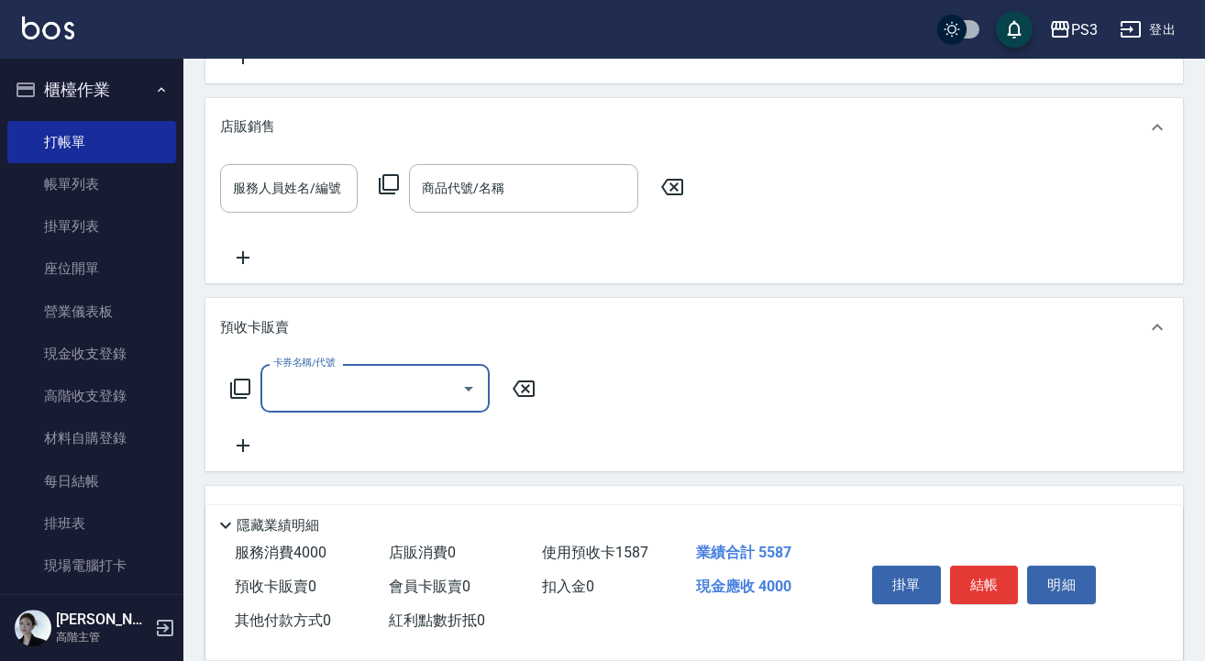
type input "1"
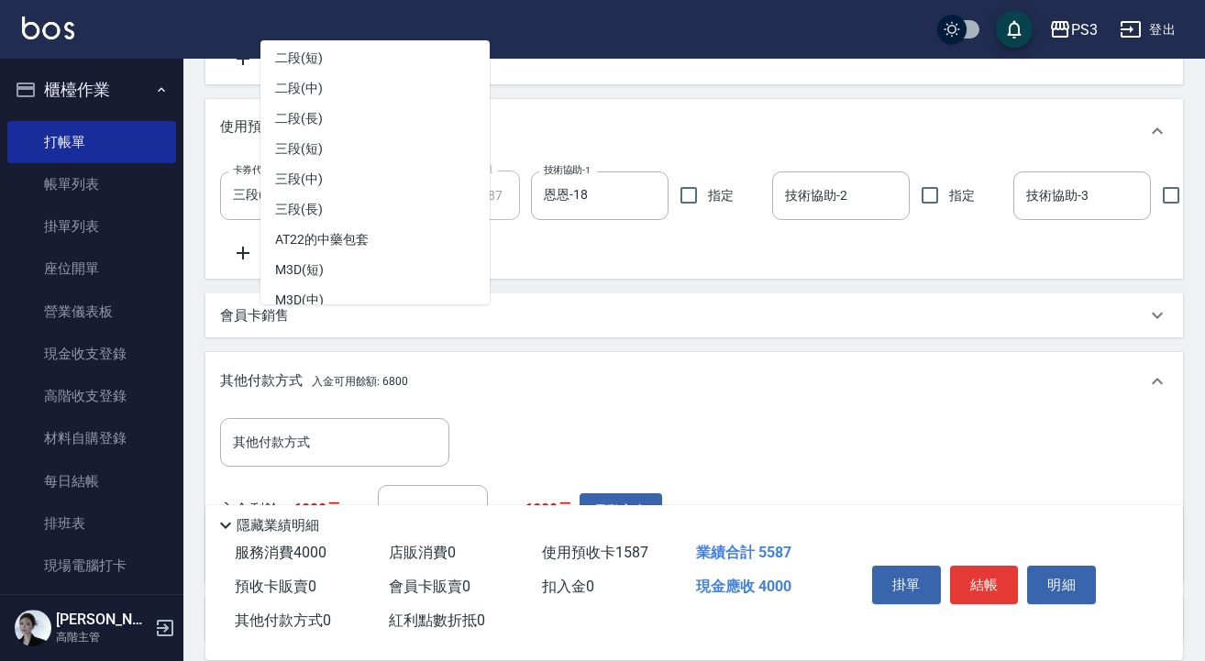
scroll to position [645, 0]
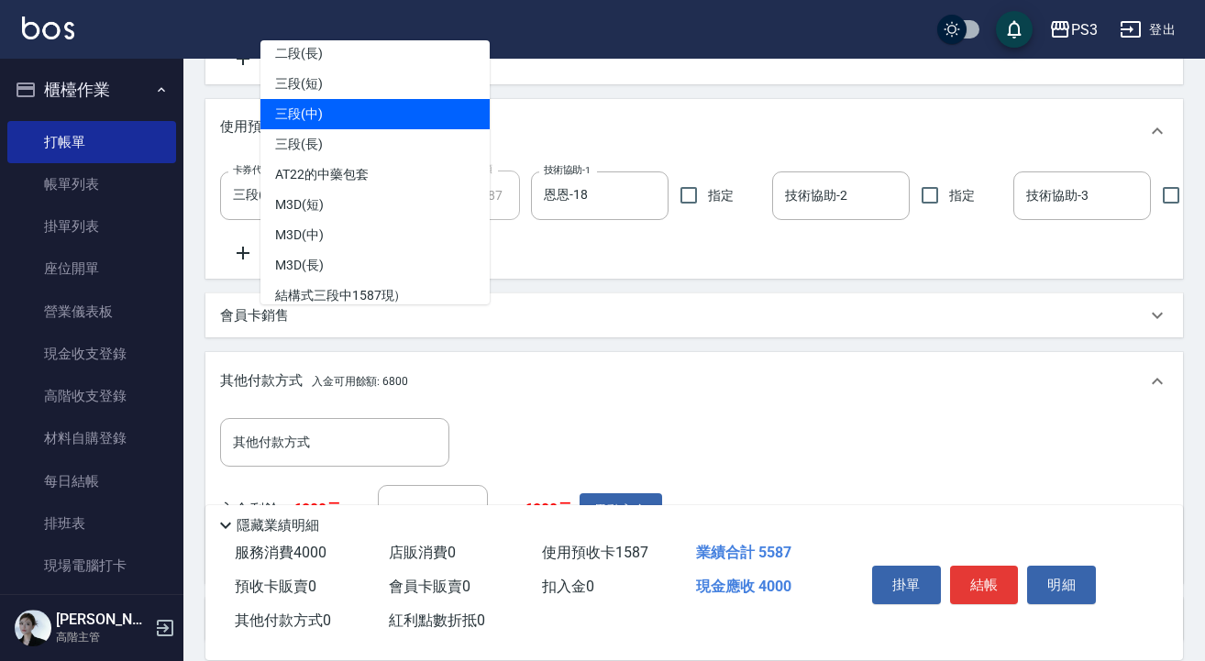
click at [343, 116] on span "三段(中)" at bounding box center [374, 114] width 229 height 30
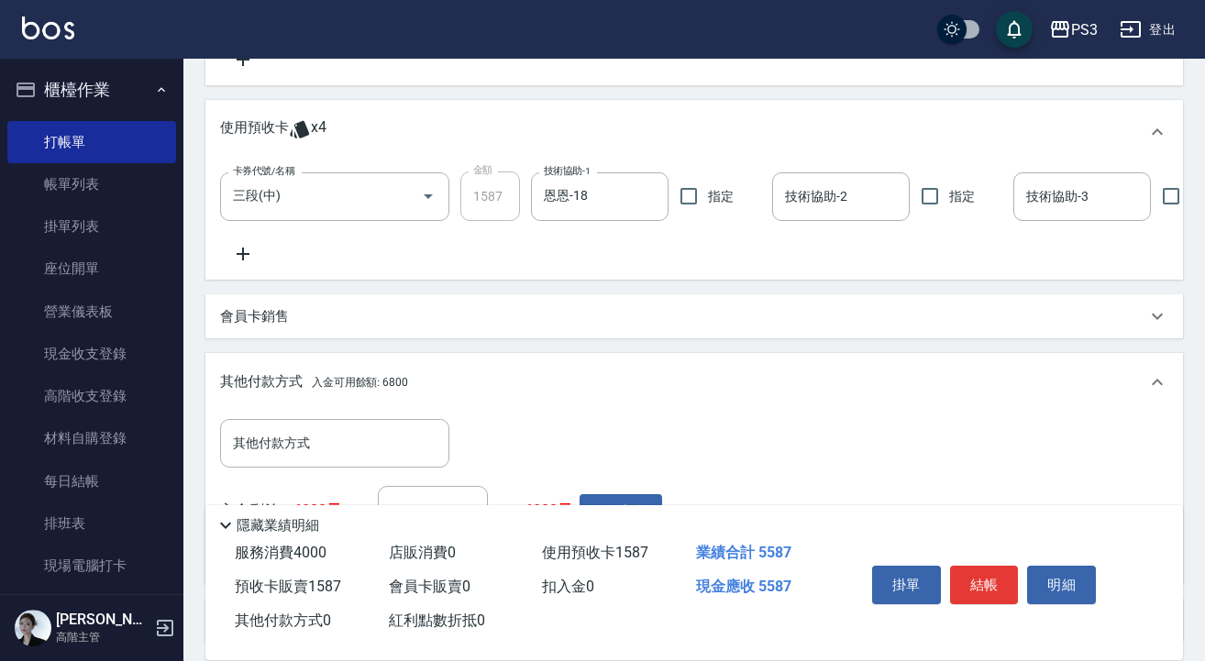
type input "三段(中)(A23000)"
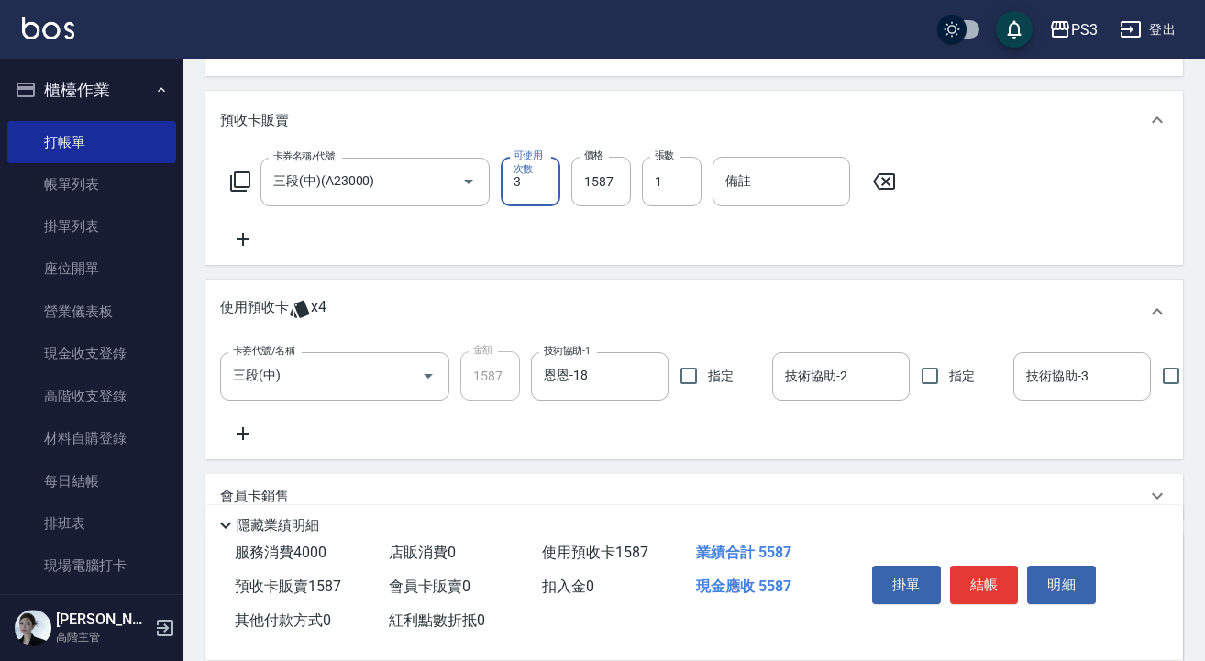
scroll to position [976, 0]
click at [620, 199] on input "1587" at bounding box center [601, 180] width 60 height 50
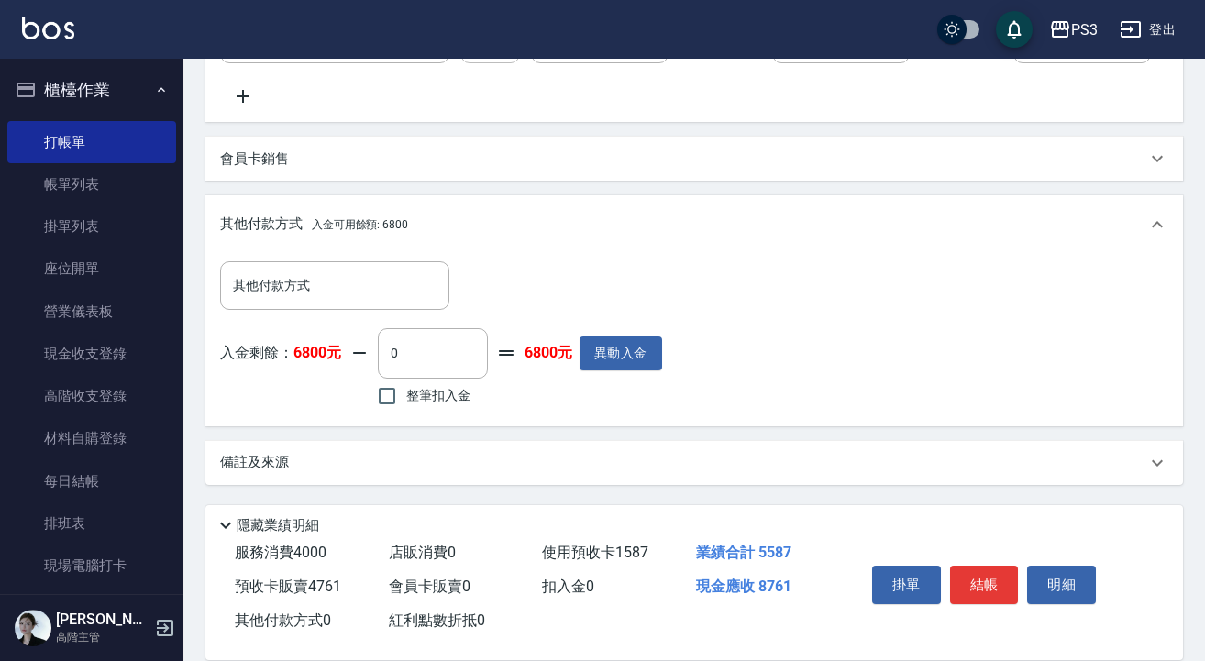
scroll to position [1341, 0]
type input "4761"
click at [388, 355] on input "0" at bounding box center [433, 353] width 110 height 50
type input "4000"
click at [991, 581] on button "結帳" at bounding box center [984, 585] width 69 height 39
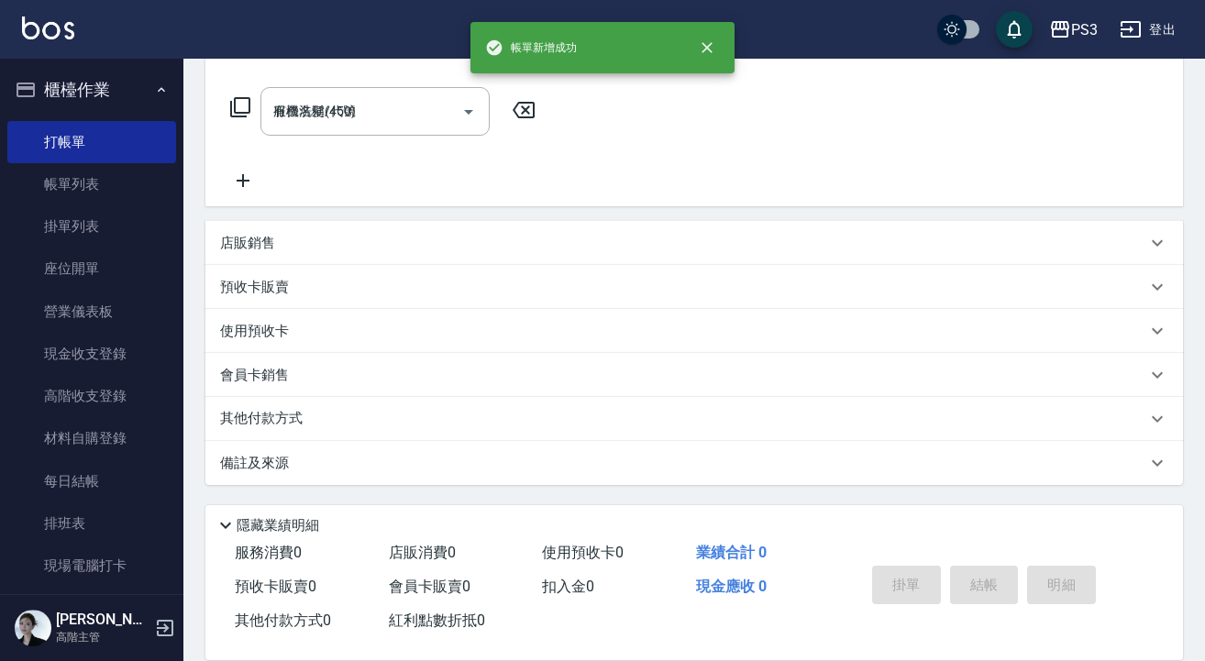
type input "[DATE] 18:50"
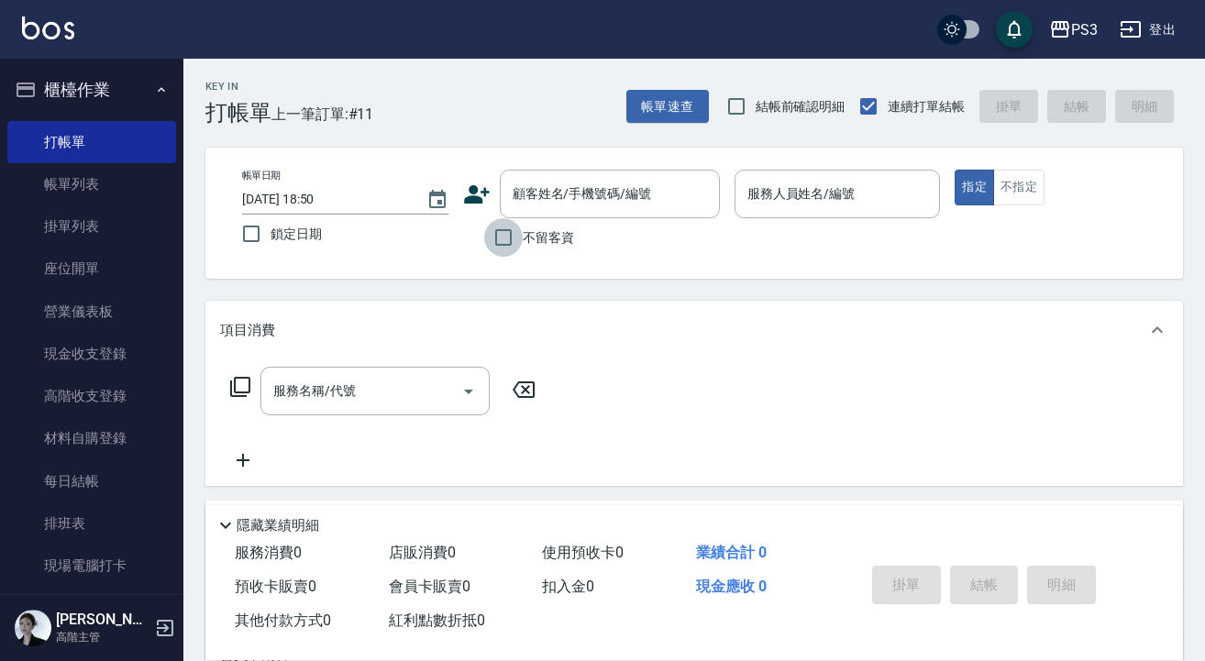
click at [521, 240] on input "不留客資" at bounding box center [503, 237] width 39 height 39
checkbox input "true"
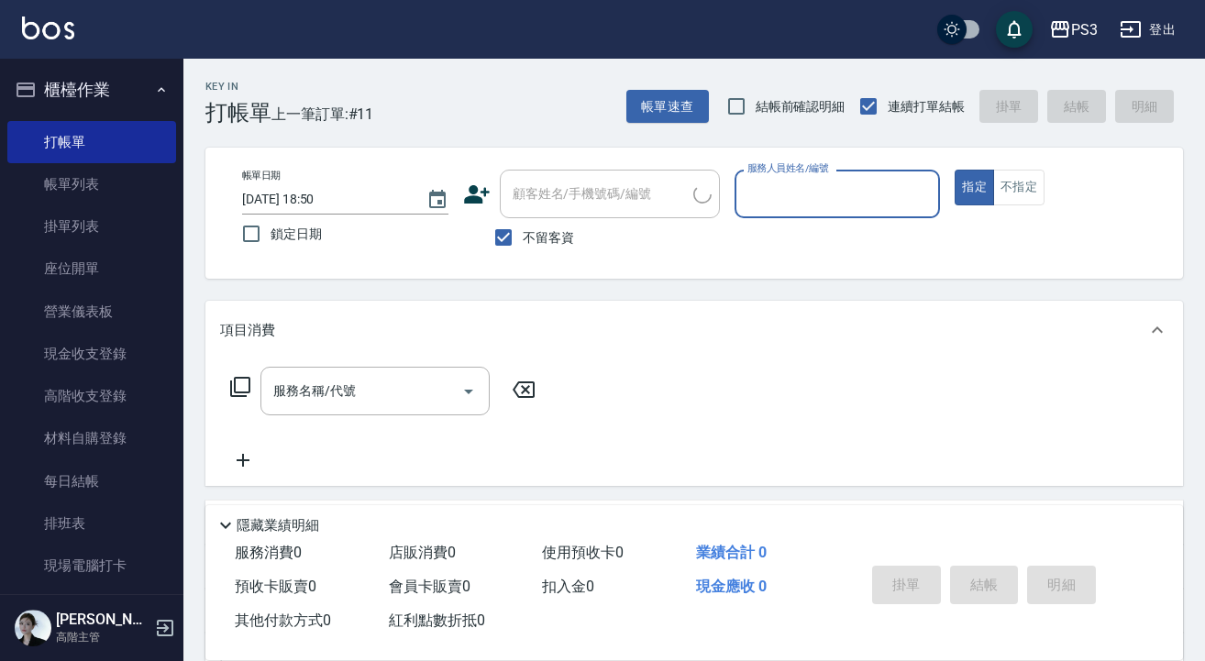
type input "a"
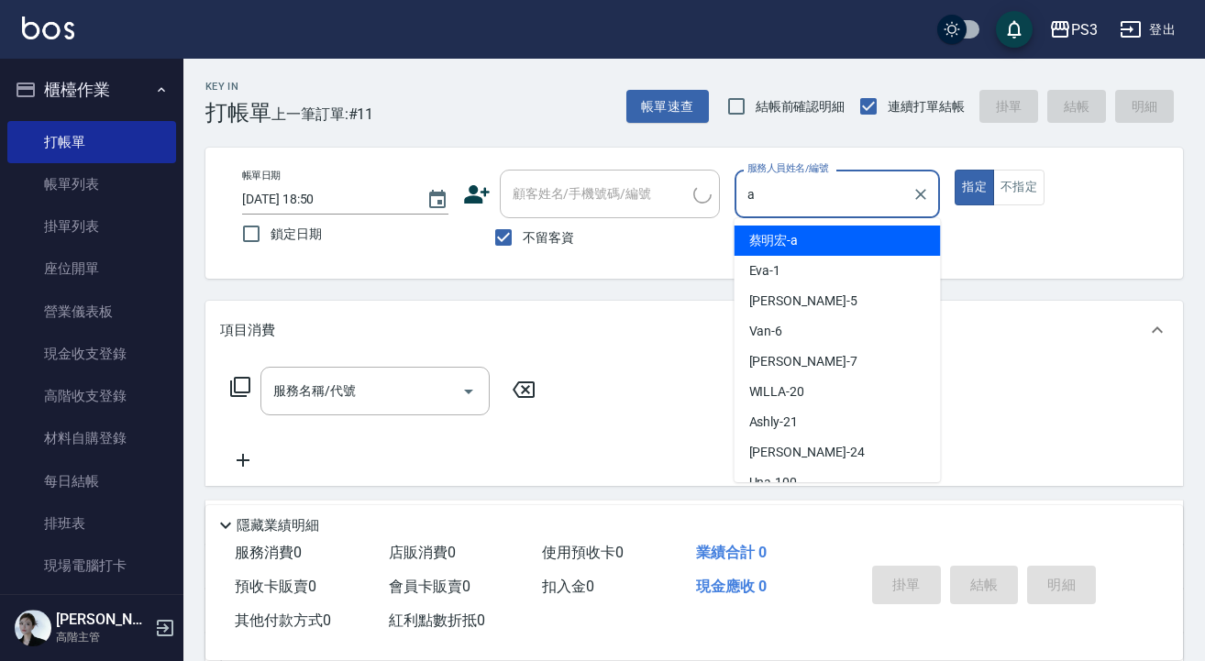
type input "何小雀/何小雀23/"
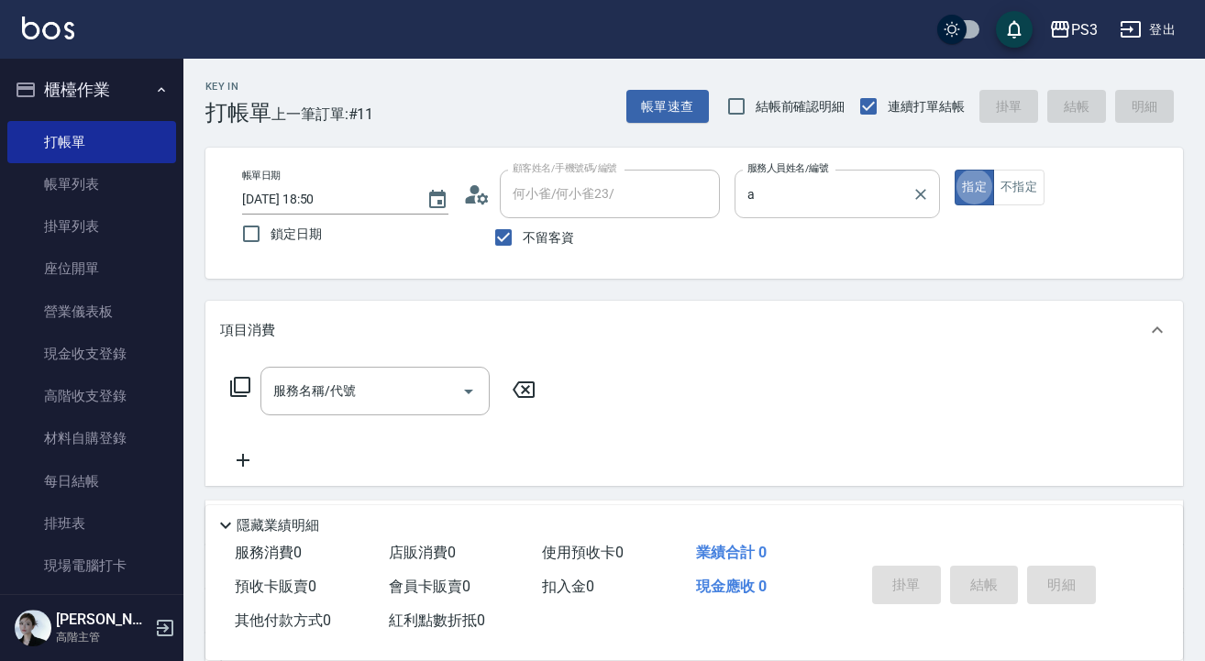
type input "[PERSON_NAME]a"
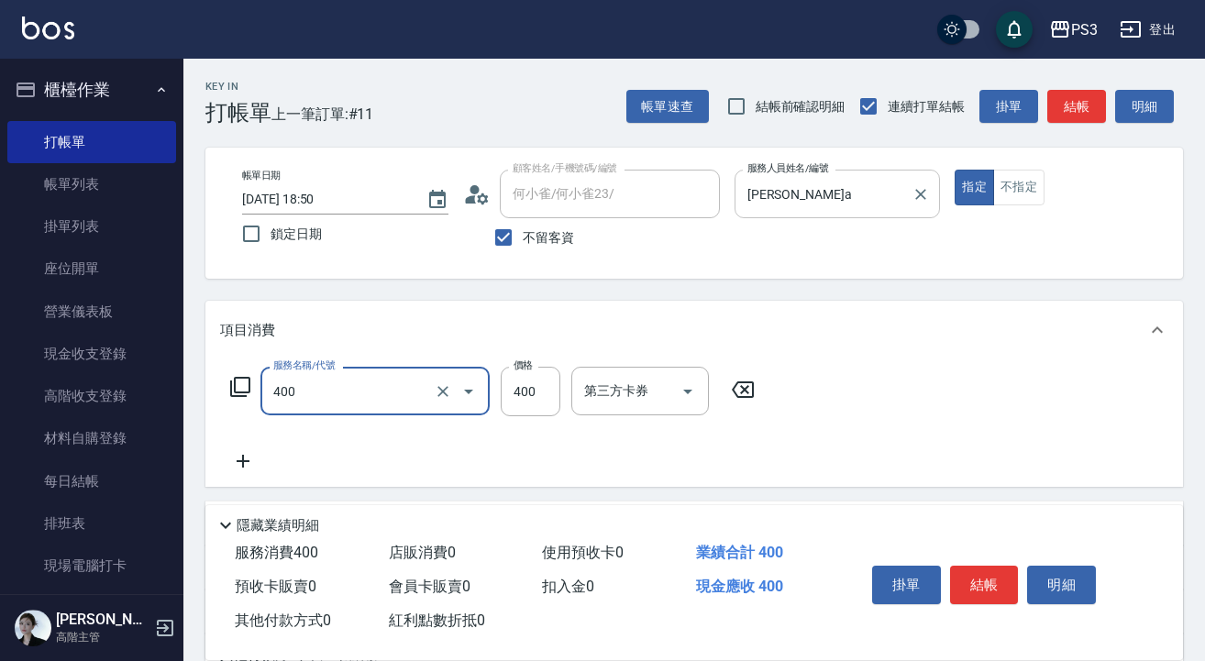
type input "剪(400)"
type input "600"
click at [980, 579] on button "結帳" at bounding box center [984, 585] width 69 height 39
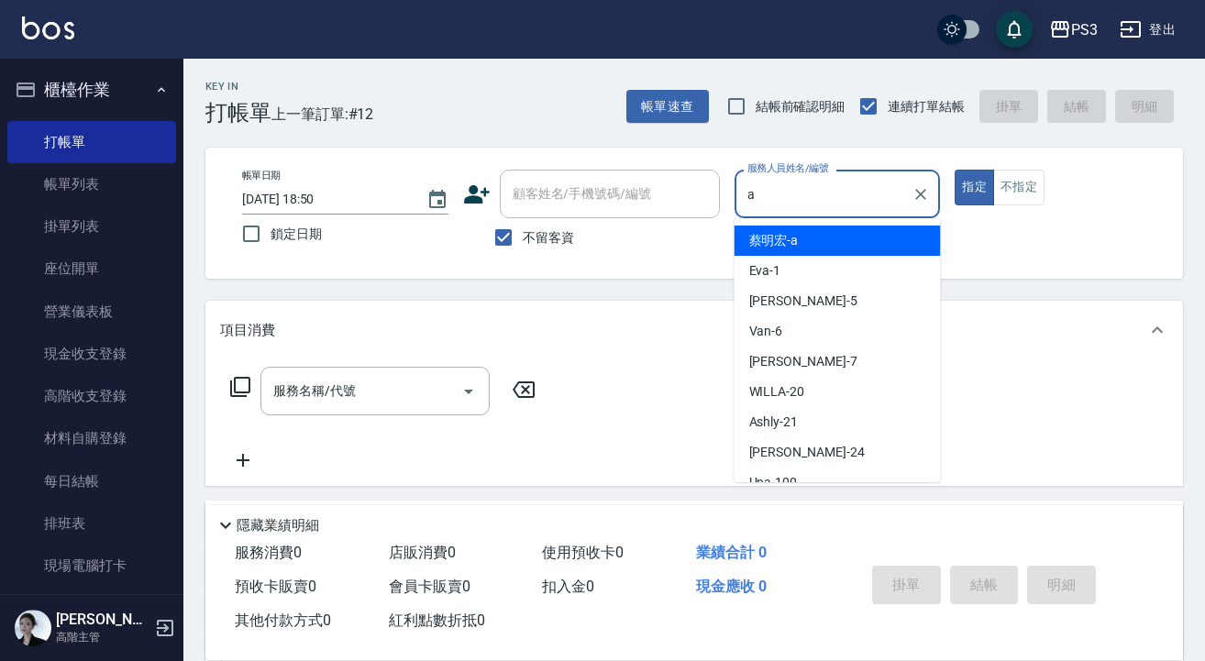
type input "[PERSON_NAME]a"
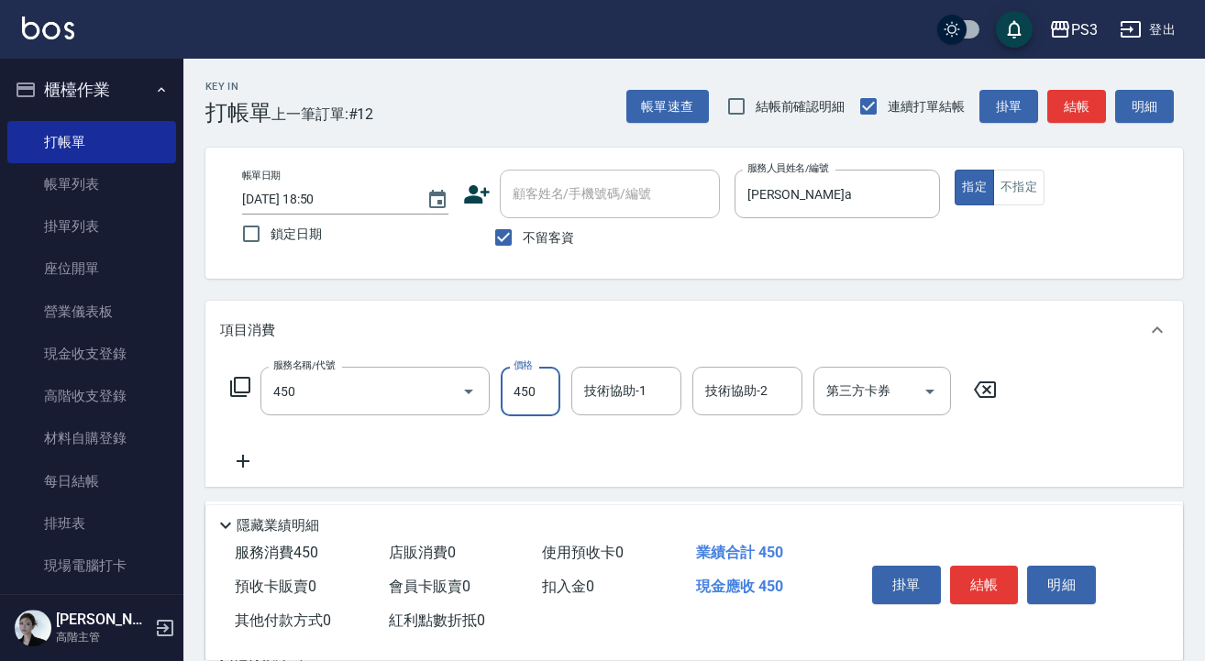
type input "有機洗髮(450)"
type input "400"
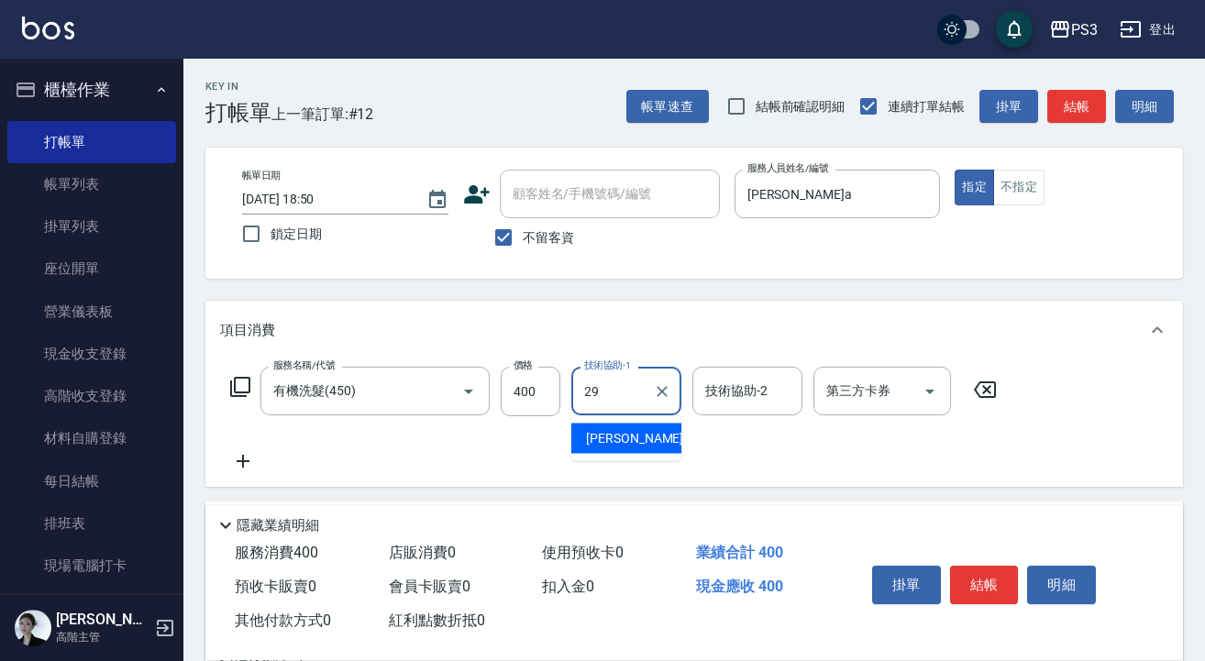
type input "[PERSON_NAME]-29"
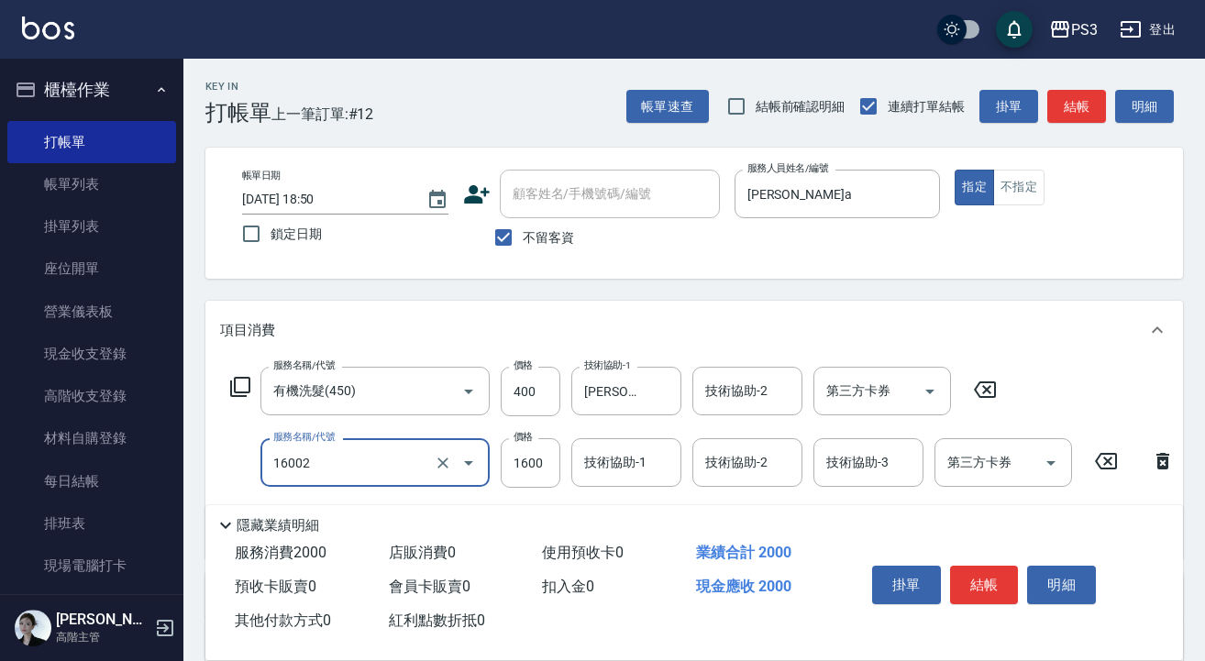
type input "染L(16002)"
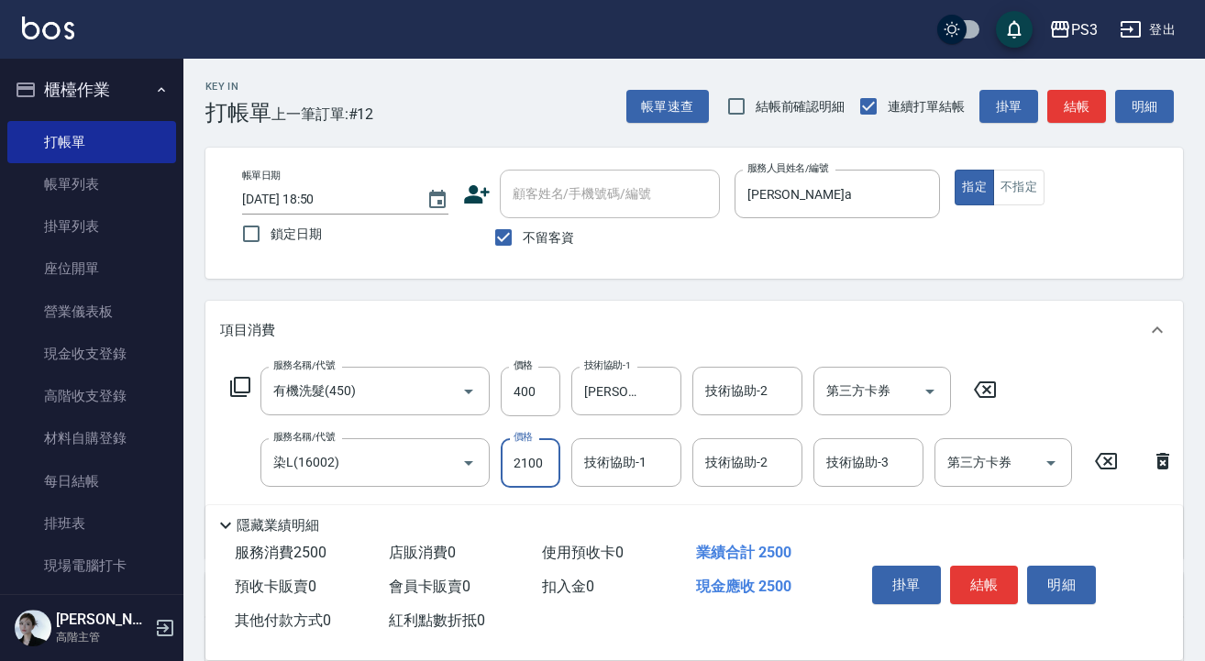
type input "2100"
click at [985, 584] on button "結帳" at bounding box center [984, 585] width 69 height 39
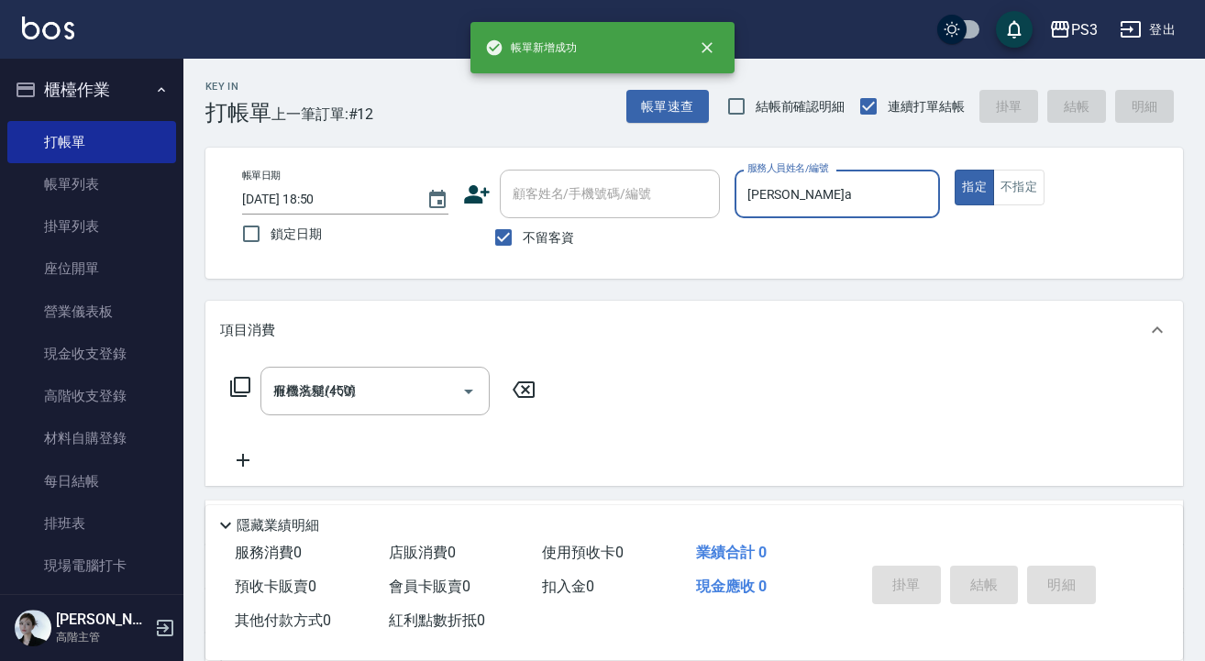
type input "[DATE] 18:51"
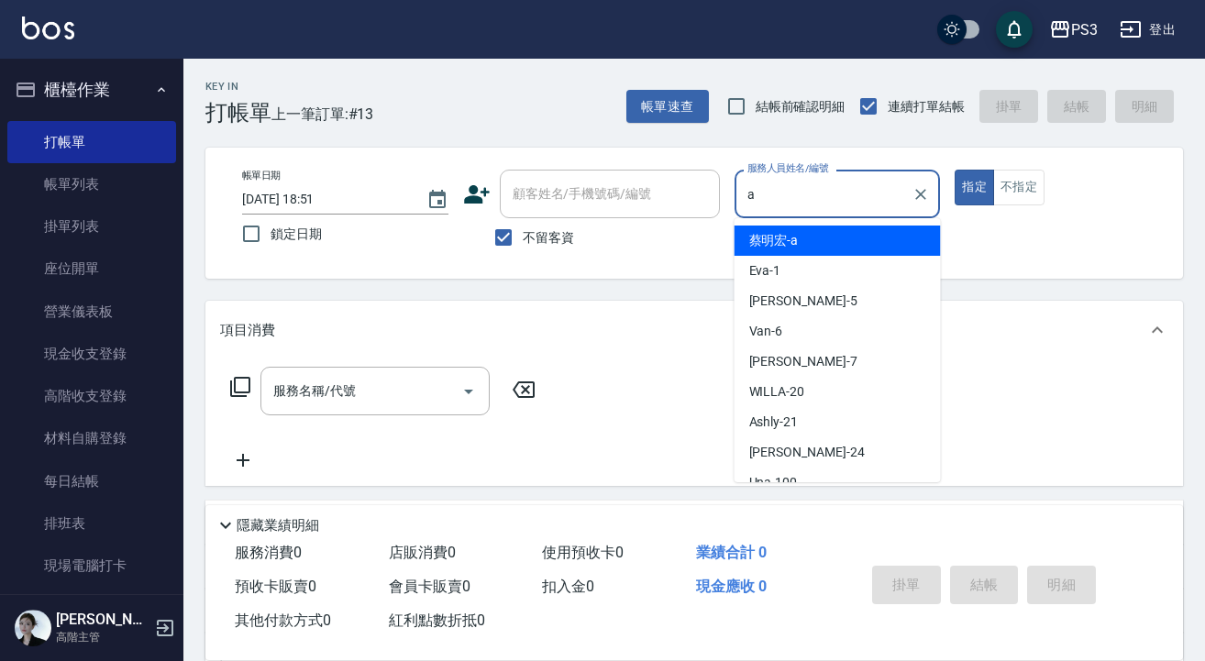
type input "[PERSON_NAME]a"
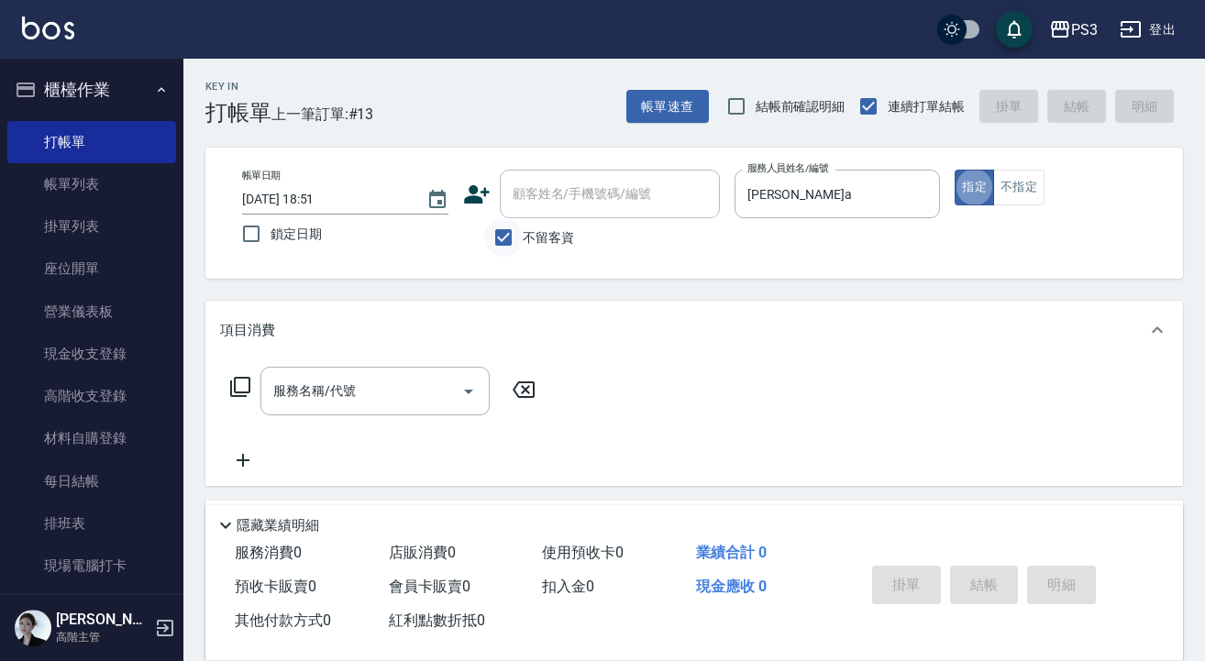
click at [499, 240] on input "不留客資" at bounding box center [503, 237] width 39 height 39
checkbox input "false"
click at [556, 215] on div "顧客姓名/手機號碼/編號" at bounding box center [610, 194] width 220 height 49
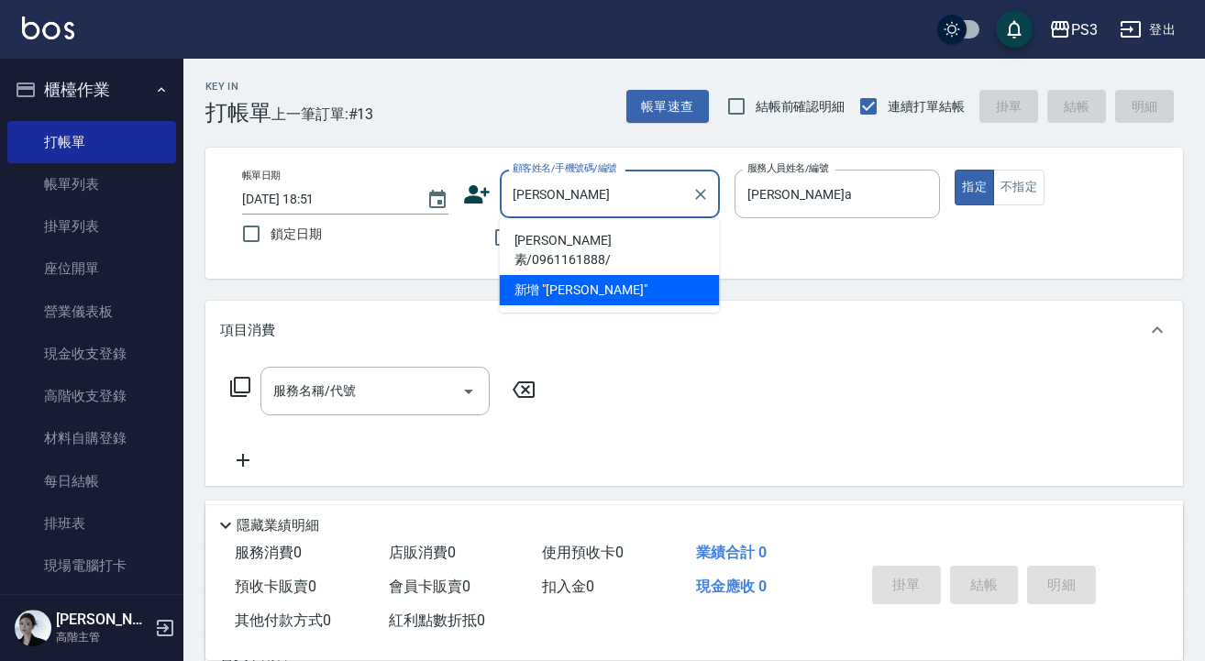
click at [587, 236] on li "[PERSON_NAME]素/0961161888/" at bounding box center [610, 251] width 220 height 50
type input "[PERSON_NAME]素/0961161888/"
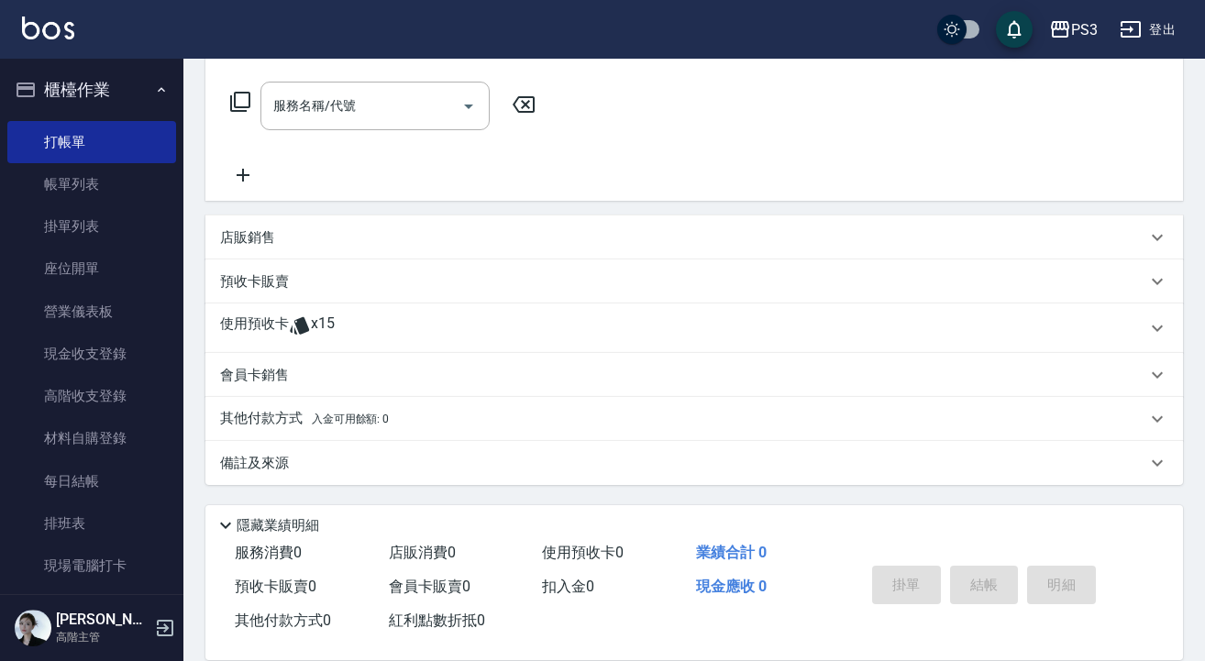
scroll to position [285, 0]
click at [304, 322] on icon at bounding box center [299, 325] width 19 height 17
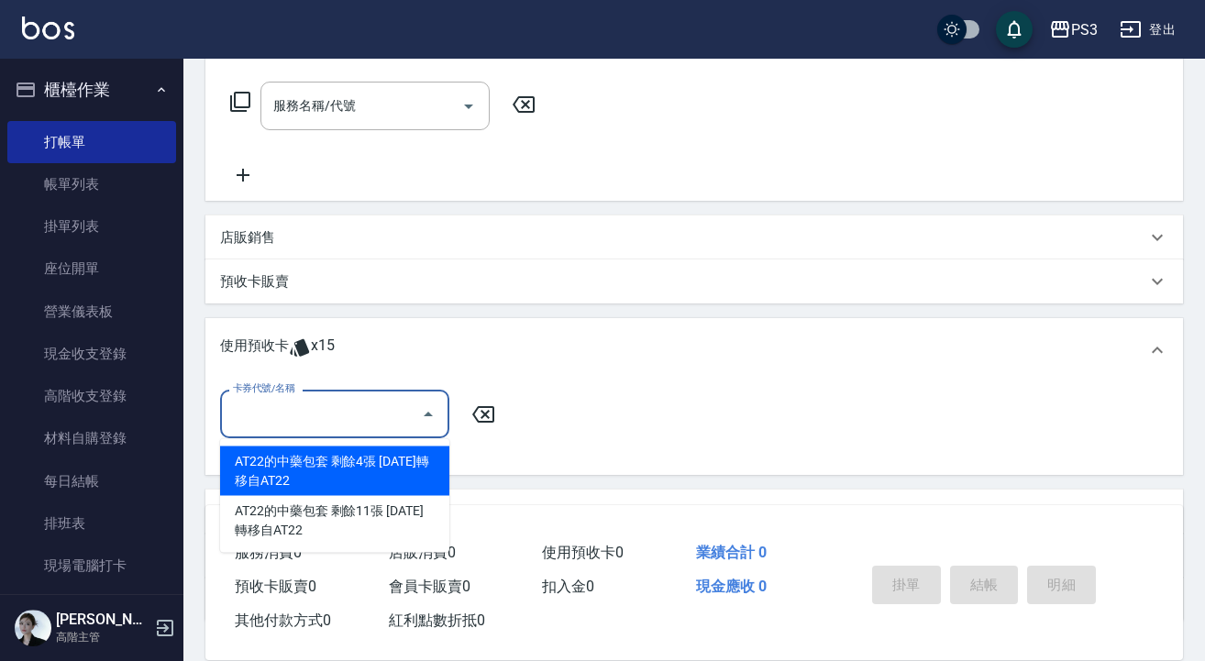
click at [360, 403] on input "卡券代號/名稱" at bounding box center [320, 414] width 185 height 32
click at [360, 466] on div "AT22的中藥包套 剩餘4張 [DATE]轉移自AT22" at bounding box center [334, 472] width 229 height 50
type input "AT22的中藥包套 [DATE]轉移自AT22"
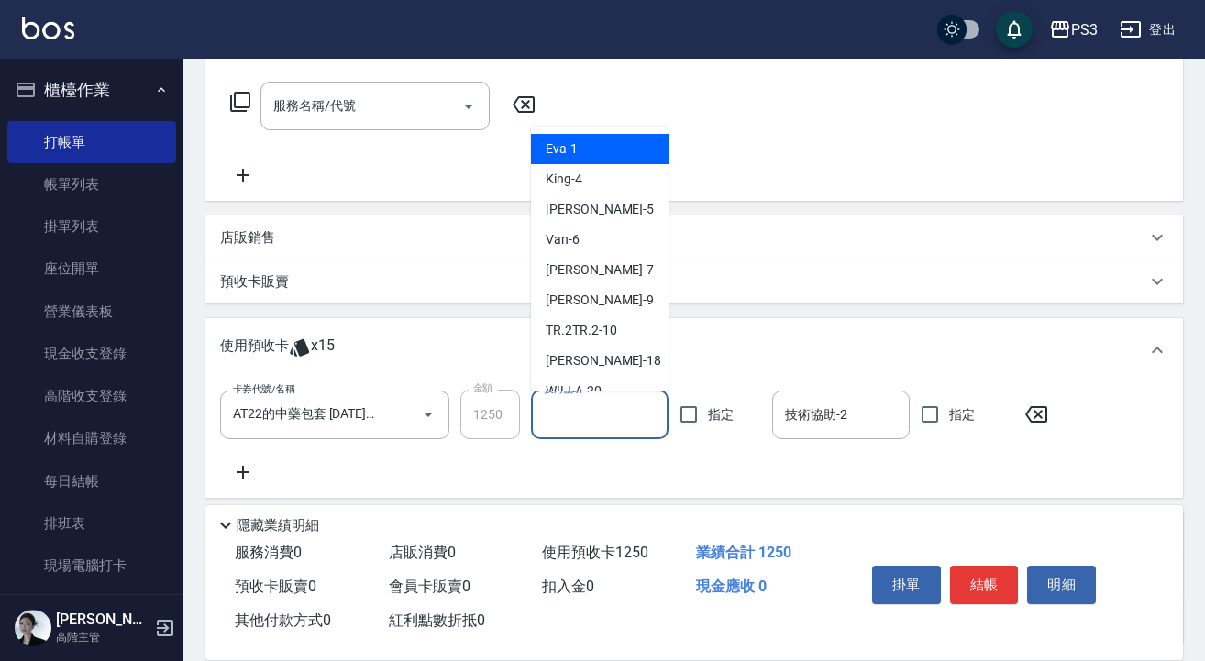
click at [578, 423] on input "技術協助-1" at bounding box center [599, 415] width 121 height 32
click at [424, 417] on icon "Open" at bounding box center [428, 415] width 22 height 22
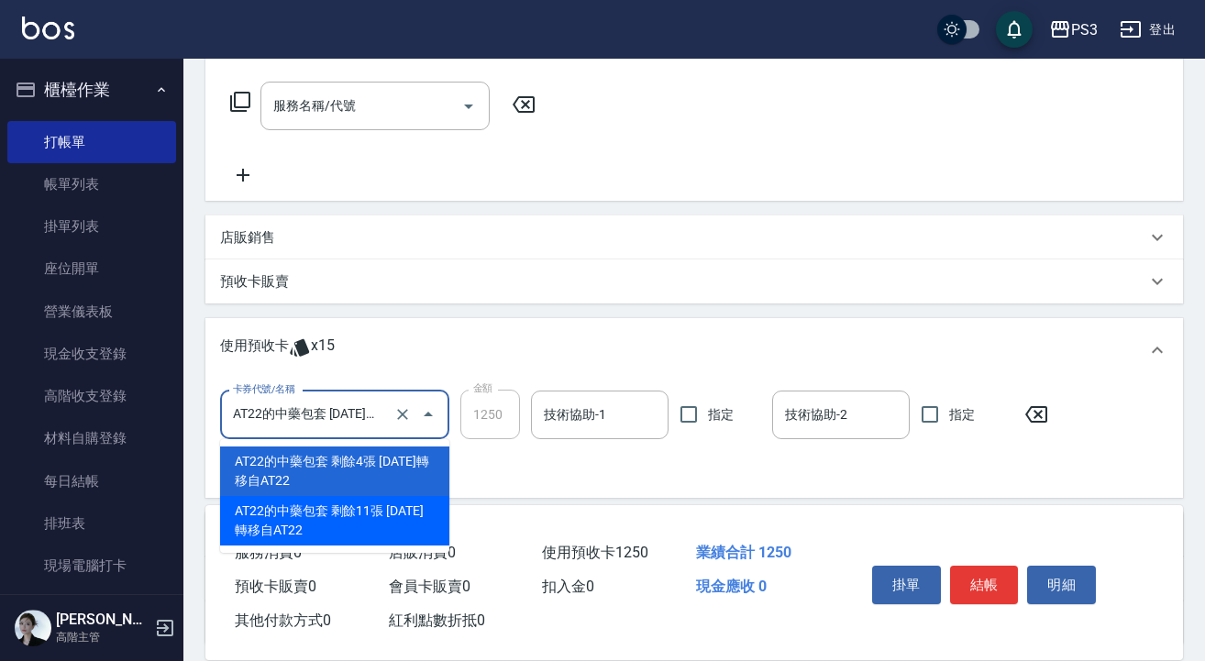
click at [397, 526] on div "AT22的中藥包套 剩餘11張 [DATE]轉移自AT22" at bounding box center [334, 521] width 229 height 50
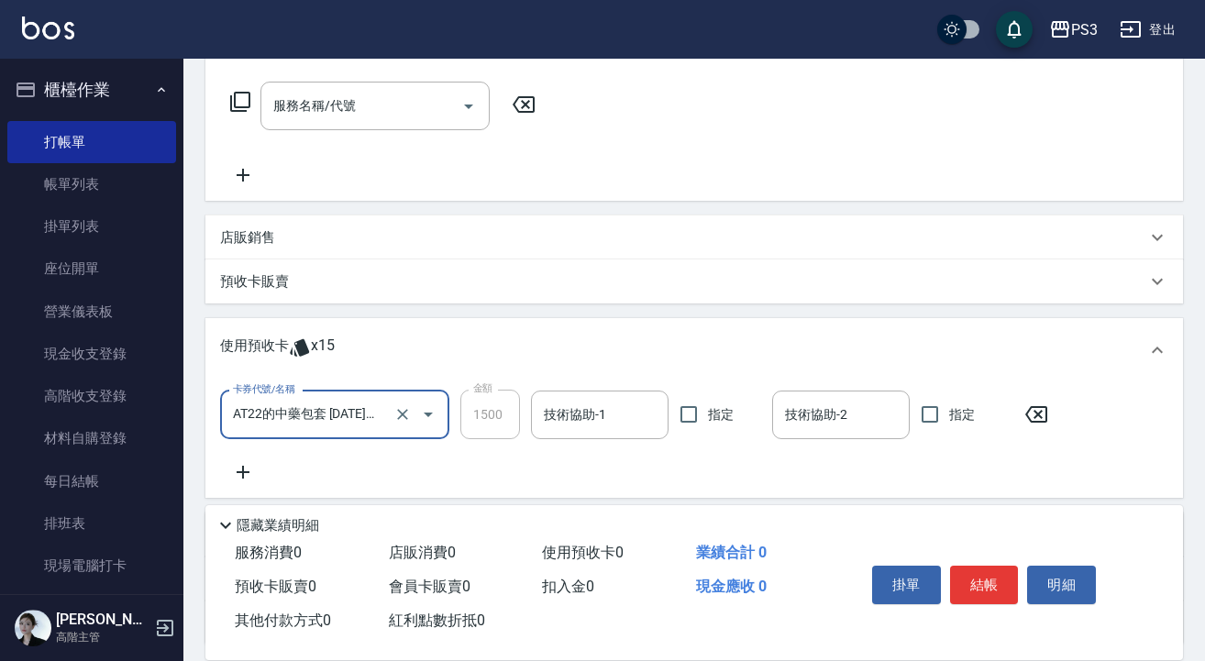
type input "1500"
click at [589, 409] on input "技術協助-1" at bounding box center [599, 415] width 121 height 32
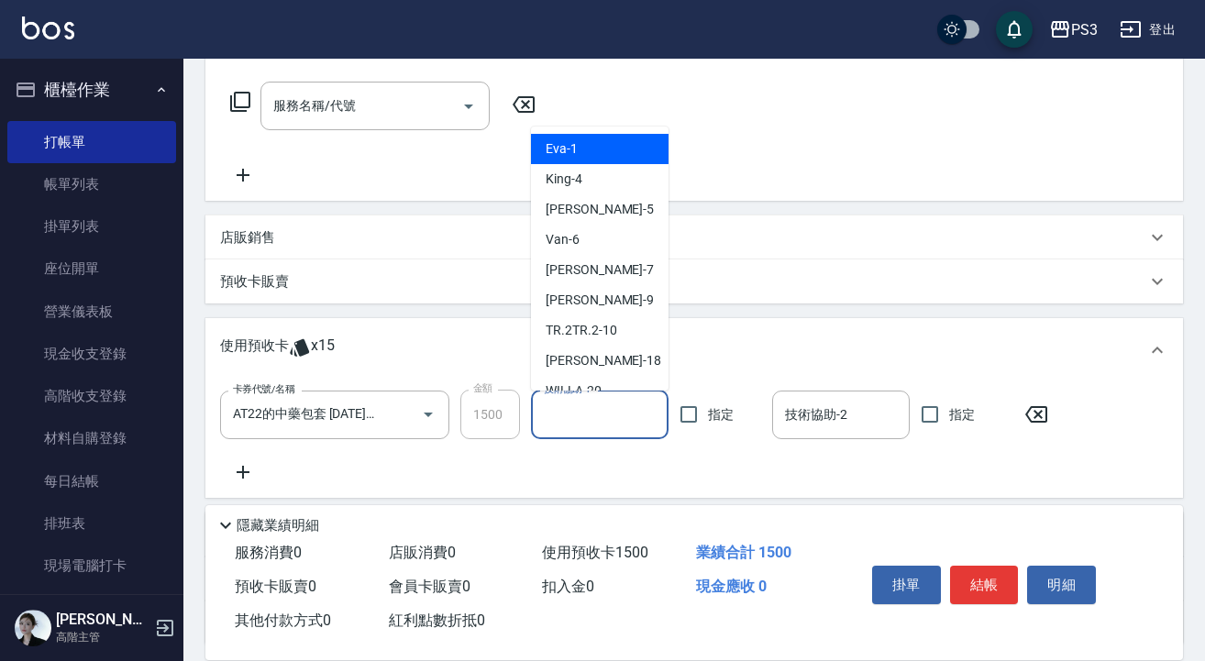
click at [589, 416] on input "技術協助-1" at bounding box center [599, 415] width 121 height 32
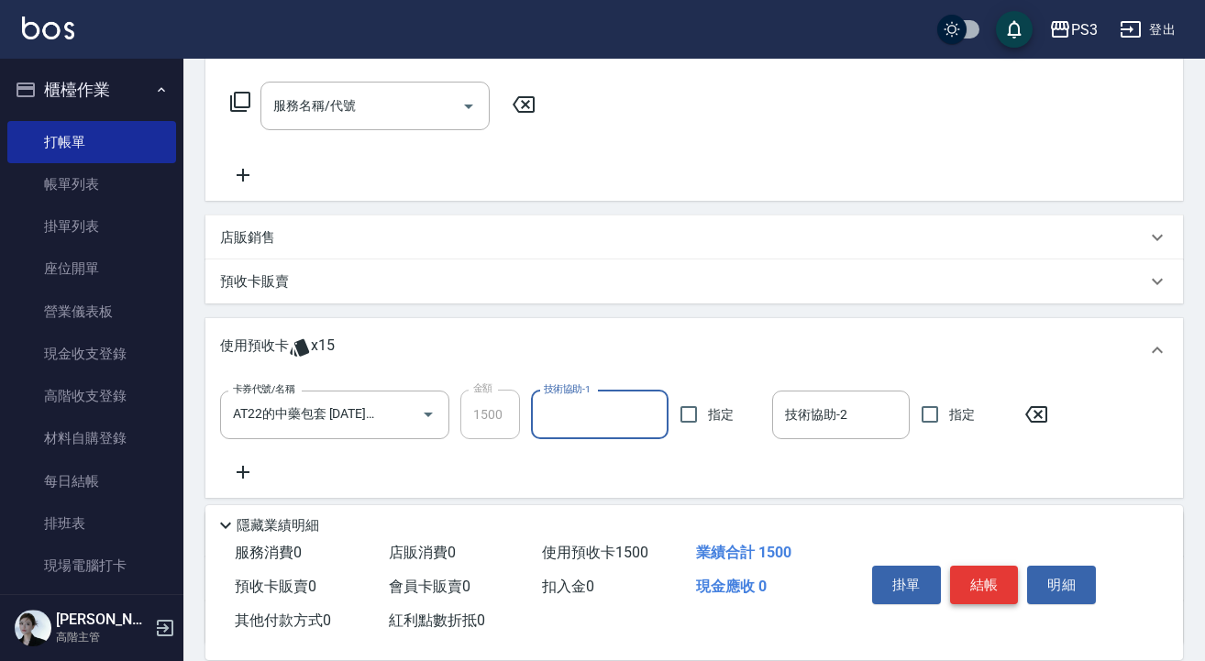
click at [978, 582] on button "結帳" at bounding box center [984, 585] width 69 height 39
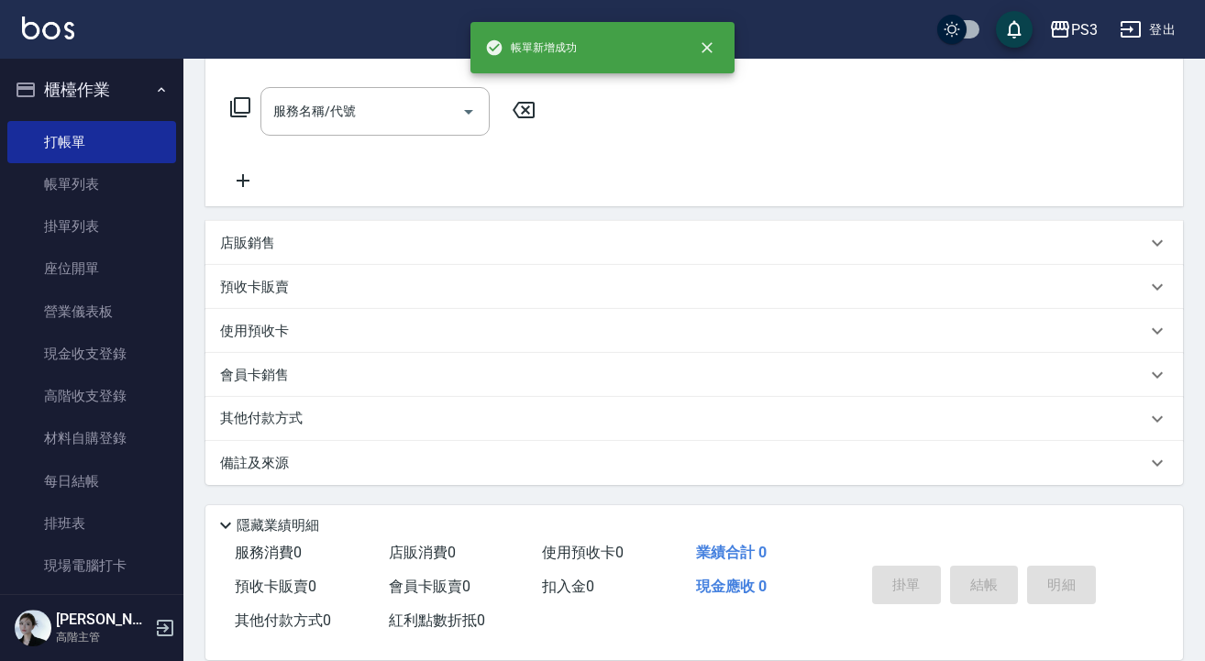
scroll to position [0, 0]
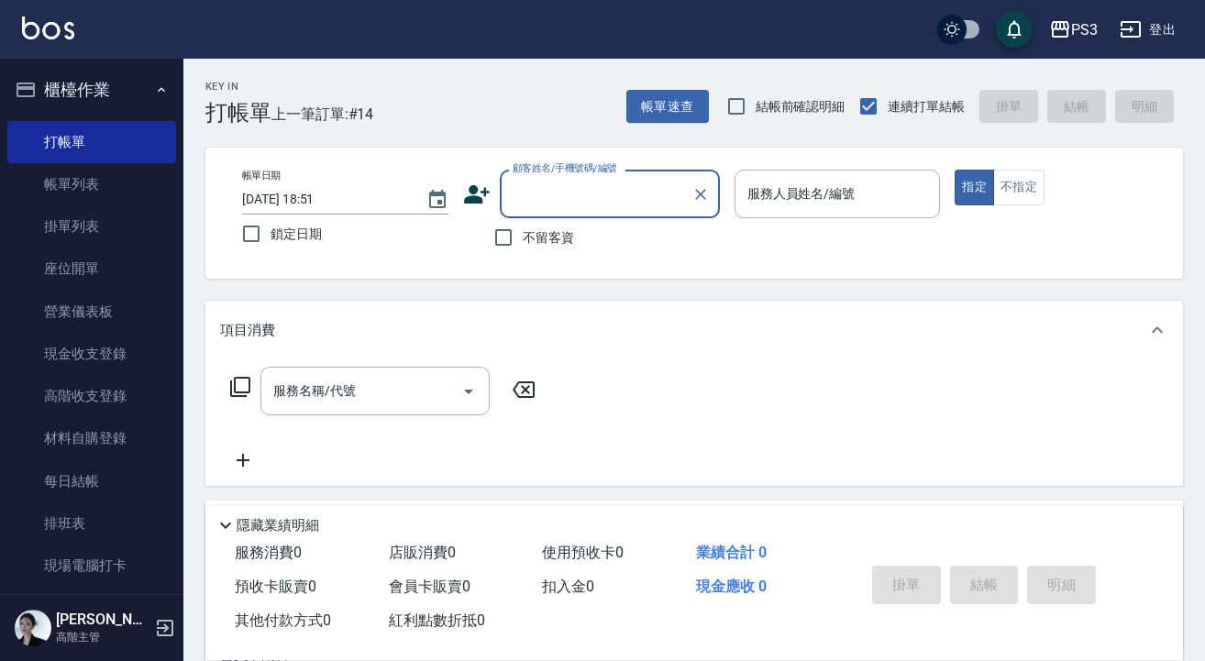
type input "ㄇ"
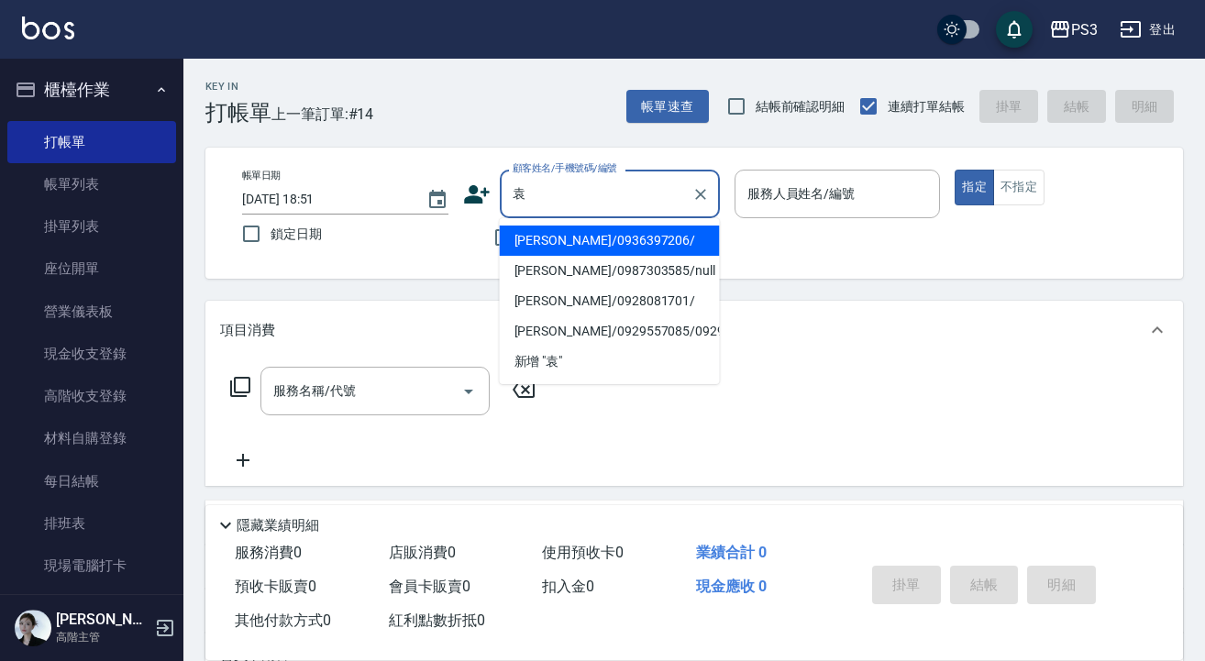
click at [682, 244] on li "[PERSON_NAME]/0936397206/" at bounding box center [610, 241] width 220 height 30
type input "[PERSON_NAME]/0936397206/"
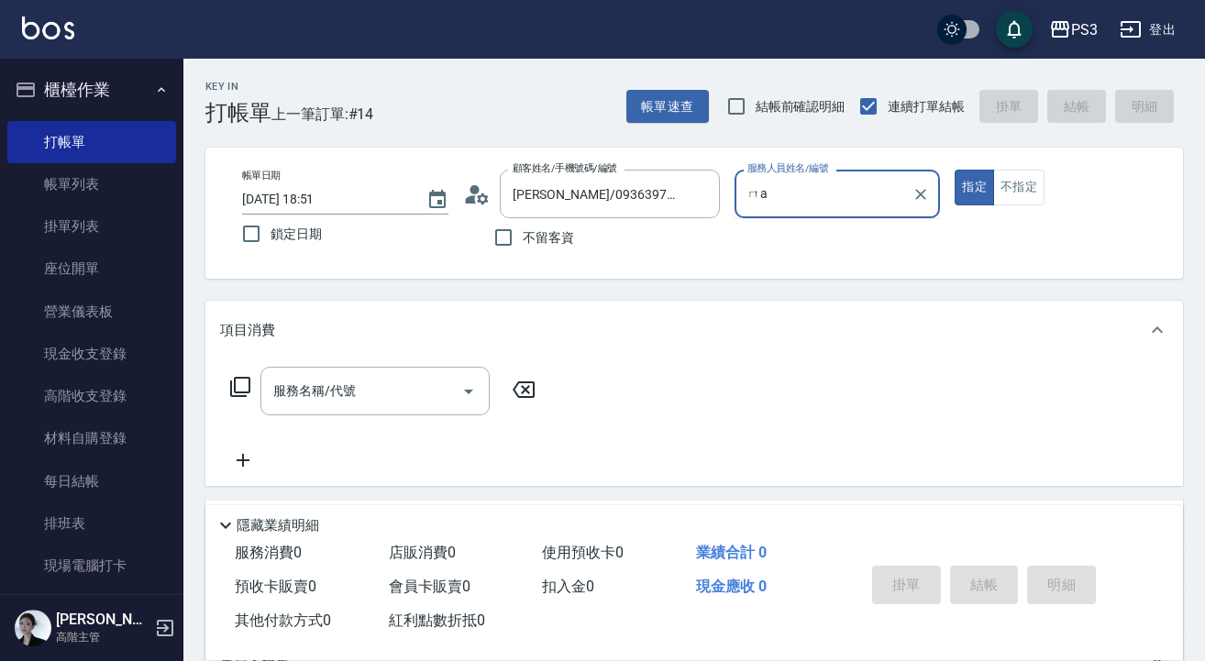
type input "ㄇa"
click at [974, 187] on button "指定" at bounding box center [974, 188] width 39 height 36
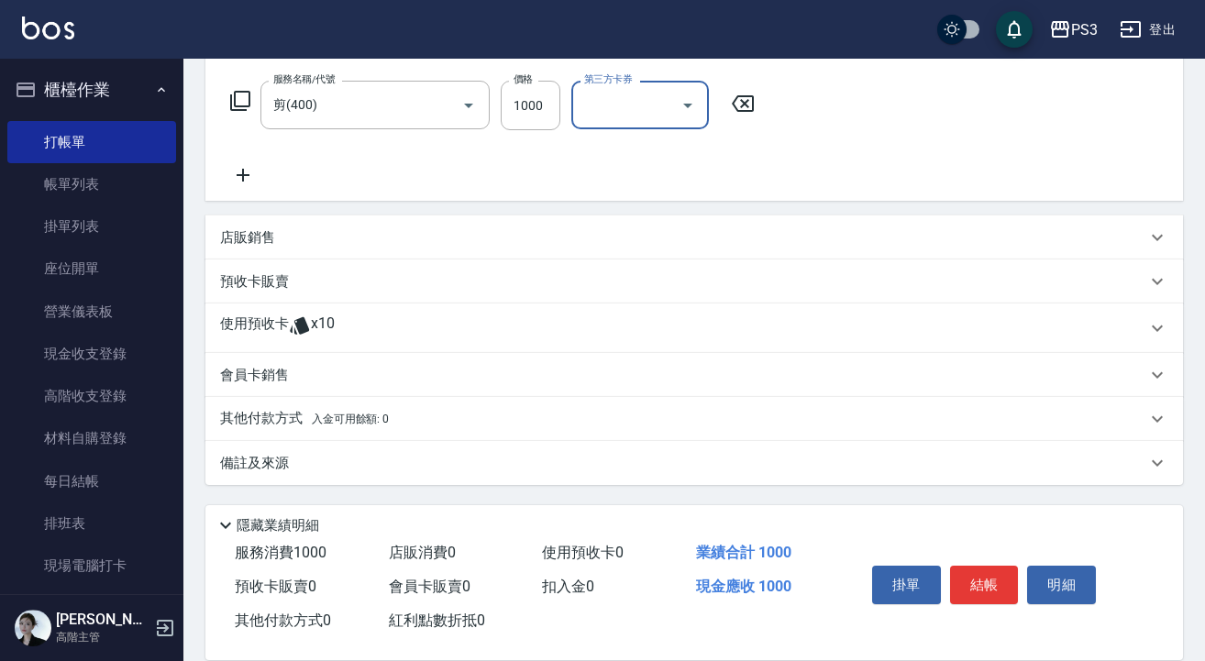
scroll to position [286, 0]
click at [255, 330] on p "使用預收卡" at bounding box center [254, 329] width 69 height 28
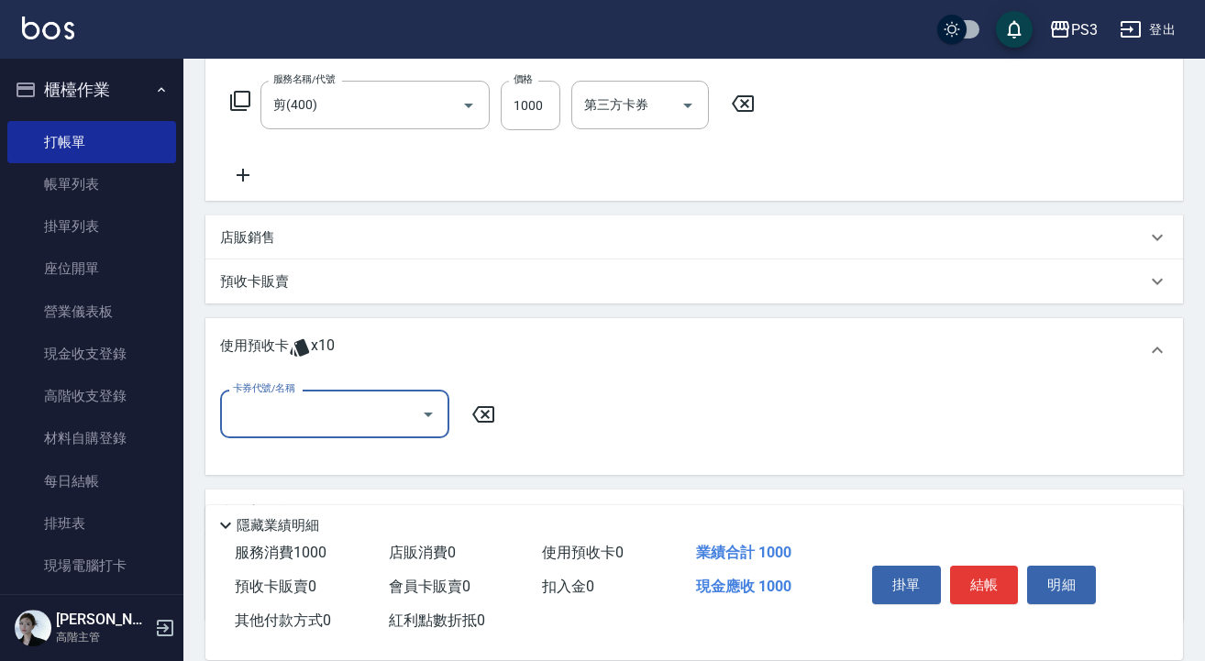
click at [418, 421] on icon "Open" at bounding box center [428, 415] width 22 height 22
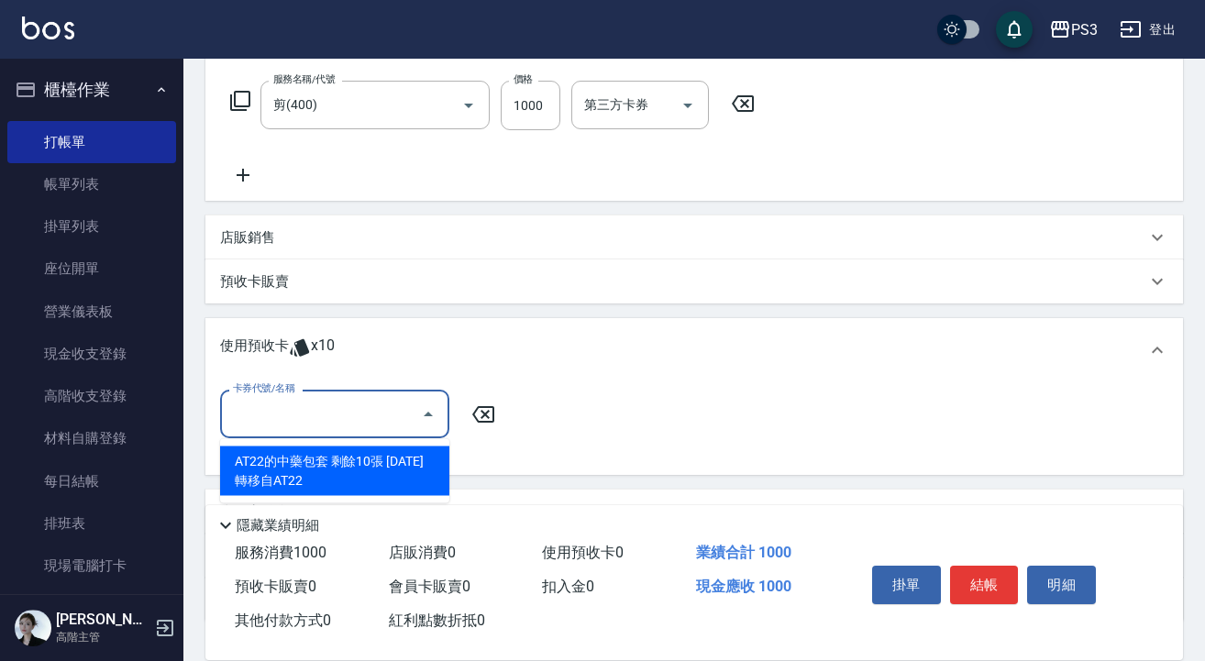
click at [411, 473] on div "AT22的中藥包套 剩餘10張 [DATE]轉移自AT22" at bounding box center [334, 472] width 229 height 50
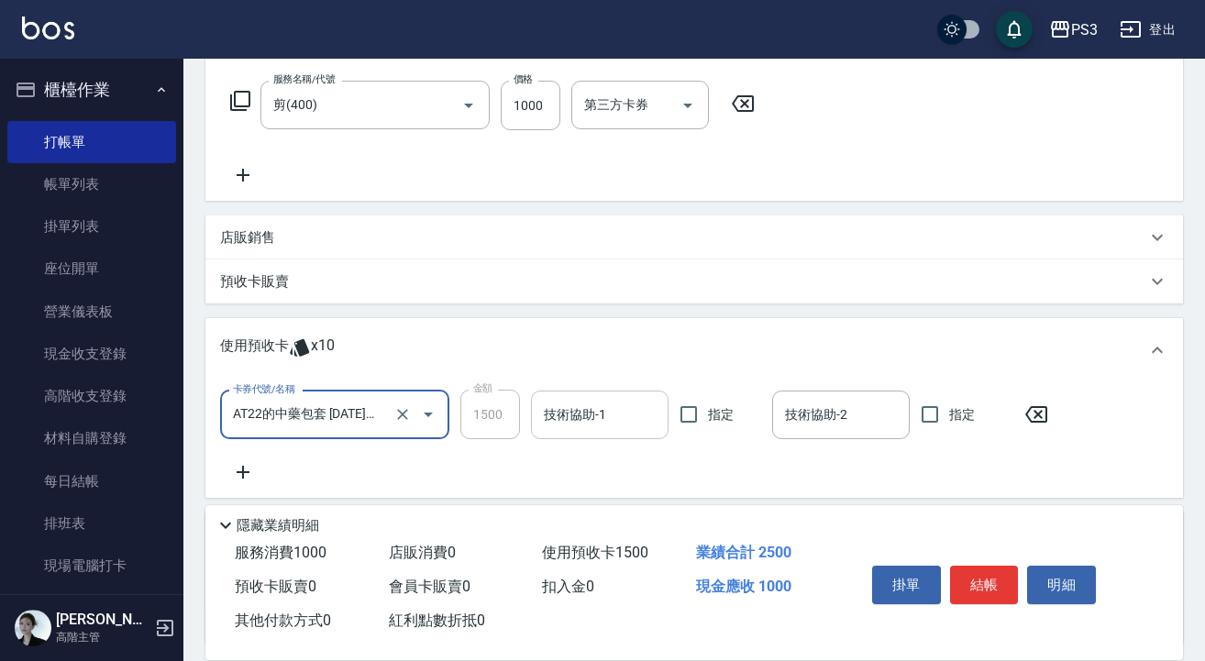
click at [586, 424] on input "技術協助-1" at bounding box center [599, 415] width 121 height 32
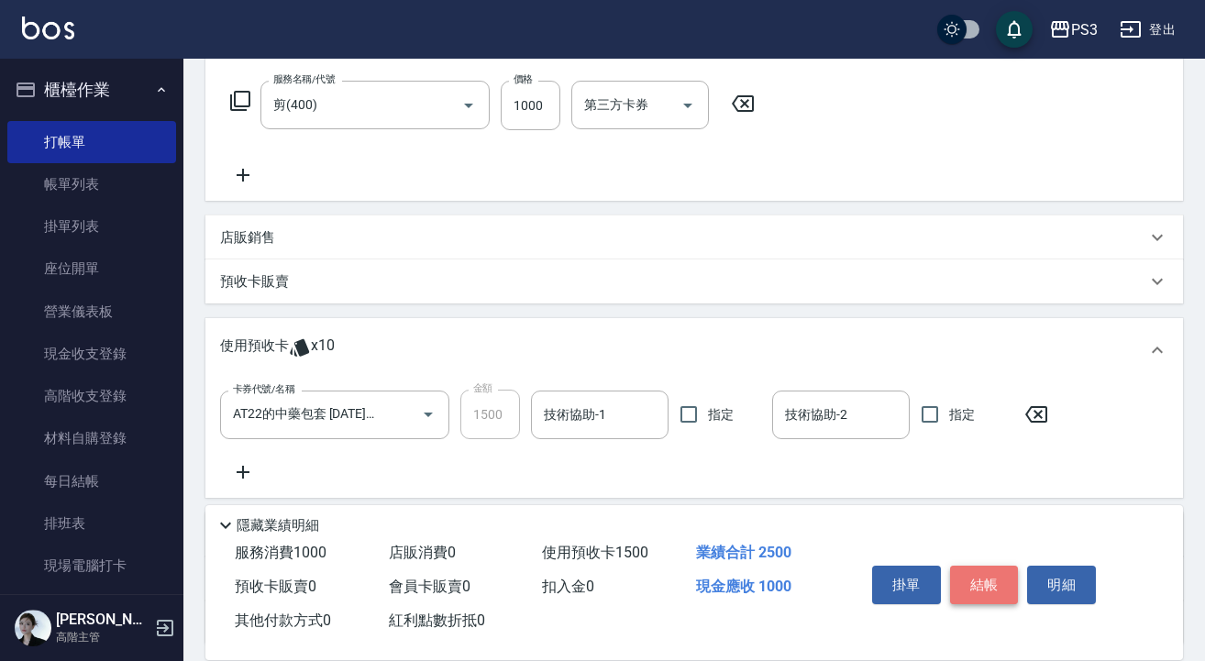
click at [982, 584] on button "結帳" at bounding box center [984, 585] width 69 height 39
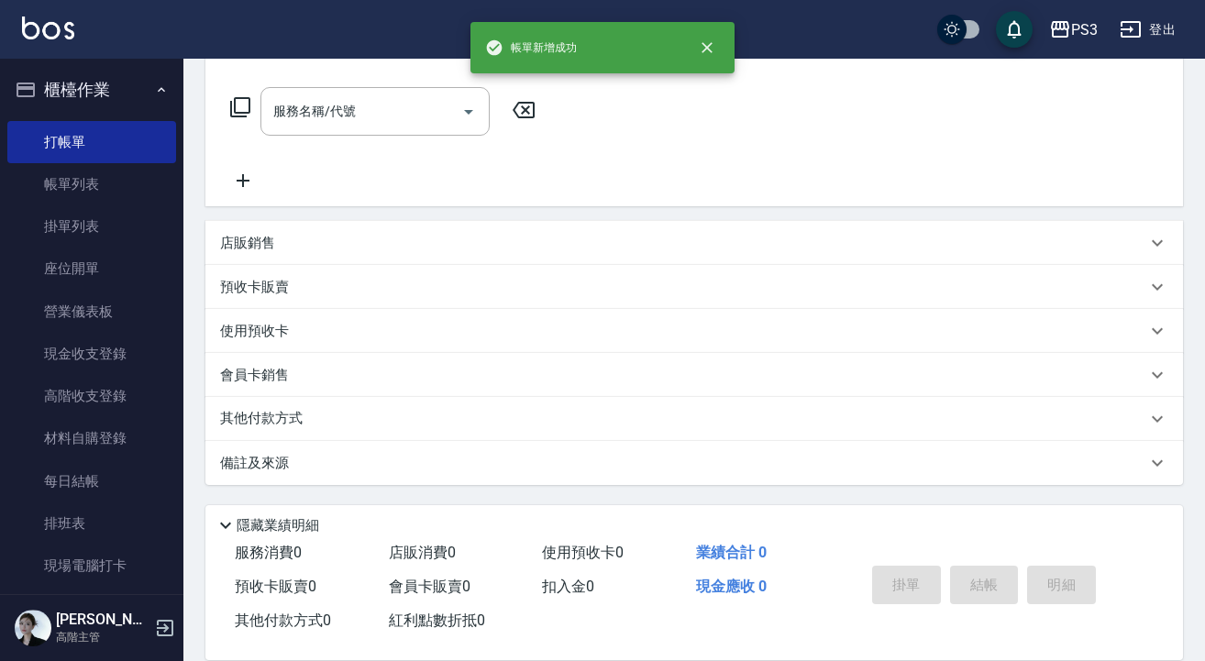
scroll to position [0, 0]
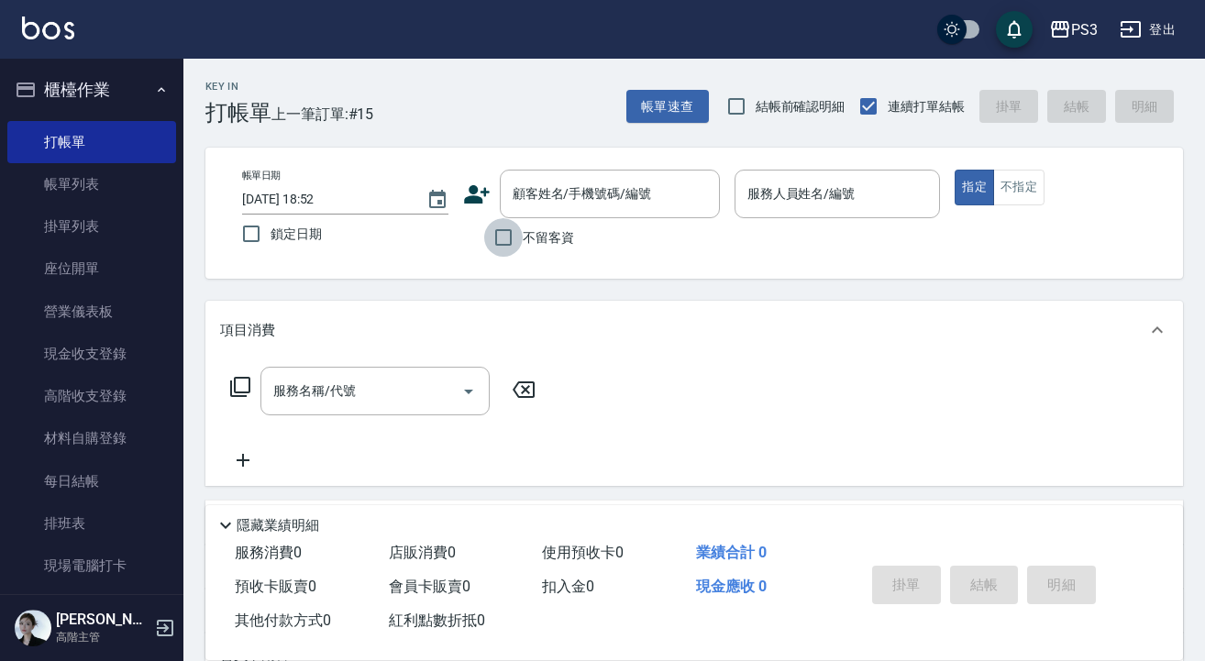
click at [503, 241] on input "不留客資" at bounding box center [503, 237] width 39 height 39
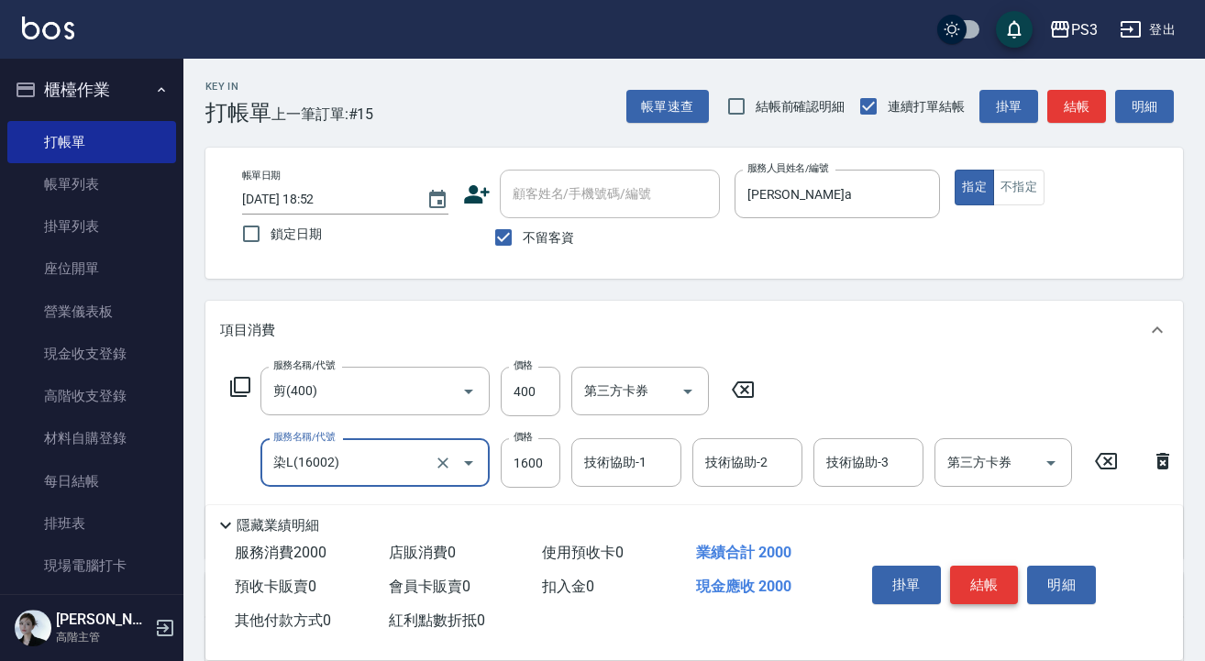
click at [989, 583] on button "結帳" at bounding box center [984, 585] width 69 height 39
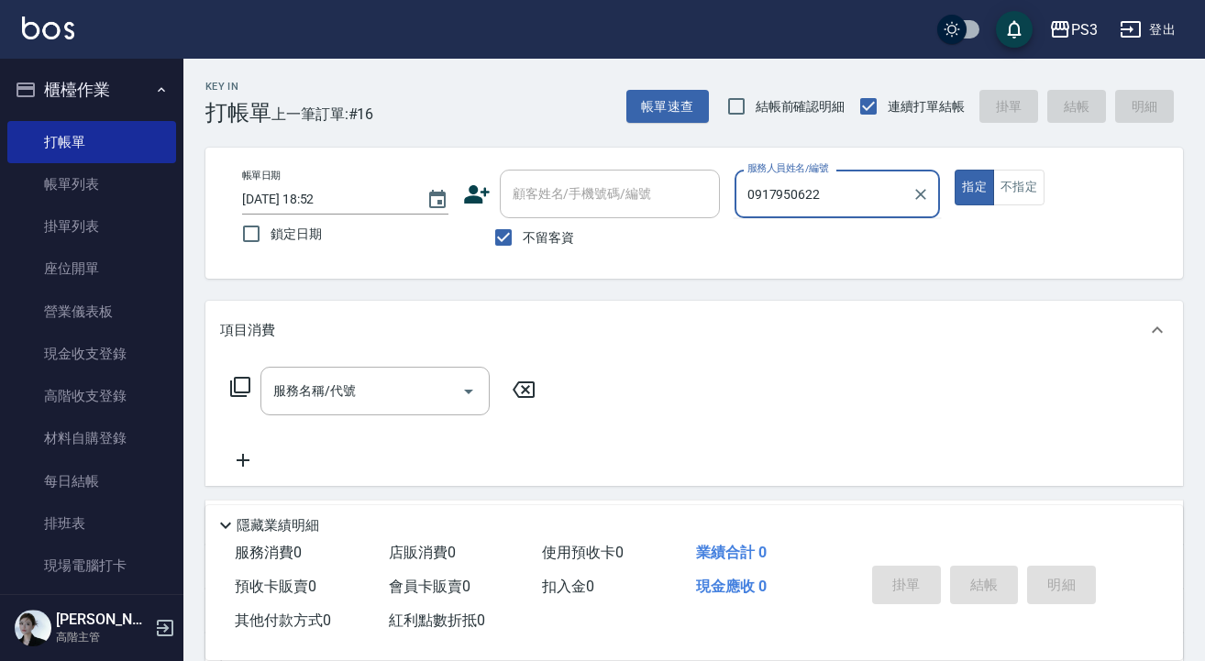
click at [837, 203] on input "0917950622" at bounding box center [824, 194] width 162 height 32
click at [502, 230] on input "不留客資" at bounding box center [503, 237] width 39 height 39
click at [530, 215] on div "顧客姓名/手機號碼/編號" at bounding box center [610, 194] width 220 height 49
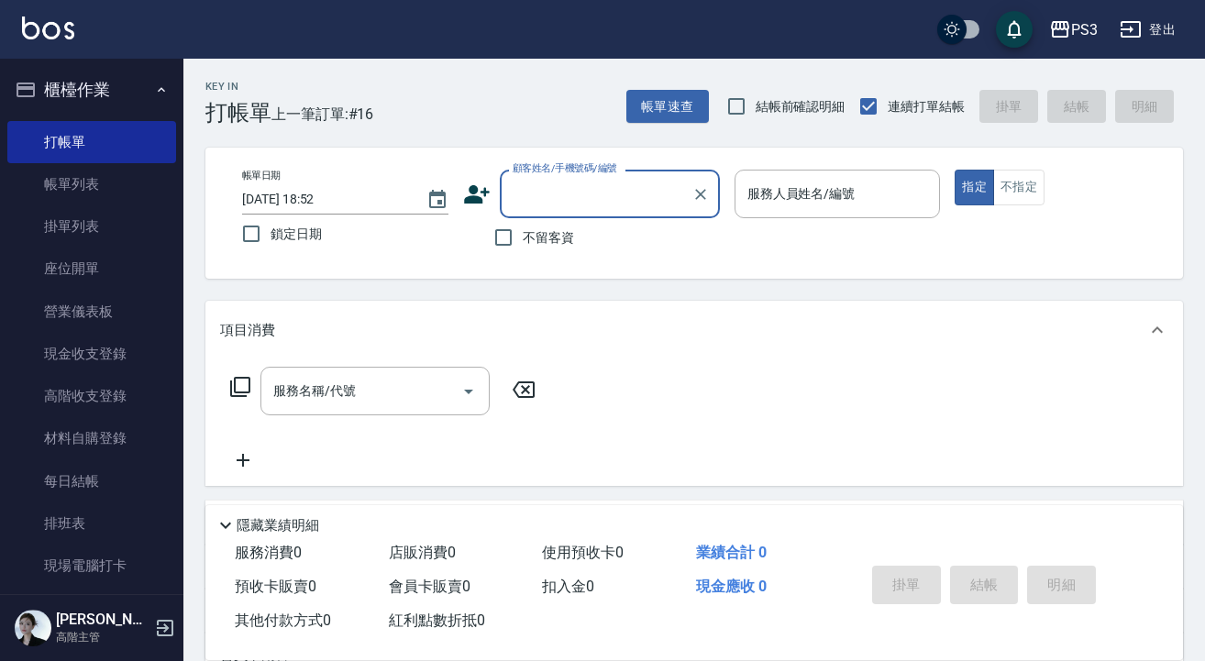
paste input "0917950622"
click at [660, 250] on li "[PERSON_NAME]/0917950622/V81955" at bounding box center [610, 241] width 220 height 30
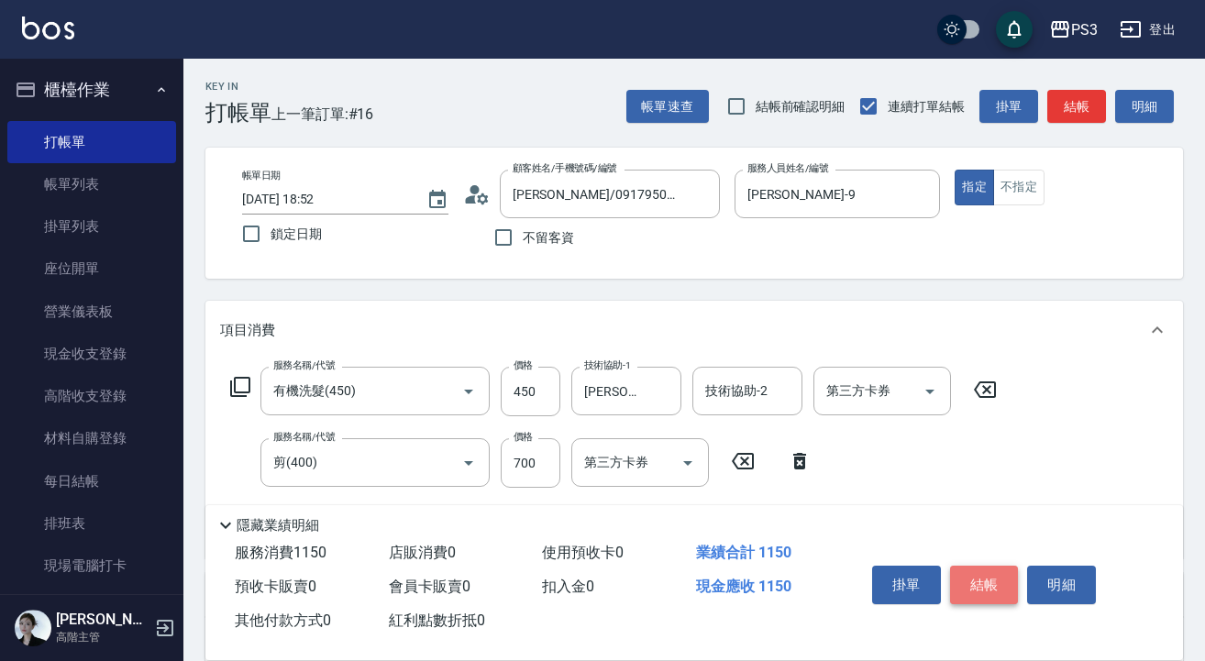
click at [991, 574] on button "結帳" at bounding box center [984, 585] width 69 height 39
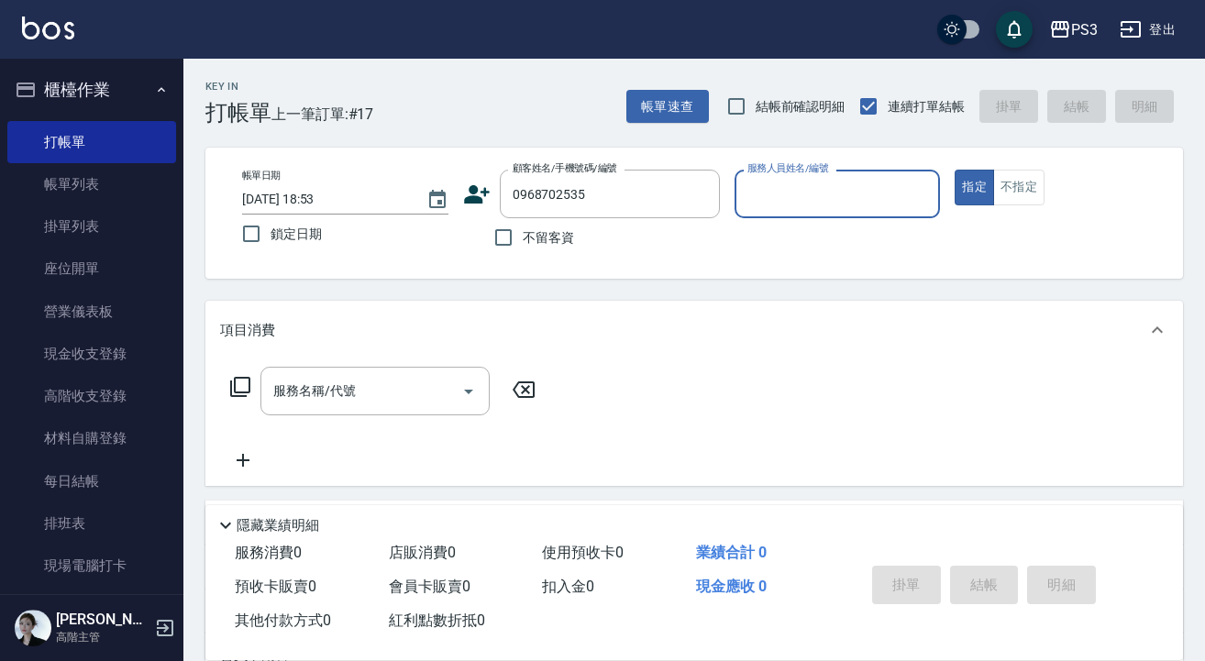
click at [481, 190] on icon at bounding box center [477, 195] width 28 height 28
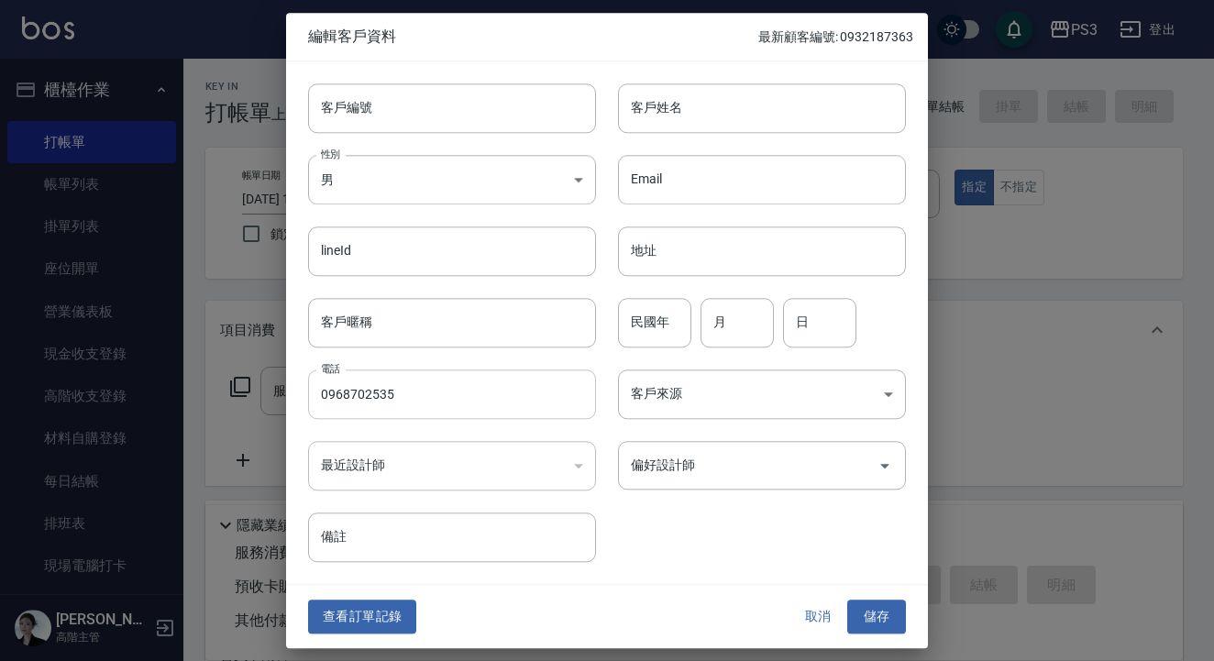
click at [450, 395] on input "0968702535" at bounding box center [452, 395] width 288 height 50
click at [414, 113] on input "客戶編號" at bounding box center [452, 108] width 288 height 50
paste input "0968702535"
click at [693, 105] on input "客戶姓名" at bounding box center [762, 108] width 288 height 50
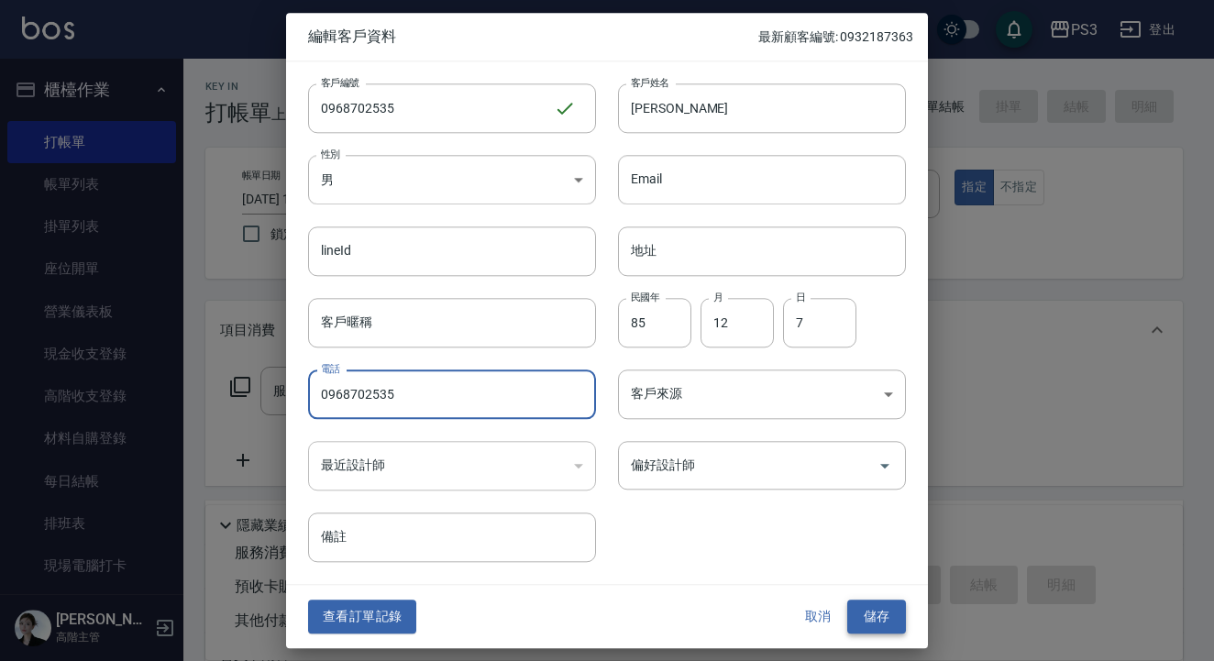
click at [883, 620] on button "儲存" at bounding box center [876, 618] width 59 height 34
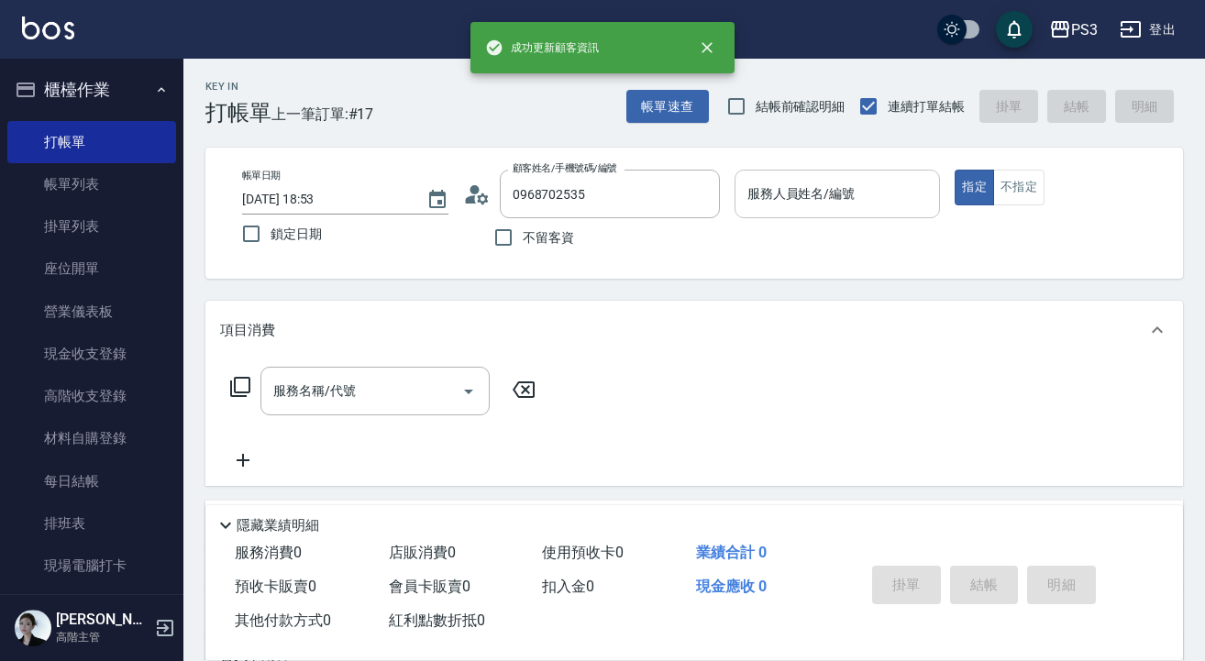
click at [781, 208] on input "服務人員姓名/編號" at bounding box center [838, 194] width 190 height 32
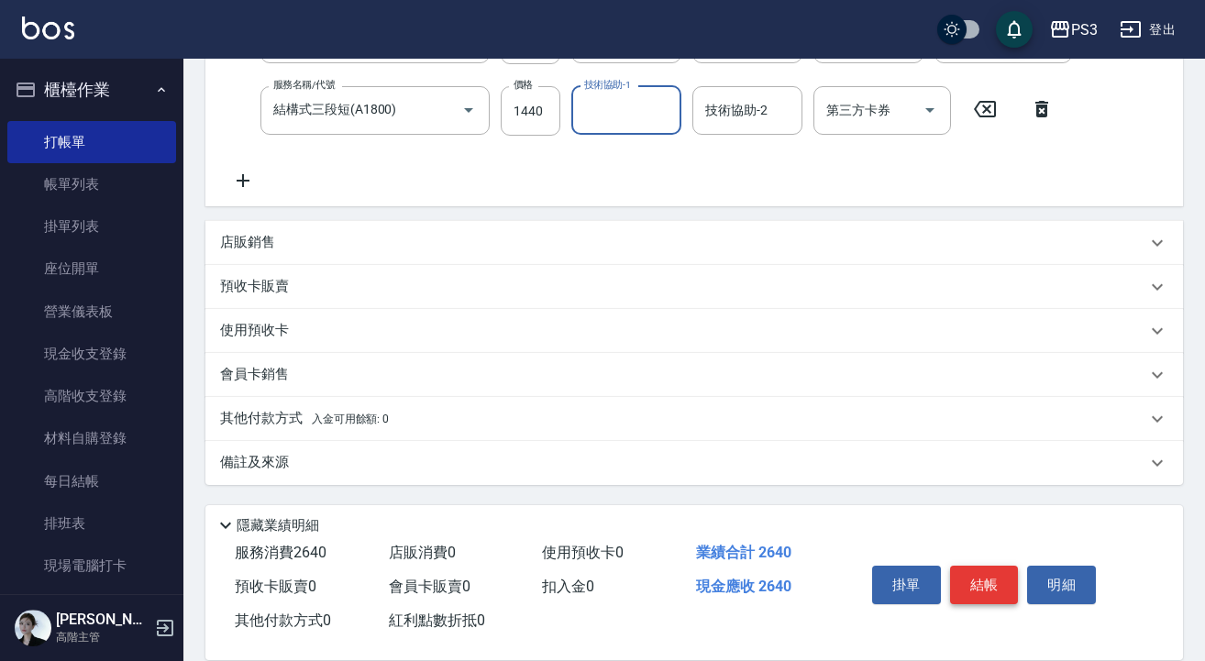
scroll to position [511, 0]
click at [988, 581] on button "結帳" at bounding box center [984, 585] width 69 height 39
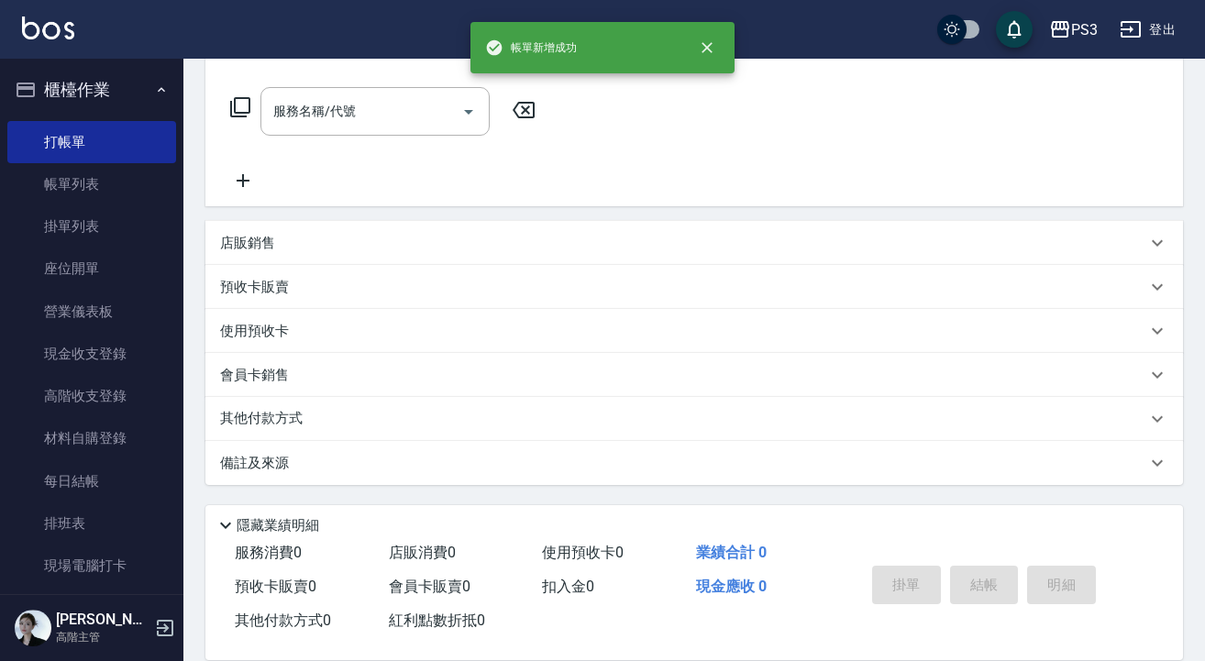
scroll to position [0, 0]
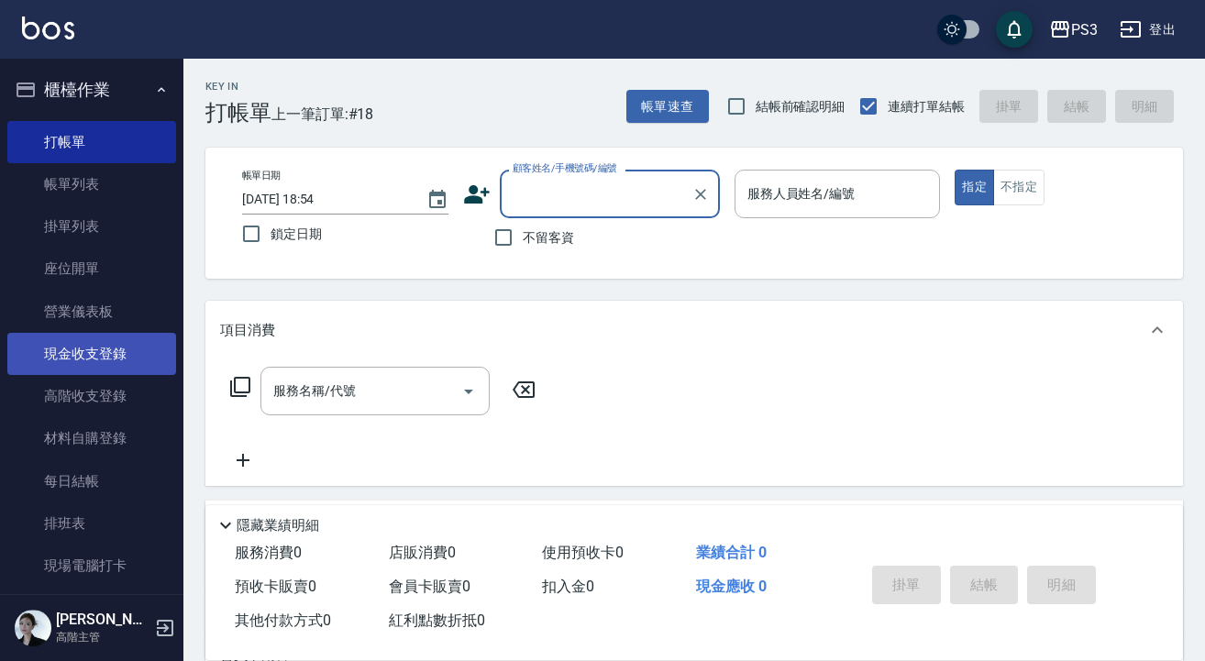
click at [99, 347] on link "現金收支登錄" at bounding box center [91, 354] width 169 height 42
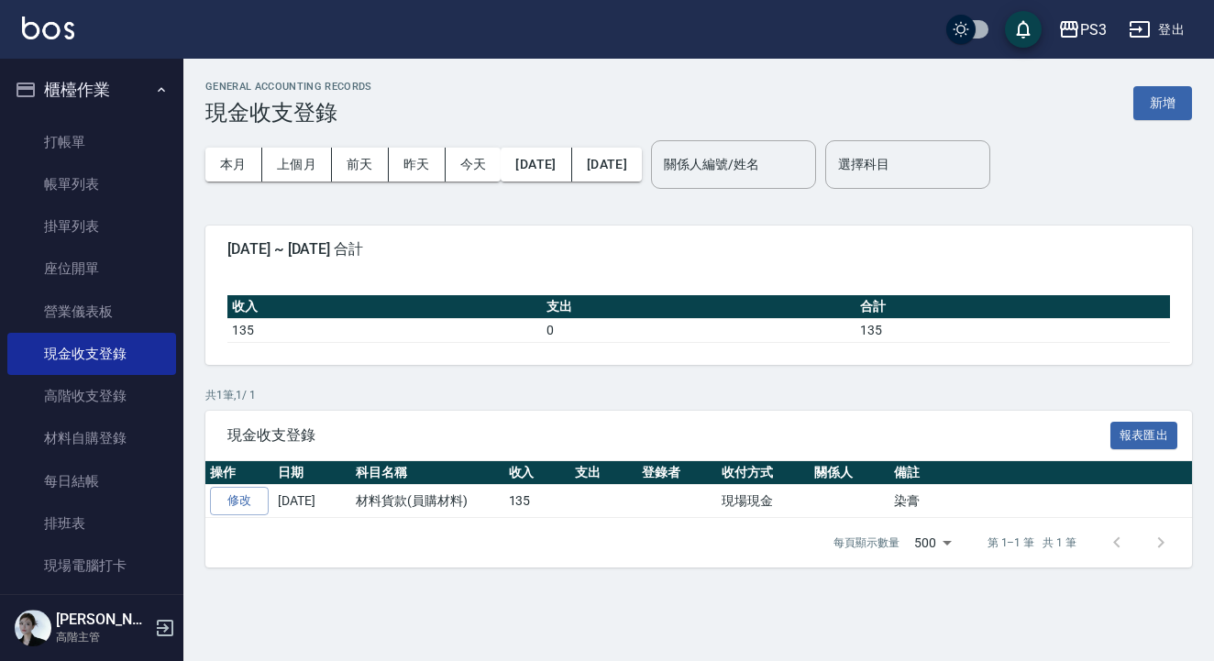
click at [1161, 104] on button "新增" at bounding box center [1163, 103] width 59 height 34
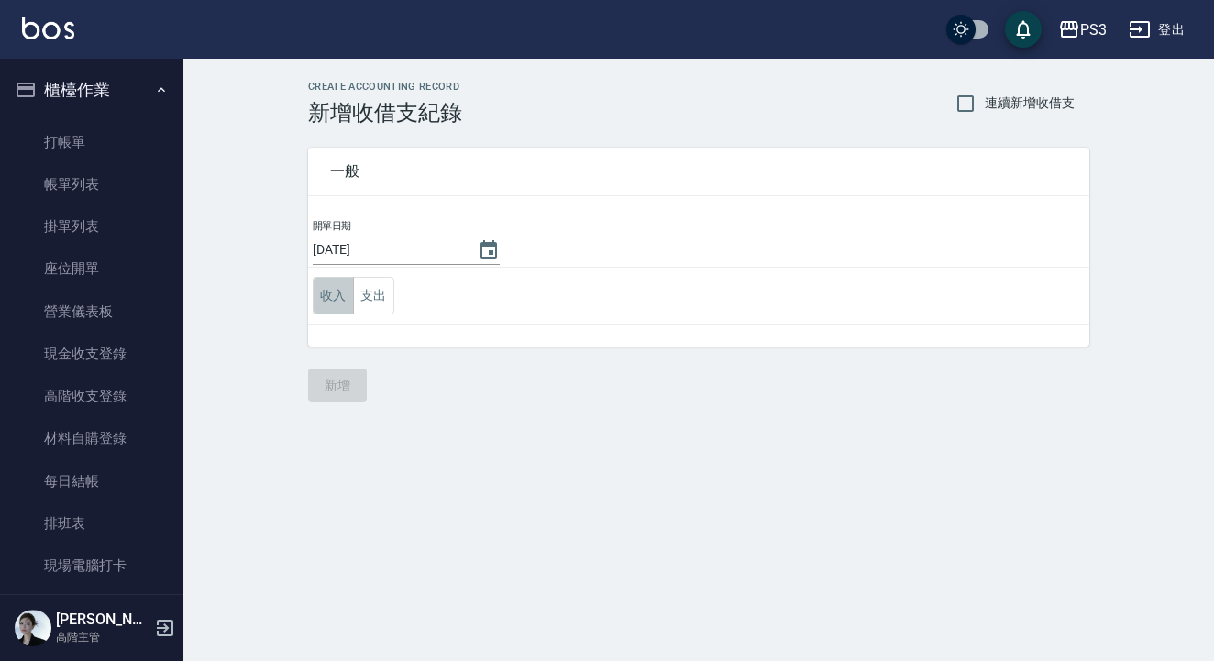
click at [343, 292] on button "收入" at bounding box center [333, 296] width 41 height 38
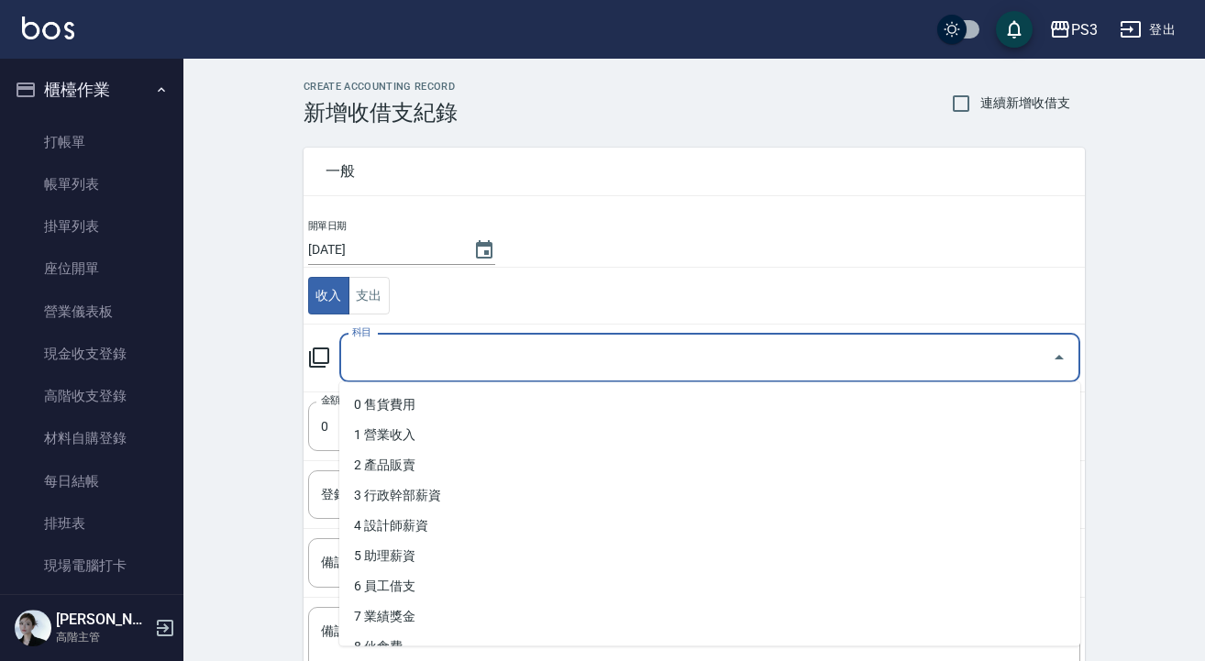
click at [428, 365] on input "科目" at bounding box center [696, 358] width 697 height 32
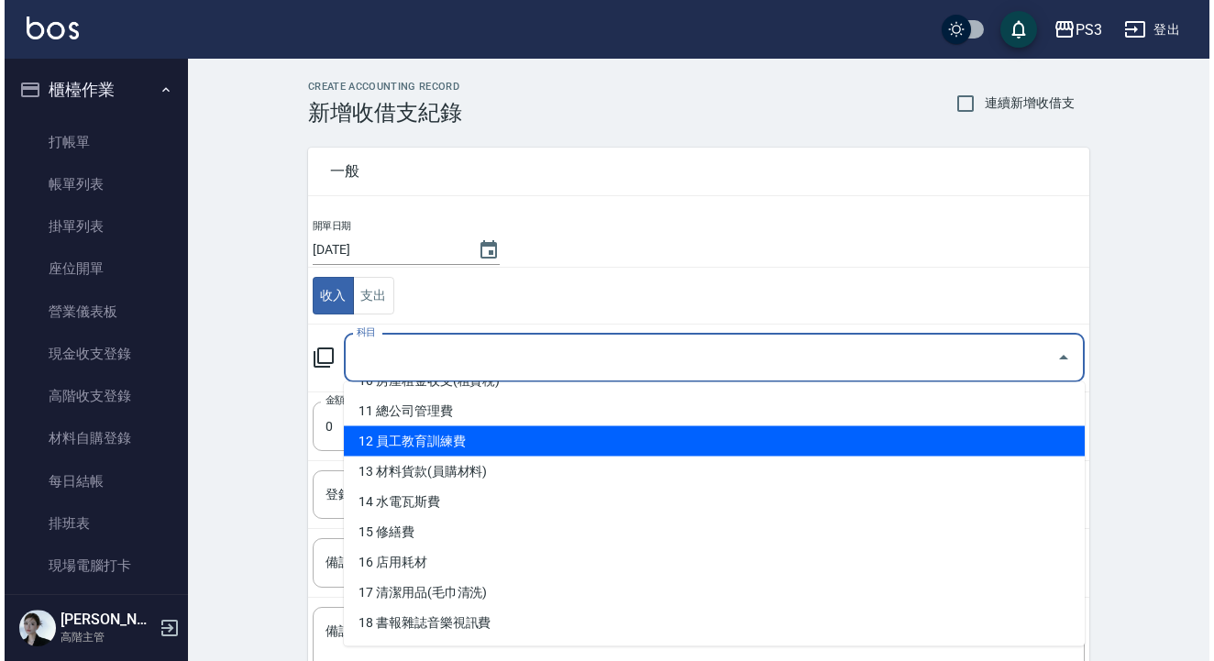
scroll to position [330, 0]
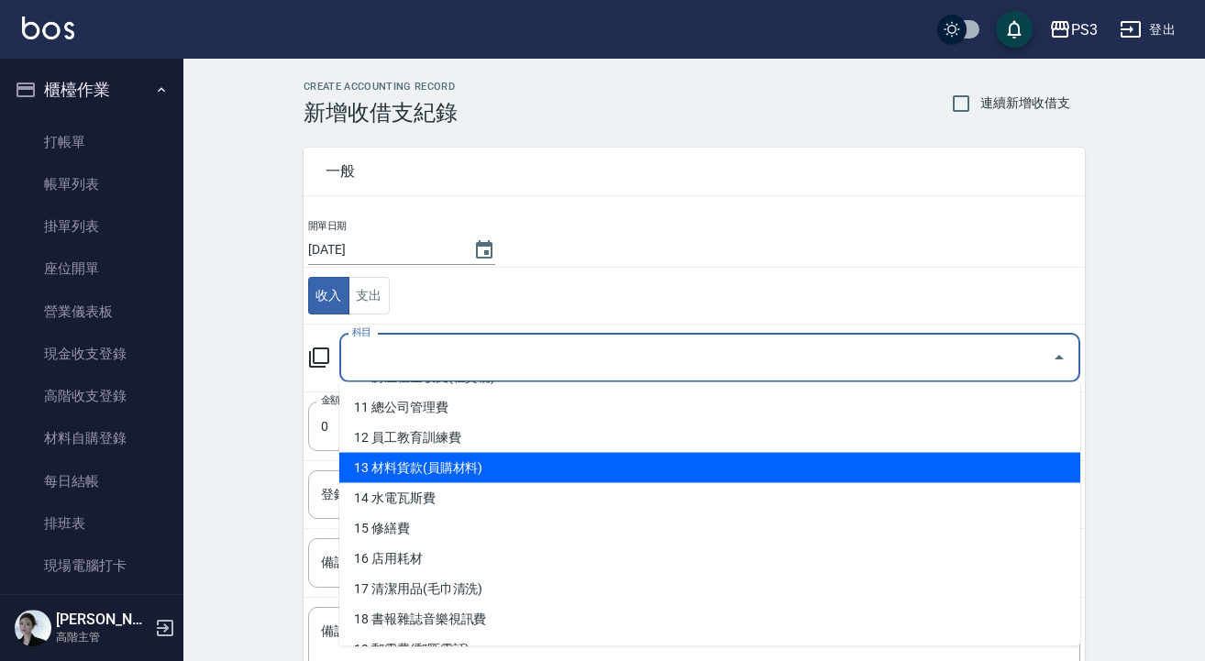
click at [453, 471] on li "13 材料貨款(員購材料)" at bounding box center [709, 468] width 741 height 30
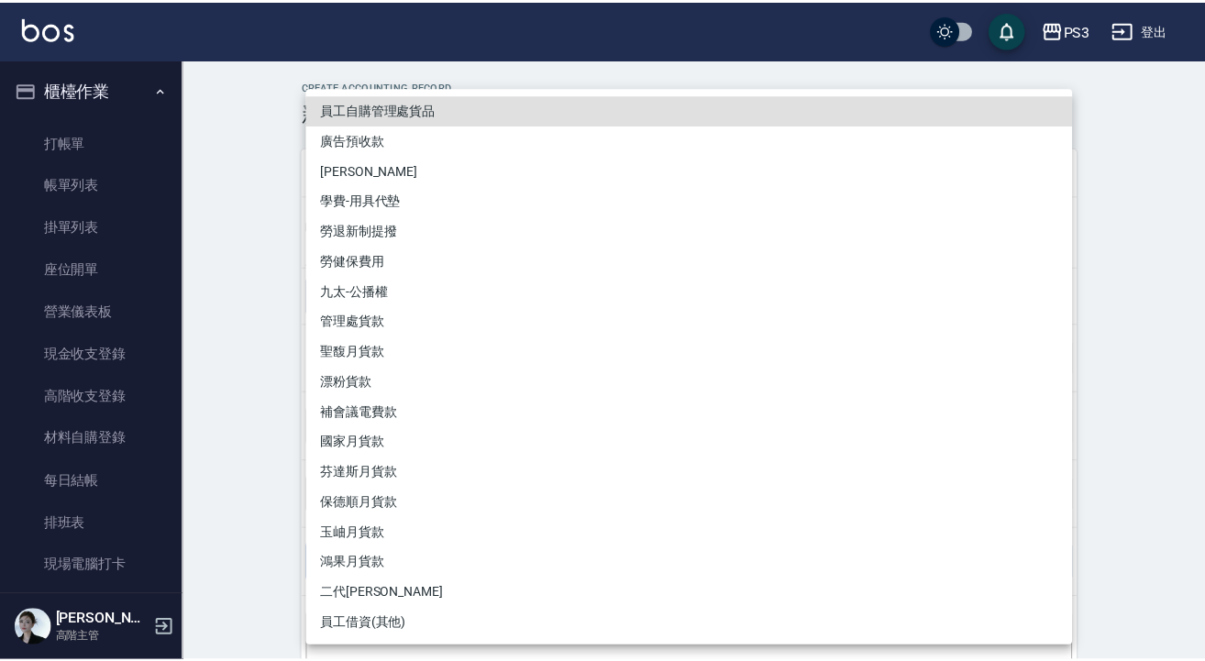
scroll to position [19, 0]
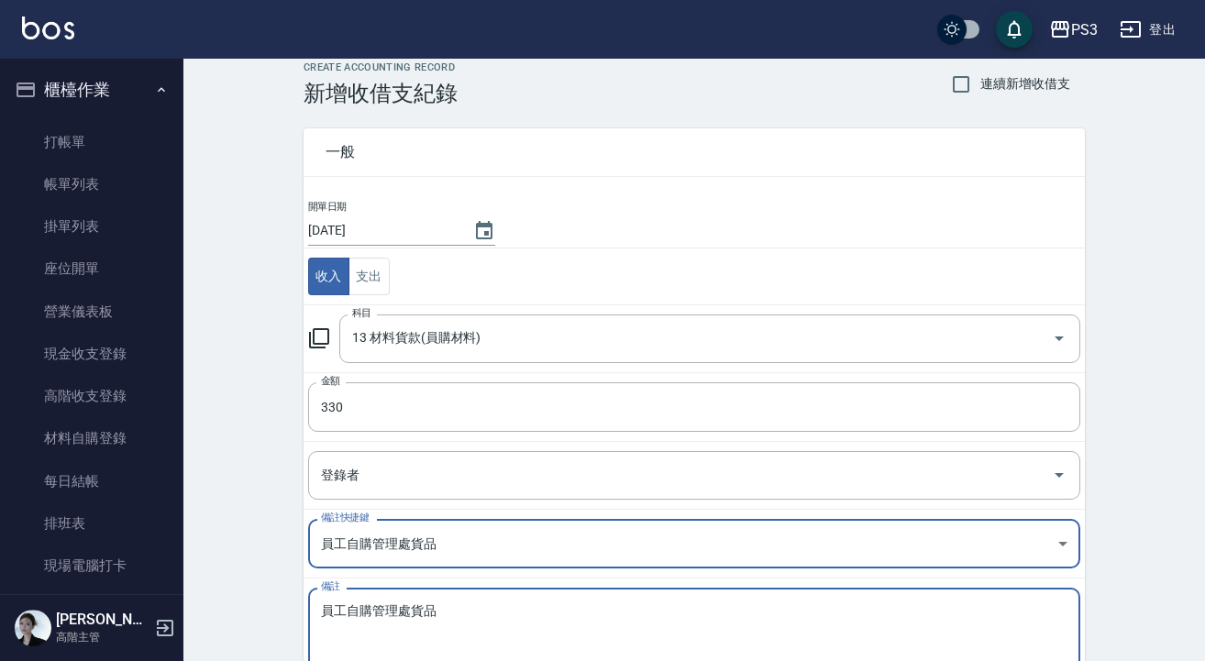
click at [502, 545] on body "PS3 登出 櫃檯作業 打帳單 帳單列表 掛單列表 座位開單 營業儀表板 現金收支登錄 高階收支登錄 材料自購登錄 每日結帳 排班表 現場電腦打卡 掃碼打卡 …" at bounding box center [602, 384] width 1205 height 806
click at [1179, 295] on div "CREATE ACCOUNTING RECORD 新增收借支紀錄 連續新增收借支 一般 開單日期 [DATE] 收入 支出 科目 13 材料貨款(員購材料) …" at bounding box center [694, 413] width 1022 height 748
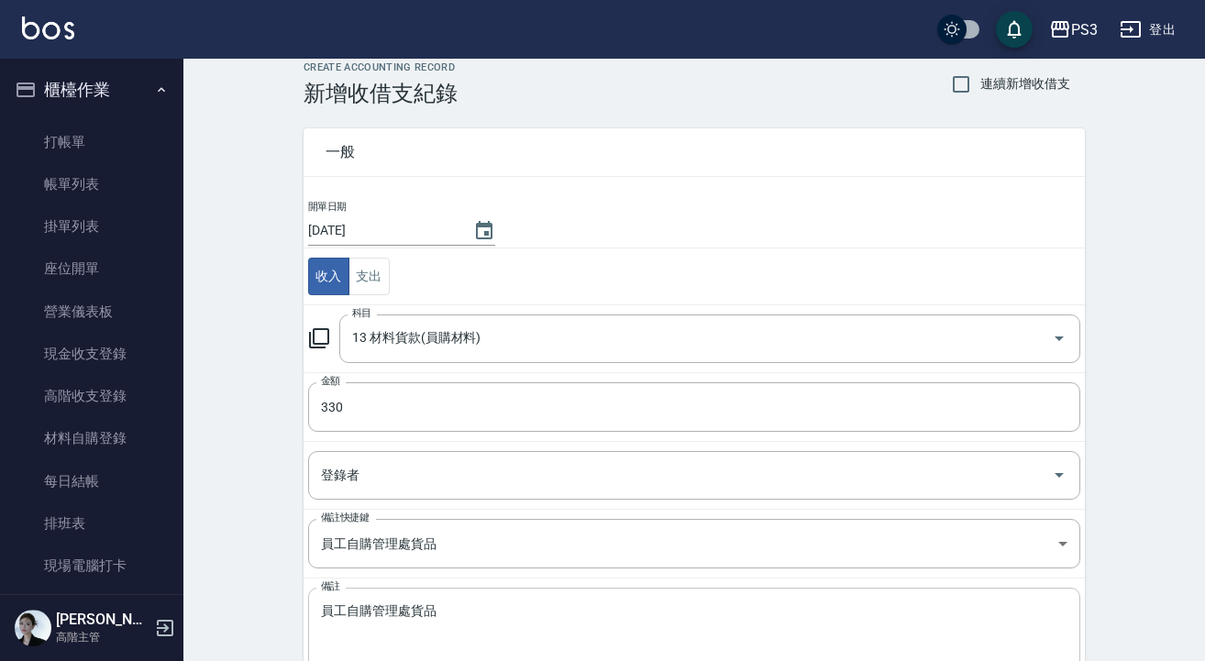
click at [512, 621] on textarea "員工自購管理處貨品" at bounding box center [694, 633] width 747 height 59
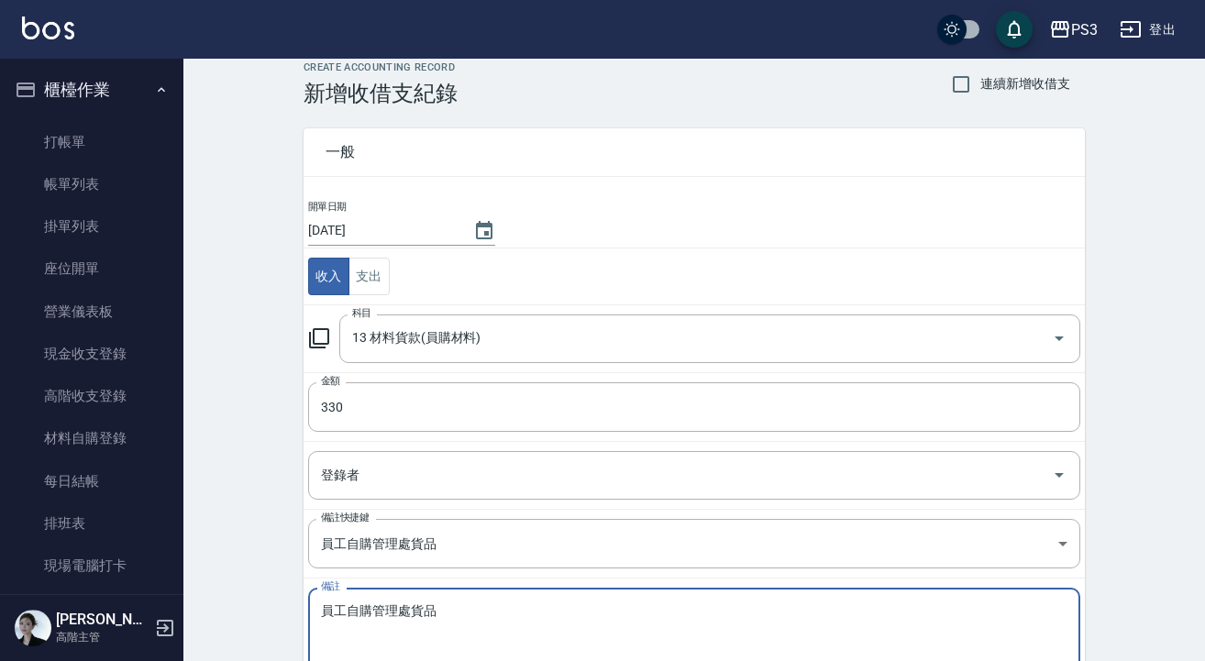
click at [512, 621] on textarea "員工自購管理處貨品" at bounding box center [694, 633] width 747 height 59
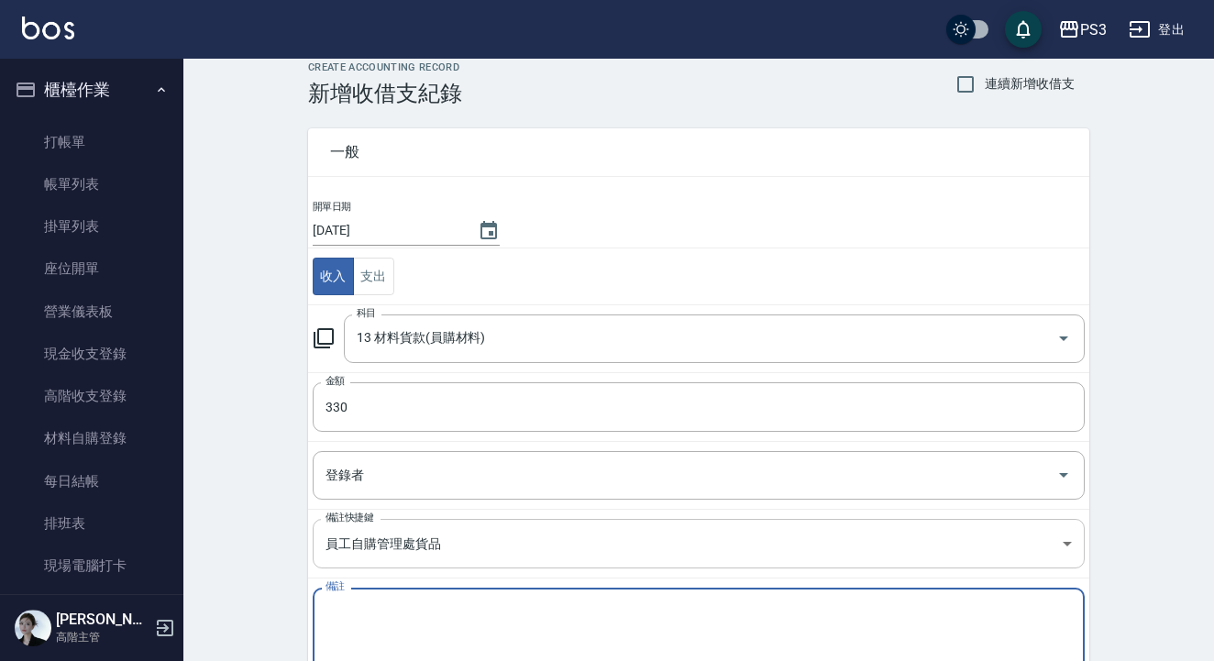
click at [451, 542] on body "PS3 登出 櫃檯作業 打帳單 帳單列表 掛單列表 座位開單 營業儀表板 現金收支登錄 高階收支登錄 材料自購登錄 每日結帳 排班表 現場電腦打卡 掃碼打卡 …" at bounding box center [607, 384] width 1214 height 806
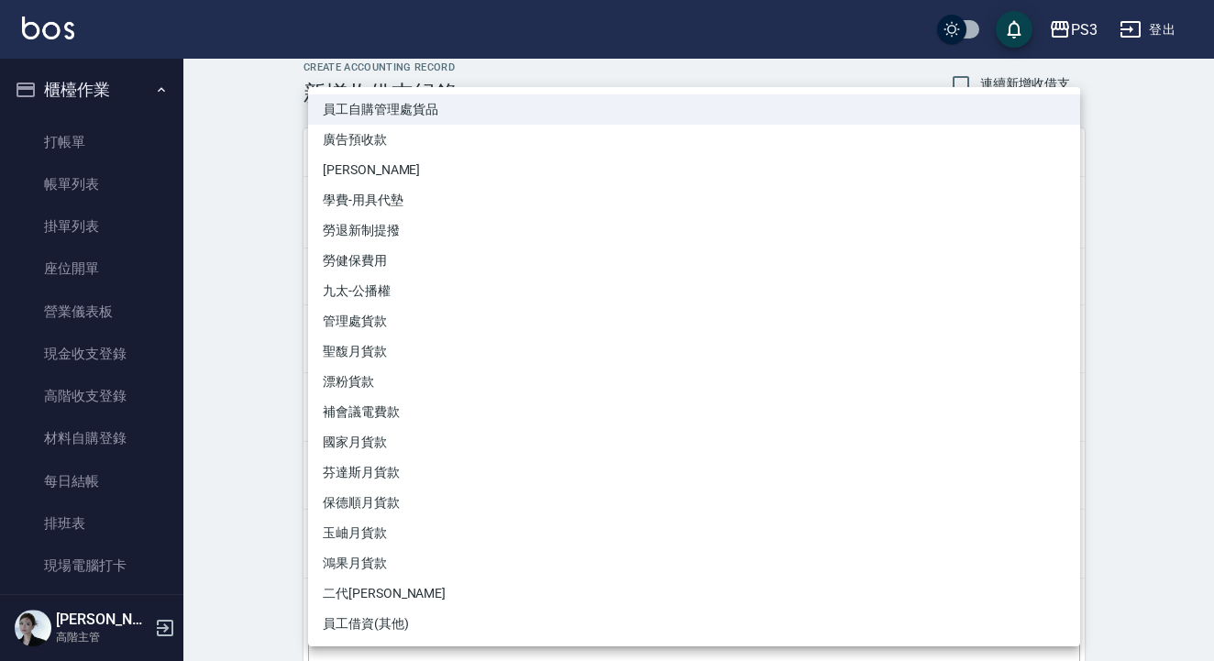
click at [1204, 337] on div at bounding box center [607, 330] width 1214 height 661
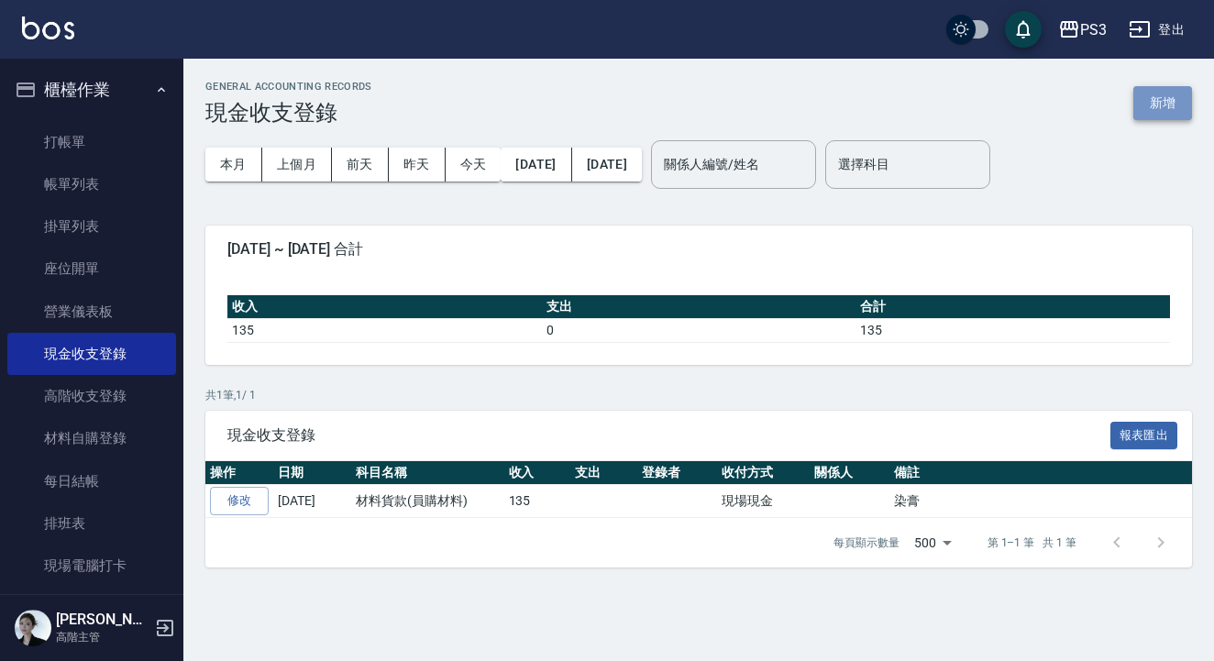
click at [1167, 101] on button "新增" at bounding box center [1163, 103] width 59 height 34
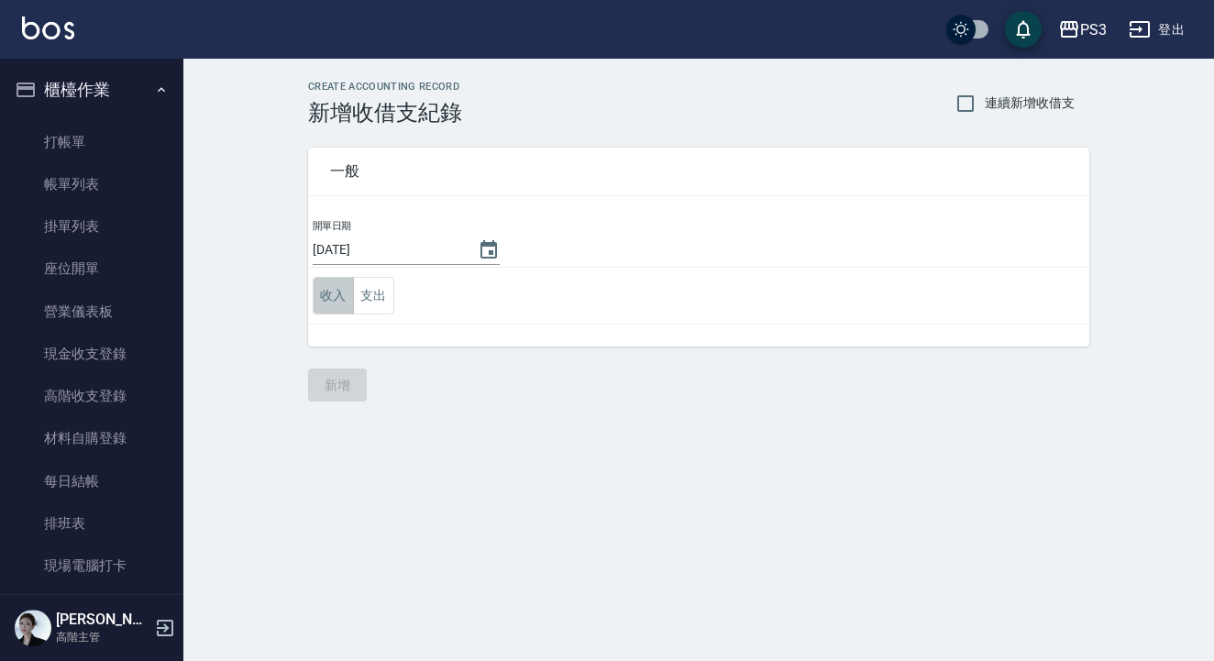
click at [333, 298] on button "收入" at bounding box center [333, 296] width 41 height 38
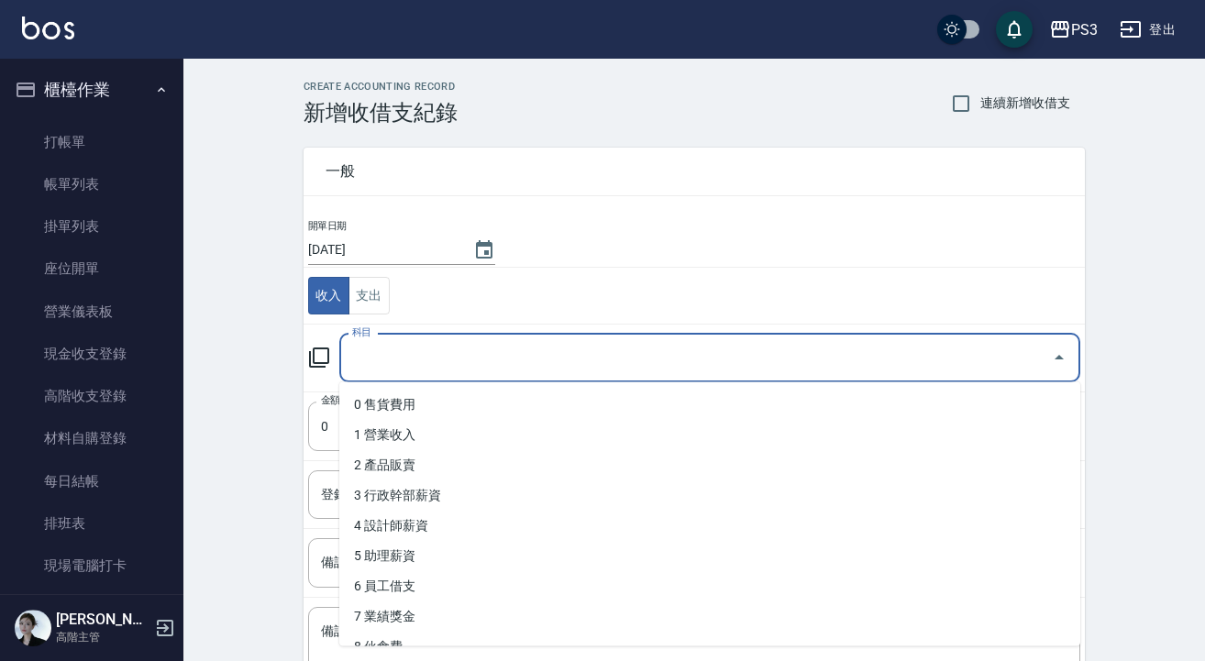
click at [395, 359] on input "科目" at bounding box center [696, 358] width 697 height 32
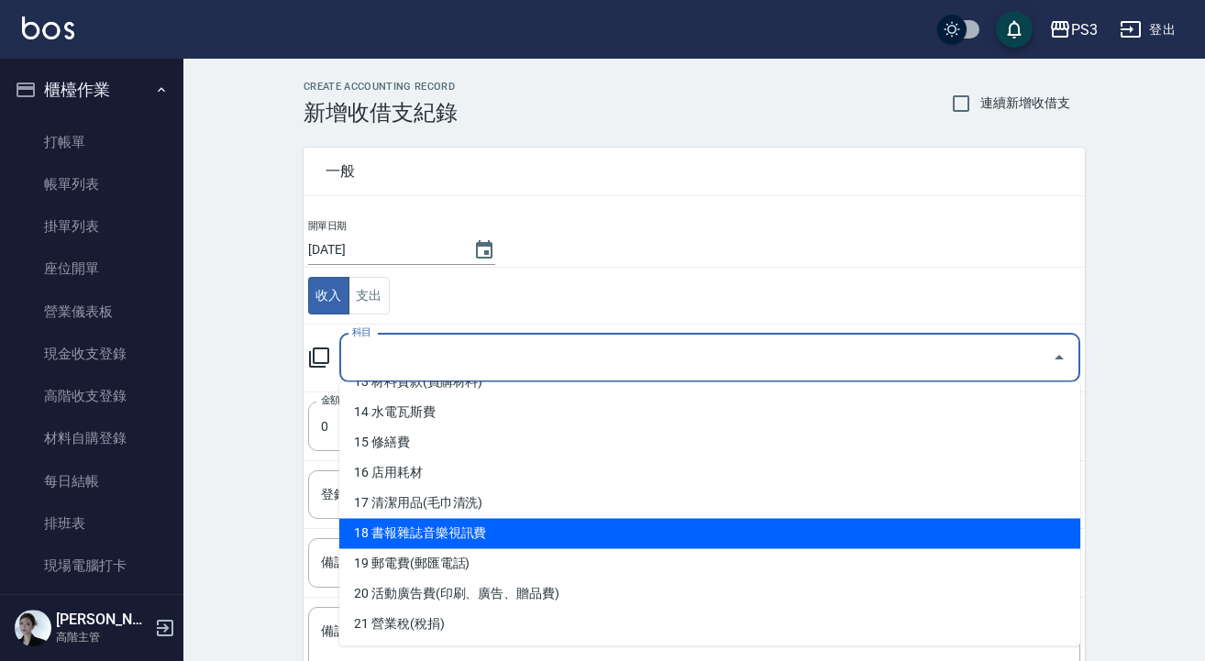
scroll to position [318, 0]
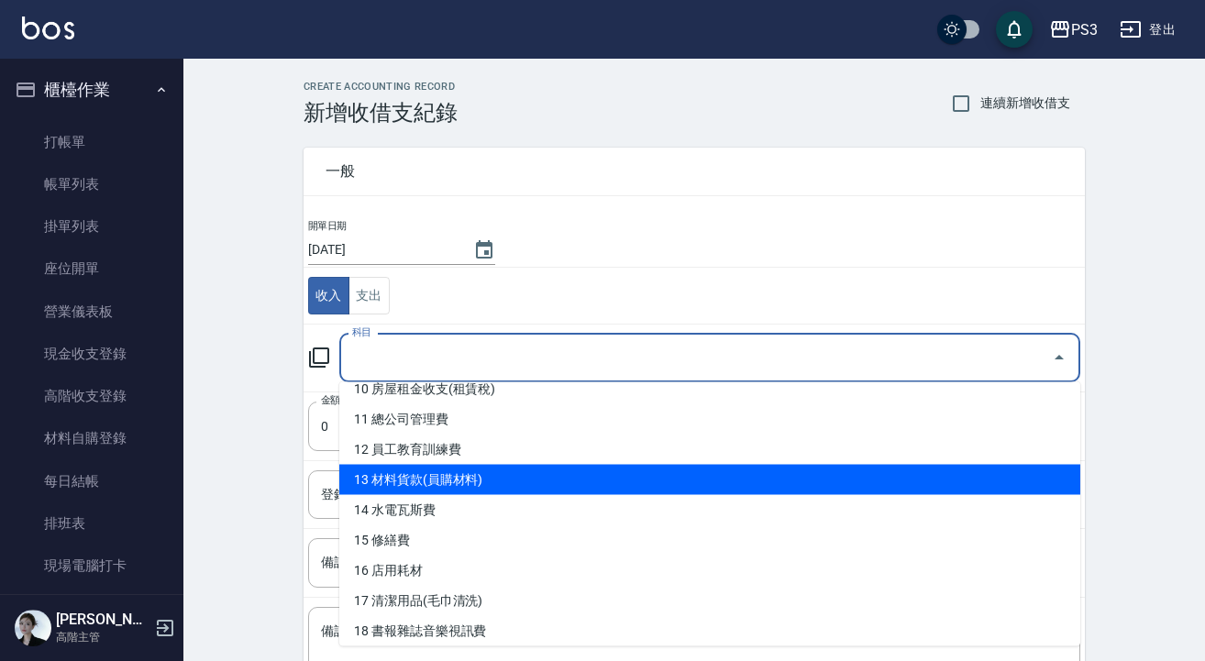
click at [453, 476] on li "13 材料貨款(員購材料)" at bounding box center [709, 480] width 741 height 30
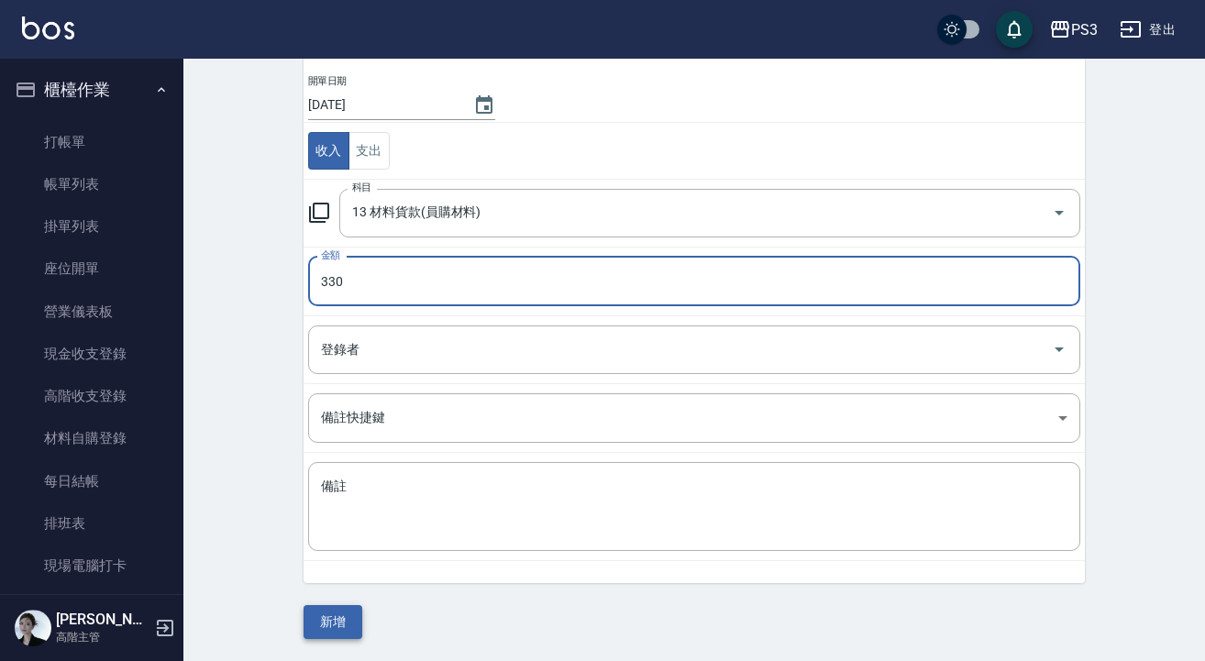
scroll to position [144, 0]
click at [335, 625] on button "新增" at bounding box center [333, 623] width 59 height 34
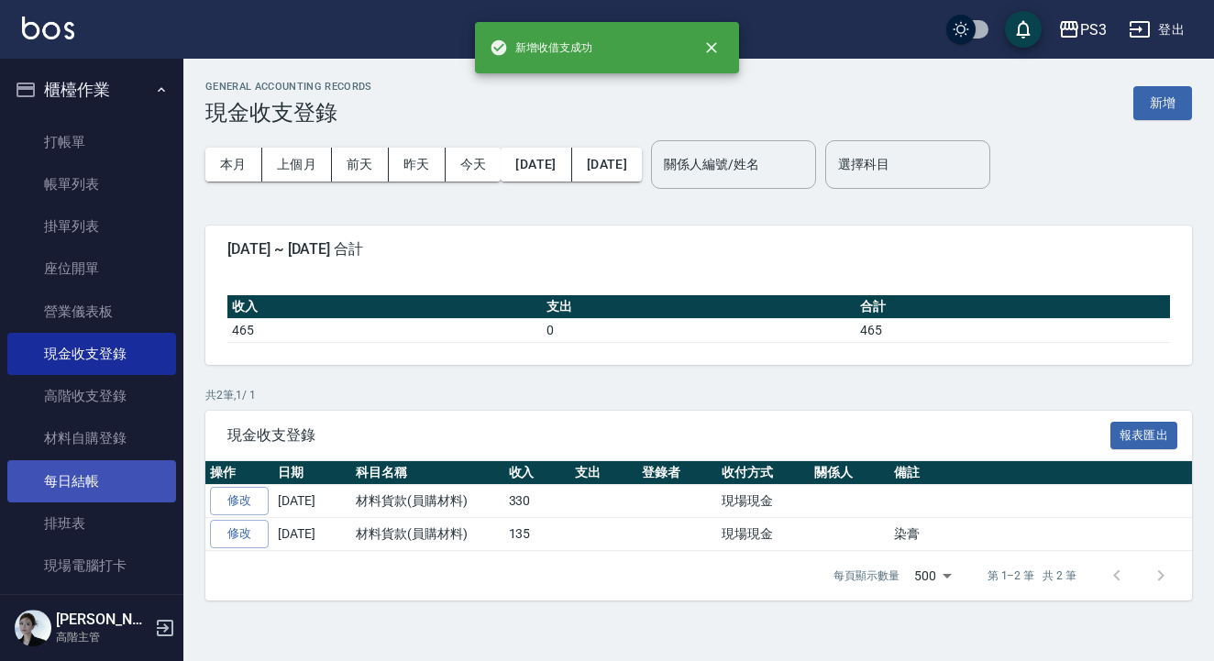
click at [103, 471] on link "每日結帳" at bounding box center [91, 481] width 169 height 42
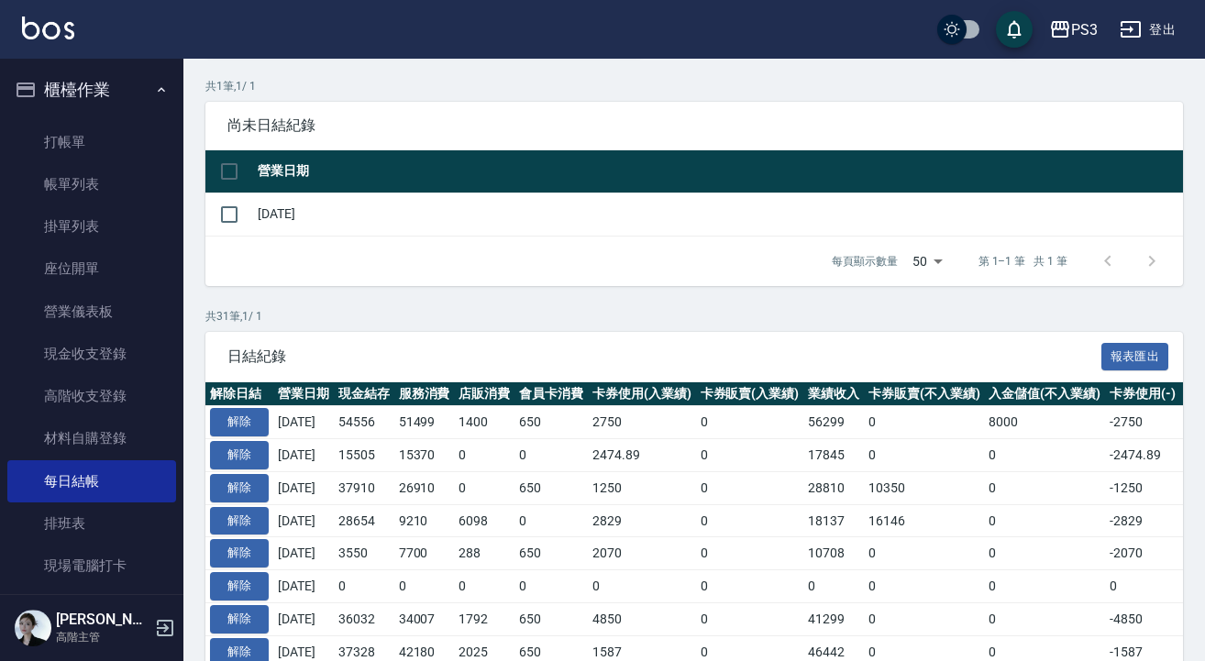
scroll to position [129, 0]
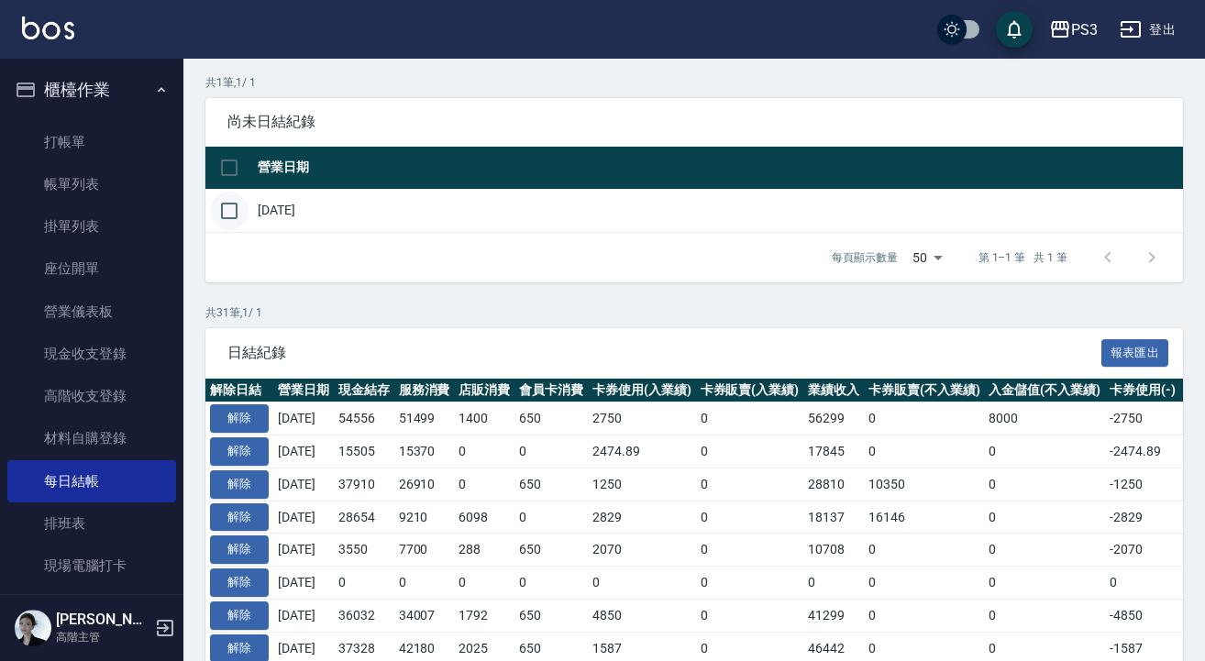
click at [223, 201] on input "checkbox" at bounding box center [229, 211] width 39 height 39
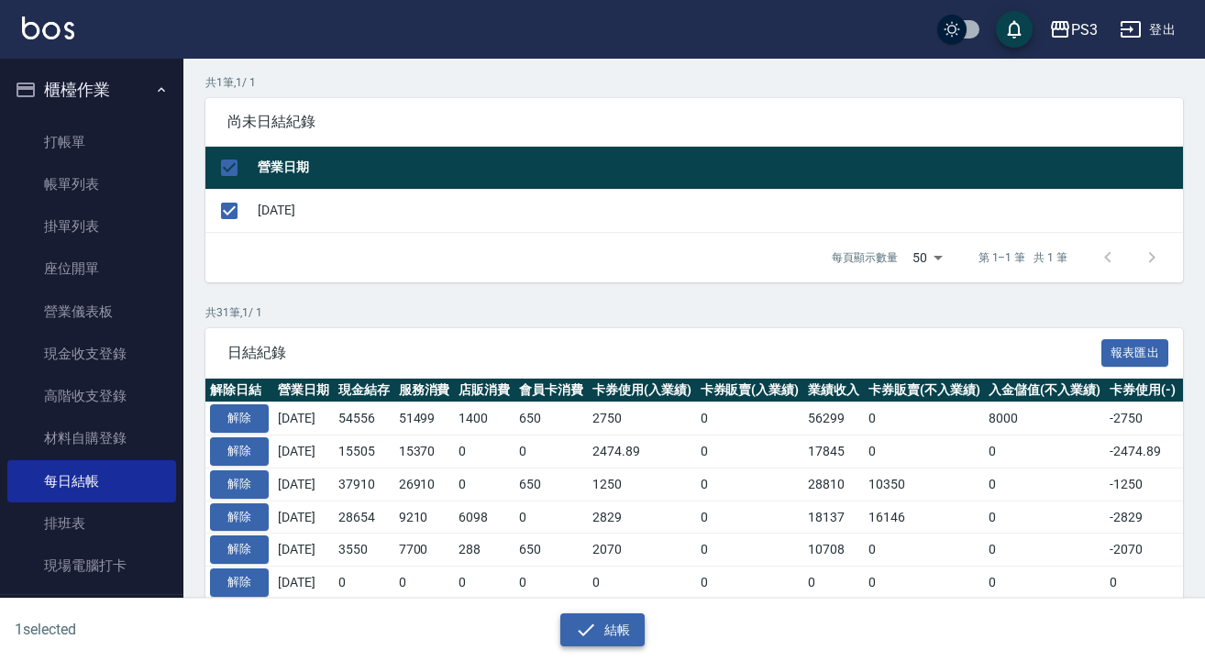
click at [594, 628] on icon "button" at bounding box center [586, 630] width 22 height 22
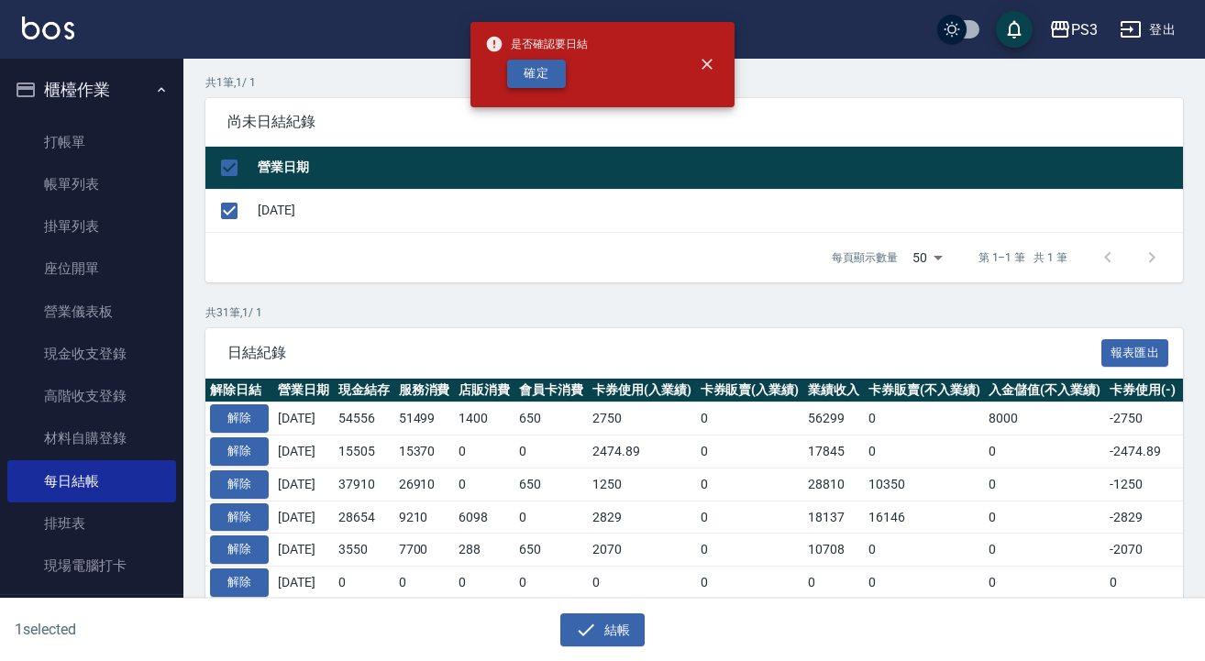
click at [529, 73] on button "確定" at bounding box center [536, 74] width 59 height 28
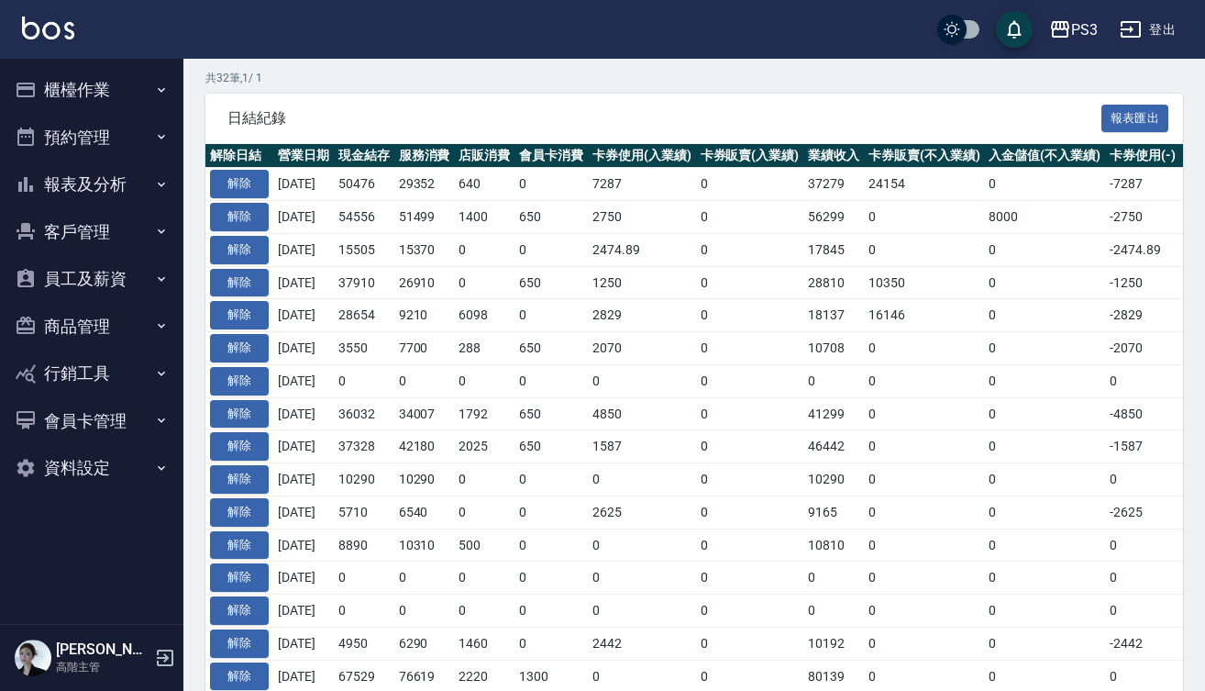
scroll to position [322, 0]
